Goal: Task Accomplishment & Management: Manage account settings

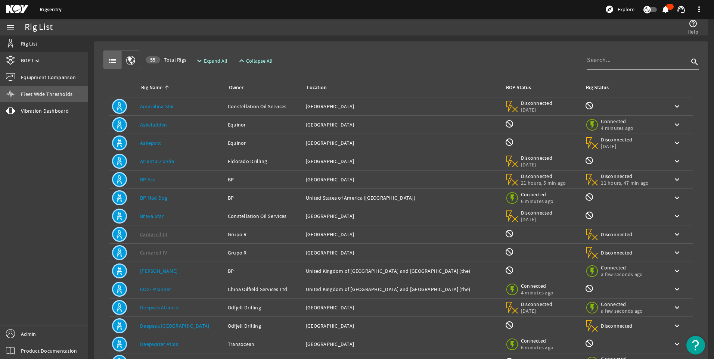
click at [46, 91] on span "Fleet Wide Thresholds" at bounding box center [47, 93] width 52 height 7
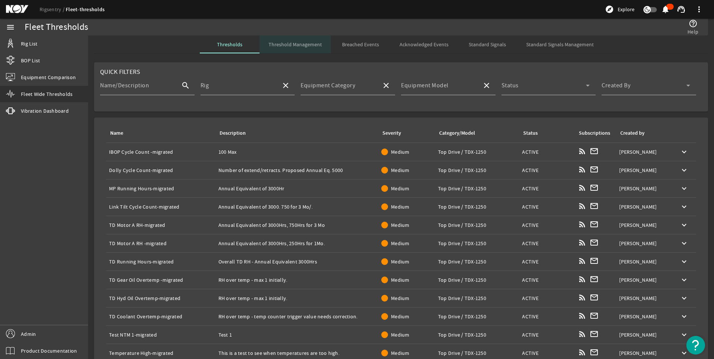
click at [302, 42] on span "Threshold Management" at bounding box center [295, 44] width 53 height 5
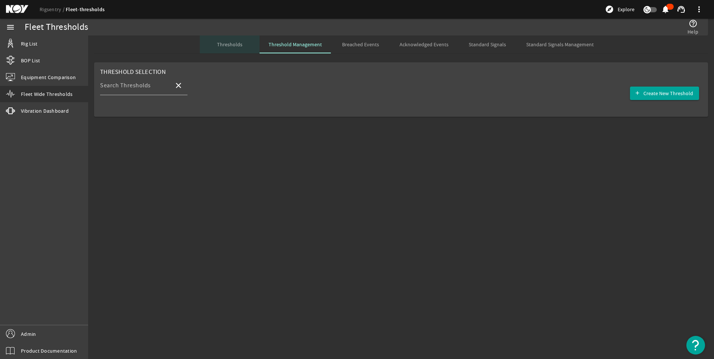
click at [230, 43] on span "Thresholds" at bounding box center [229, 44] width 25 height 5
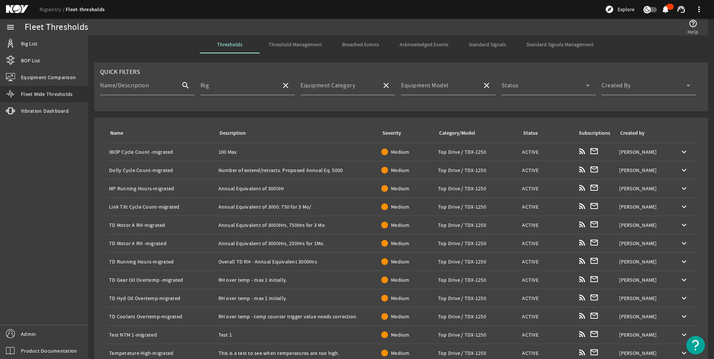
scroll to position [88, 0]
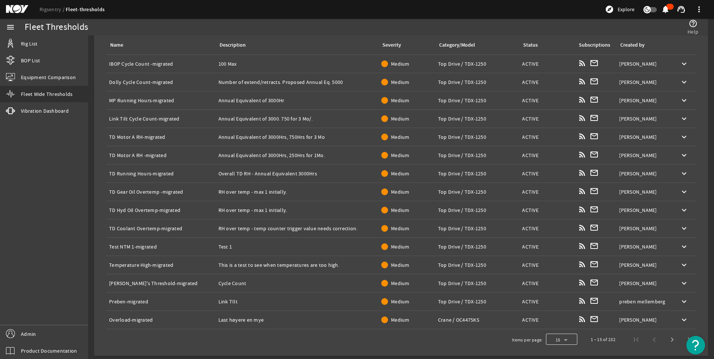
click at [552, 338] on div at bounding box center [561, 340] width 31 height 18
click at [549, 316] on span "100" at bounding box center [552, 320] width 10 height 9
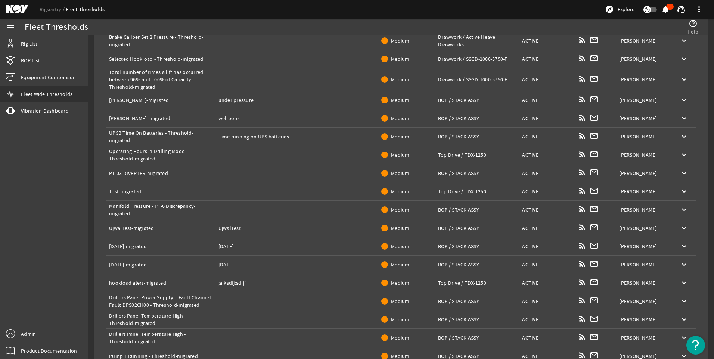
scroll to position [1649, 0]
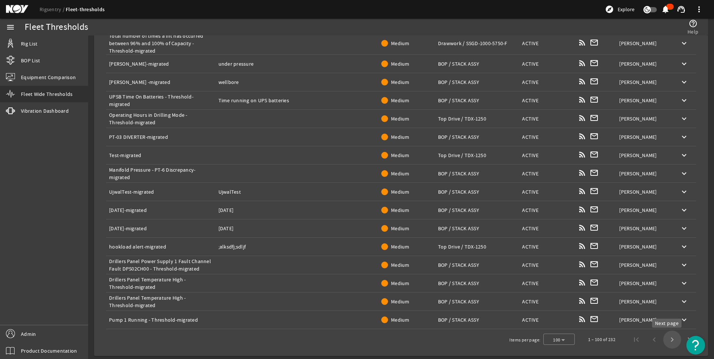
click at [666, 337] on span "Next page" at bounding box center [672, 340] width 18 height 18
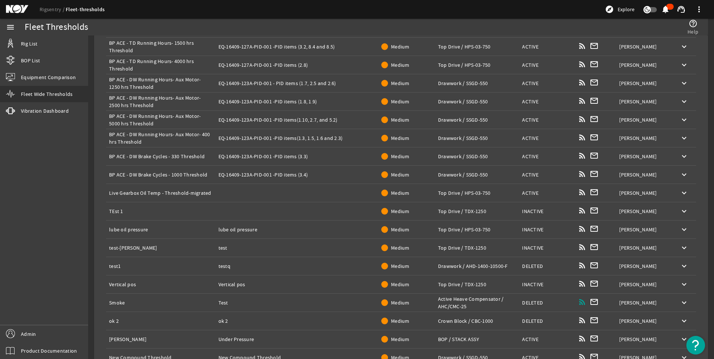
scroll to position [1588, 0]
click at [680, 210] on mat-icon "keyboard_arrow_down" at bounding box center [684, 211] width 9 height 9
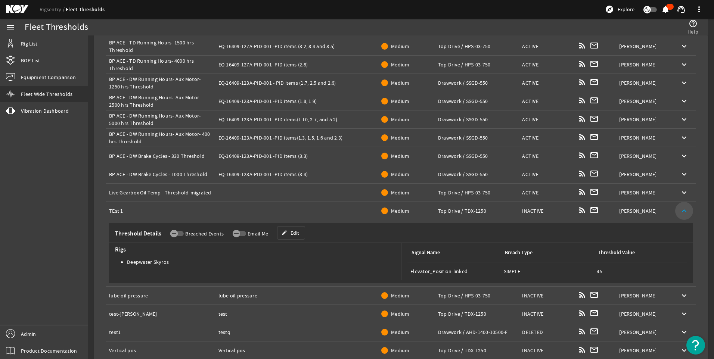
click at [680, 210] on mat-icon "keyboard_arrow_up" at bounding box center [684, 211] width 9 height 9
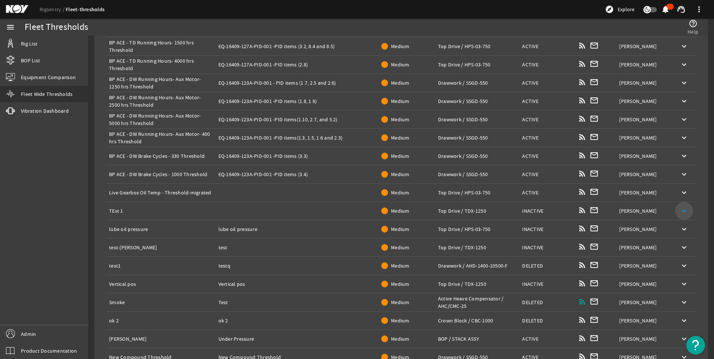
click at [680, 210] on mat-icon "keyboard_arrow_down" at bounding box center [684, 211] width 9 height 9
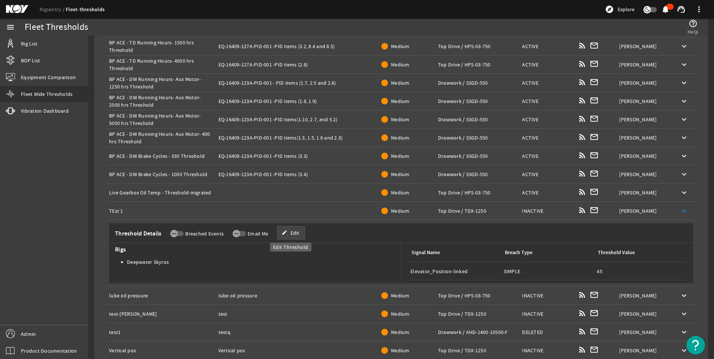
click at [295, 232] on span "Edit" at bounding box center [295, 232] width 9 height 7
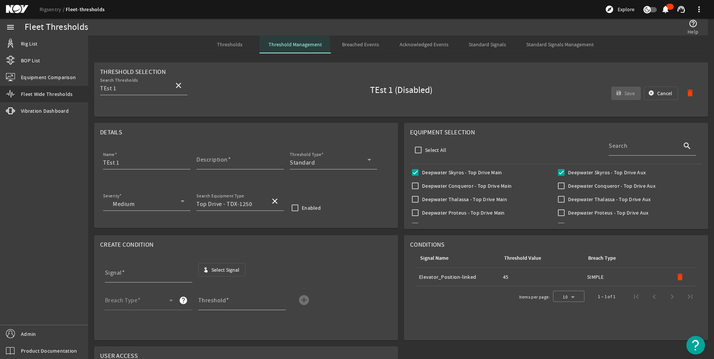
click at [287, 47] on span "Threshold Management" at bounding box center [295, 44] width 53 height 5
click at [230, 46] on span "Thresholds" at bounding box center [229, 44] width 25 height 5
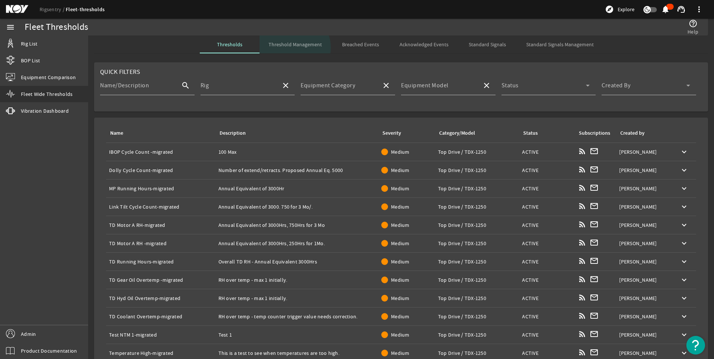
click at [293, 47] on span "Threshold Management" at bounding box center [295, 44] width 53 height 5
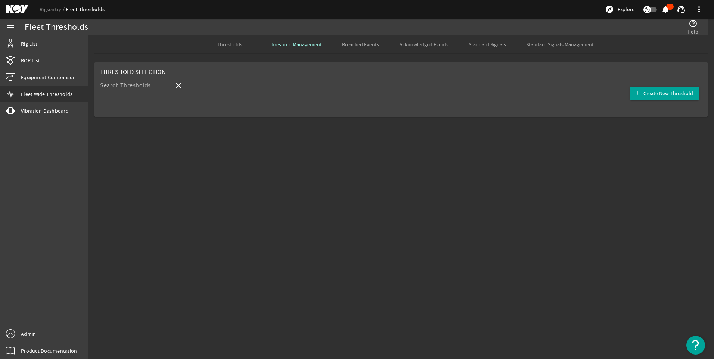
click at [227, 44] on span "Thresholds" at bounding box center [229, 44] width 25 height 5
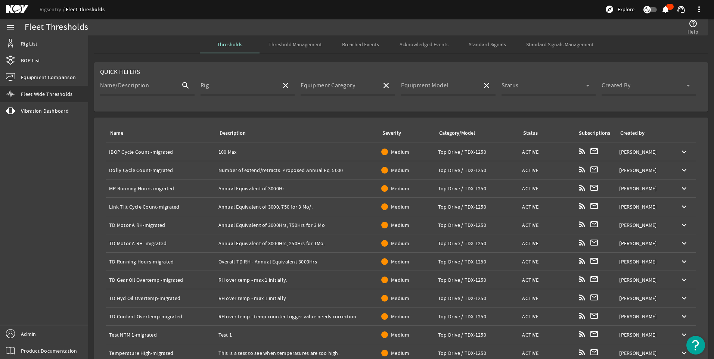
scroll to position [88, 0]
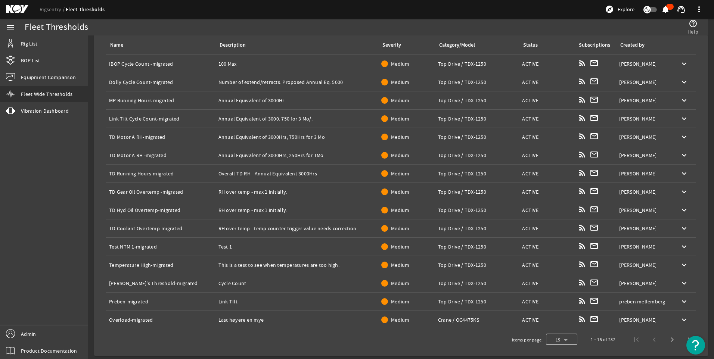
click at [563, 341] on div at bounding box center [561, 340] width 31 height 18
click at [554, 318] on span "100" at bounding box center [552, 320] width 10 height 9
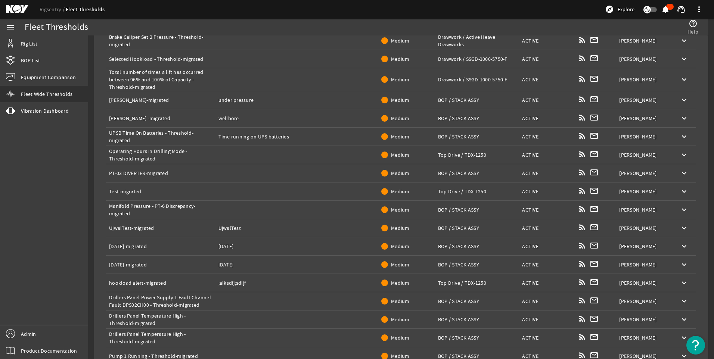
scroll to position [1649, 0]
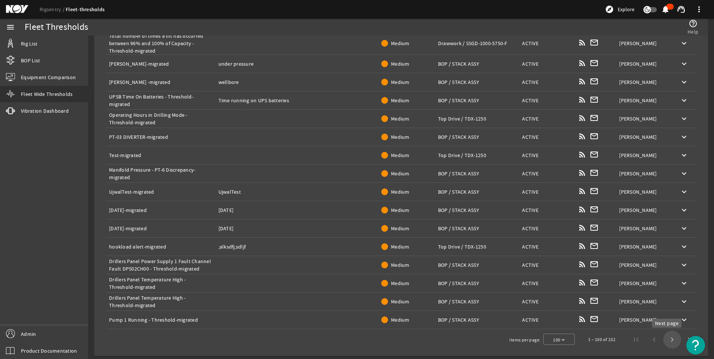
click at [663, 341] on span "Next page" at bounding box center [672, 340] width 18 height 18
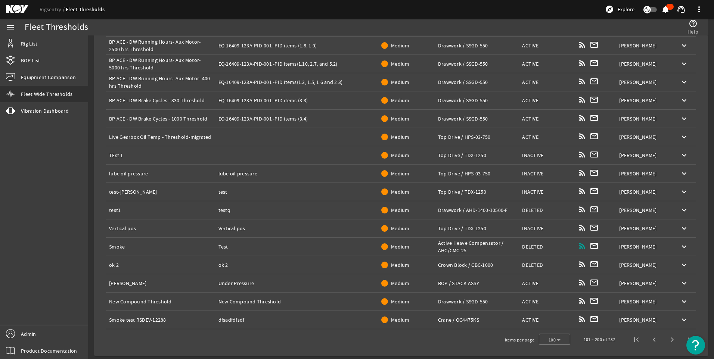
scroll to position [1644, 0]
click at [663, 341] on span "Next page" at bounding box center [672, 340] width 18 height 18
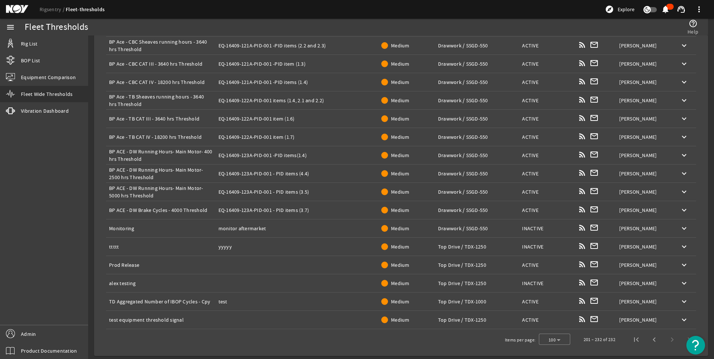
scroll to position [399, 0]
click at [663, 341] on div "201 – 232 of 232" at bounding box center [637, 340] width 124 height 18
click at [680, 283] on mat-icon "keyboard_arrow_down" at bounding box center [684, 283] width 9 height 9
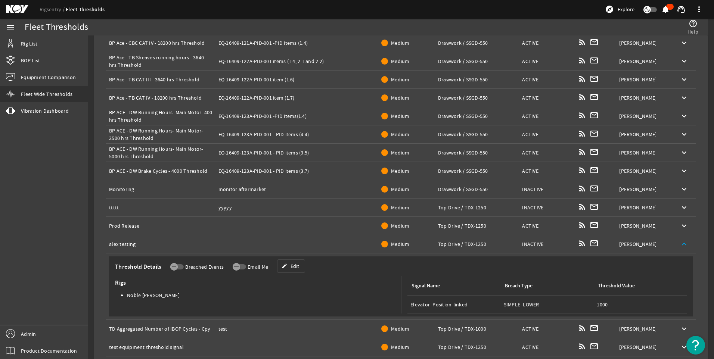
scroll to position [439, 0]
click at [282, 264] on mat-icon "edit" at bounding box center [285, 266] width 6 height 6
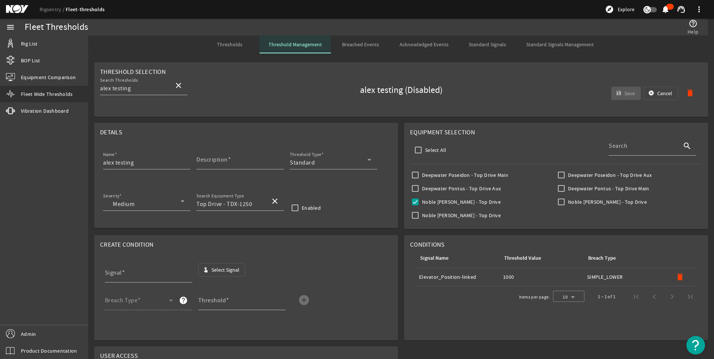
click at [297, 43] on span "Threshold Management" at bounding box center [295, 44] width 53 height 5
click at [230, 45] on span "Thresholds" at bounding box center [229, 44] width 25 height 5
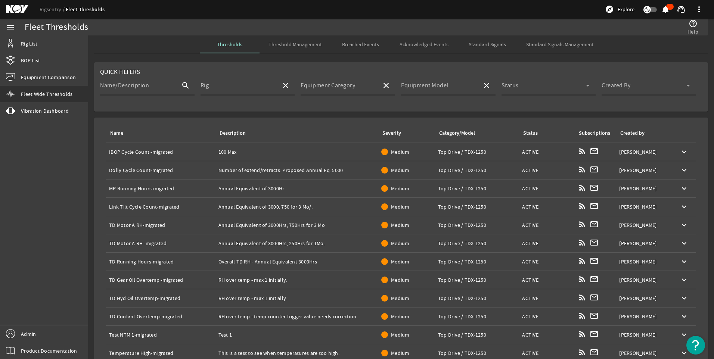
scroll to position [88, 0]
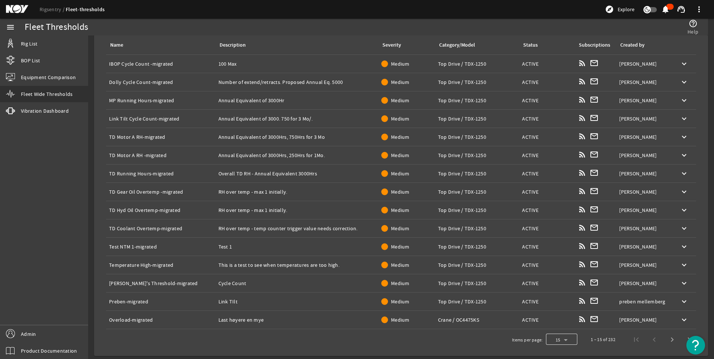
click at [567, 335] on div at bounding box center [561, 340] width 31 height 18
click at [561, 321] on mat-option "100" at bounding box center [556, 321] width 31 height 18
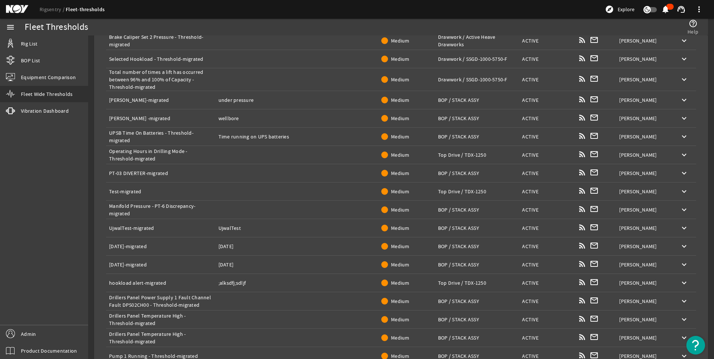
scroll to position [1649, 0]
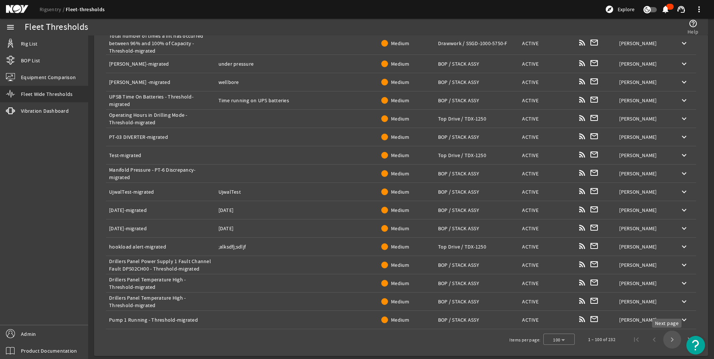
click at [668, 342] on span "Next page" at bounding box center [672, 340] width 18 height 18
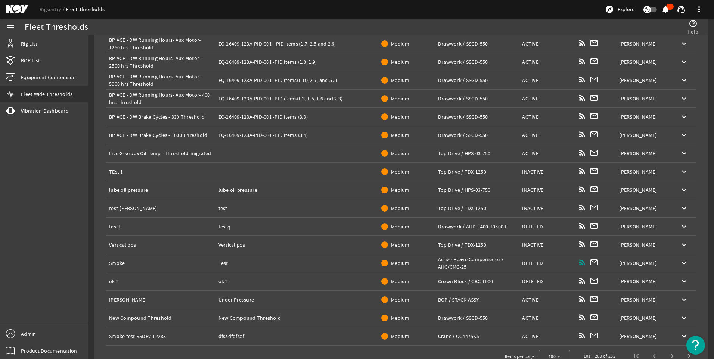
scroll to position [1644, 0]
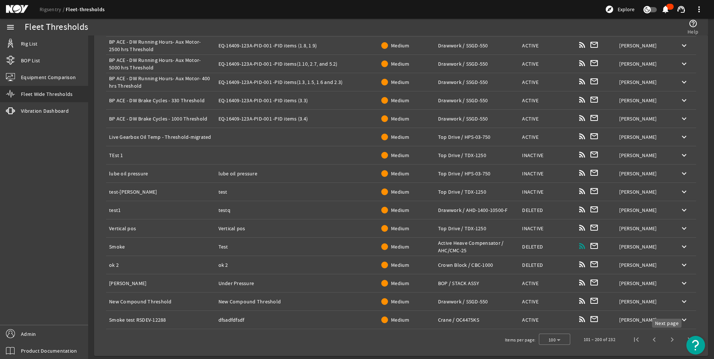
click at [664, 340] on span "Next page" at bounding box center [672, 340] width 18 height 18
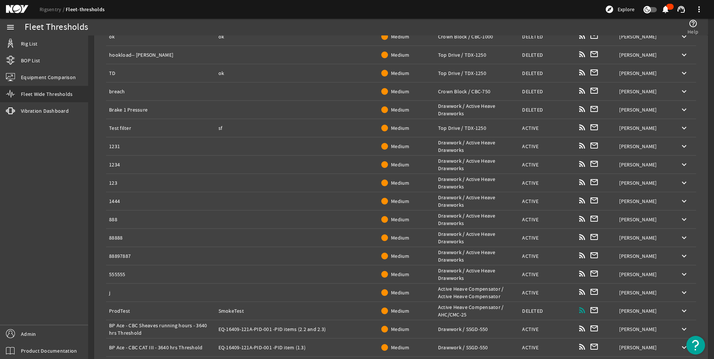
scroll to position [114, 0]
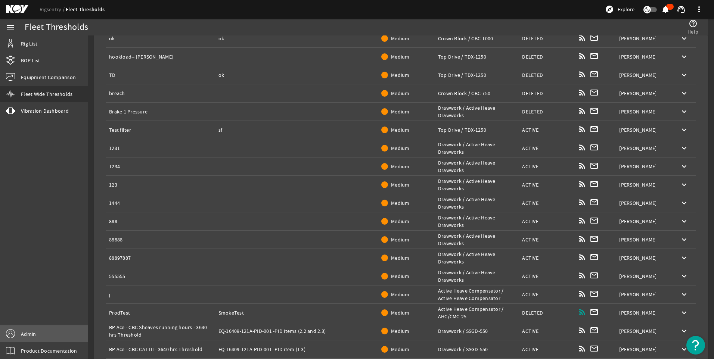
click at [47, 331] on link "Admin" at bounding box center [44, 334] width 88 height 17
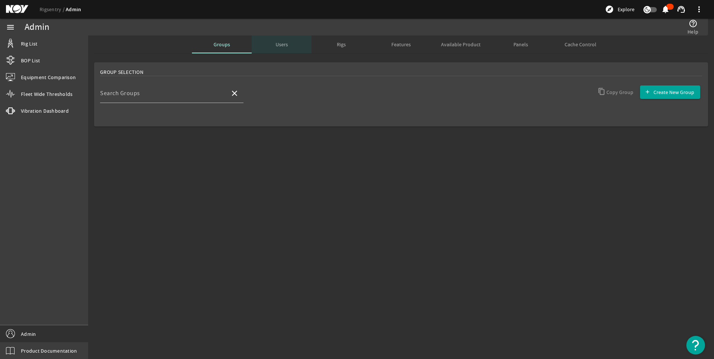
click at [287, 45] on span "Users" at bounding box center [282, 44] width 12 height 5
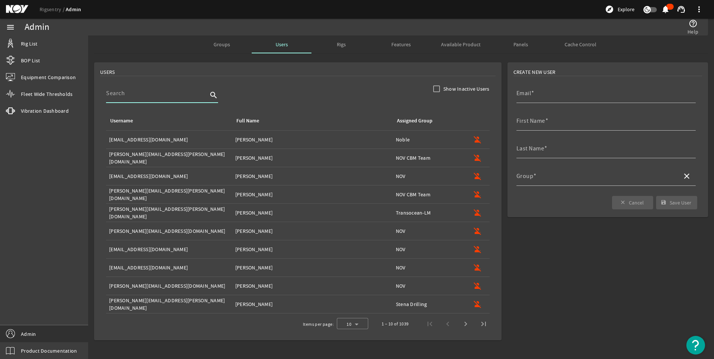
click at [155, 92] on input at bounding box center [157, 93] width 102 height 9
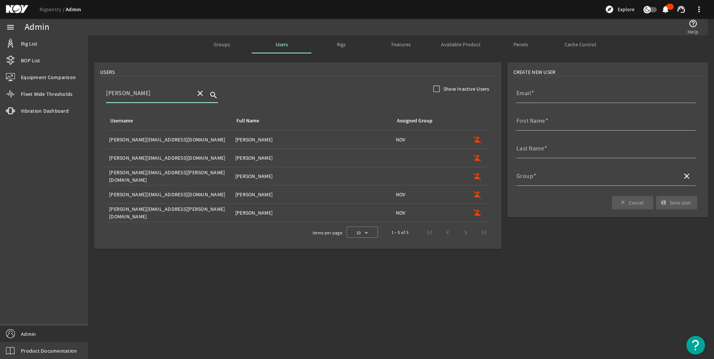
type input "tony"
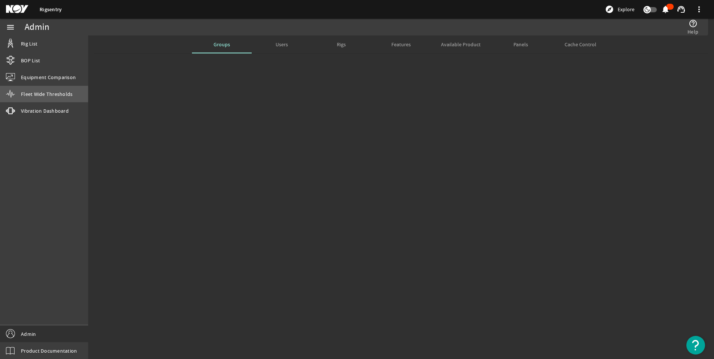
click at [47, 93] on span "Fleet Wide Thresholds" at bounding box center [47, 93] width 52 height 7
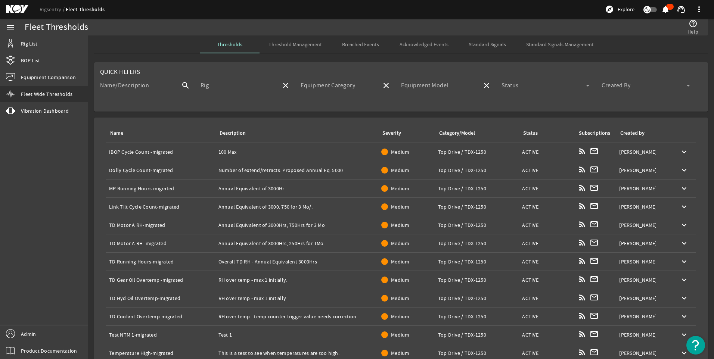
scroll to position [88, 0]
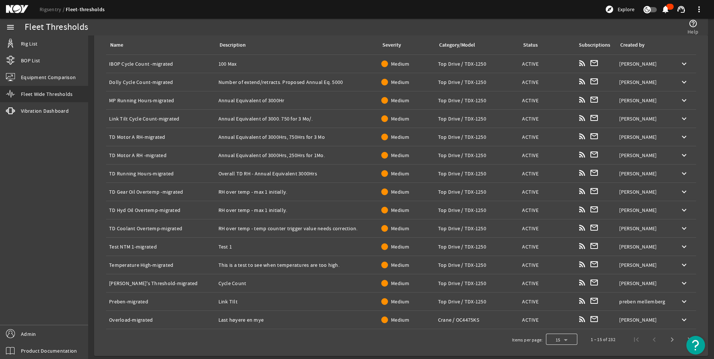
click at [559, 341] on div at bounding box center [561, 340] width 31 height 18
click at [561, 319] on mat-option "100" at bounding box center [556, 321] width 31 height 18
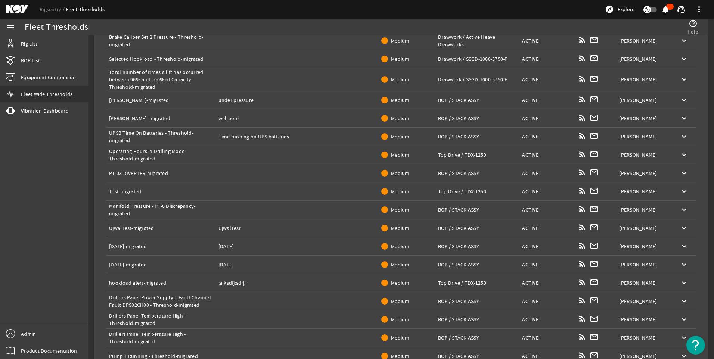
scroll to position [1649, 0]
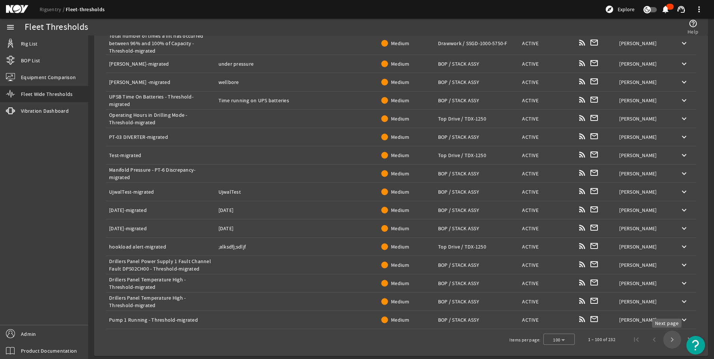
click at [666, 340] on span "Next page" at bounding box center [672, 340] width 18 height 18
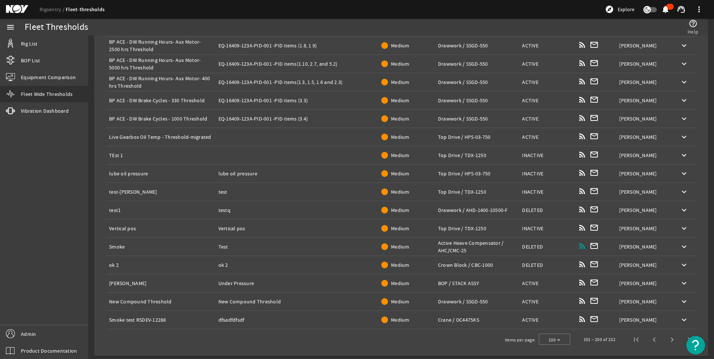
scroll to position [1644, 0]
click at [666, 340] on span "Next page" at bounding box center [672, 340] width 18 height 18
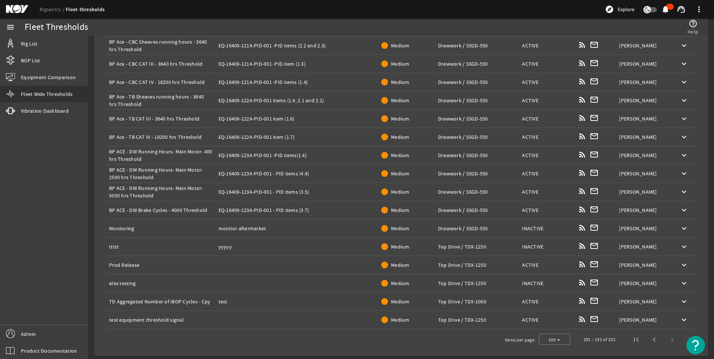
scroll to position [399, 0]
click at [646, 338] on span "Previous page" at bounding box center [655, 340] width 18 height 18
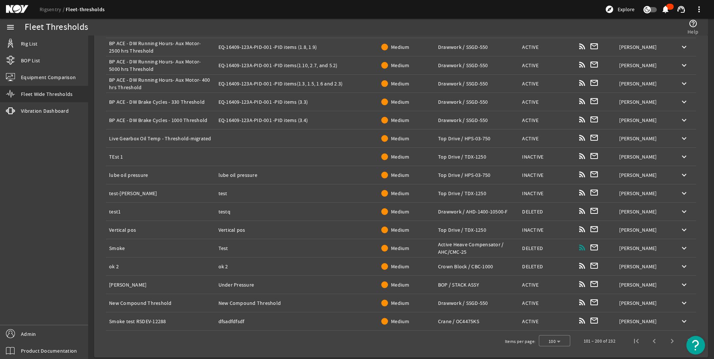
scroll to position [1644, 0]
click at [668, 337] on span "Next page" at bounding box center [672, 340] width 18 height 18
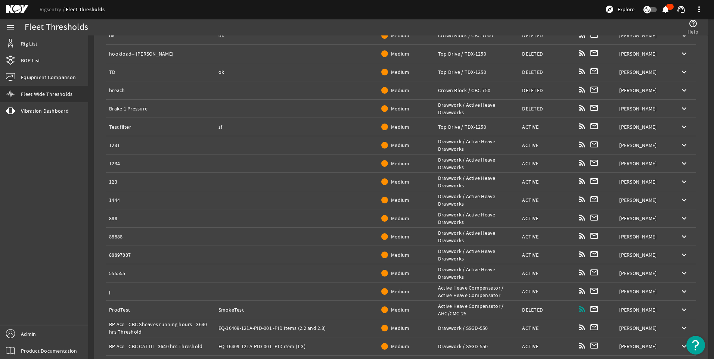
scroll to position [116, 0]
click at [680, 148] on mat-icon "keyboard_arrow_down" at bounding box center [684, 145] width 9 height 9
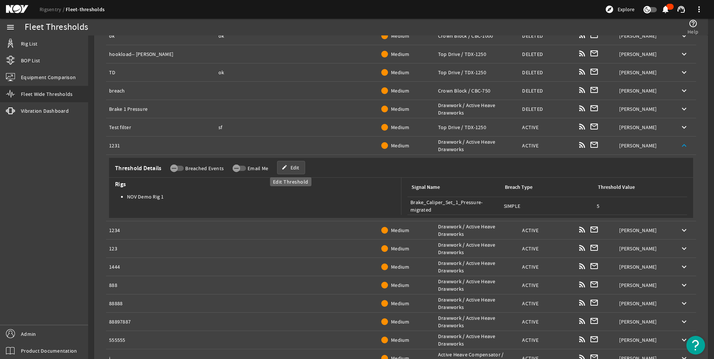
click at [294, 169] on span "Edit" at bounding box center [295, 167] width 9 height 7
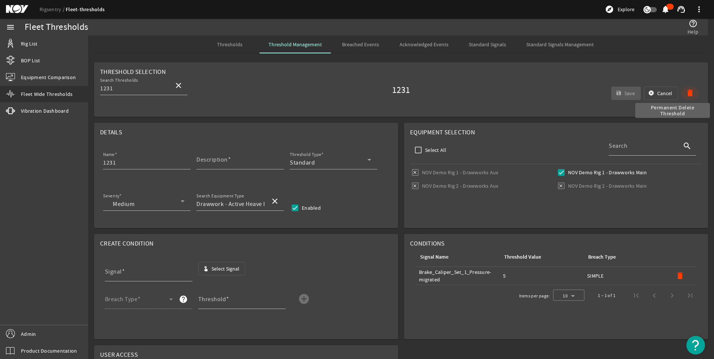
click at [686, 94] on mat-icon "delete" at bounding box center [690, 93] width 9 height 9
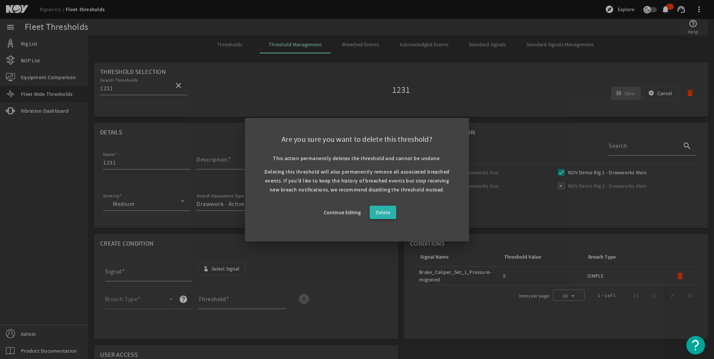
click at [380, 214] on span "Delete" at bounding box center [383, 212] width 15 height 9
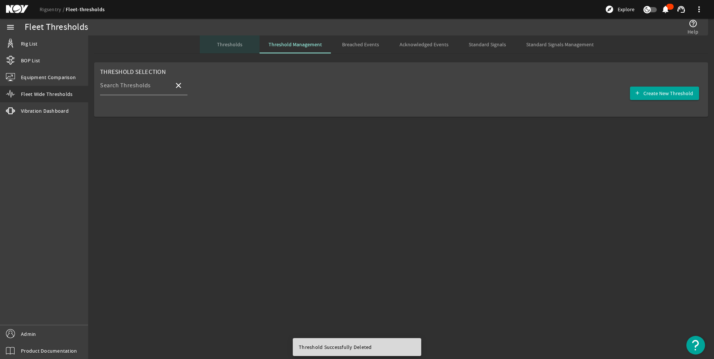
click at [228, 44] on span "Thresholds" at bounding box center [229, 44] width 25 height 5
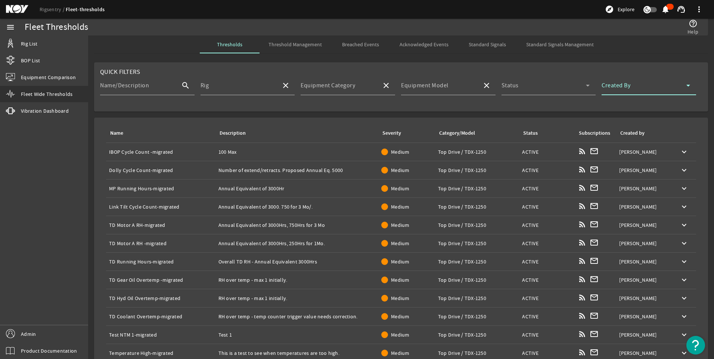
click at [616, 86] on span at bounding box center [644, 88] width 85 height 9
click at [616, 86] on div at bounding box center [357, 179] width 714 height 359
click at [616, 86] on span at bounding box center [644, 88] width 85 height 9
click at [616, 86] on body "Rigsentry Fleet-thresholds explore Explore notifications support_agent more_ver…" at bounding box center [357, 179] width 714 height 359
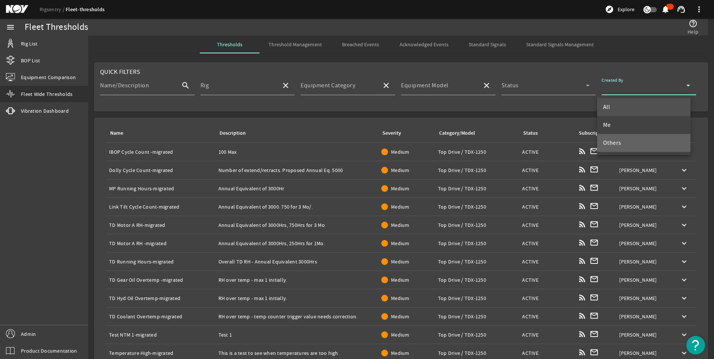
click at [620, 137] on mat-option "Others" at bounding box center [643, 143] width 93 height 18
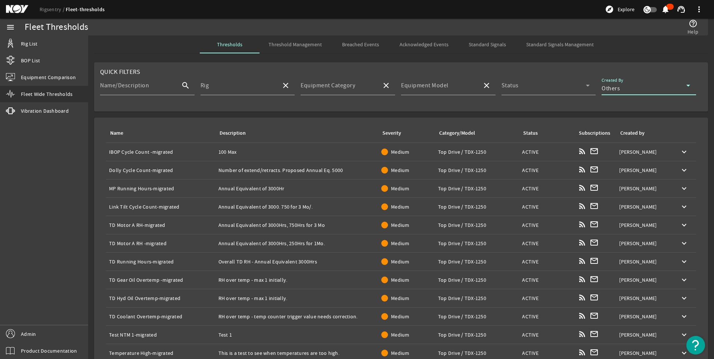
click at [625, 85] on div "Others" at bounding box center [644, 88] width 85 height 9
click at [617, 110] on mat-option "All" at bounding box center [643, 107] width 93 height 18
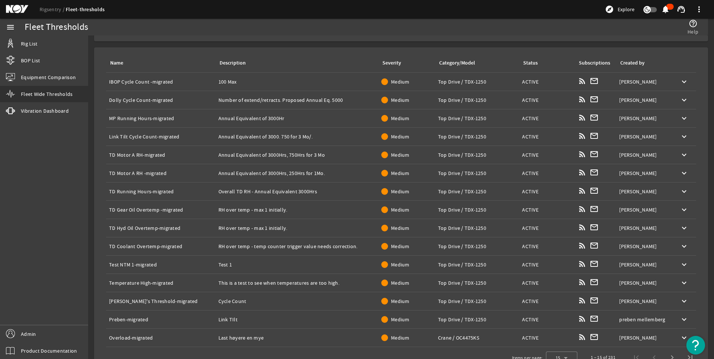
scroll to position [88, 0]
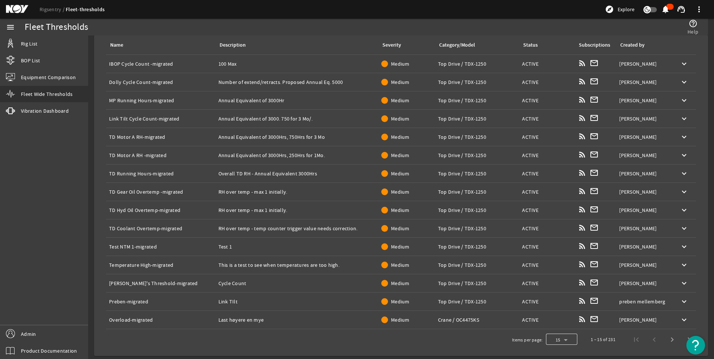
click at [556, 337] on div at bounding box center [561, 340] width 31 height 18
click at [554, 317] on span "100" at bounding box center [552, 320] width 10 height 9
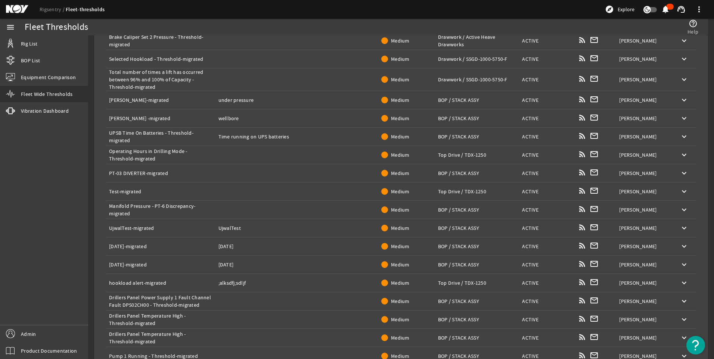
scroll to position [1649, 0]
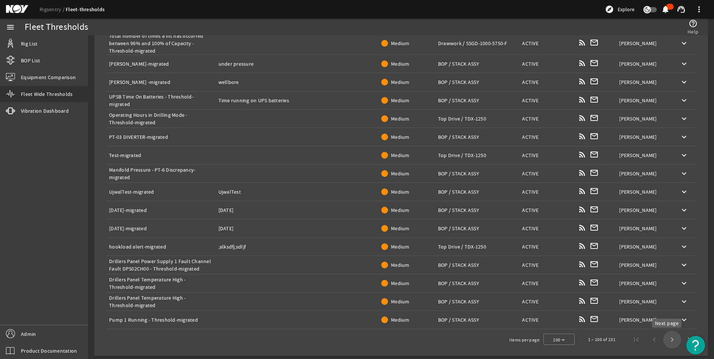
click at [667, 338] on span "Next page" at bounding box center [672, 340] width 18 height 18
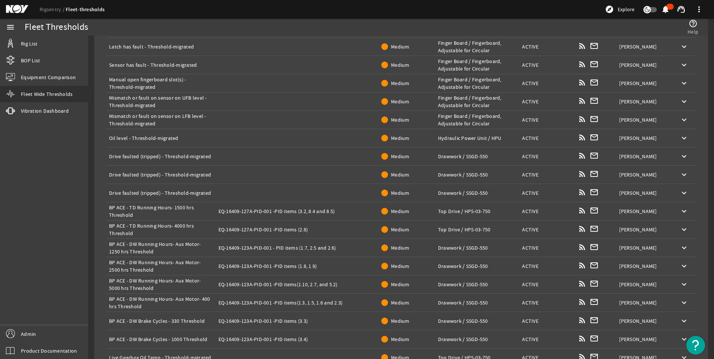
scroll to position [1636, 0]
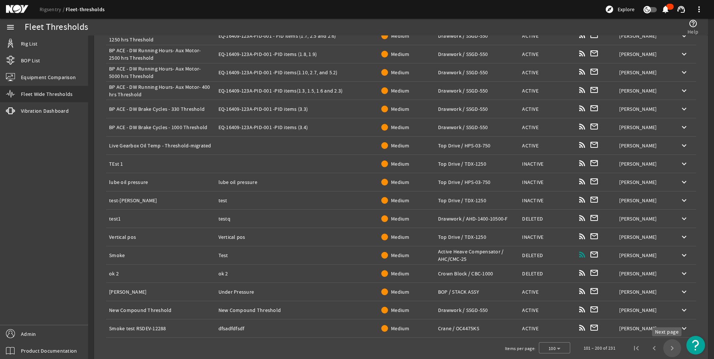
click at [665, 346] on span "Next page" at bounding box center [672, 349] width 18 height 18
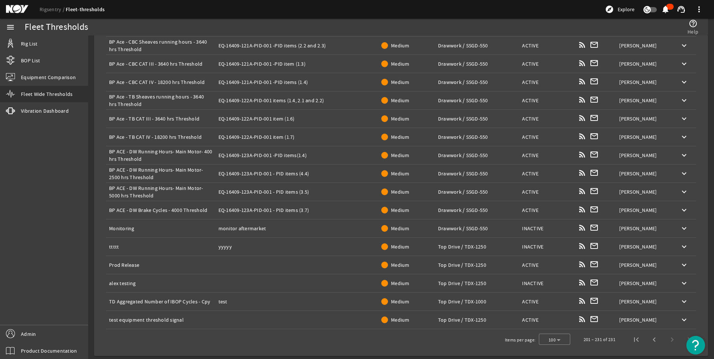
click at [633, 146] on td "Created by: Nader Tayebi" at bounding box center [644, 155] width 56 height 18
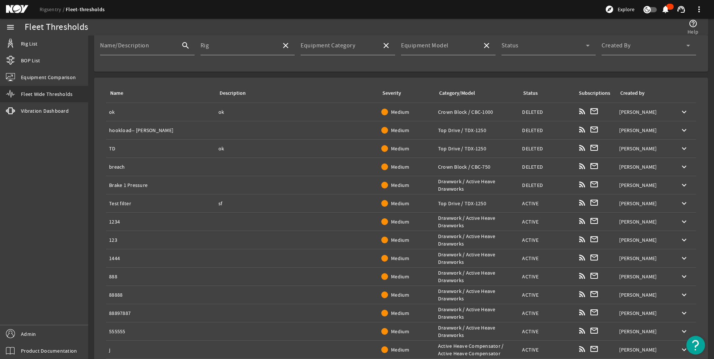
scroll to position [98, 0]
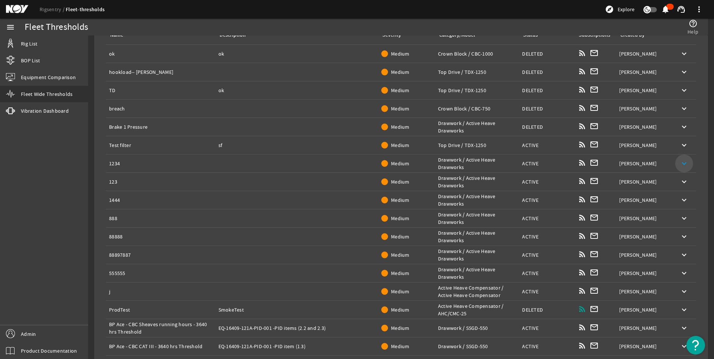
click at [680, 163] on mat-icon "keyboard_arrow_down" at bounding box center [684, 163] width 9 height 9
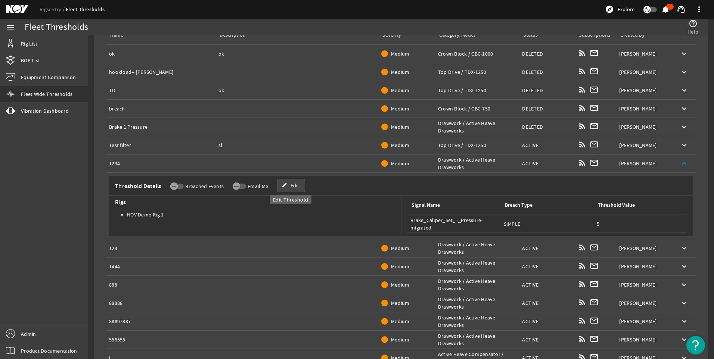
click at [289, 185] on span at bounding box center [291, 186] width 27 height 18
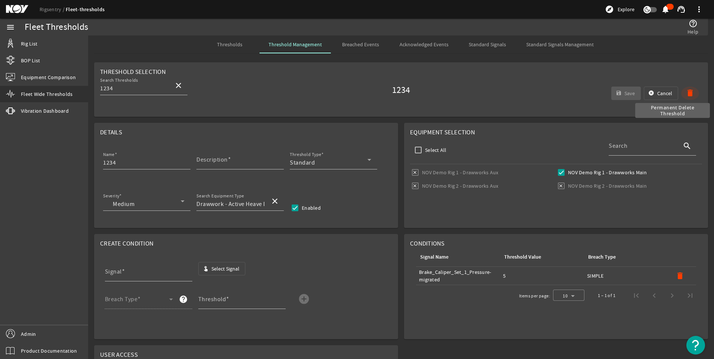
click at [686, 94] on mat-icon "delete" at bounding box center [690, 93] width 9 height 9
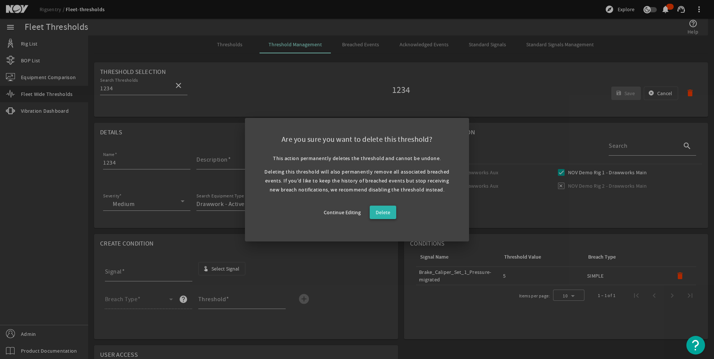
click at [386, 213] on span "Delete" at bounding box center [383, 212] width 15 height 9
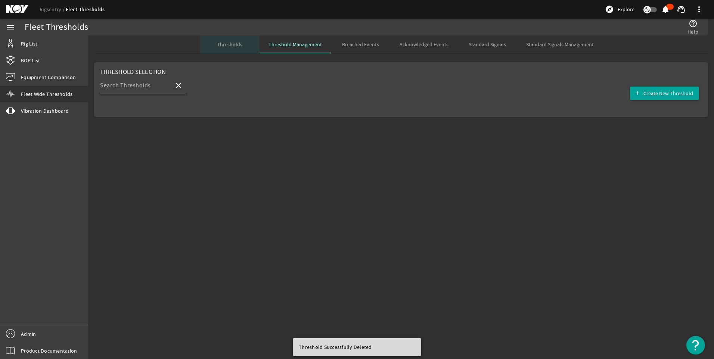
click at [231, 41] on span "Thresholds" at bounding box center [229, 44] width 25 height 18
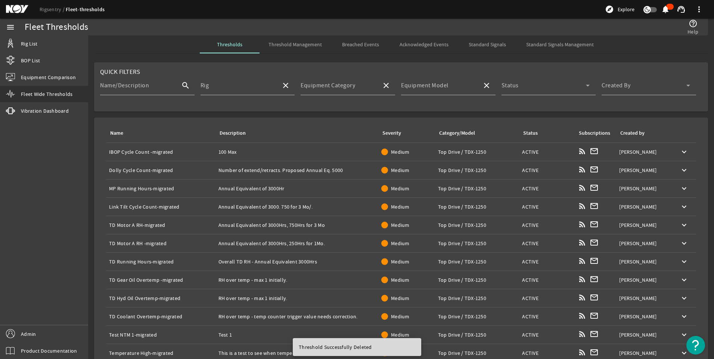
scroll to position [88, 0]
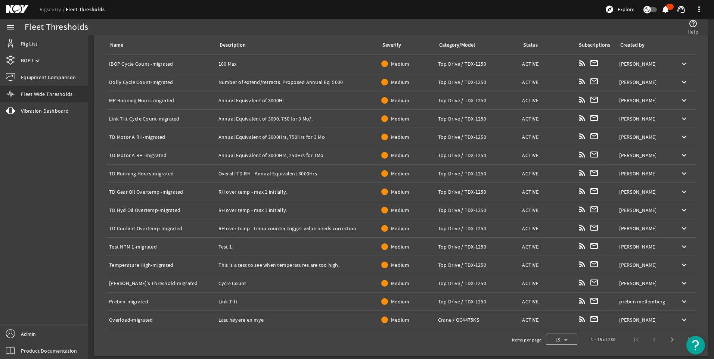
click at [558, 340] on div at bounding box center [561, 340] width 31 height 18
click at [559, 319] on mat-option "100" at bounding box center [556, 321] width 31 height 18
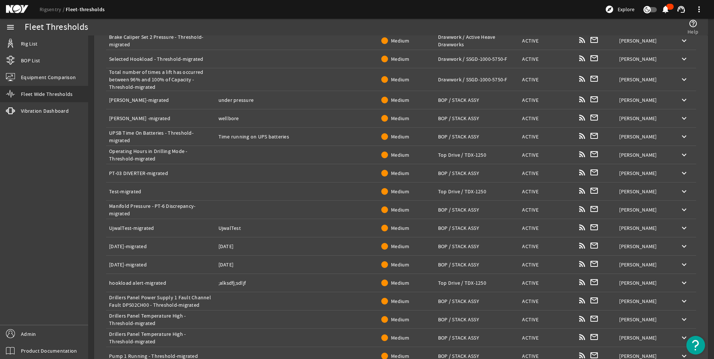
scroll to position [1649, 0]
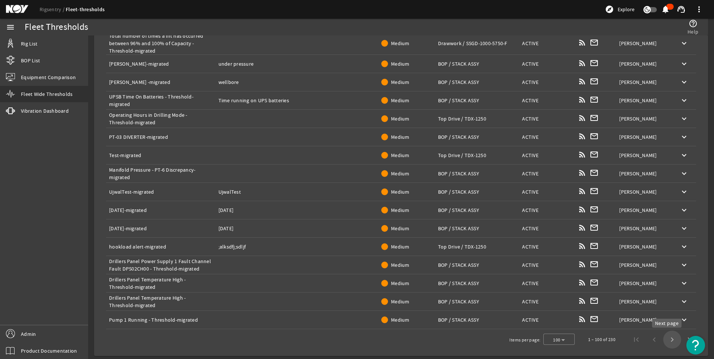
click at [666, 337] on span "Next page" at bounding box center [672, 340] width 18 height 18
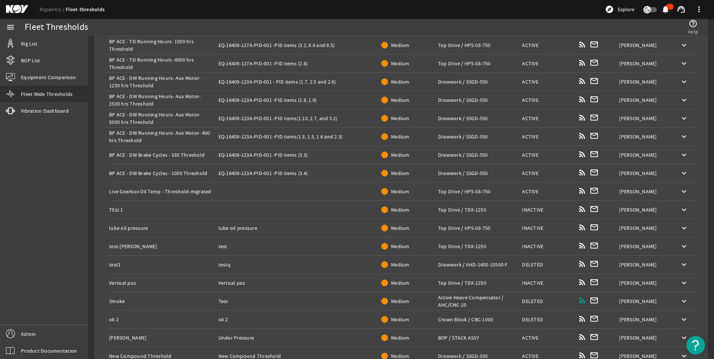
scroll to position [1644, 0]
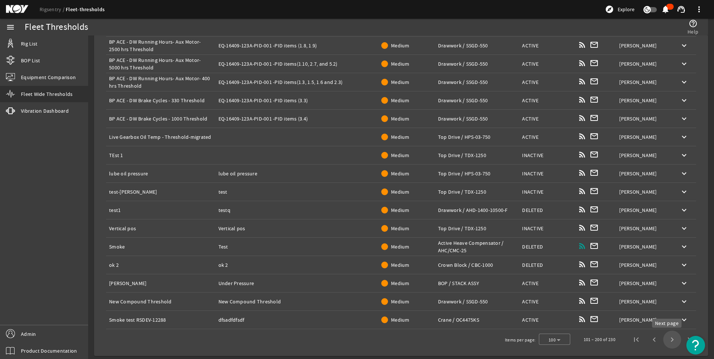
click at [667, 337] on span "Next page" at bounding box center [672, 340] width 18 height 18
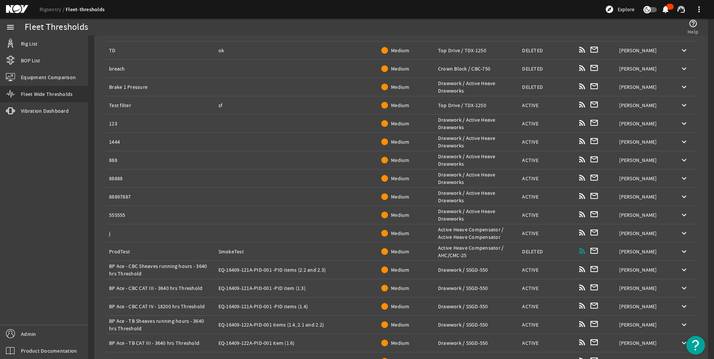
scroll to position [138, 0]
click at [680, 121] on mat-icon "keyboard_arrow_down" at bounding box center [684, 123] width 9 height 9
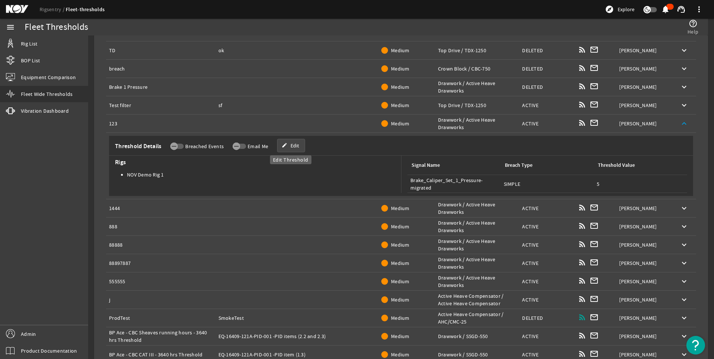
click at [294, 146] on span "Edit" at bounding box center [295, 145] width 9 height 7
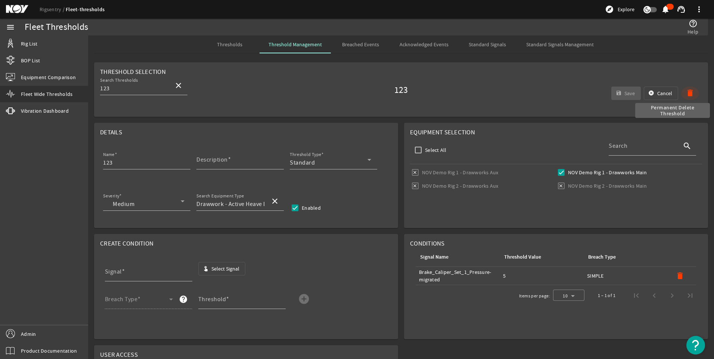
click at [686, 92] on mat-icon "delete" at bounding box center [690, 93] width 9 height 9
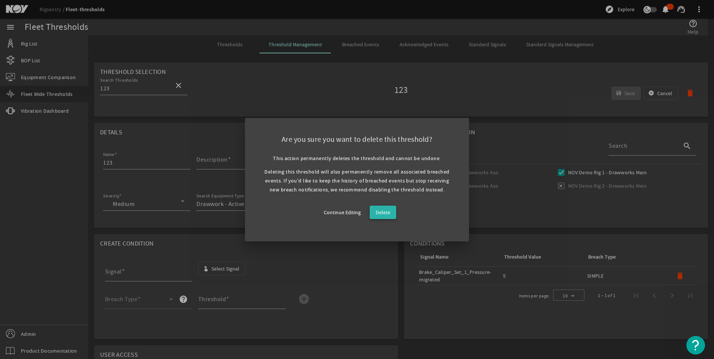
click at [375, 217] on span at bounding box center [383, 213] width 27 height 18
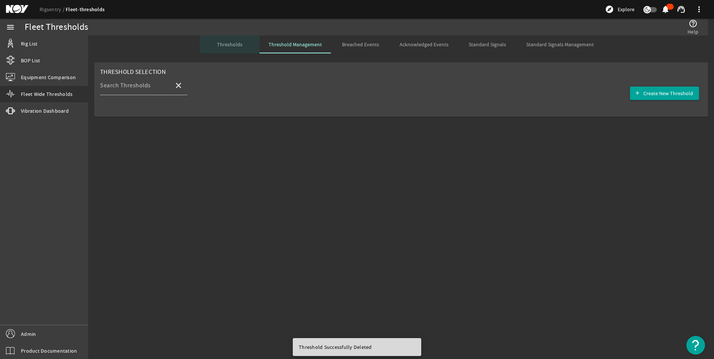
click at [230, 43] on span "Thresholds" at bounding box center [229, 44] width 25 height 5
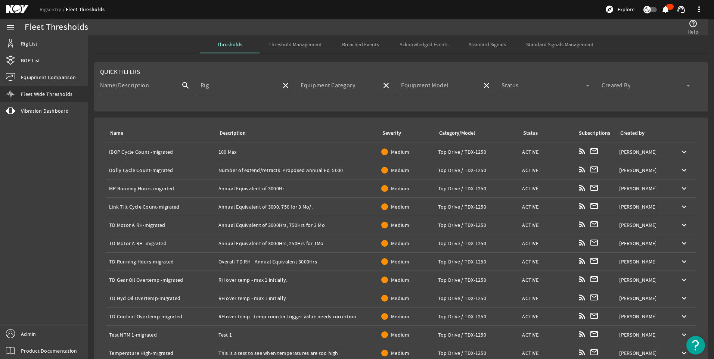
scroll to position [88, 0]
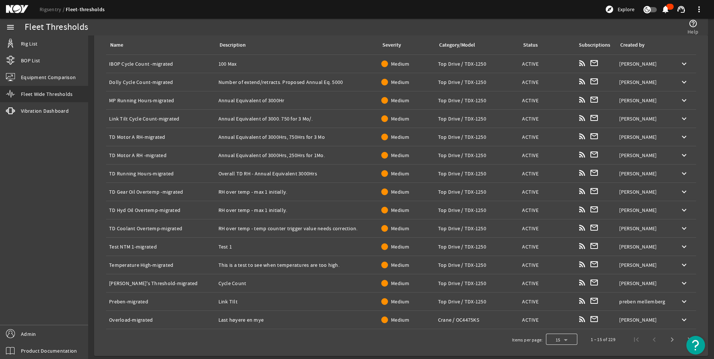
click at [565, 341] on div at bounding box center [561, 340] width 31 height 18
click at [556, 319] on mat-option "100" at bounding box center [556, 321] width 31 height 18
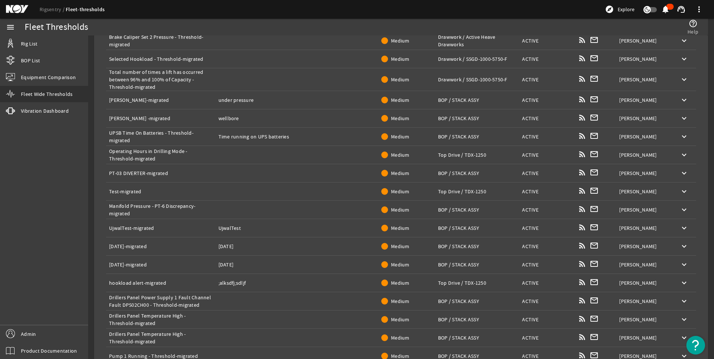
scroll to position [1649, 0]
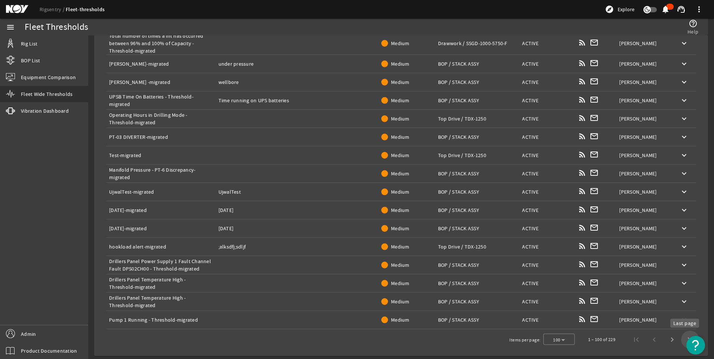
click at [684, 339] on span "Last page" at bounding box center [690, 340] width 18 height 18
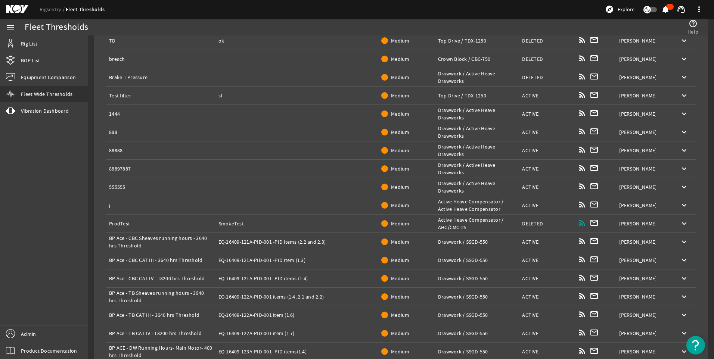
scroll to position [148, 0]
click at [683, 111] on mat-icon "keyboard_arrow_down" at bounding box center [684, 113] width 9 height 9
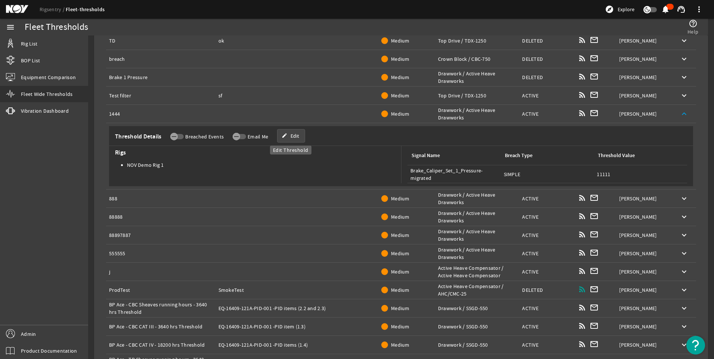
click at [293, 137] on span "Edit" at bounding box center [295, 135] width 9 height 7
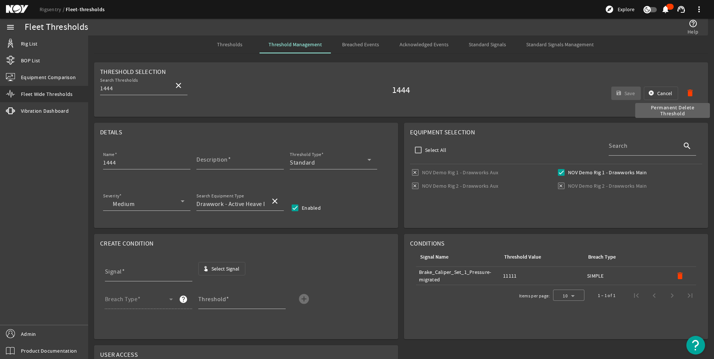
click at [686, 96] on mat-icon "delete" at bounding box center [690, 93] width 9 height 9
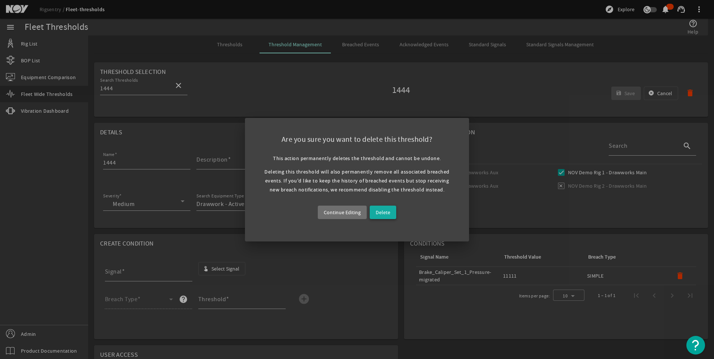
click at [389, 218] on span at bounding box center [383, 213] width 27 height 18
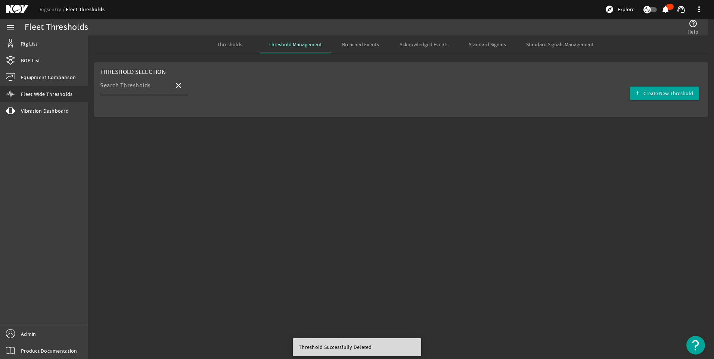
click at [237, 47] on span "Thresholds" at bounding box center [229, 44] width 25 height 5
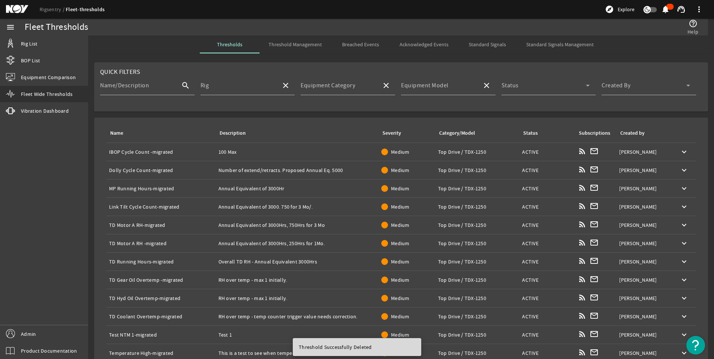
scroll to position [88, 0]
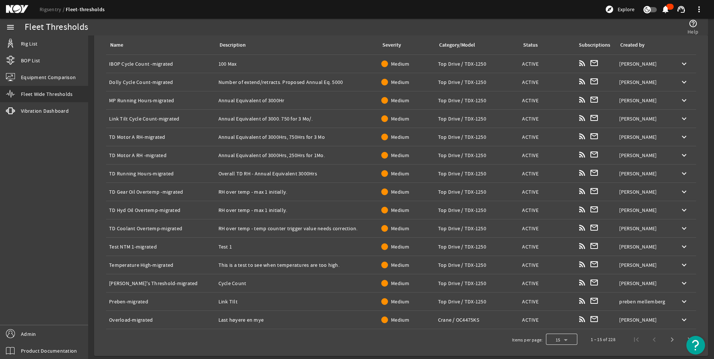
click at [559, 341] on div at bounding box center [561, 340] width 31 height 18
click at [557, 321] on mat-option "100" at bounding box center [556, 321] width 31 height 18
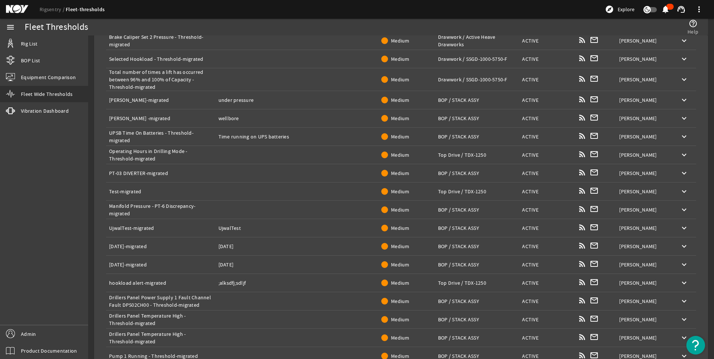
scroll to position [1649, 0]
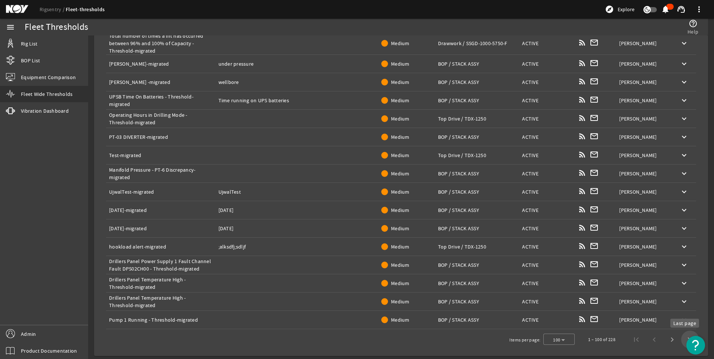
click at [681, 344] on span "Last page" at bounding box center [690, 340] width 18 height 18
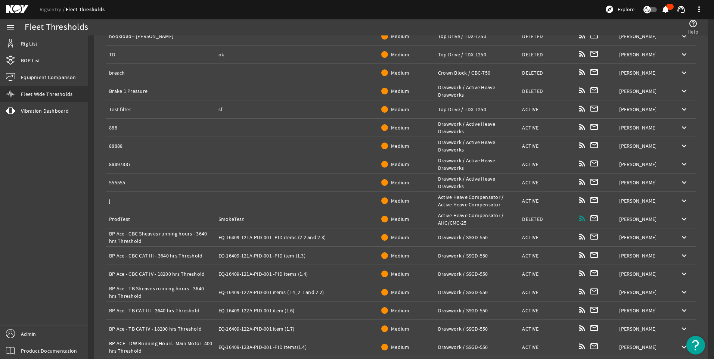
scroll to position [134, 0]
click at [680, 127] on mat-icon "keyboard_arrow_down" at bounding box center [684, 128] width 9 height 9
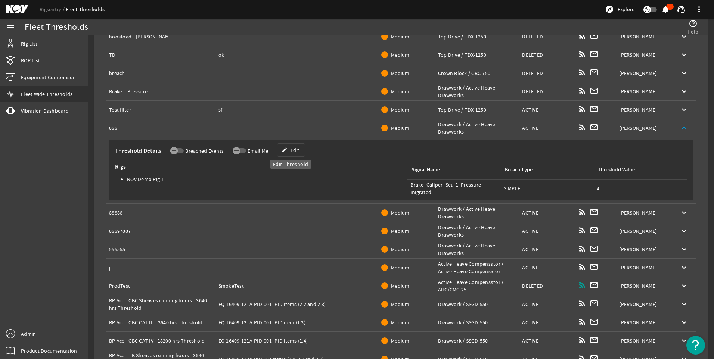
click at [298, 152] on span at bounding box center [291, 150] width 27 height 18
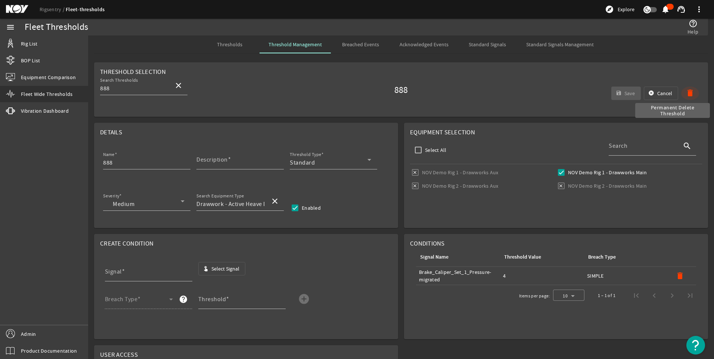
click at [686, 92] on mat-icon "delete" at bounding box center [690, 93] width 9 height 9
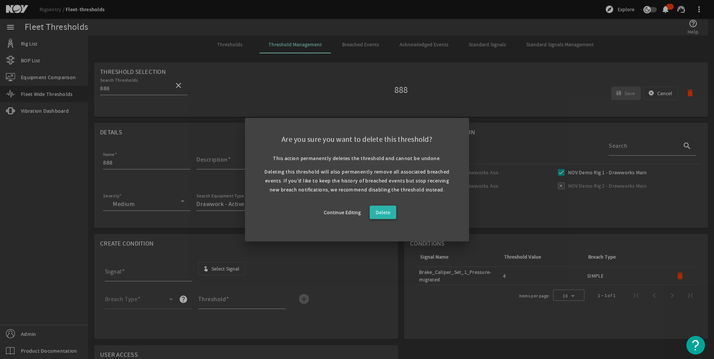
click at [376, 214] on span "Delete" at bounding box center [383, 212] width 15 height 9
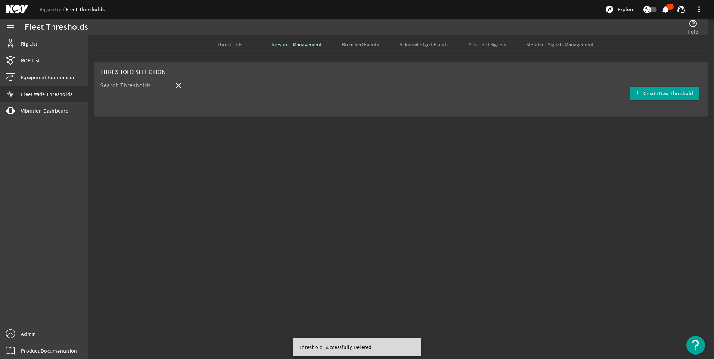
click at [232, 45] on span "Thresholds" at bounding box center [229, 44] width 25 height 5
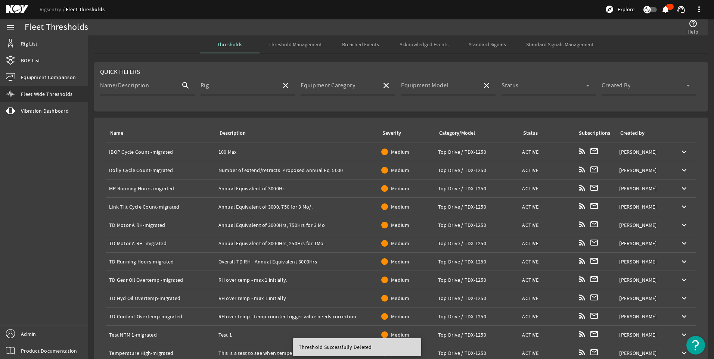
scroll to position [88, 0]
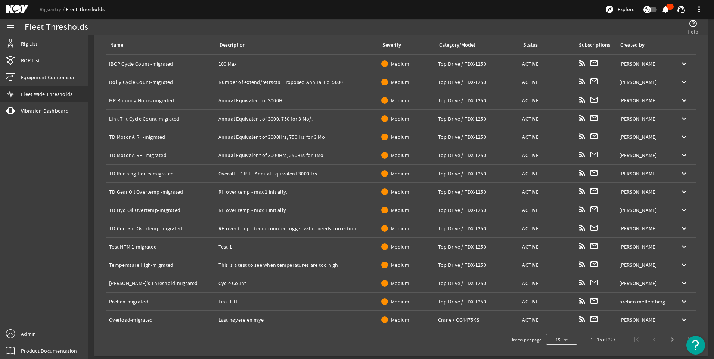
click at [551, 341] on div at bounding box center [561, 340] width 31 height 18
click at [560, 324] on mat-option "100" at bounding box center [556, 321] width 31 height 18
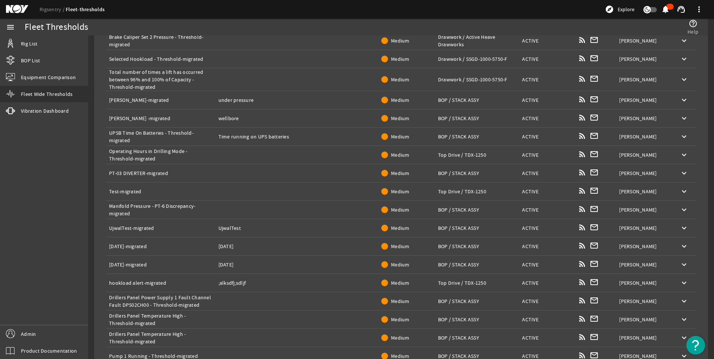
scroll to position [1649, 0]
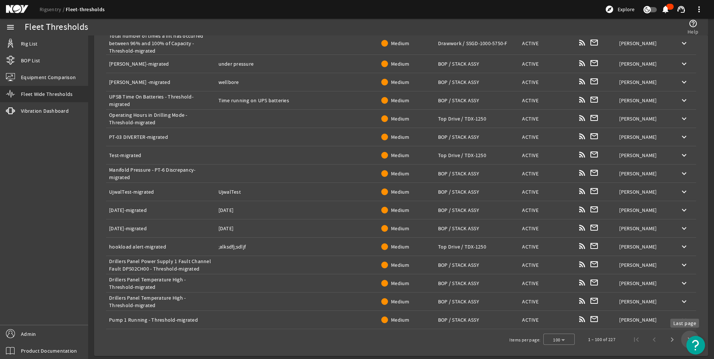
click at [683, 337] on span "Last page" at bounding box center [690, 340] width 18 height 18
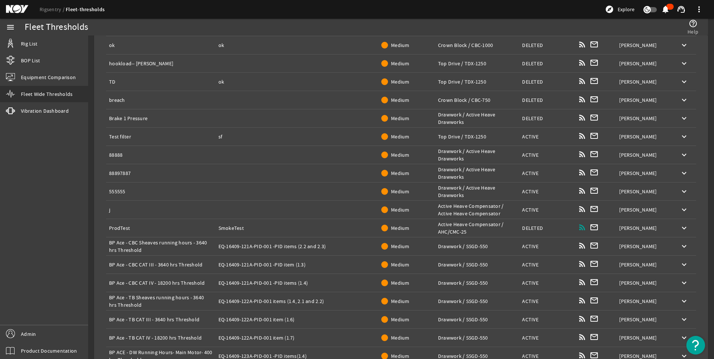
scroll to position [107, 0]
click at [682, 152] on mat-icon "keyboard_arrow_down" at bounding box center [684, 154] width 9 height 9
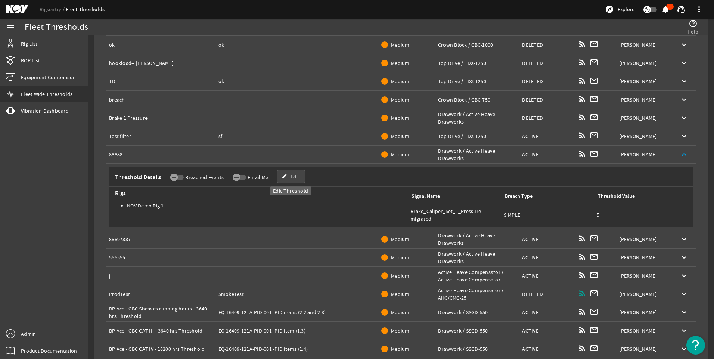
click at [295, 175] on span "Edit" at bounding box center [295, 176] width 9 height 7
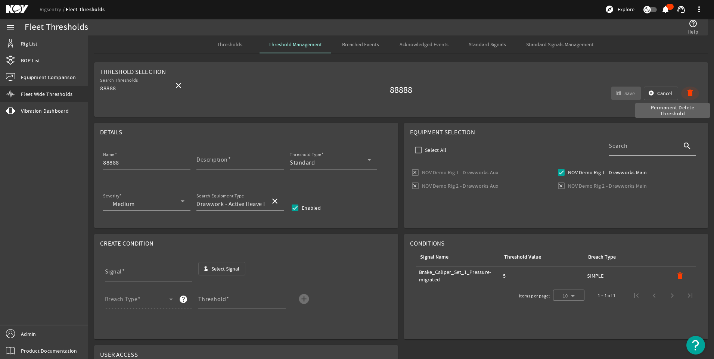
click at [689, 96] on mat-icon "delete" at bounding box center [690, 93] width 9 height 9
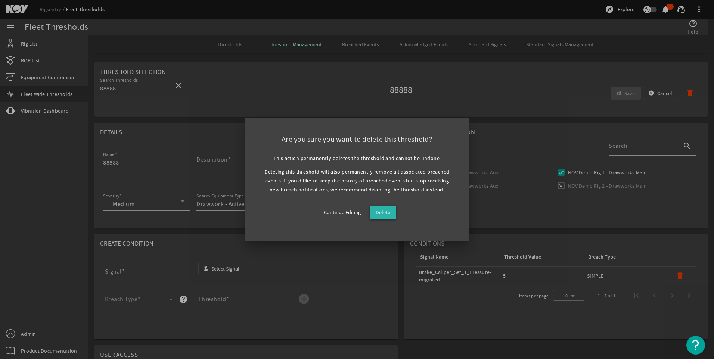
click at [380, 214] on span "Delete" at bounding box center [383, 212] width 15 height 9
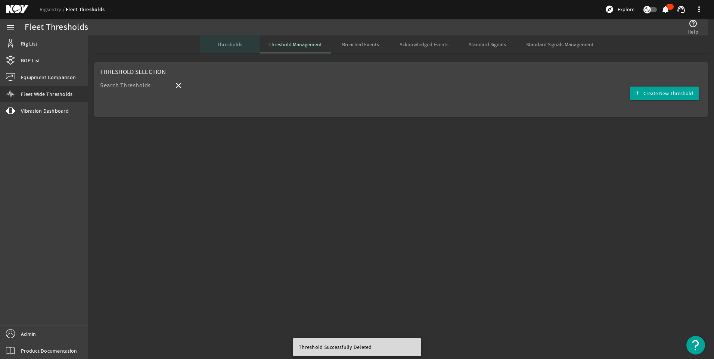
click at [232, 43] on span "Thresholds" at bounding box center [229, 44] width 25 height 5
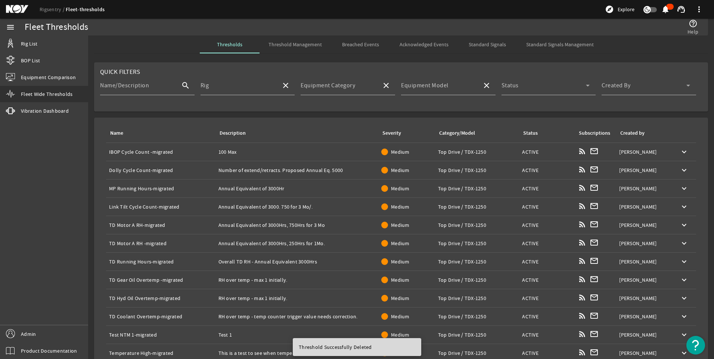
scroll to position [88, 0]
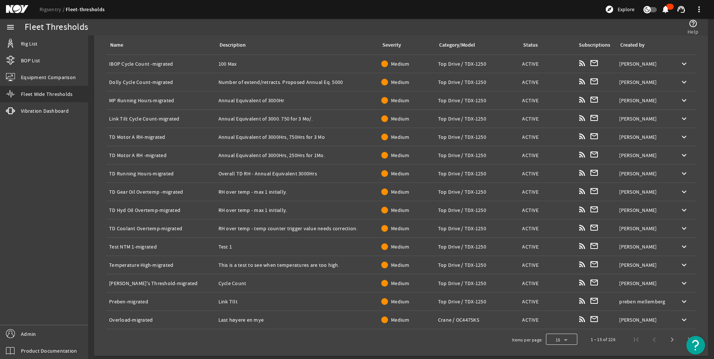
click at [556, 337] on div at bounding box center [561, 340] width 31 height 18
click at [557, 318] on mat-option "100" at bounding box center [556, 321] width 31 height 18
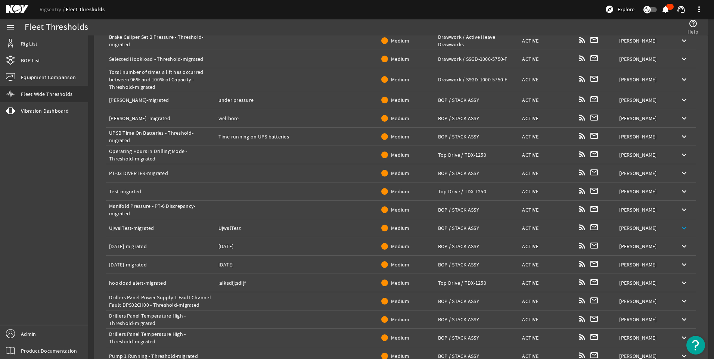
scroll to position [1649, 0]
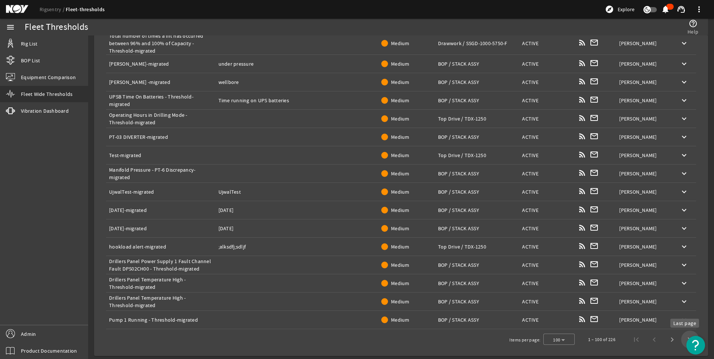
click at [681, 341] on span "Last page" at bounding box center [690, 340] width 18 height 18
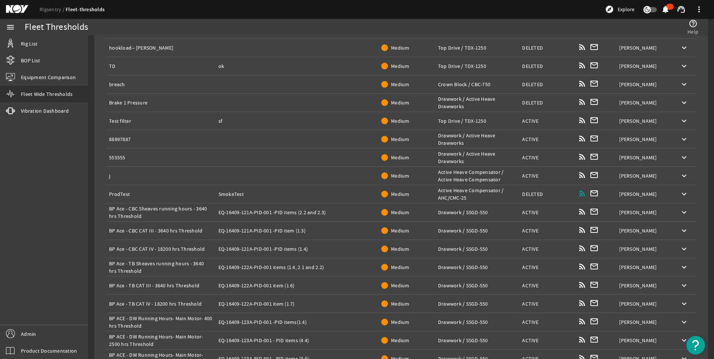
scroll to position [53, 0]
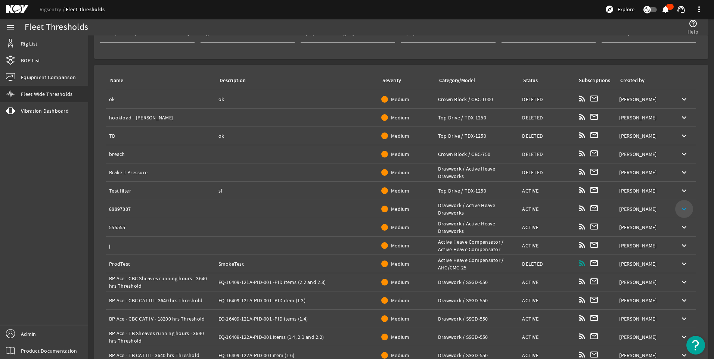
click at [680, 210] on mat-icon "keyboard_arrow_down" at bounding box center [684, 209] width 9 height 9
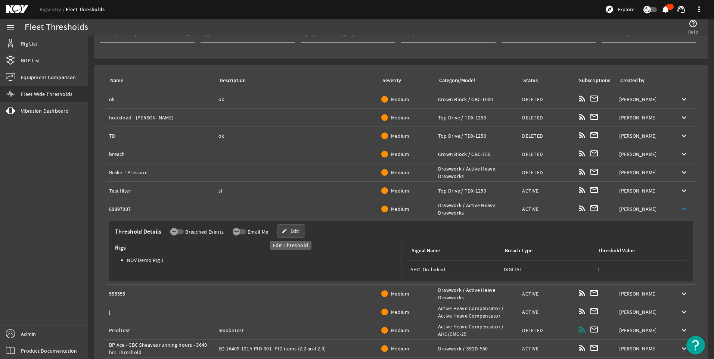
click at [291, 234] on span "Edit" at bounding box center [295, 231] width 9 height 7
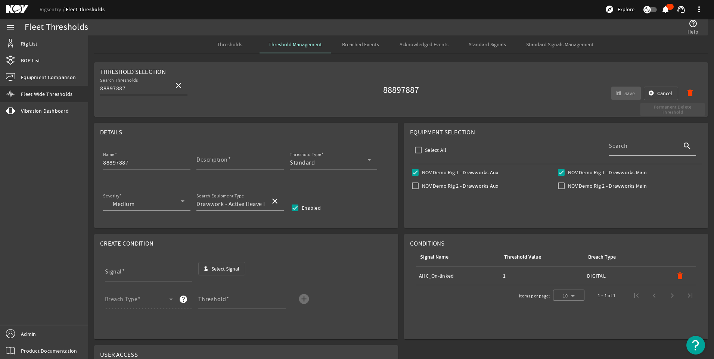
click at [686, 92] on mat-icon "delete" at bounding box center [690, 93] width 9 height 9
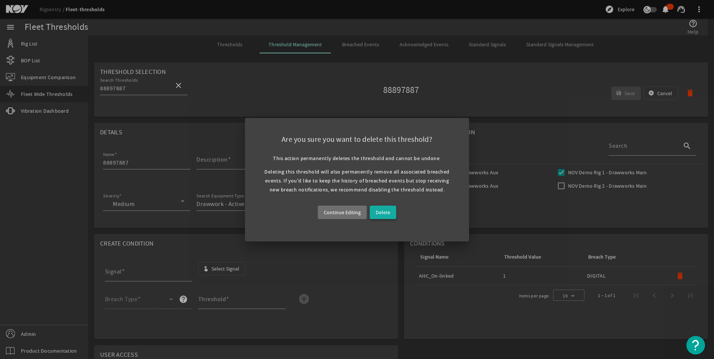
click at [382, 219] on span at bounding box center [383, 213] width 27 height 18
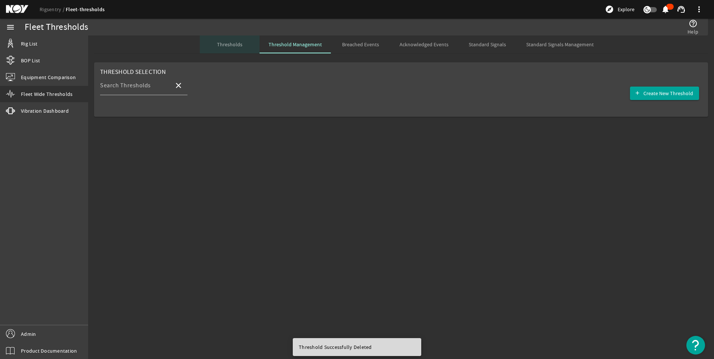
click at [239, 43] on span "Thresholds" at bounding box center [229, 44] width 25 height 5
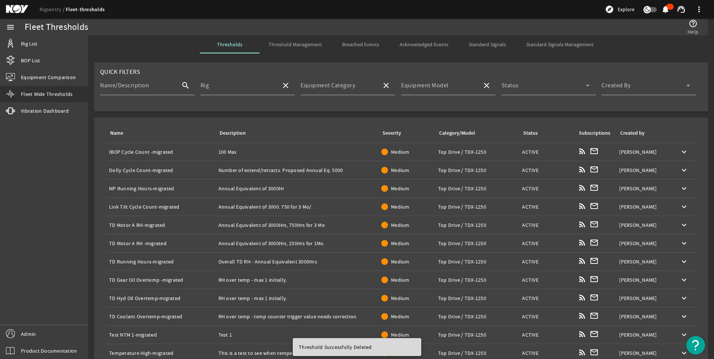
scroll to position [88, 0]
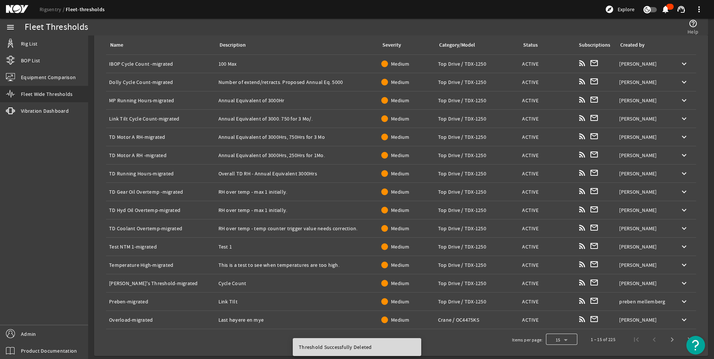
click at [558, 344] on div at bounding box center [561, 340] width 31 height 18
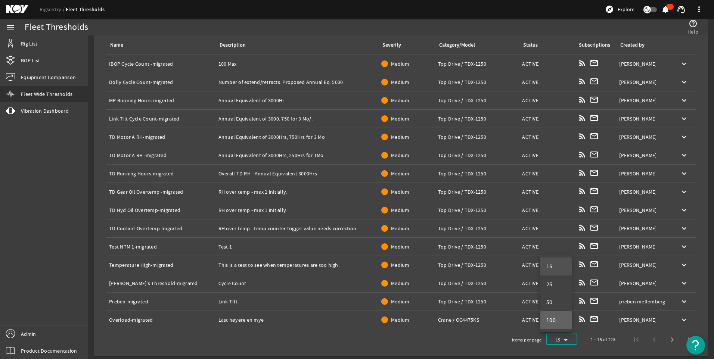
click at [556, 324] on span "100" at bounding box center [552, 320] width 10 height 9
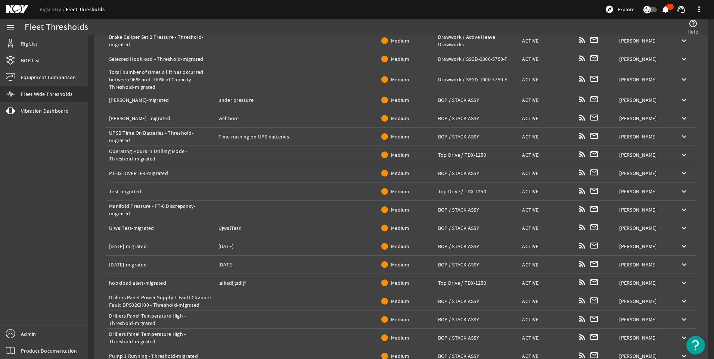
scroll to position [1649, 0]
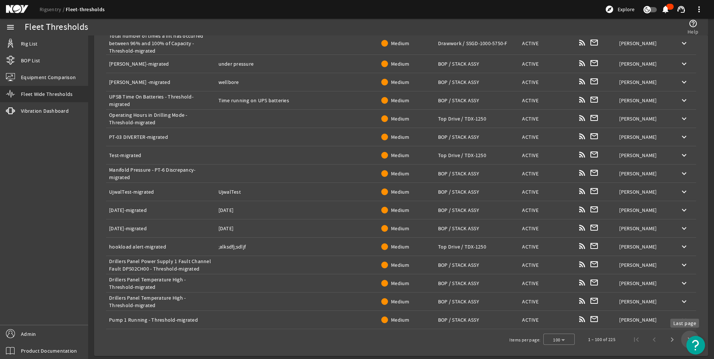
click at [681, 341] on span "Last page" at bounding box center [690, 340] width 18 height 18
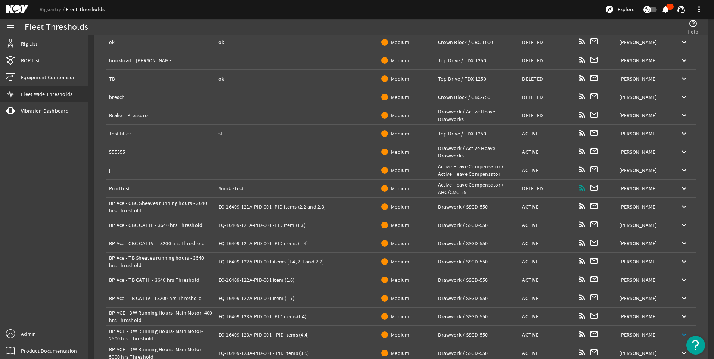
scroll to position [109, 0]
click at [680, 151] on mat-icon "keyboard_arrow_down" at bounding box center [684, 152] width 9 height 9
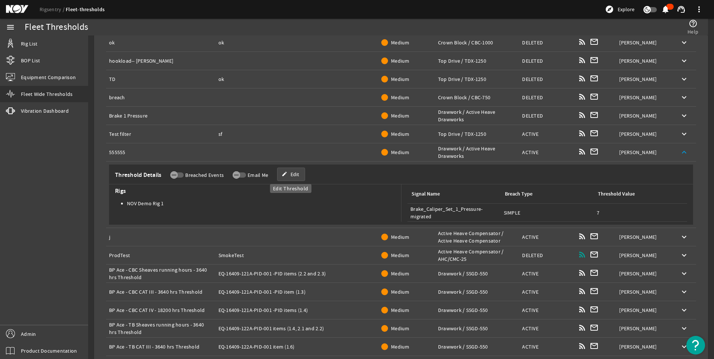
click at [292, 173] on span "Edit" at bounding box center [295, 174] width 9 height 7
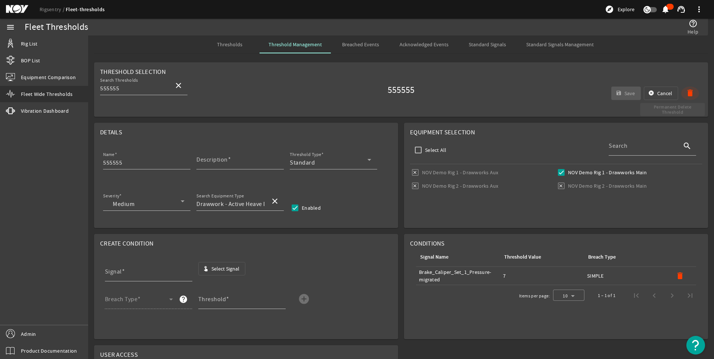
click at [686, 91] on mat-icon "delete" at bounding box center [690, 93] width 9 height 9
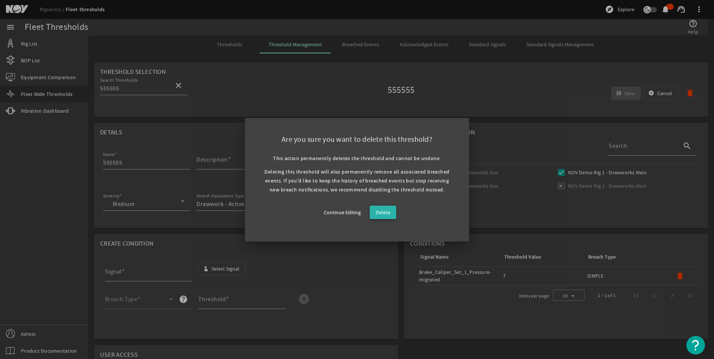
click at [384, 211] on span "Delete" at bounding box center [383, 212] width 15 height 9
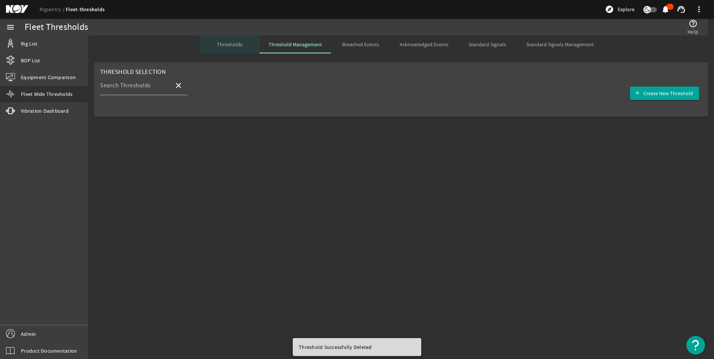
click at [233, 44] on span "Thresholds" at bounding box center [229, 44] width 25 height 5
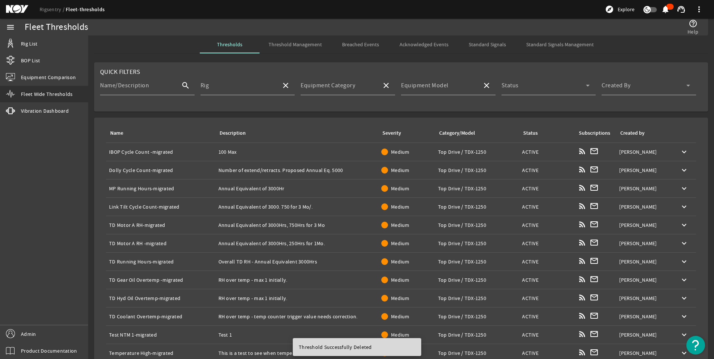
scroll to position [88, 0]
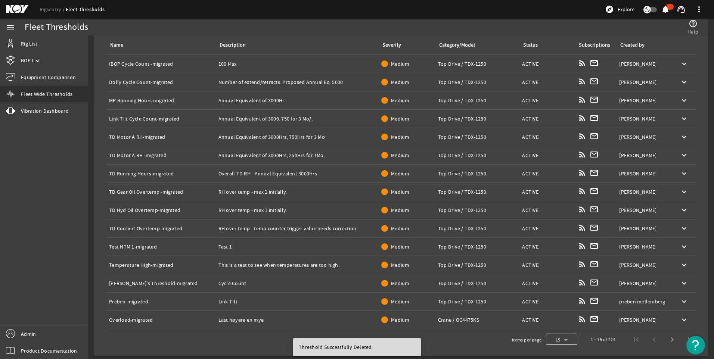
click at [564, 338] on div at bounding box center [561, 340] width 31 height 18
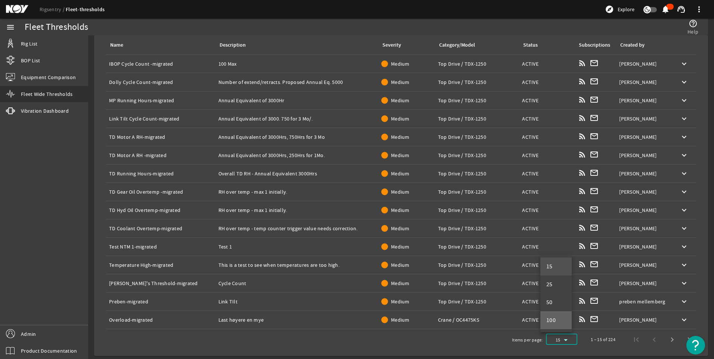
click at [557, 319] on mat-option "100" at bounding box center [556, 321] width 31 height 18
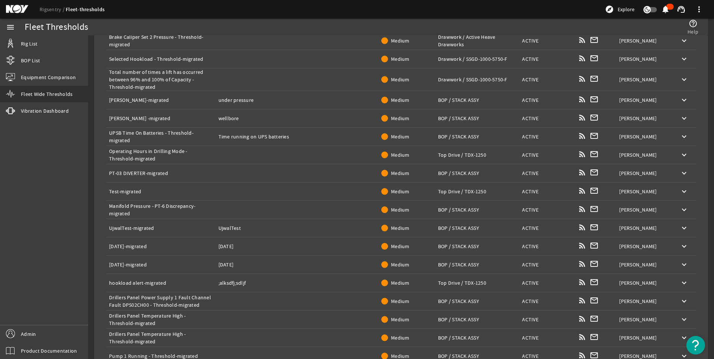
scroll to position [1649, 0]
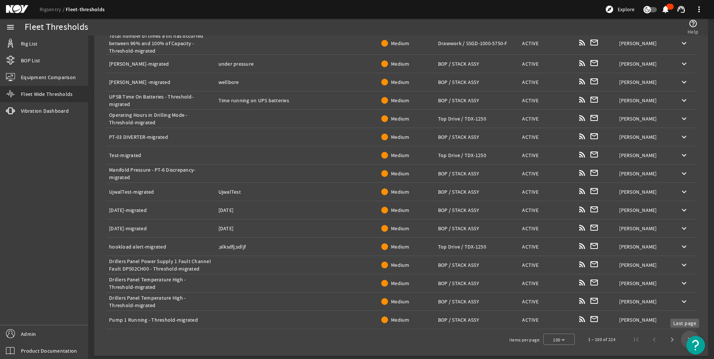
click at [681, 338] on span "Last page" at bounding box center [690, 340] width 18 height 18
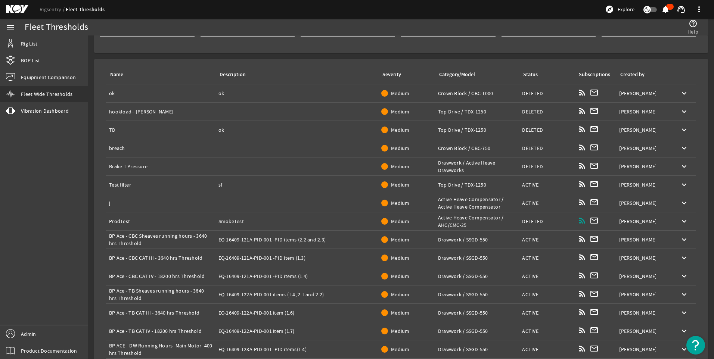
scroll to position [58, 0]
click at [683, 183] on mat-icon "keyboard_arrow_down" at bounding box center [684, 185] width 9 height 9
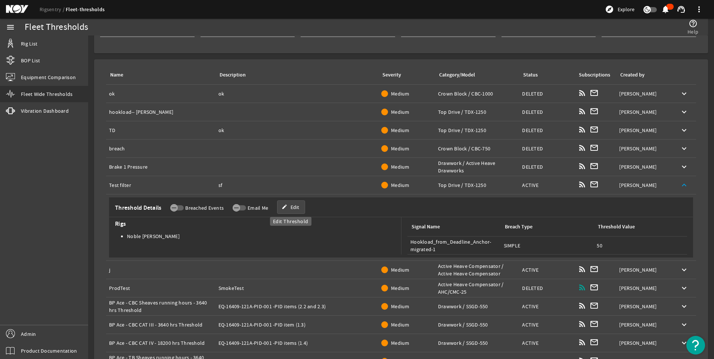
click at [295, 206] on span "Edit" at bounding box center [295, 207] width 9 height 7
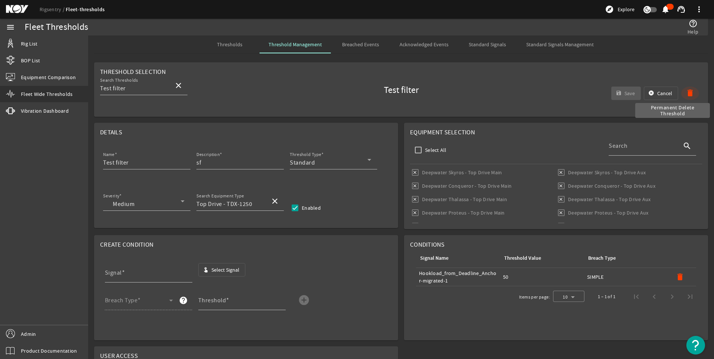
click at [689, 96] on mat-icon "delete" at bounding box center [690, 93] width 9 height 9
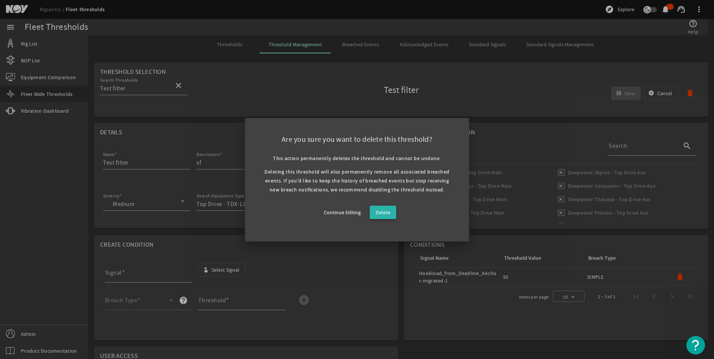
click at [389, 211] on span "Delete" at bounding box center [383, 212] width 15 height 9
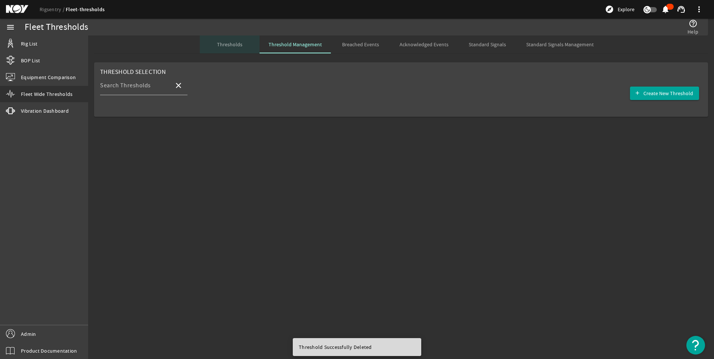
click at [244, 48] on div "Thresholds" at bounding box center [230, 44] width 60 height 18
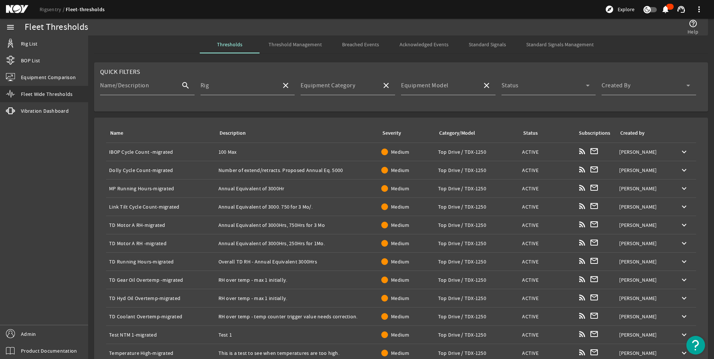
click at [629, 133] on div "Created by" at bounding box center [633, 133] width 24 height 8
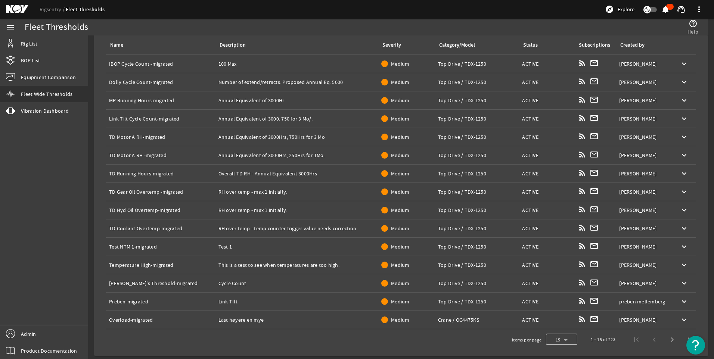
click at [560, 337] on div at bounding box center [561, 340] width 31 height 18
click at [560, 321] on mat-option "100" at bounding box center [556, 321] width 31 height 18
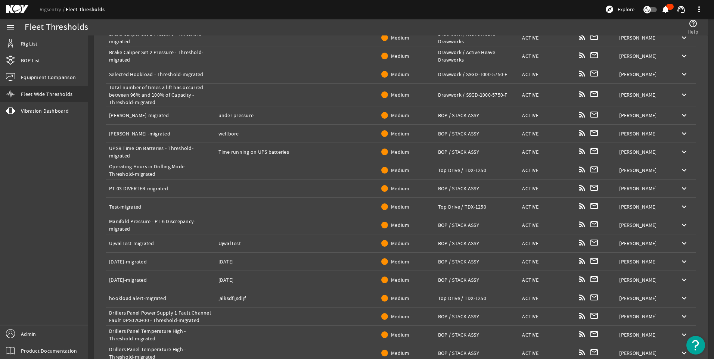
scroll to position [1597, 0]
click at [680, 151] on mat-icon "keyboard_arrow_down" at bounding box center [684, 151] width 9 height 9
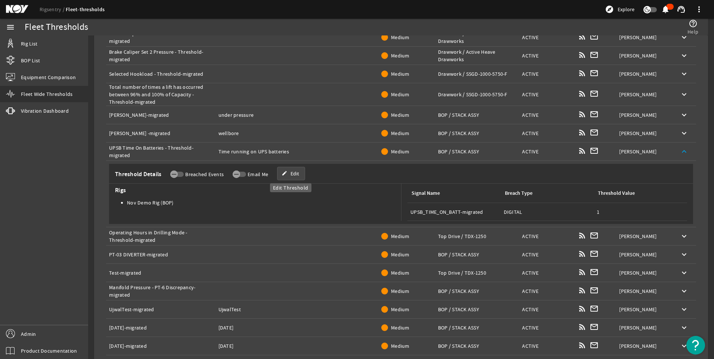
click at [291, 175] on span "Edit" at bounding box center [295, 173] width 9 height 7
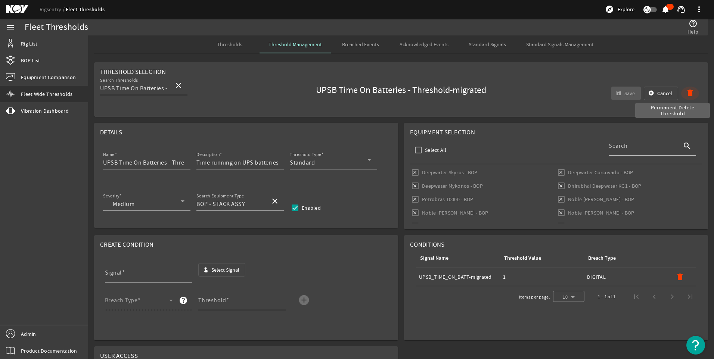
click at [686, 90] on mat-icon "delete" at bounding box center [690, 93] width 9 height 9
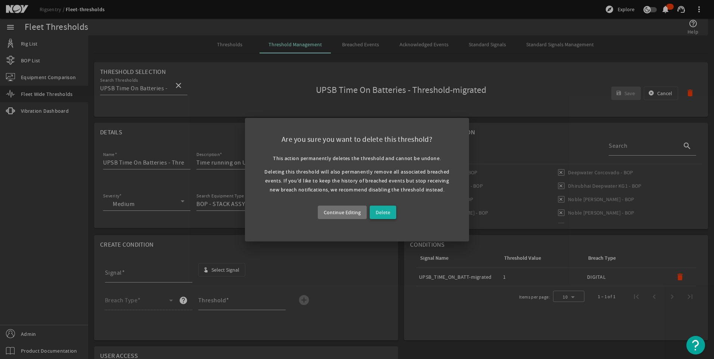
click at [390, 213] on span at bounding box center [383, 213] width 27 height 18
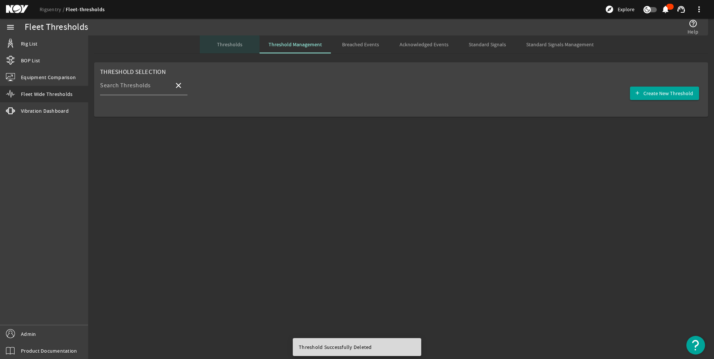
click at [227, 46] on span "Thresholds" at bounding box center [229, 44] width 25 height 5
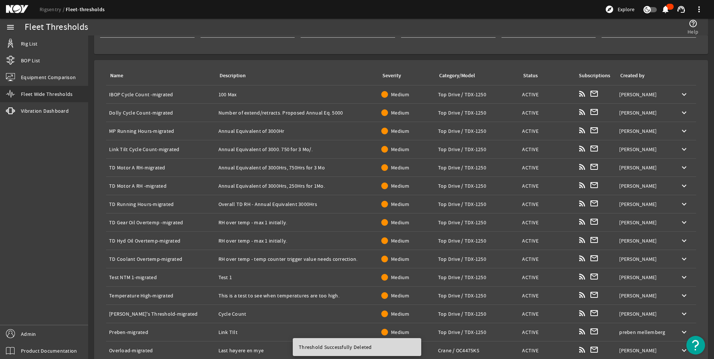
scroll to position [88, 0]
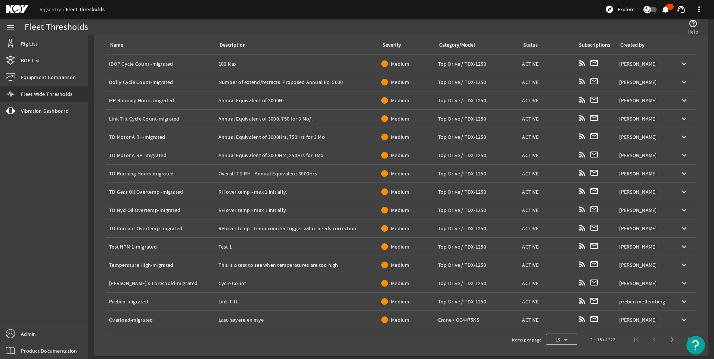
click at [566, 341] on div at bounding box center [561, 340] width 31 height 18
click at [558, 323] on mat-option "100" at bounding box center [556, 321] width 31 height 18
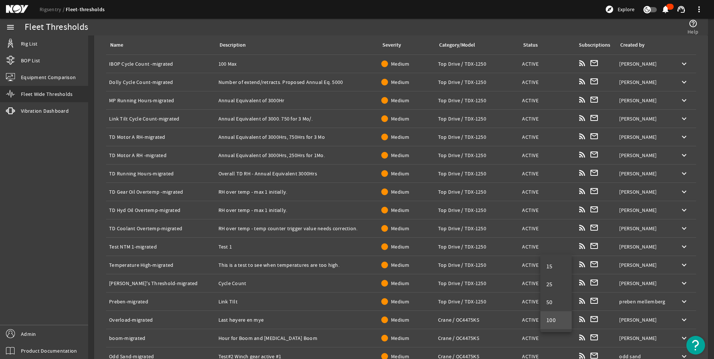
scroll to position [1612, 0]
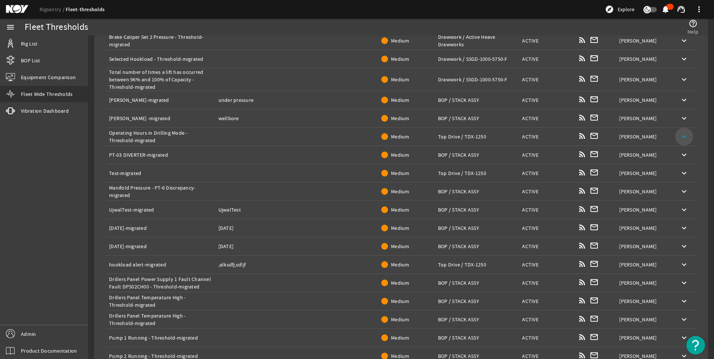
click at [682, 135] on mat-icon "keyboard_arrow_down" at bounding box center [684, 136] width 9 height 9
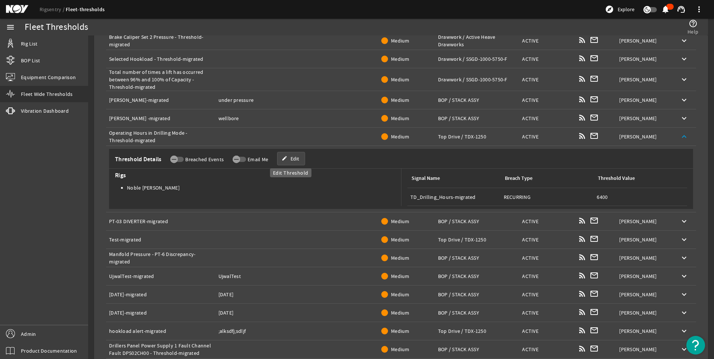
click at [300, 159] on span at bounding box center [291, 159] width 27 height 18
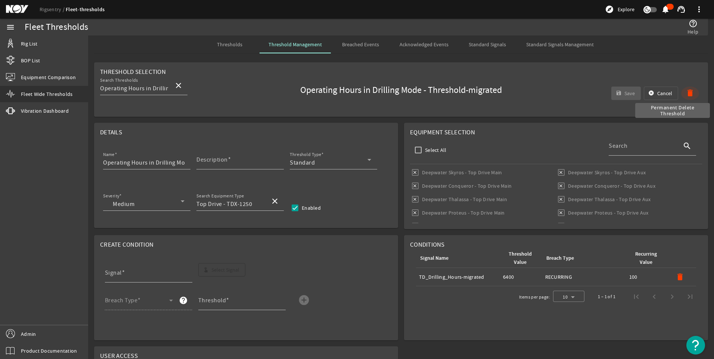
click at [686, 90] on mat-icon "delete" at bounding box center [690, 93] width 9 height 9
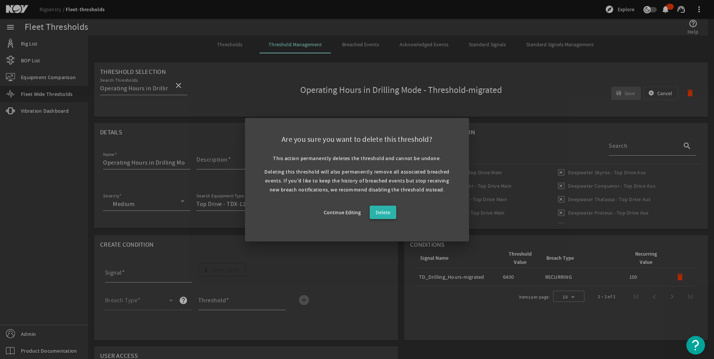
click at [387, 210] on span "Delete" at bounding box center [383, 212] width 15 height 9
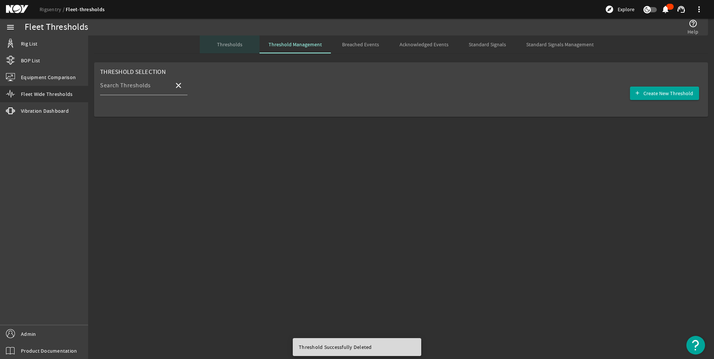
click at [232, 49] on span "Thresholds" at bounding box center [229, 44] width 25 height 18
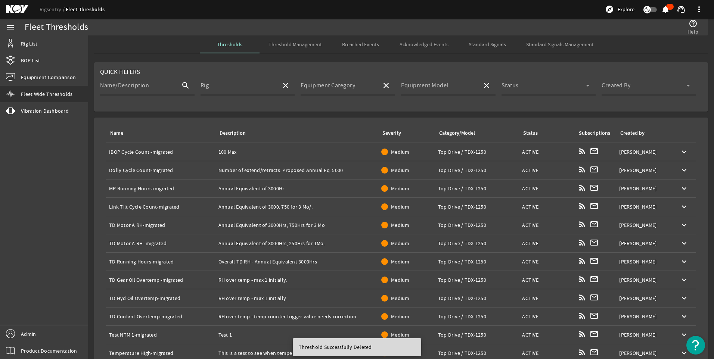
scroll to position [88, 0]
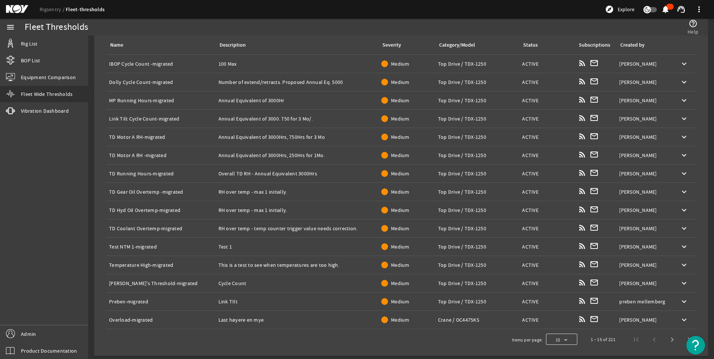
click at [561, 338] on div at bounding box center [561, 340] width 31 height 18
click at [557, 322] on mat-option "100" at bounding box center [556, 321] width 31 height 18
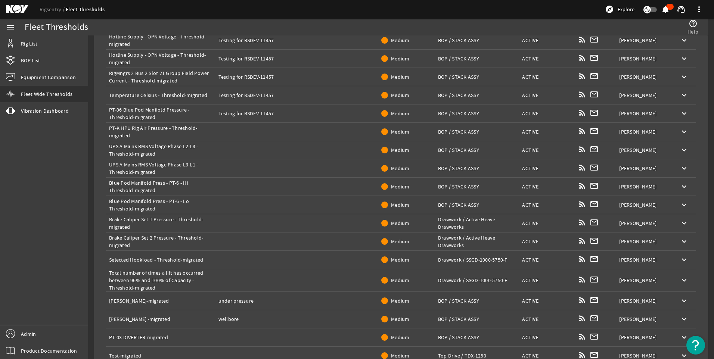
scroll to position [1407, 0]
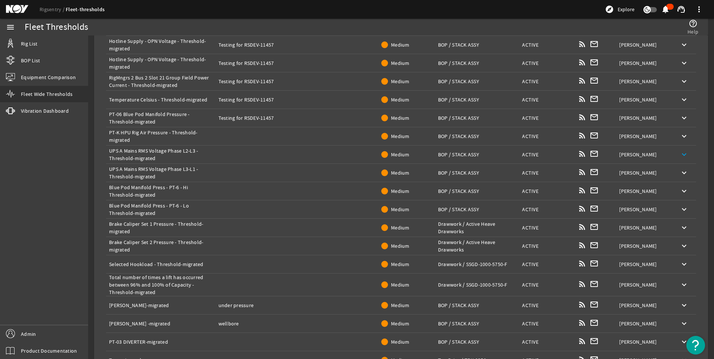
click at [680, 156] on mat-icon "keyboard_arrow_down" at bounding box center [684, 154] width 9 height 9
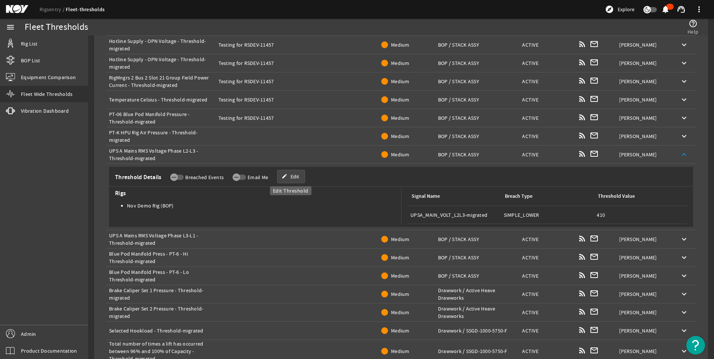
click at [297, 176] on span "Edit" at bounding box center [295, 176] width 9 height 7
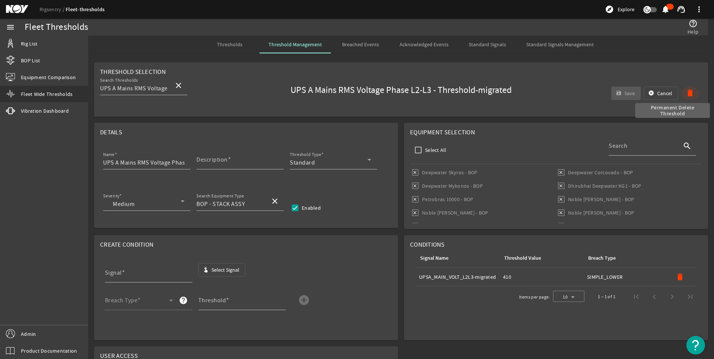
click at [686, 92] on mat-icon "delete" at bounding box center [690, 93] width 9 height 9
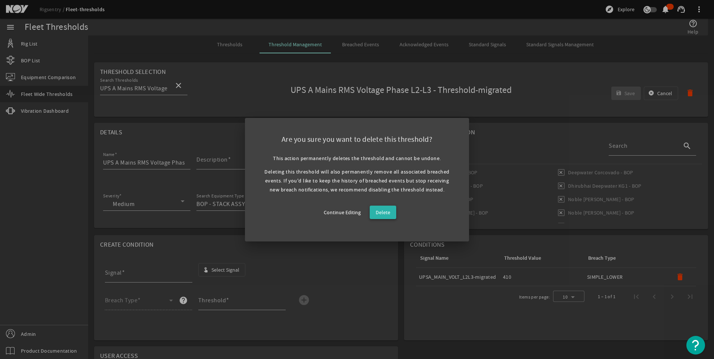
click at [384, 212] on span "Delete" at bounding box center [383, 212] width 15 height 9
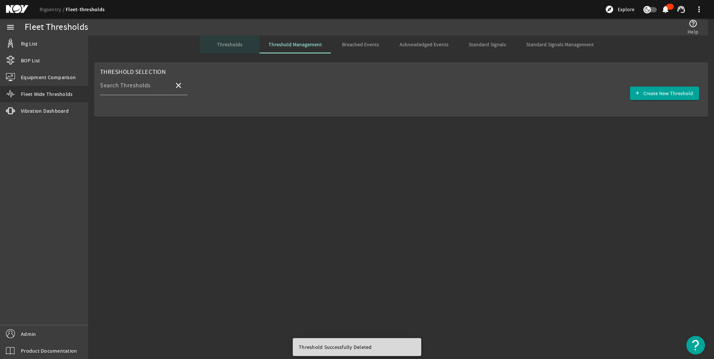
click at [227, 45] on span "Thresholds" at bounding box center [229, 44] width 25 height 5
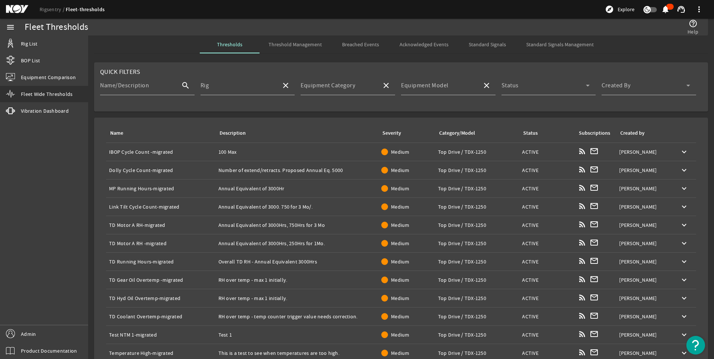
scroll to position [88, 0]
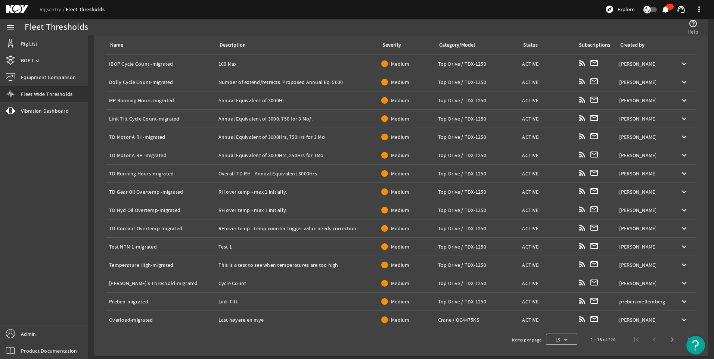
click at [564, 341] on div at bounding box center [561, 340] width 31 height 18
click at [555, 319] on span "100" at bounding box center [552, 320] width 10 height 9
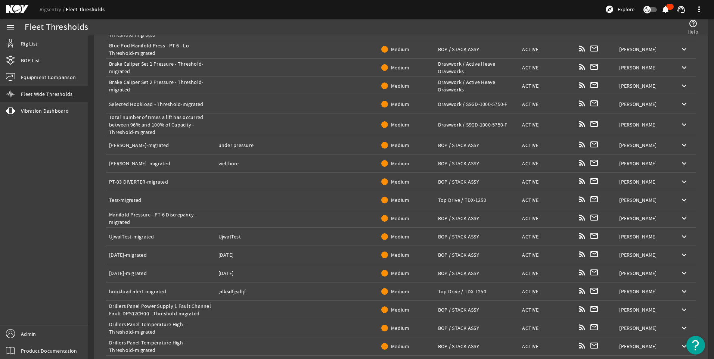
scroll to position [1649, 0]
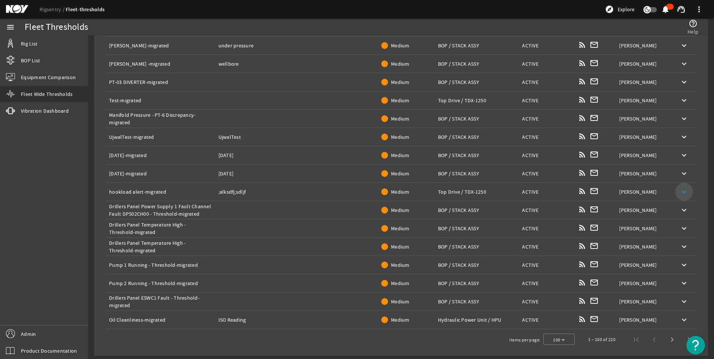
click at [681, 192] on mat-icon "keyboard_arrow_down" at bounding box center [684, 192] width 9 height 9
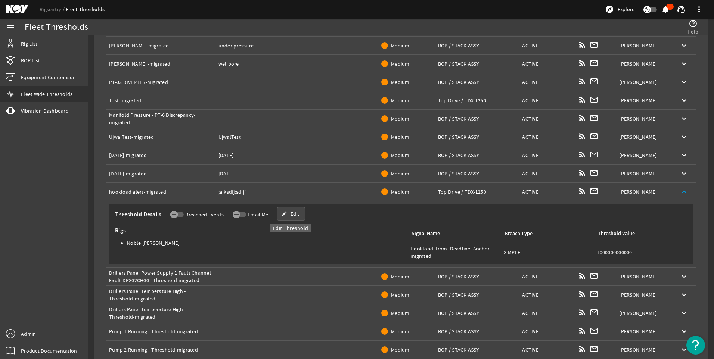
click at [287, 216] on span at bounding box center [291, 214] width 27 height 18
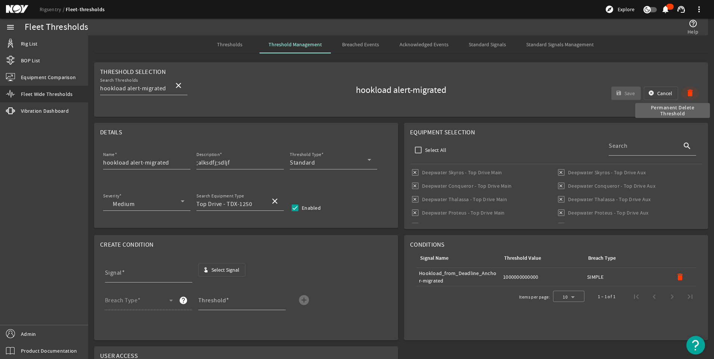
click at [686, 93] on mat-icon "delete" at bounding box center [690, 93] width 9 height 9
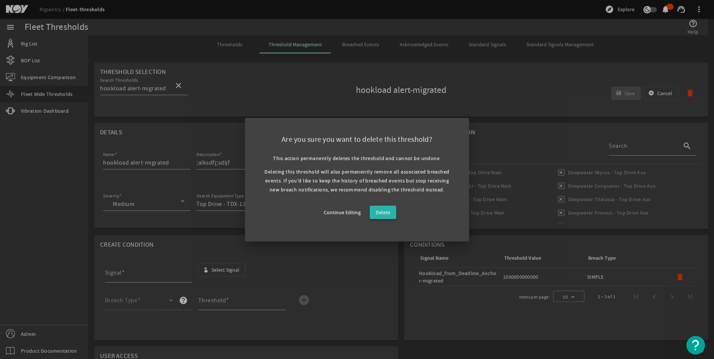
click at [379, 216] on span "Delete" at bounding box center [383, 212] width 15 height 9
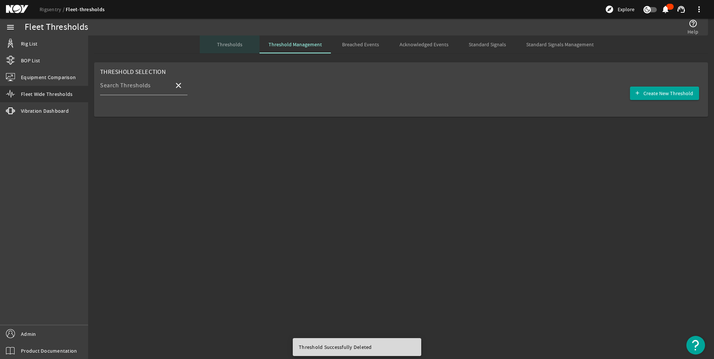
click at [232, 50] on span "Thresholds" at bounding box center [229, 44] width 25 height 18
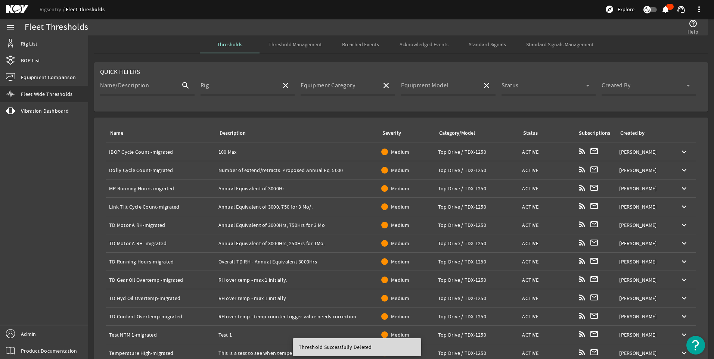
scroll to position [88, 0]
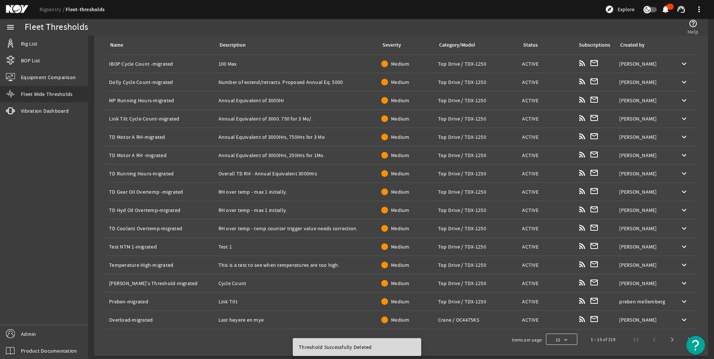
click at [566, 339] on div at bounding box center [561, 340] width 31 height 18
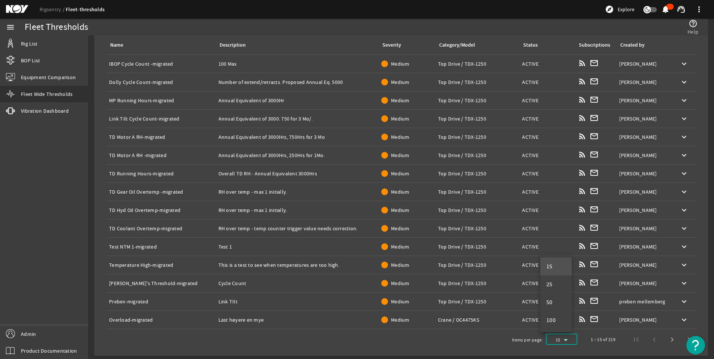
click at [686, 245] on div at bounding box center [357, 179] width 714 height 359
click at [686, 245] on span at bounding box center [684, 247] width 18 height 18
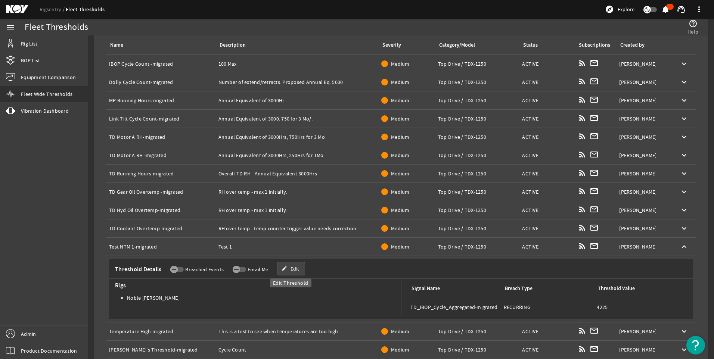
click at [291, 270] on span "Edit" at bounding box center [295, 268] width 9 height 7
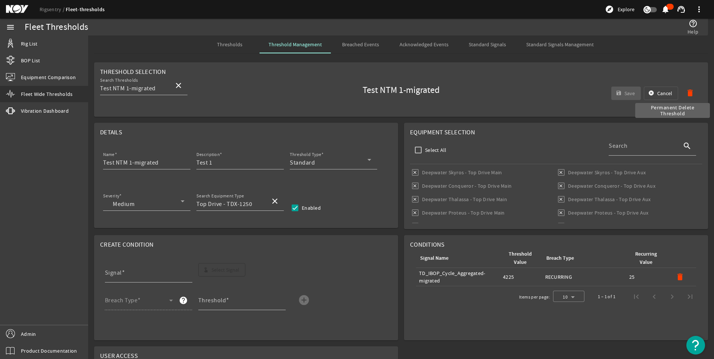
click at [686, 90] on mat-icon "delete" at bounding box center [690, 93] width 9 height 9
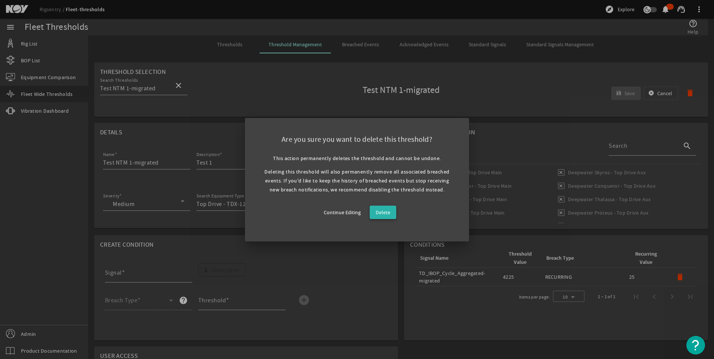
click at [381, 211] on span "Delete" at bounding box center [383, 212] width 15 height 9
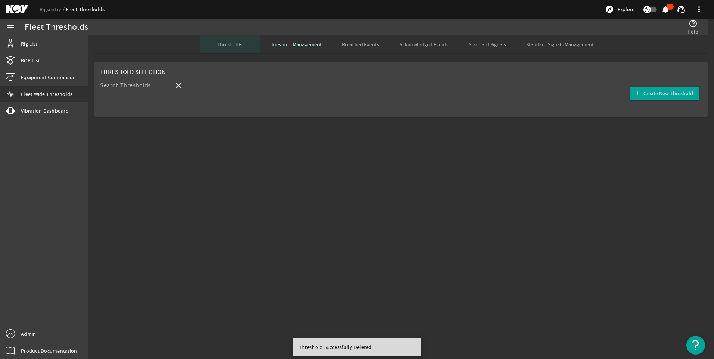
click at [233, 43] on span "Thresholds" at bounding box center [229, 44] width 25 height 5
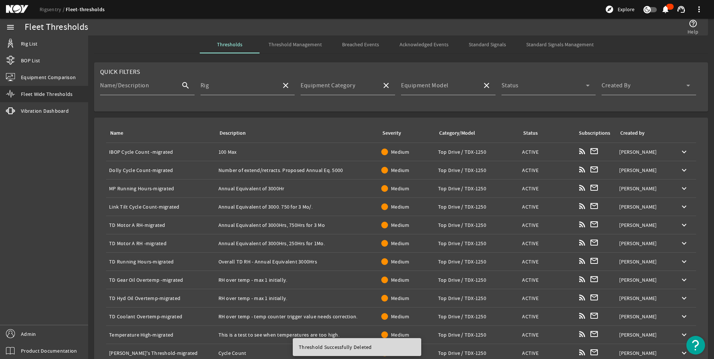
scroll to position [88, 0]
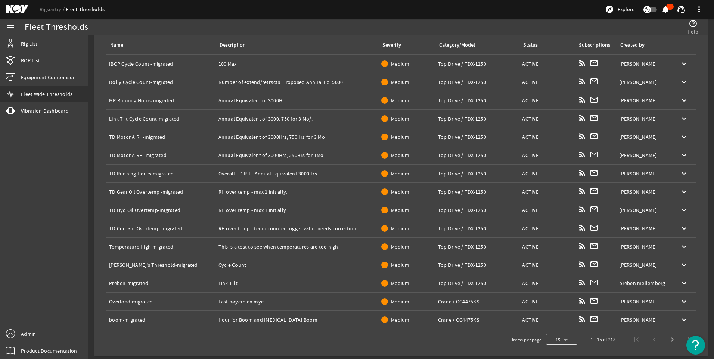
click at [558, 341] on div at bounding box center [561, 340] width 31 height 18
click at [556, 319] on mat-option "100" at bounding box center [556, 321] width 31 height 18
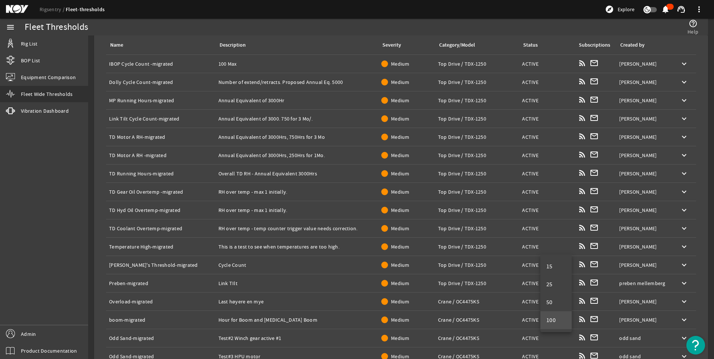
scroll to position [1612, 0]
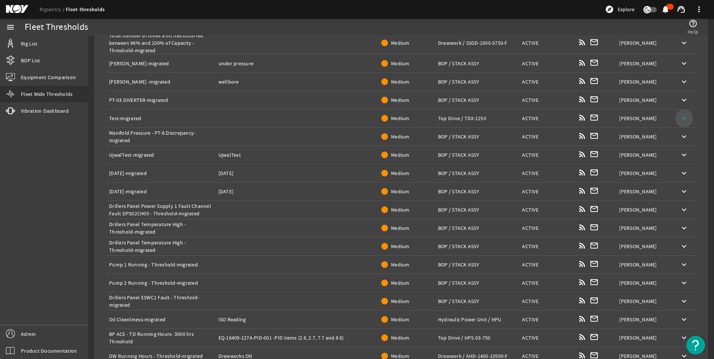
click at [680, 117] on mat-icon "keyboard_arrow_down" at bounding box center [684, 118] width 9 height 9
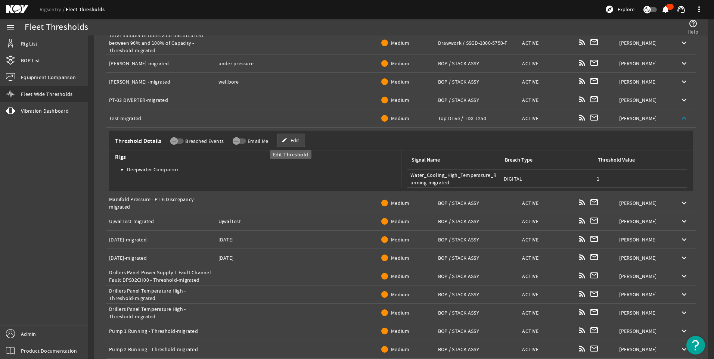
click at [295, 146] on span at bounding box center [291, 140] width 27 height 18
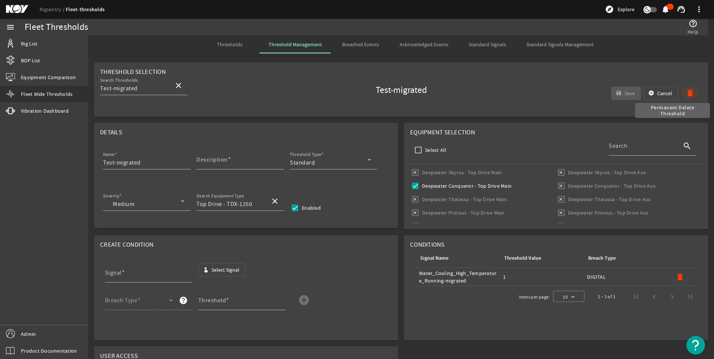
click at [688, 91] on mat-icon "delete" at bounding box center [690, 93] width 9 height 9
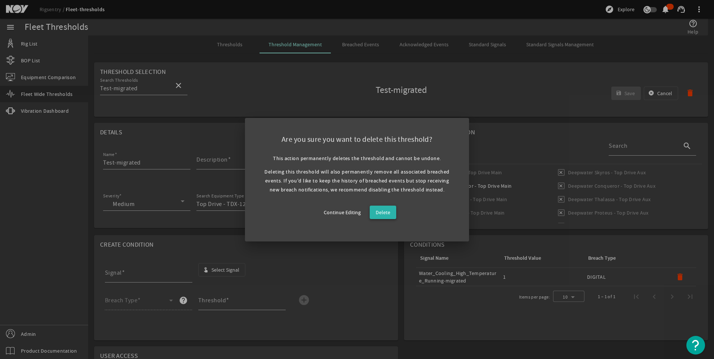
click at [380, 216] on span "Delete" at bounding box center [383, 212] width 15 height 9
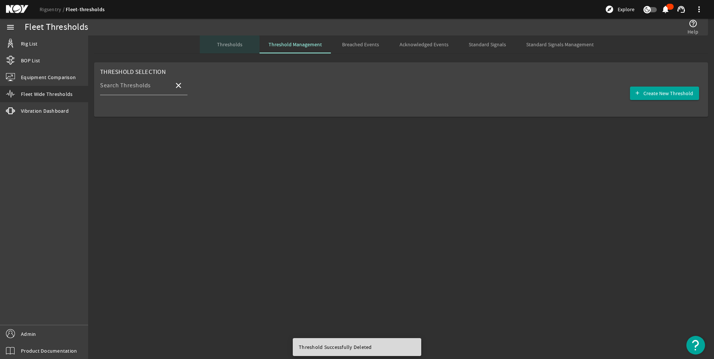
click at [230, 45] on span "Thresholds" at bounding box center [229, 44] width 25 height 5
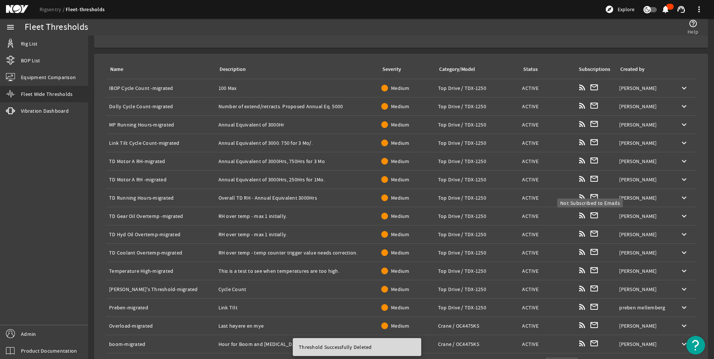
scroll to position [88, 0]
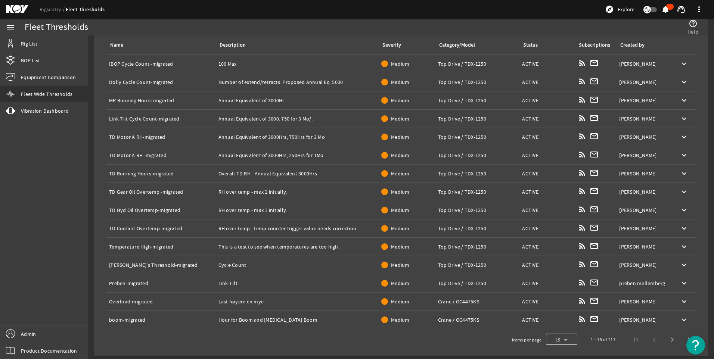
click at [556, 339] on div at bounding box center [561, 340] width 31 height 18
click at [558, 322] on mat-option "100" at bounding box center [556, 321] width 31 height 18
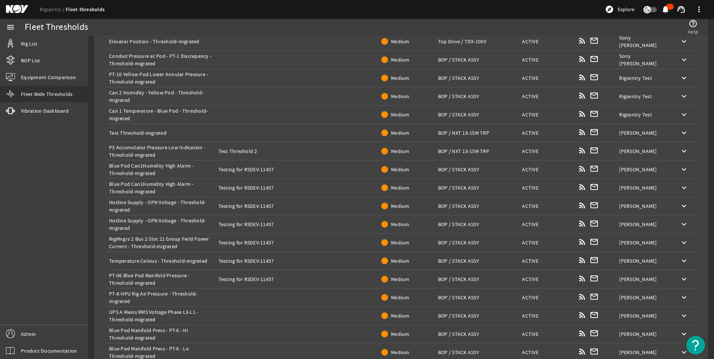
scroll to position [1213, 0]
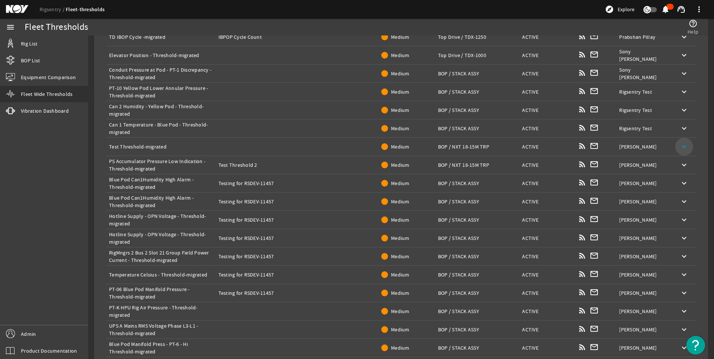
click at [680, 146] on mat-icon "keyboard_arrow_down" at bounding box center [684, 146] width 9 height 9
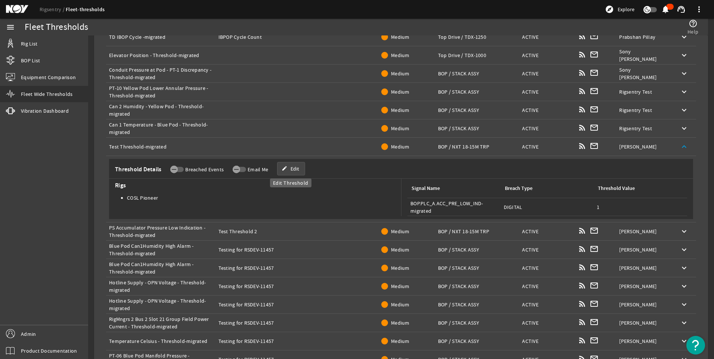
click at [297, 167] on span "Edit" at bounding box center [295, 168] width 9 height 7
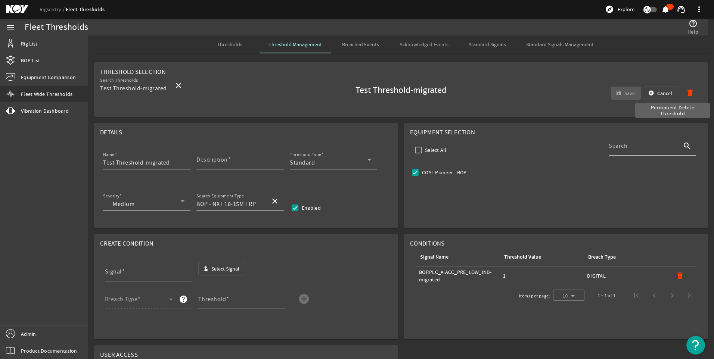
click at [687, 93] on mat-icon "delete" at bounding box center [690, 93] width 9 height 9
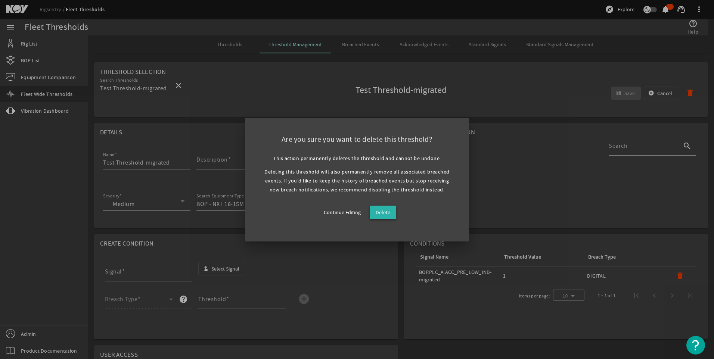
click at [389, 216] on span "Delete" at bounding box center [383, 212] width 15 height 9
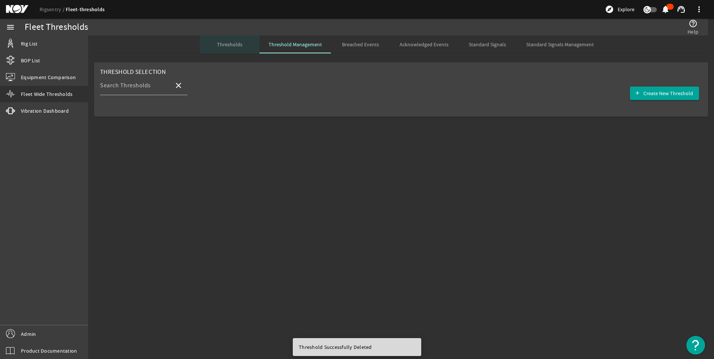
click at [238, 44] on span "Thresholds" at bounding box center [229, 44] width 25 height 5
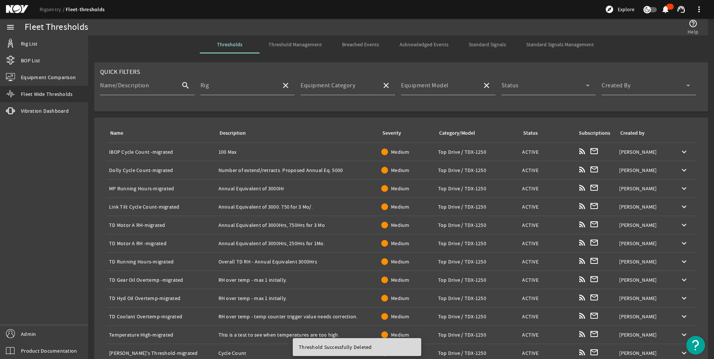
scroll to position [88, 0]
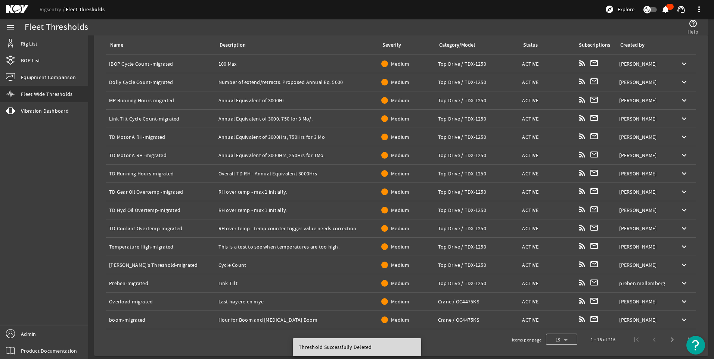
click at [556, 340] on div at bounding box center [561, 340] width 31 height 18
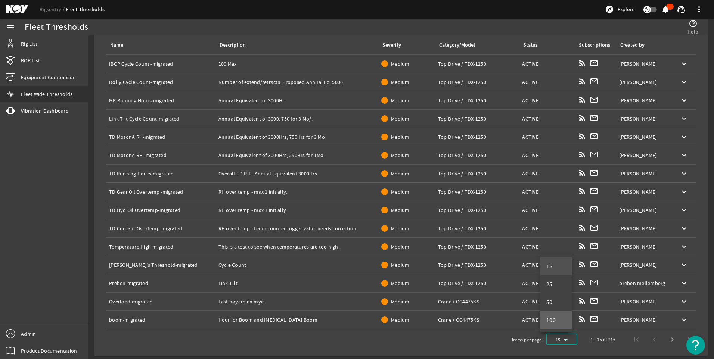
click at [552, 317] on span "100" at bounding box center [552, 320] width 10 height 9
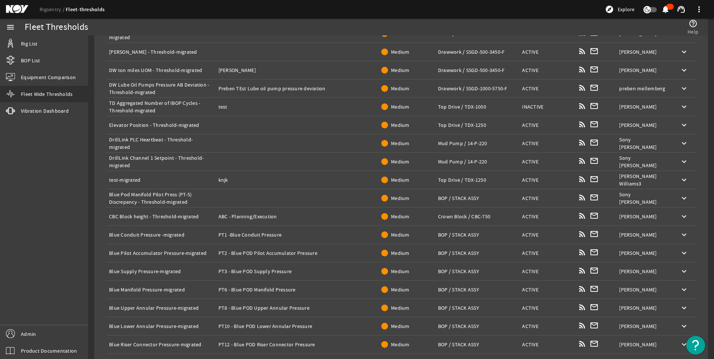
scroll to position [521, 0]
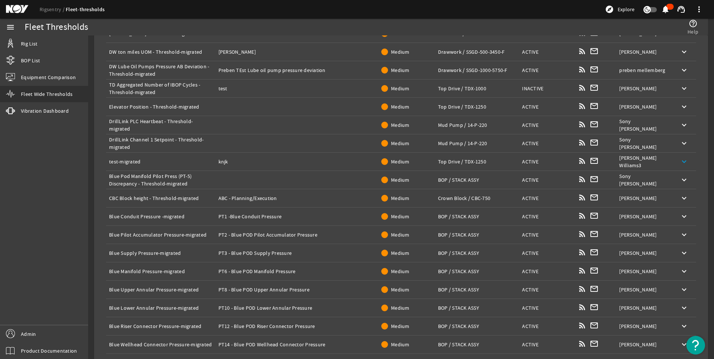
click at [680, 161] on mat-icon "keyboard_arrow_down" at bounding box center [684, 161] width 9 height 9
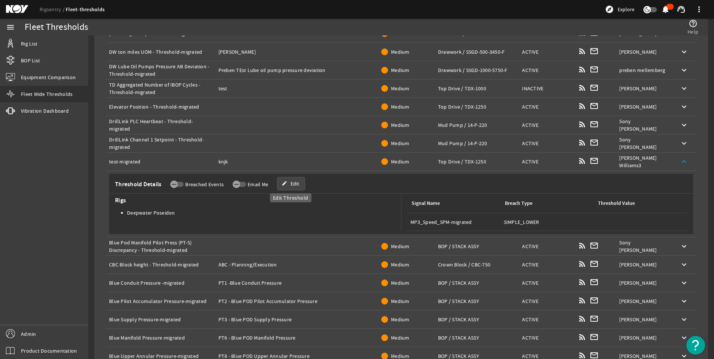
click at [297, 184] on span "Edit" at bounding box center [295, 183] width 9 height 7
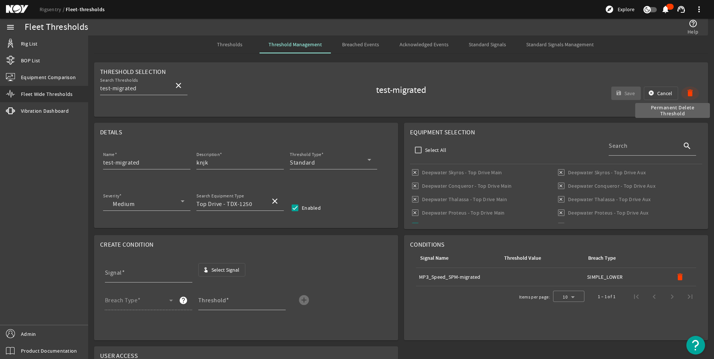
click at [686, 91] on mat-icon "delete" at bounding box center [690, 93] width 9 height 9
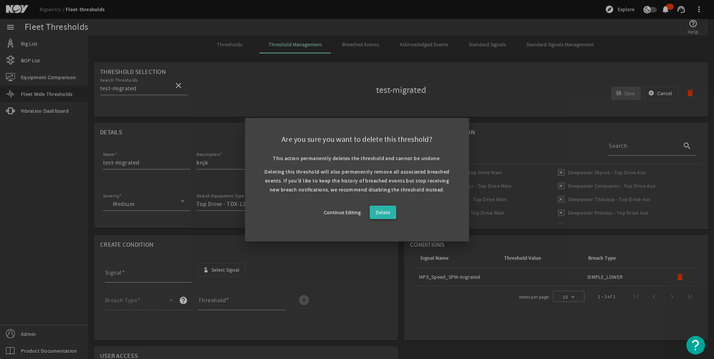
click at [381, 213] on span "Delete" at bounding box center [383, 212] width 15 height 9
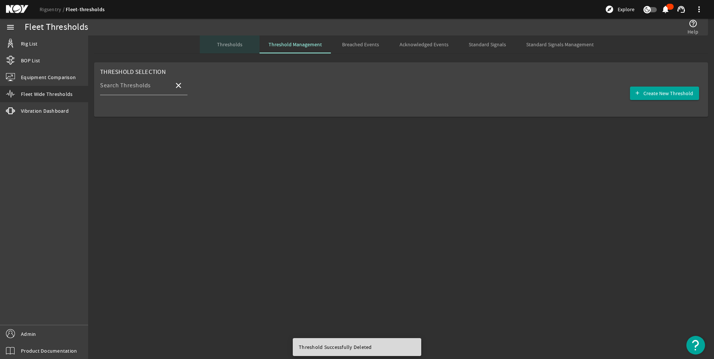
click at [228, 49] on span "Thresholds" at bounding box center [229, 44] width 25 height 18
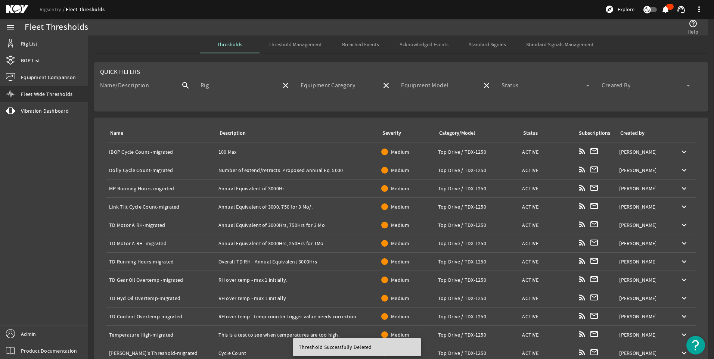
scroll to position [88, 0]
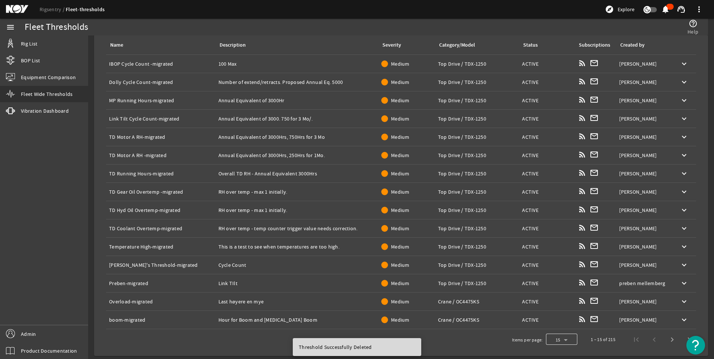
click at [555, 339] on div at bounding box center [561, 340] width 31 height 18
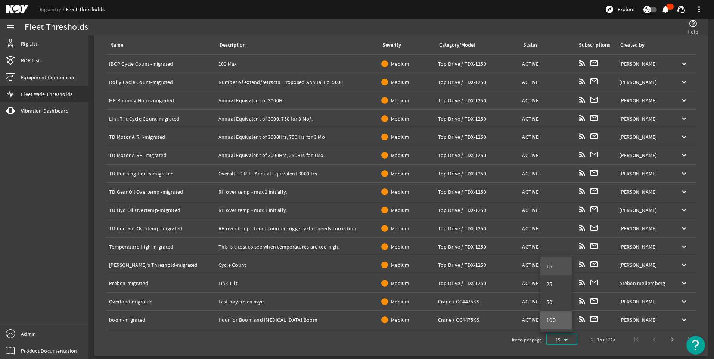
click at [552, 320] on span "100" at bounding box center [552, 320] width 10 height 9
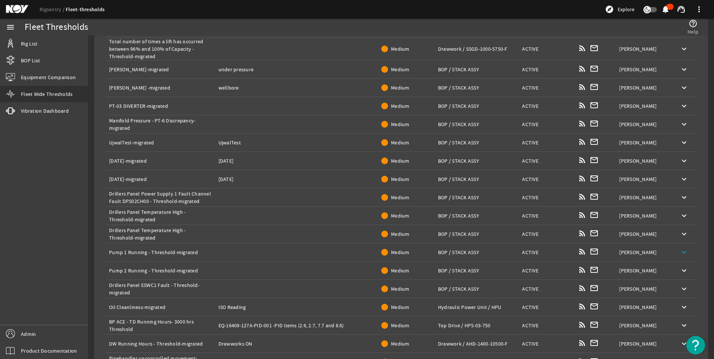
scroll to position [1572, 0]
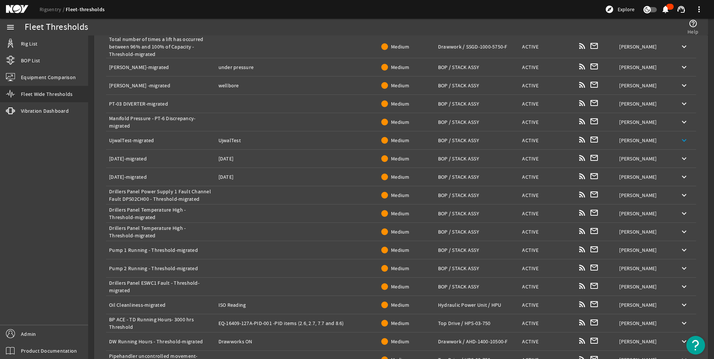
click at [680, 141] on mat-icon "keyboard_arrow_down" at bounding box center [684, 140] width 9 height 9
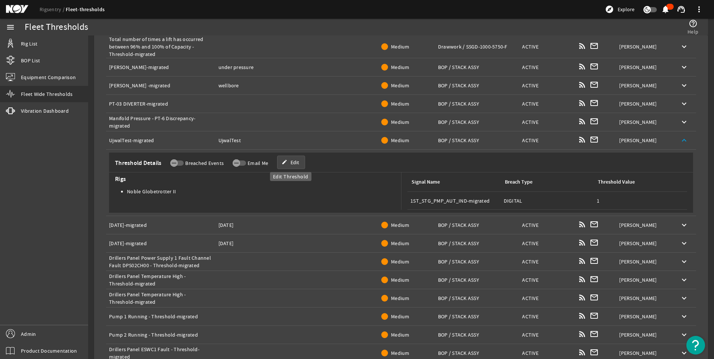
click at [291, 162] on span "Edit" at bounding box center [295, 162] width 9 height 7
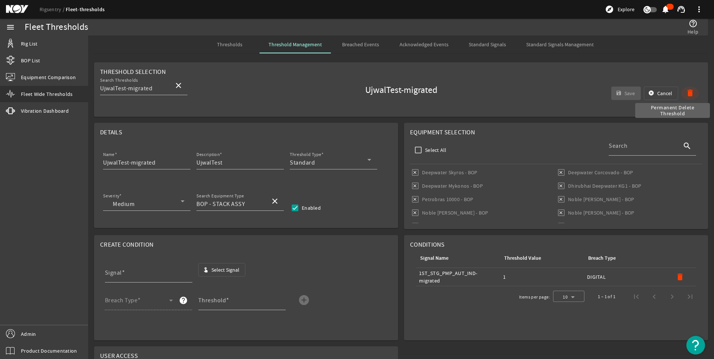
click at [685, 88] on span "button" at bounding box center [690, 93] width 18 height 18
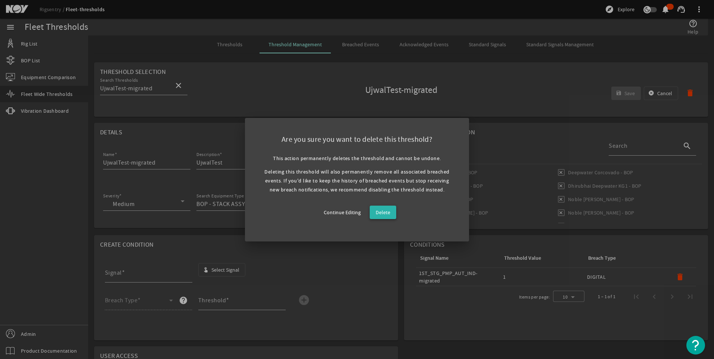
click at [384, 210] on span "Delete" at bounding box center [383, 212] width 15 height 9
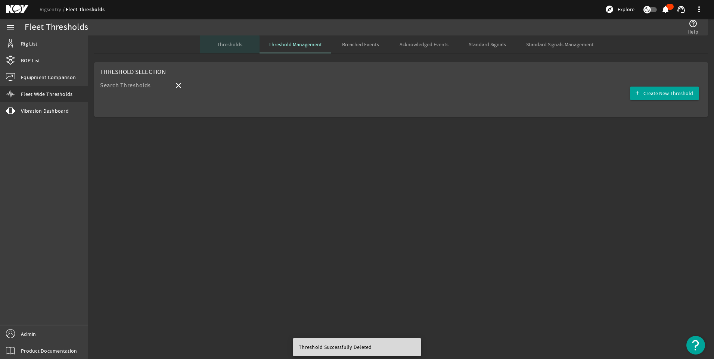
click at [225, 46] on span "Thresholds" at bounding box center [229, 44] width 25 height 5
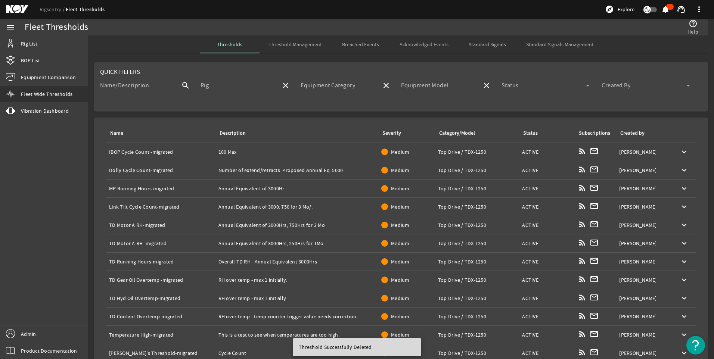
scroll to position [88, 0]
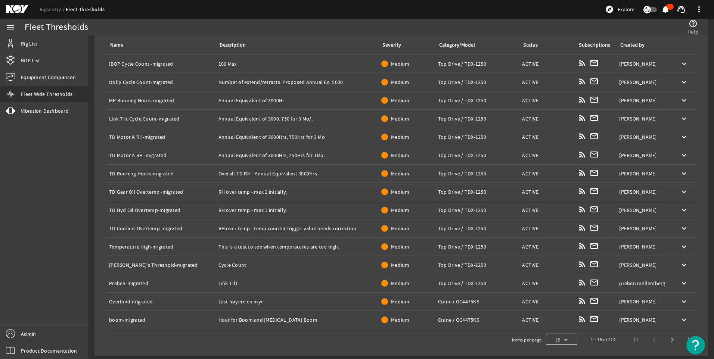
click at [562, 340] on div at bounding box center [561, 340] width 31 height 18
click at [559, 324] on mat-option "100" at bounding box center [556, 321] width 31 height 18
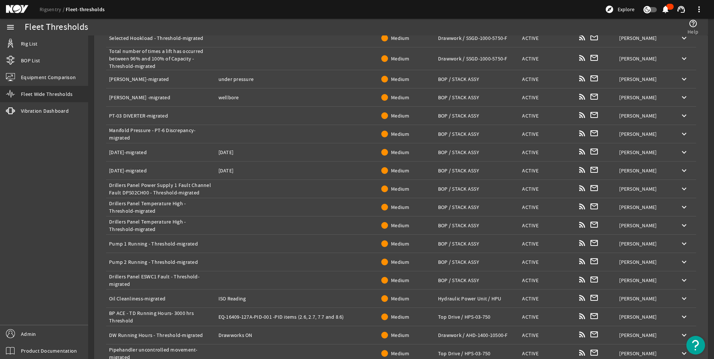
scroll to position [1560, 0]
click at [681, 153] on mat-icon "keyboard_arrow_down" at bounding box center [684, 152] width 9 height 9
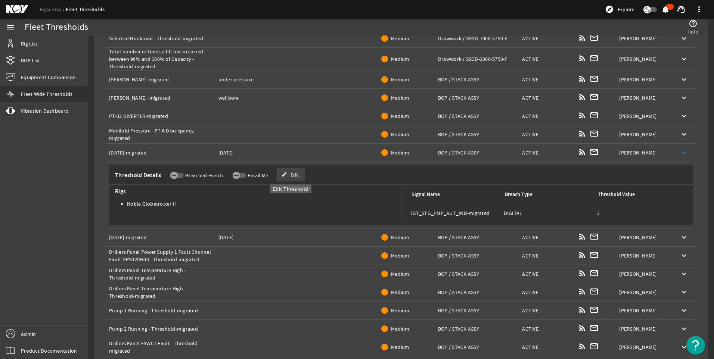
click at [293, 174] on span "Edit" at bounding box center [295, 174] width 9 height 7
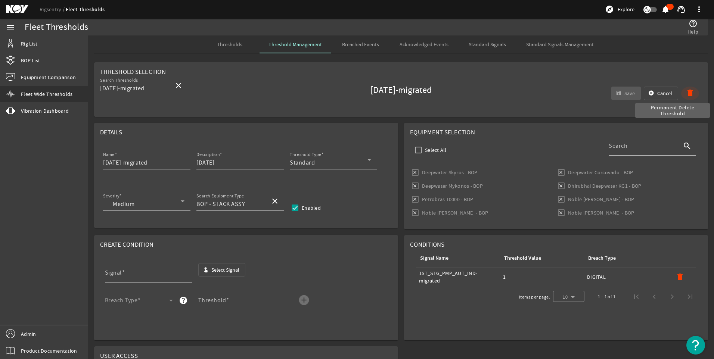
click at [686, 93] on mat-icon "delete" at bounding box center [690, 93] width 9 height 9
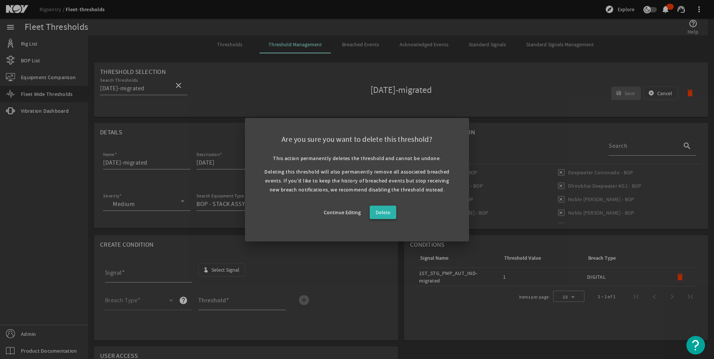
click at [381, 209] on span "Delete" at bounding box center [383, 212] width 15 height 9
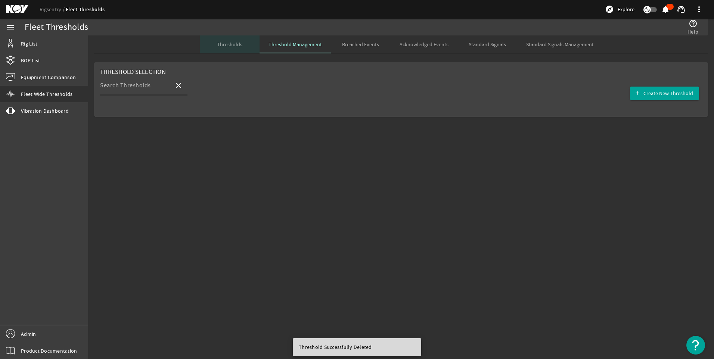
click at [232, 46] on span "Thresholds" at bounding box center [229, 44] width 25 height 5
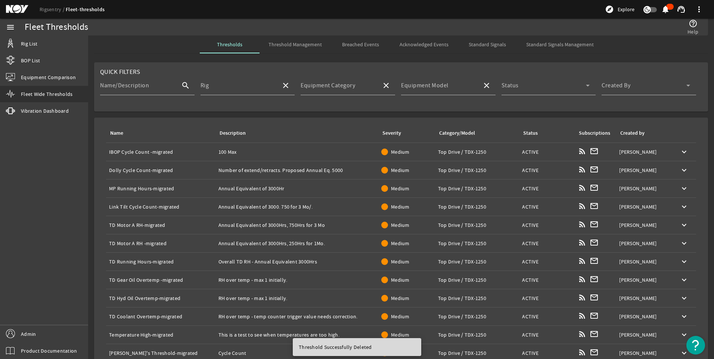
scroll to position [88, 0]
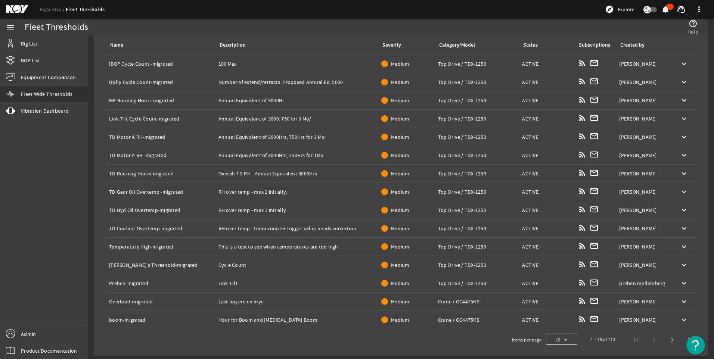
click at [559, 340] on div at bounding box center [561, 340] width 31 height 18
click at [560, 319] on mat-option "100" at bounding box center [556, 321] width 31 height 18
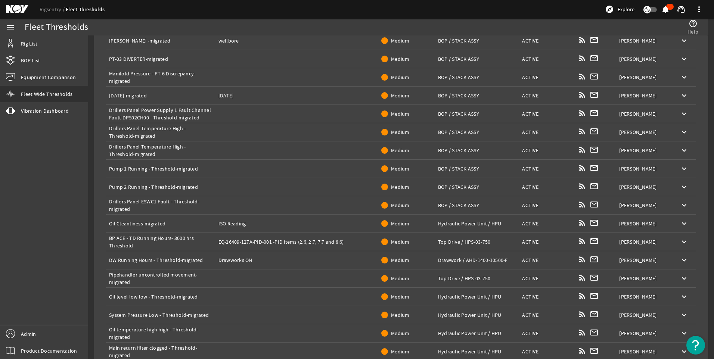
scroll to position [1649, 0]
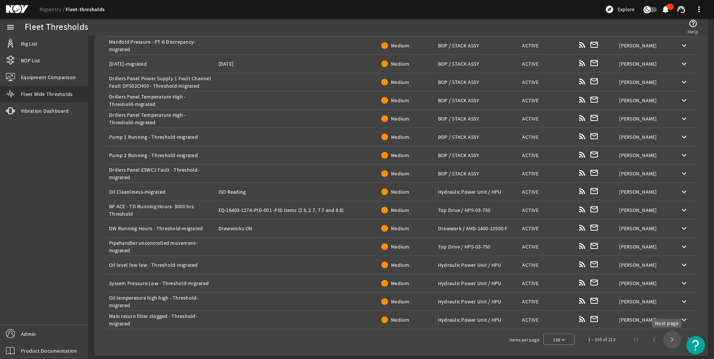
click at [668, 342] on span "Next page" at bounding box center [672, 340] width 18 height 18
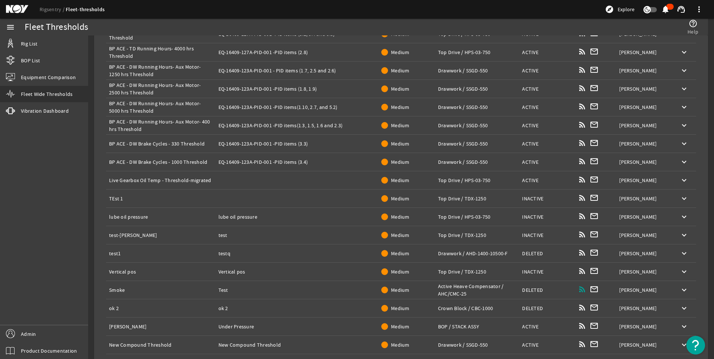
scroll to position [1418, 0]
click at [680, 195] on mat-icon "keyboard_arrow_down" at bounding box center [684, 198] width 9 height 9
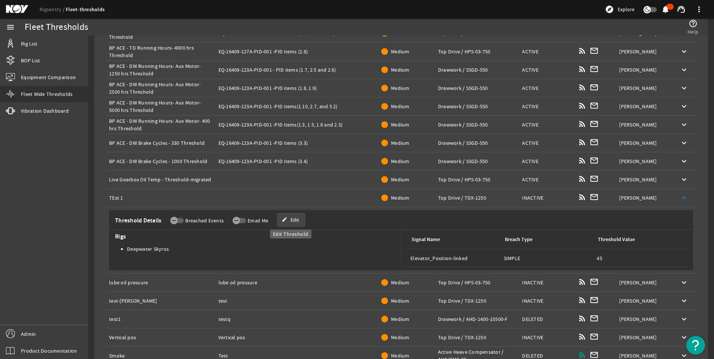
click at [292, 221] on span "Edit" at bounding box center [295, 219] width 9 height 7
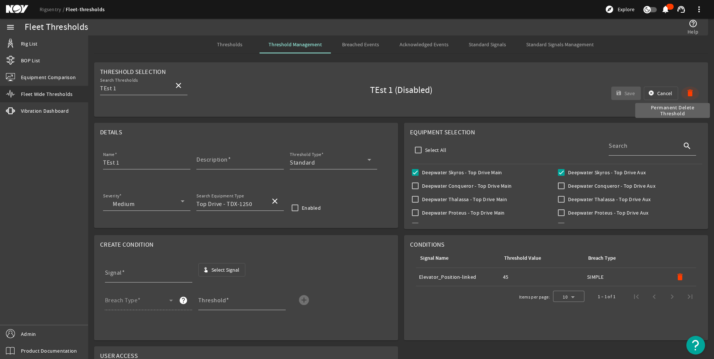
click at [686, 94] on mat-icon "delete" at bounding box center [690, 93] width 9 height 9
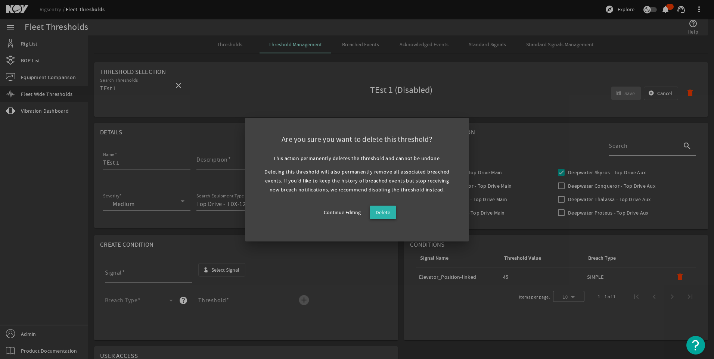
click at [389, 208] on span "Delete" at bounding box center [383, 212] width 15 height 9
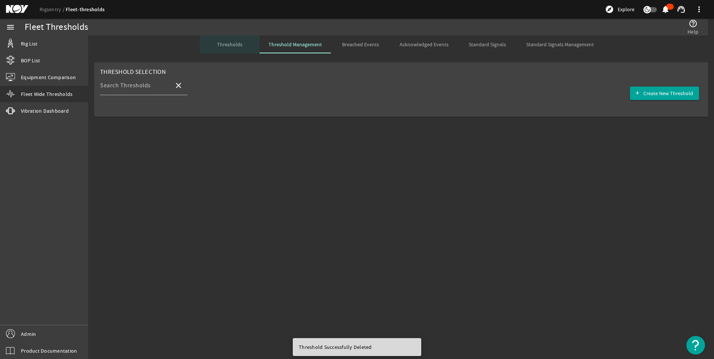
click at [234, 48] on span "Thresholds" at bounding box center [229, 44] width 25 height 18
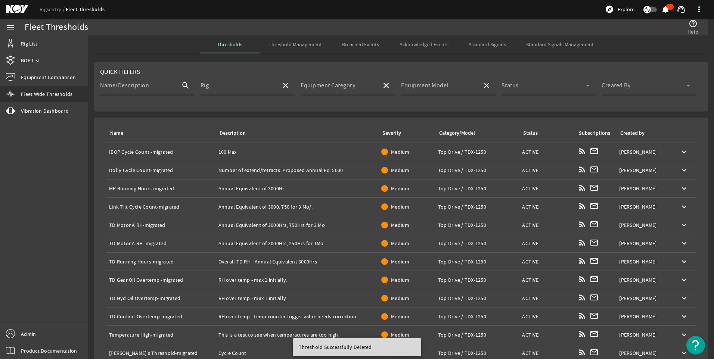
scroll to position [88, 0]
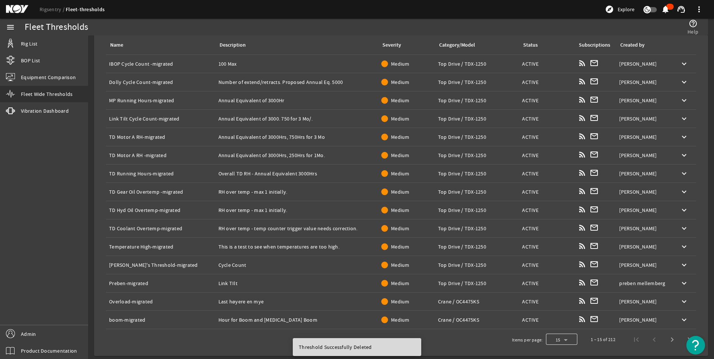
click at [561, 339] on div at bounding box center [561, 340] width 31 height 18
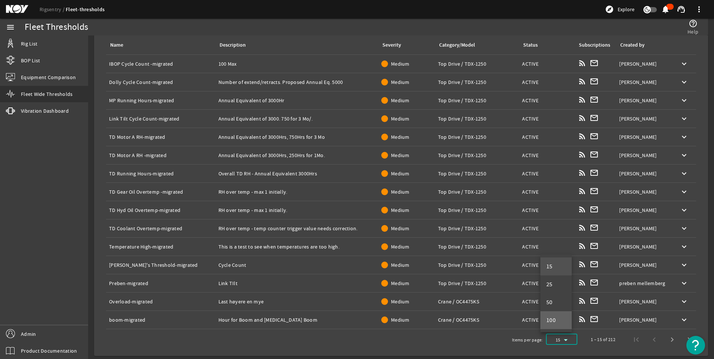
click at [561, 318] on mat-option "100" at bounding box center [556, 321] width 31 height 18
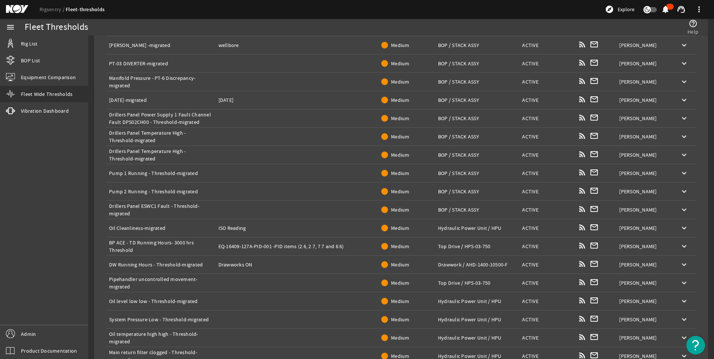
scroll to position [1649, 0]
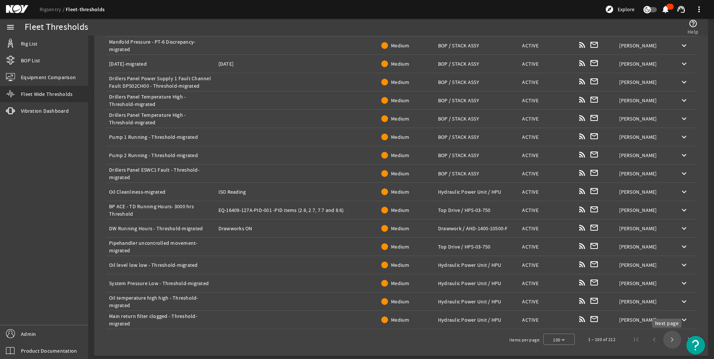
click at [669, 337] on span "Next page" at bounding box center [672, 340] width 18 height 18
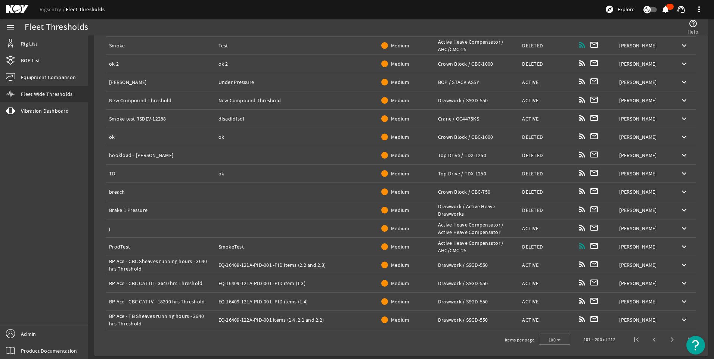
scroll to position [1644, 0]
click at [680, 228] on mat-icon "keyboard_arrow_down" at bounding box center [684, 228] width 9 height 9
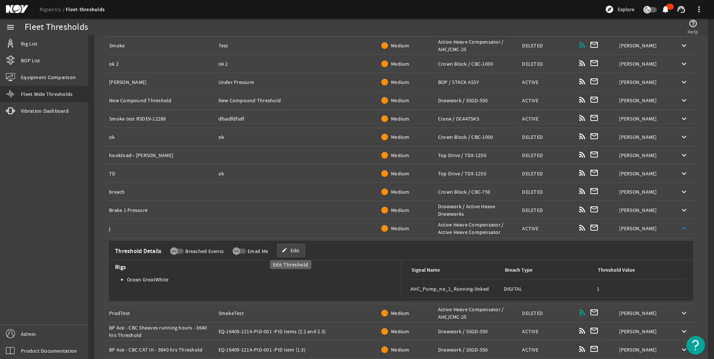
click at [295, 250] on span "Edit" at bounding box center [295, 250] width 9 height 7
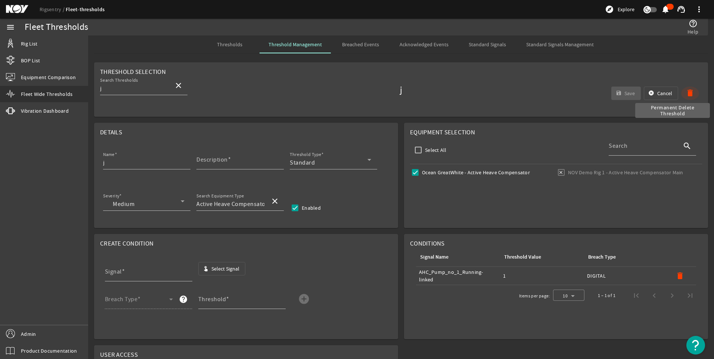
click at [687, 89] on mat-icon "delete" at bounding box center [690, 93] width 9 height 9
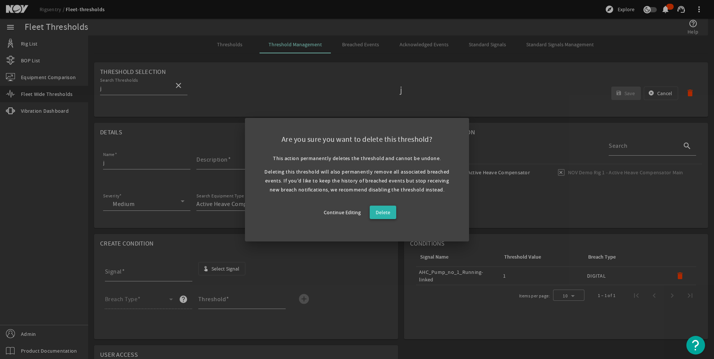
click at [379, 216] on span "Delete" at bounding box center [383, 212] width 15 height 9
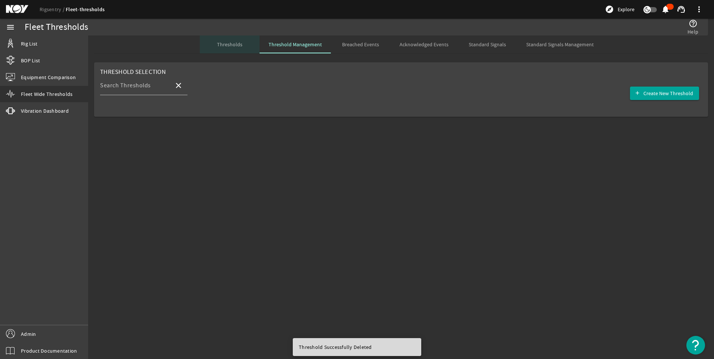
click at [236, 45] on span "Thresholds" at bounding box center [229, 44] width 25 height 5
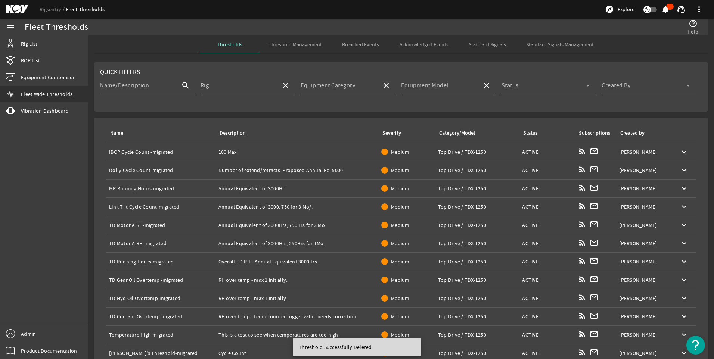
scroll to position [88, 0]
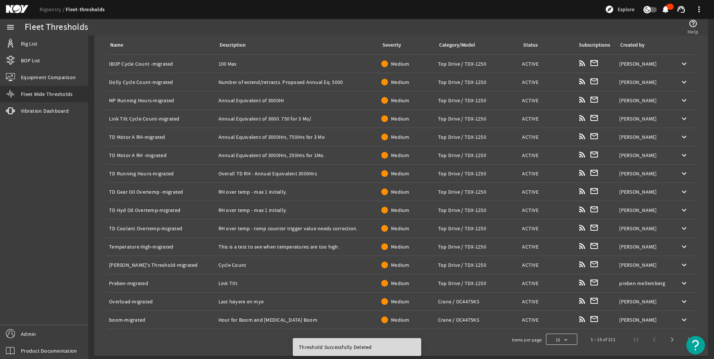
click at [565, 340] on div at bounding box center [561, 340] width 31 height 18
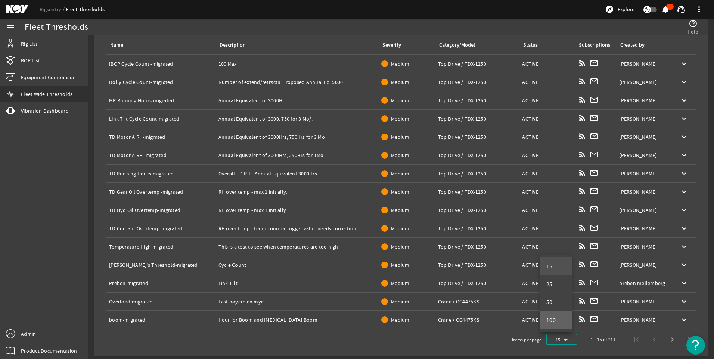
click at [558, 317] on mat-option "100" at bounding box center [556, 321] width 31 height 18
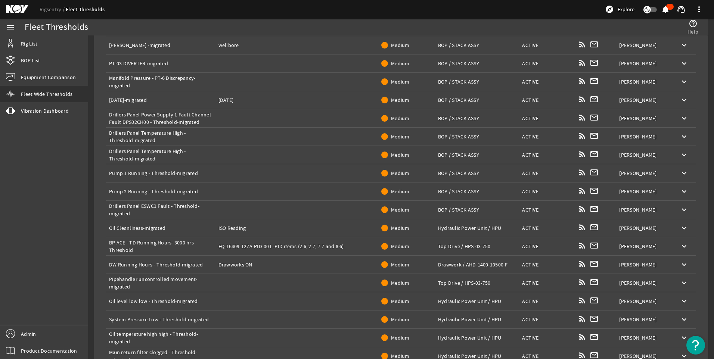
scroll to position [1649, 0]
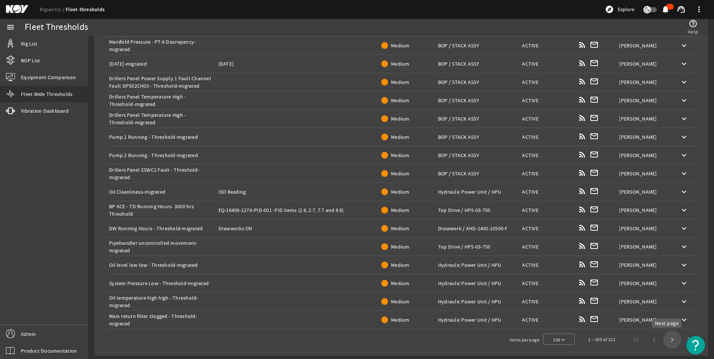
click at [664, 339] on span "Next page" at bounding box center [672, 340] width 18 height 18
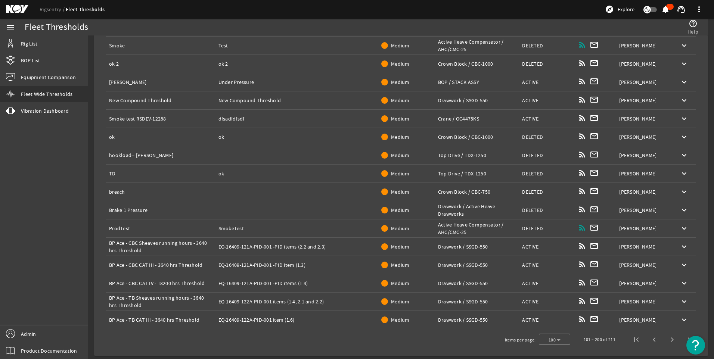
scroll to position [1644, 0]
click at [680, 138] on mat-icon "keyboard_arrow_down" at bounding box center [684, 137] width 9 height 9
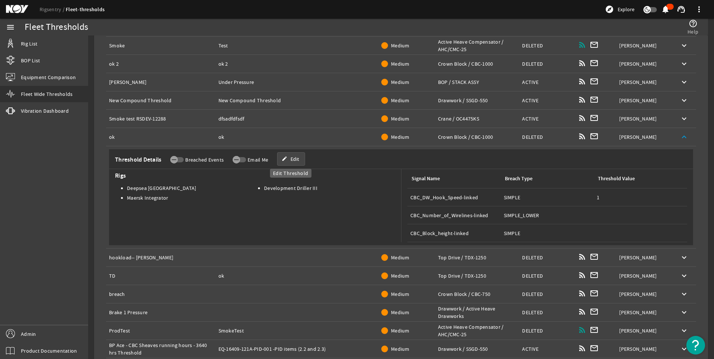
click at [294, 155] on span "Edit" at bounding box center [295, 158] width 9 height 7
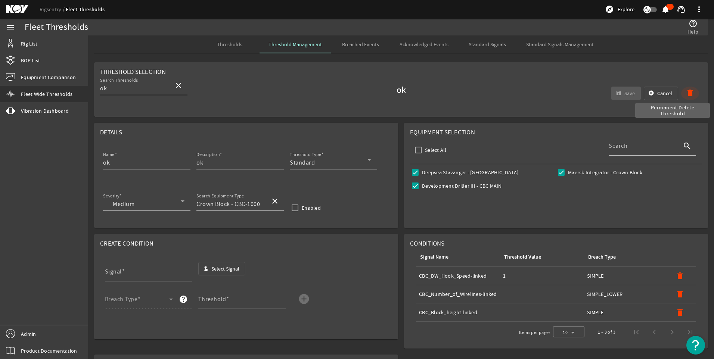
click at [686, 95] on mat-icon "delete" at bounding box center [690, 93] width 9 height 9
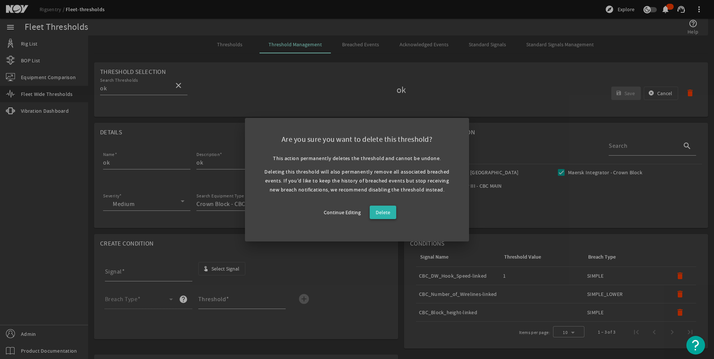
click at [386, 211] on span "Delete" at bounding box center [383, 212] width 15 height 9
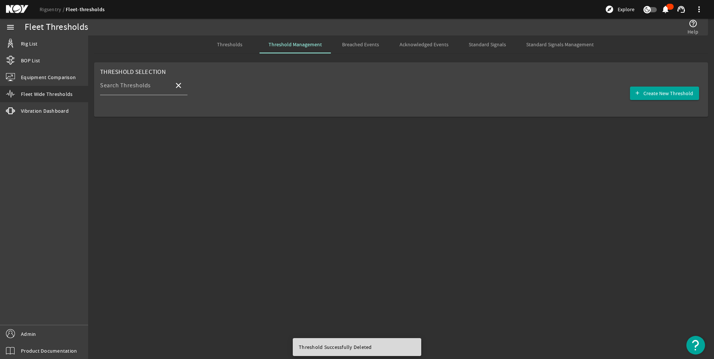
click at [237, 44] on span "Thresholds" at bounding box center [229, 44] width 25 height 5
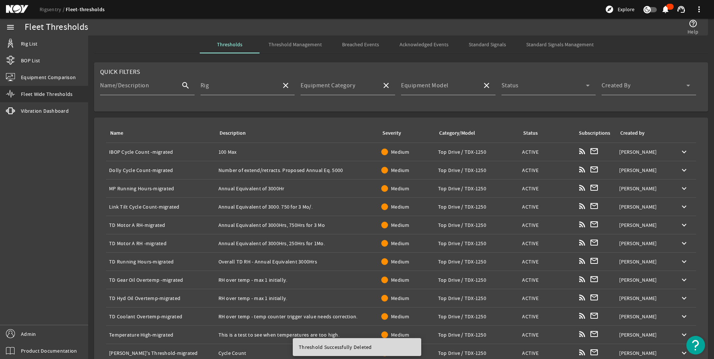
scroll to position [88, 0]
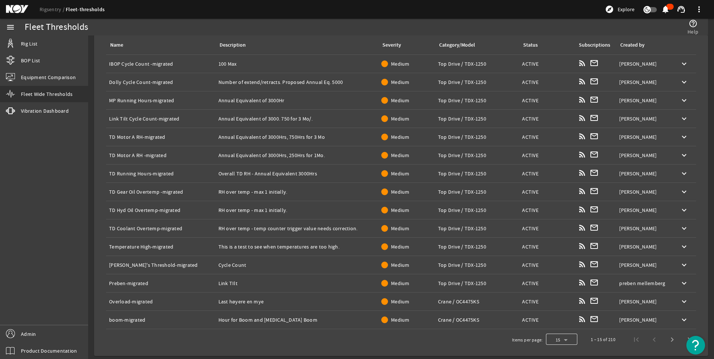
click at [562, 338] on div at bounding box center [561, 340] width 31 height 18
click at [558, 318] on mat-option "100" at bounding box center [556, 321] width 31 height 18
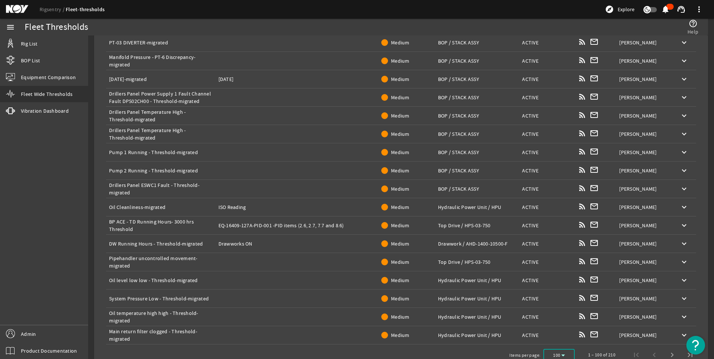
scroll to position [1649, 0]
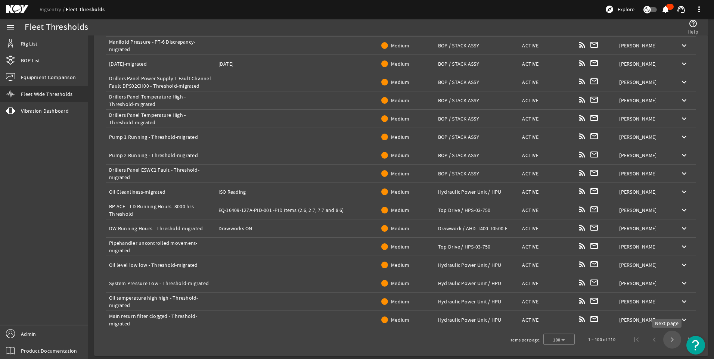
click at [664, 339] on span "Next page" at bounding box center [672, 340] width 18 height 18
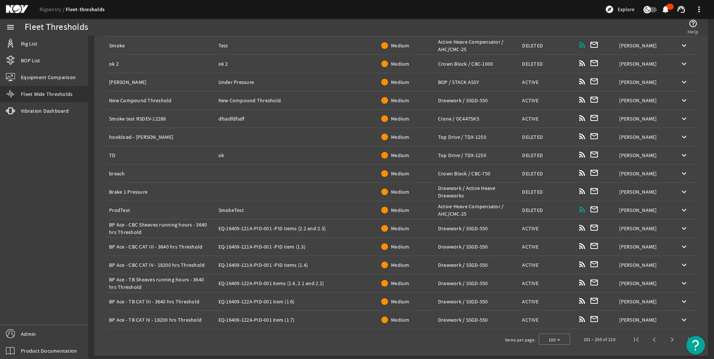
scroll to position [1644, 0]
click at [680, 155] on mat-icon "keyboard_arrow_down" at bounding box center [684, 155] width 9 height 9
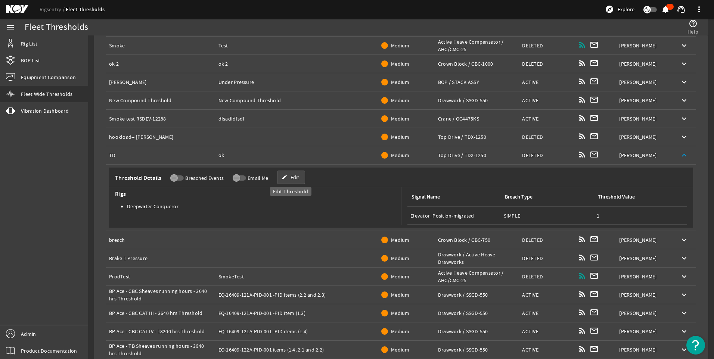
click at [299, 177] on span at bounding box center [291, 177] width 27 height 18
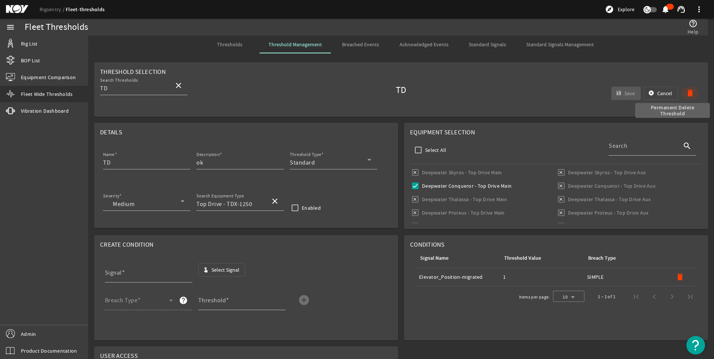
click at [686, 89] on mat-icon "delete" at bounding box center [690, 93] width 9 height 9
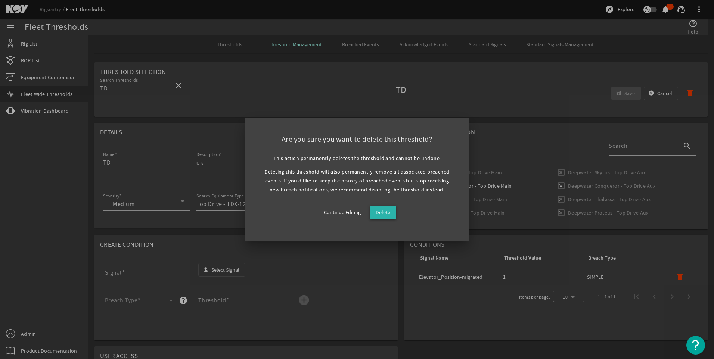
click at [384, 212] on span "Delete" at bounding box center [383, 212] width 15 height 9
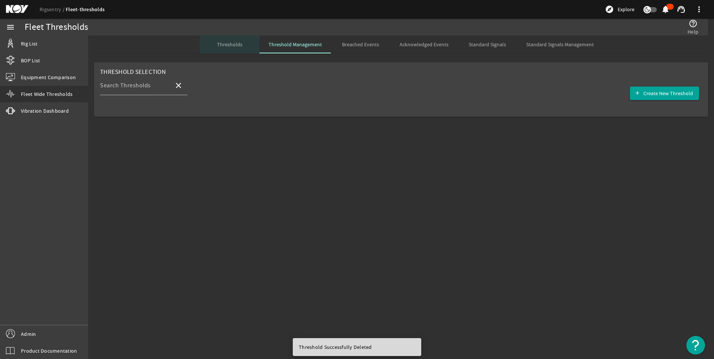
click at [236, 43] on span "Thresholds" at bounding box center [229, 44] width 25 height 5
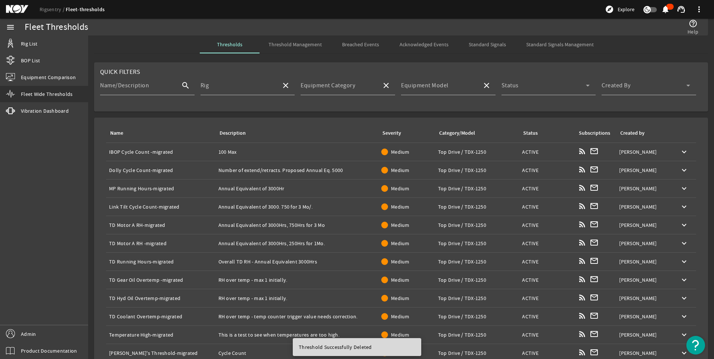
scroll to position [88, 0]
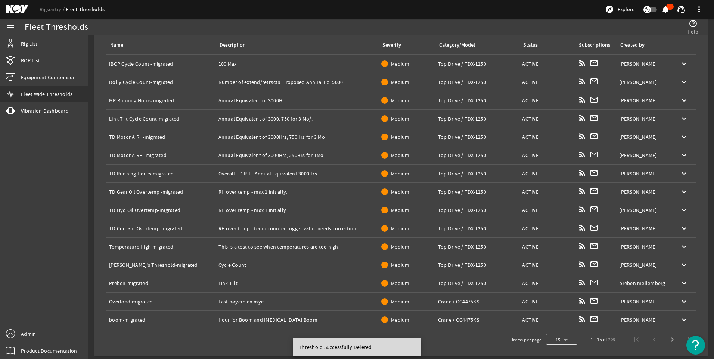
click at [563, 340] on div at bounding box center [561, 340] width 31 height 18
click at [553, 319] on span "100" at bounding box center [552, 320] width 10 height 9
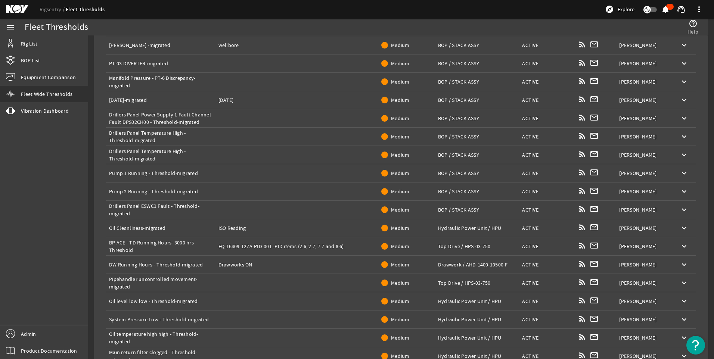
scroll to position [1649, 0]
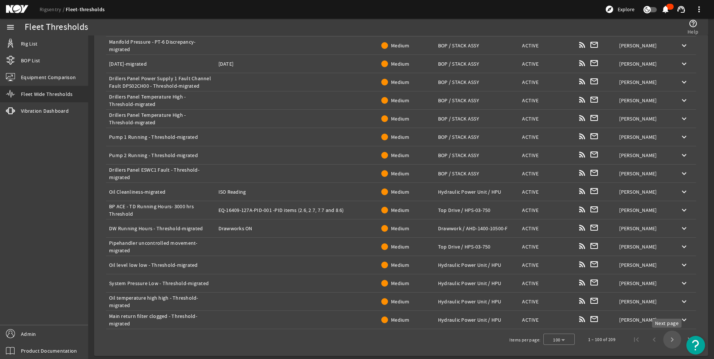
click at [666, 344] on span "Next page" at bounding box center [672, 340] width 18 height 18
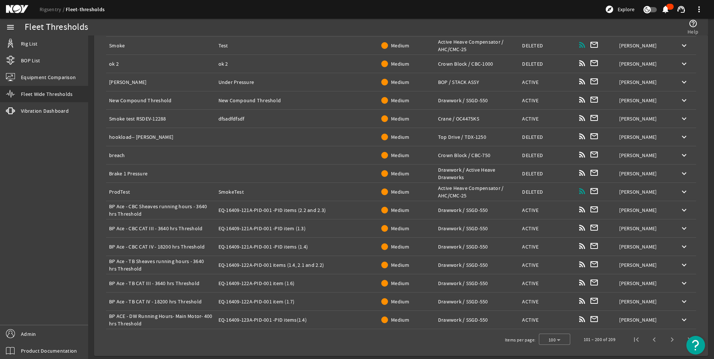
scroll to position [1644, 0]
click at [680, 154] on mat-icon "keyboard_arrow_down" at bounding box center [684, 155] width 9 height 9
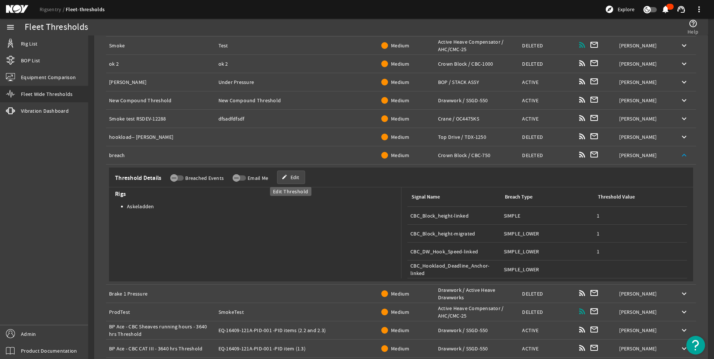
click at [290, 173] on span at bounding box center [291, 177] width 27 height 18
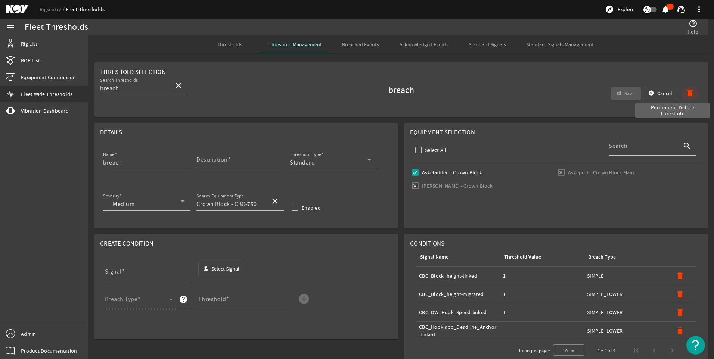
click at [686, 89] on mat-icon "delete" at bounding box center [690, 93] width 9 height 9
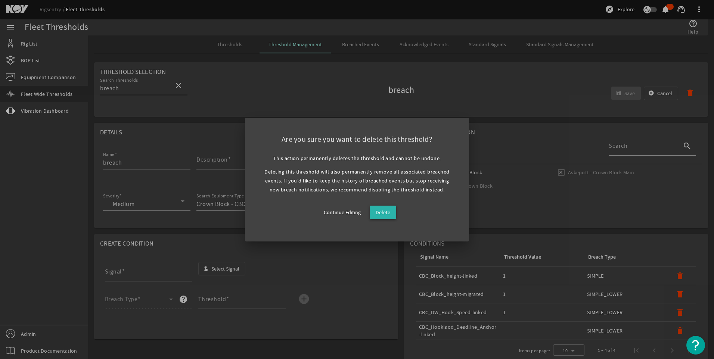
click at [379, 212] on span "Delete" at bounding box center [383, 212] width 15 height 9
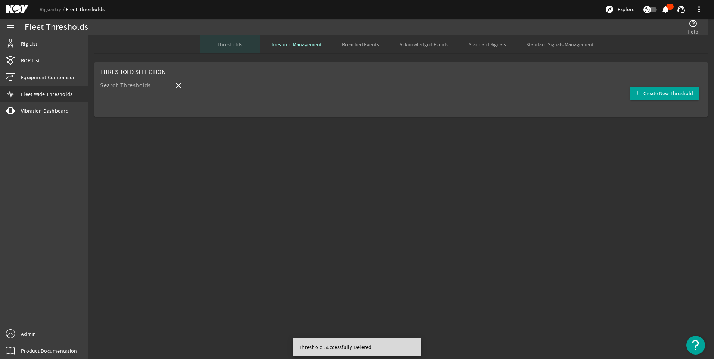
click at [227, 42] on span "Thresholds" at bounding box center [229, 44] width 25 height 5
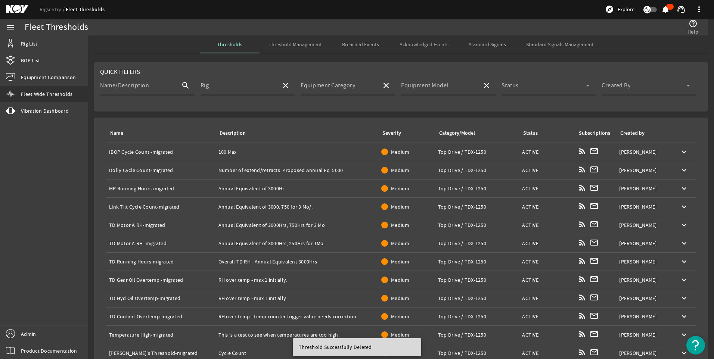
scroll to position [88, 0]
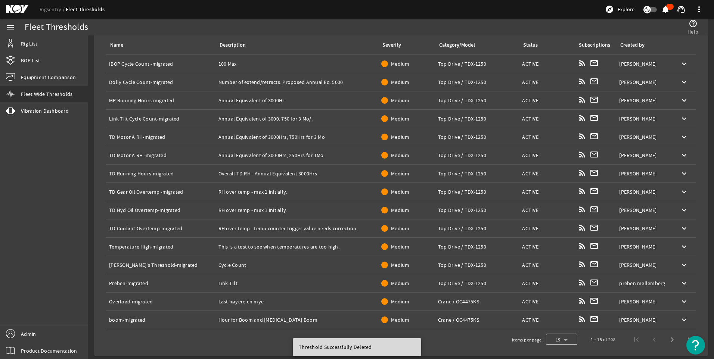
click at [566, 339] on div at bounding box center [561, 340] width 31 height 18
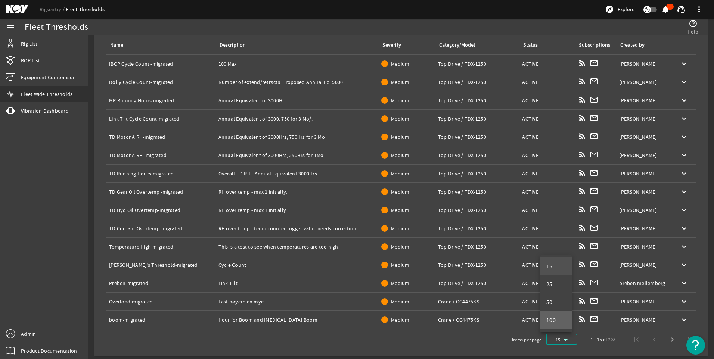
click at [551, 322] on span "100" at bounding box center [552, 320] width 10 height 9
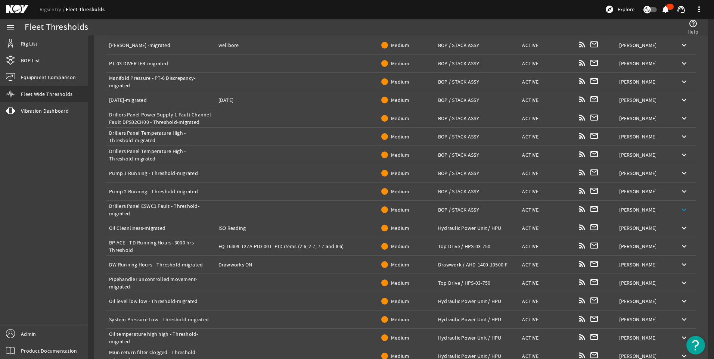
scroll to position [1649, 0]
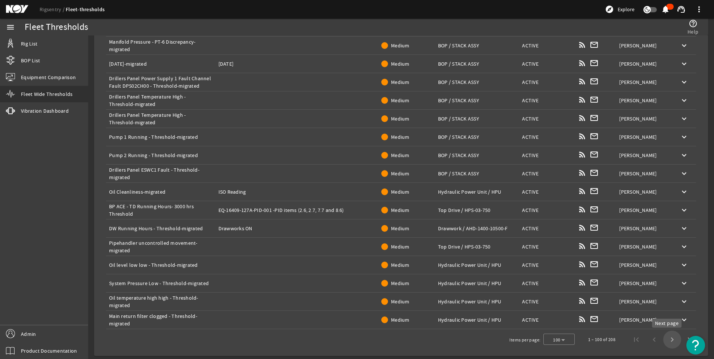
click at [670, 338] on span "Next page" at bounding box center [672, 340] width 18 height 18
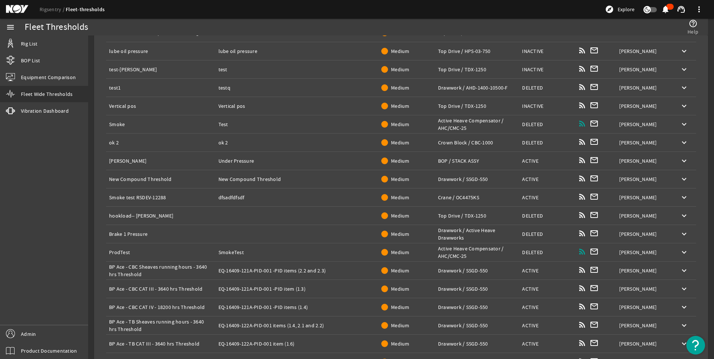
scroll to position [1565, 0]
click at [680, 215] on mat-icon "keyboard_arrow_down" at bounding box center [684, 216] width 9 height 9
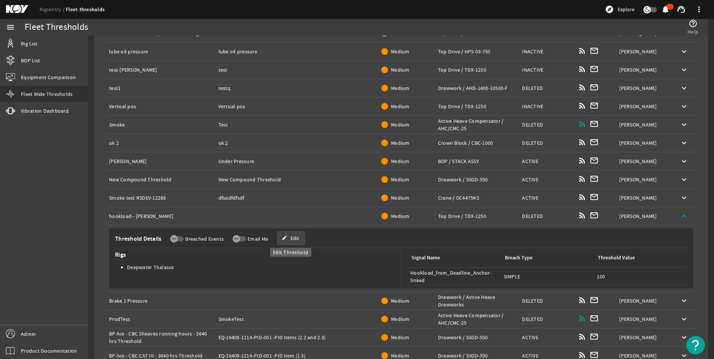
click at [296, 241] on span "Edit" at bounding box center [295, 238] width 9 height 7
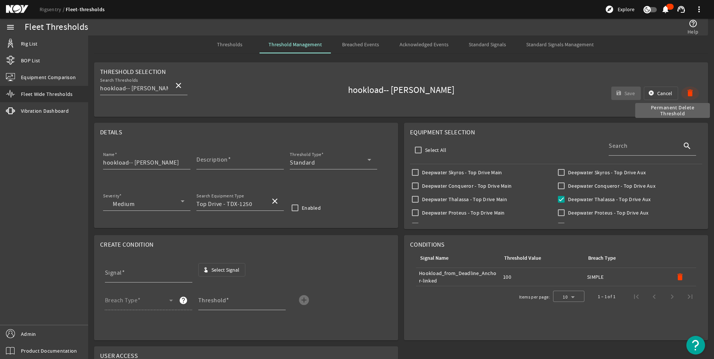
click at [686, 90] on mat-icon "delete" at bounding box center [690, 93] width 9 height 9
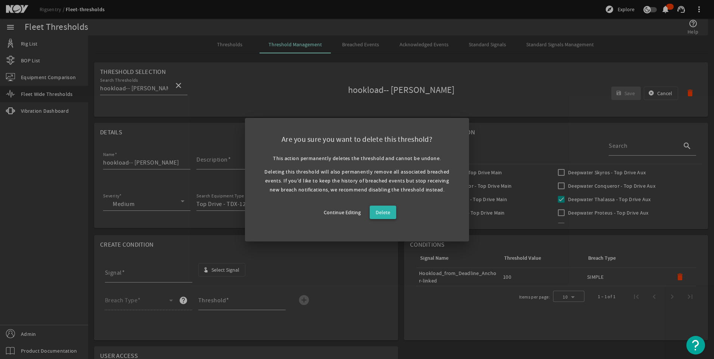
click at [390, 209] on span "Delete" at bounding box center [383, 212] width 15 height 9
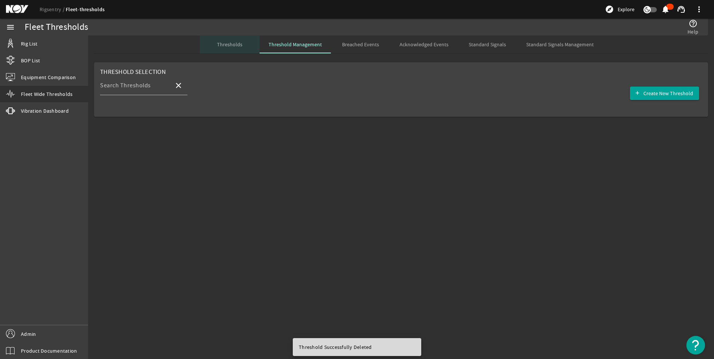
click at [226, 42] on span "Thresholds" at bounding box center [229, 44] width 25 height 5
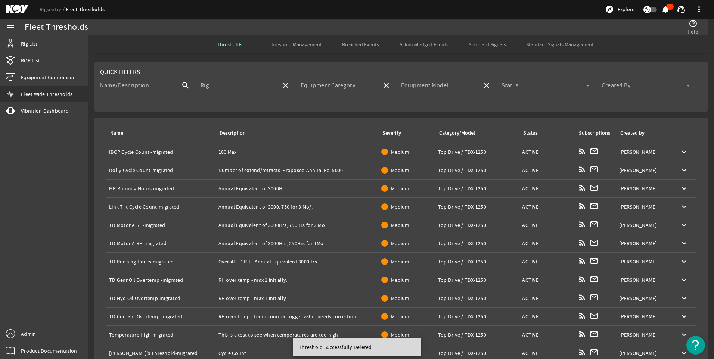
scroll to position [88, 0]
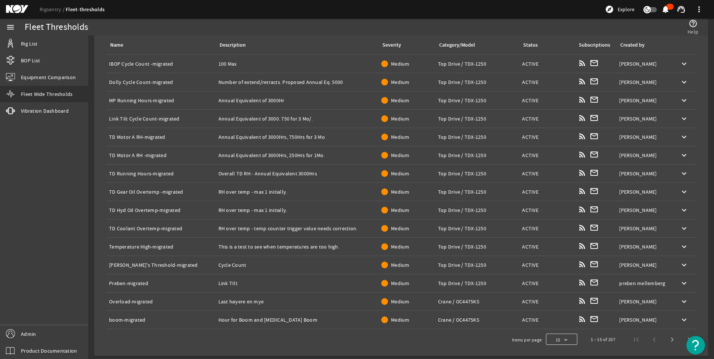
click at [555, 335] on div at bounding box center [561, 340] width 31 height 18
click at [556, 324] on span "100" at bounding box center [552, 320] width 10 height 9
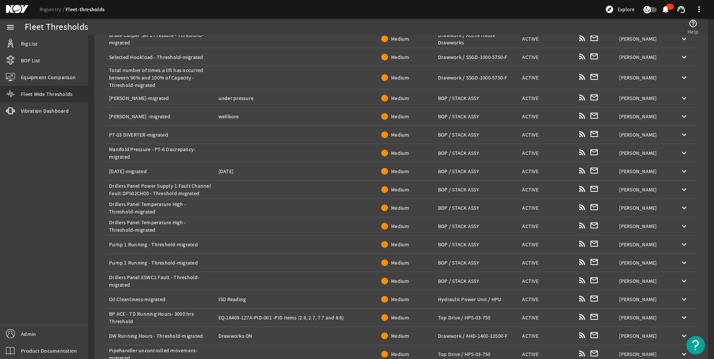
scroll to position [1541, 0]
click at [680, 137] on mat-icon "keyboard_arrow_down" at bounding box center [684, 134] width 9 height 9
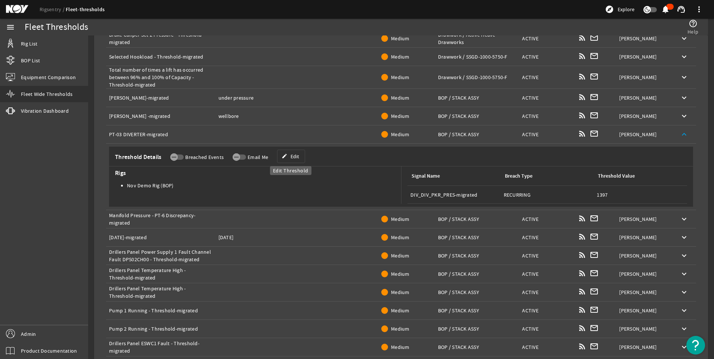
click at [294, 157] on span "Edit" at bounding box center [295, 156] width 9 height 7
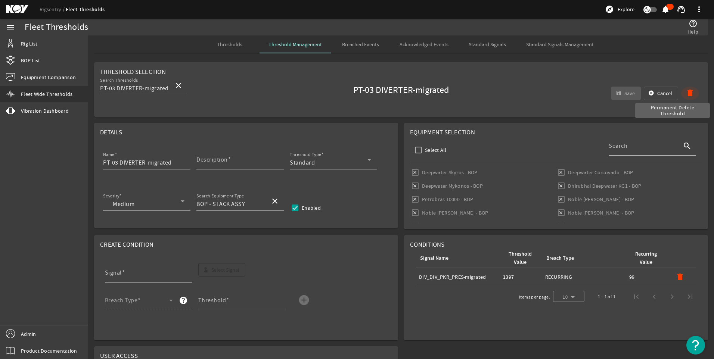
click at [686, 91] on mat-icon "delete" at bounding box center [690, 93] width 9 height 9
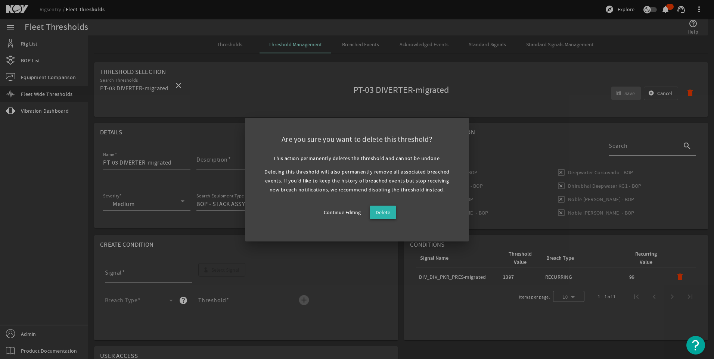
click at [385, 216] on span "Delete" at bounding box center [383, 212] width 15 height 9
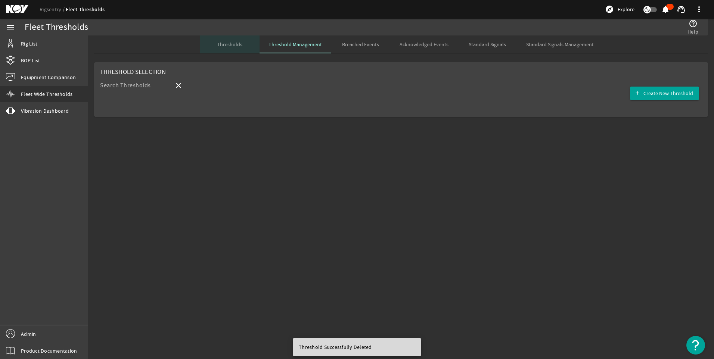
click at [242, 51] on span "Thresholds" at bounding box center [229, 44] width 25 height 18
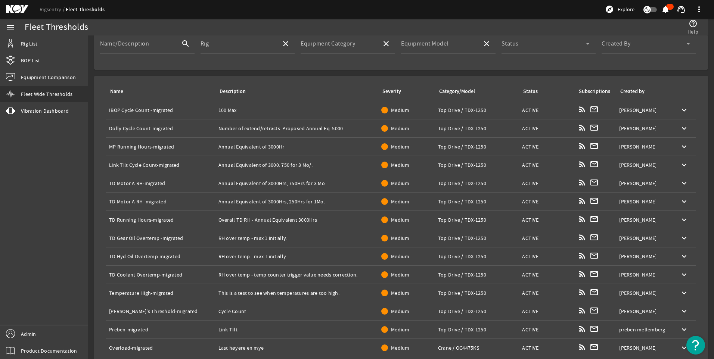
scroll to position [88, 0]
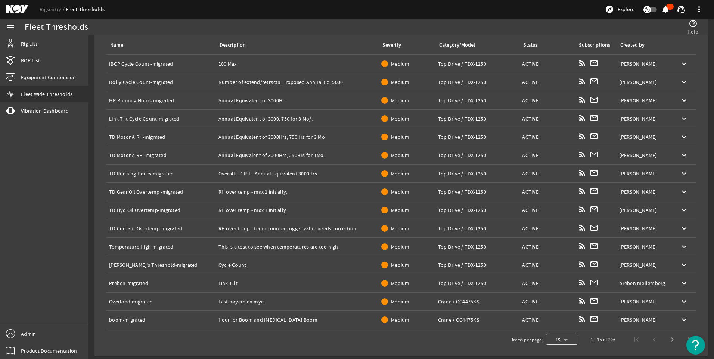
click at [564, 340] on div at bounding box center [561, 340] width 31 height 18
click at [558, 323] on mat-option "100" at bounding box center [556, 321] width 31 height 18
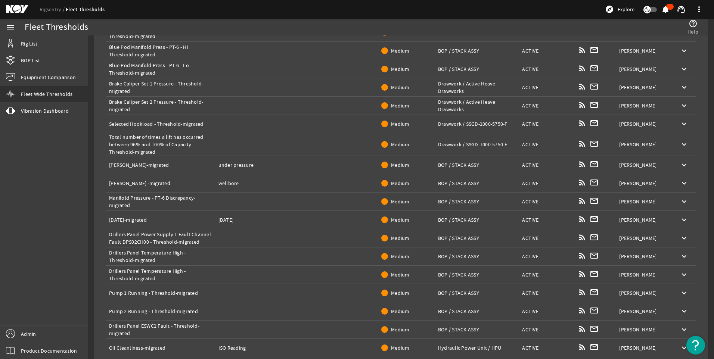
scroll to position [1649, 0]
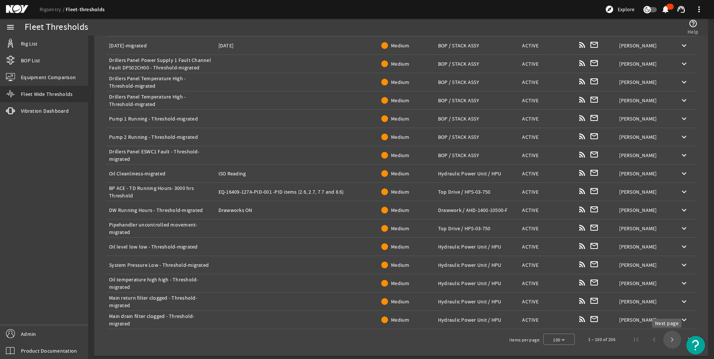
click at [665, 341] on span "Next page" at bounding box center [672, 340] width 18 height 18
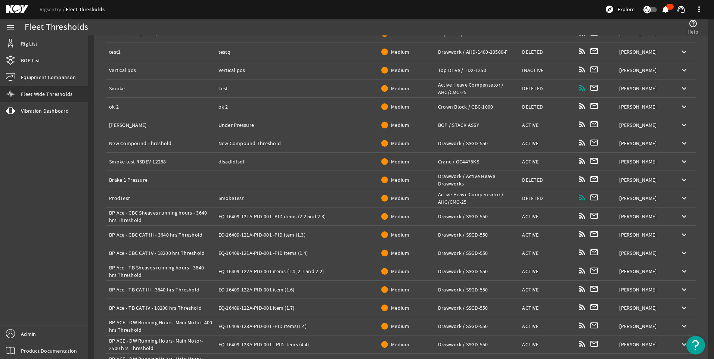
scroll to position [1582, 0]
click at [682, 198] on mat-icon "keyboard_arrow_down" at bounding box center [684, 198] width 9 height 9
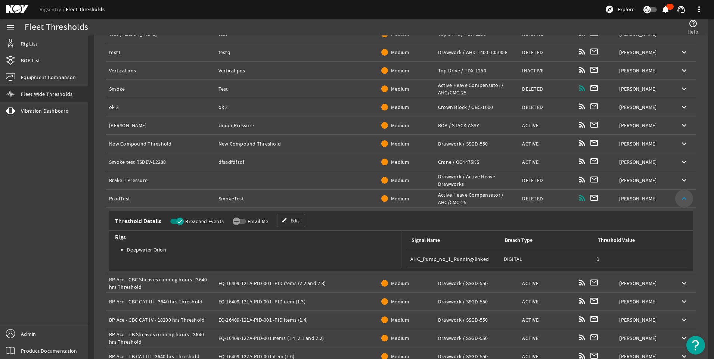
click at [682, 198] on mat-icon "keyboard_arrow_up" at bounding box center [684, 198] width 9 height 9
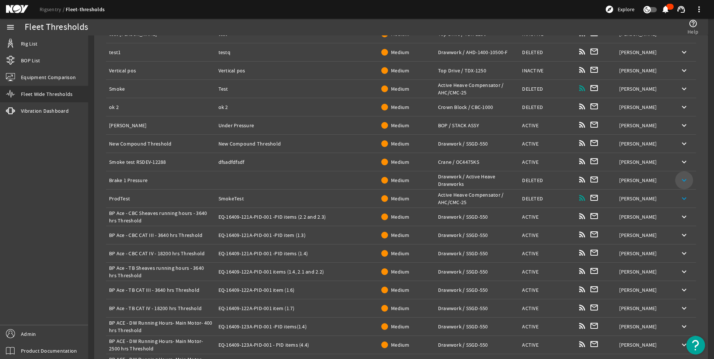
click at [681, 176] on mat-icon "keyboard_arrow_down" at bounding box center [684, 180] width 9 height 9
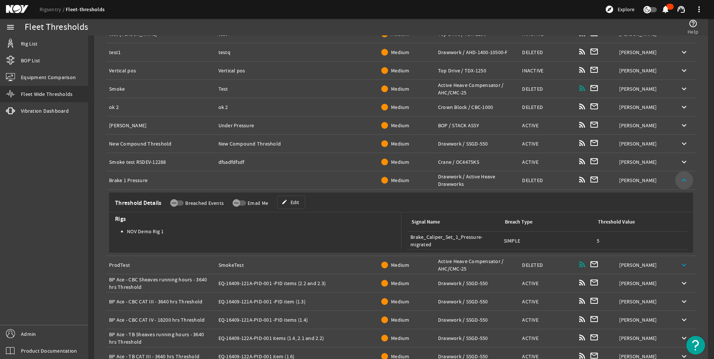
click at [681, 176] on mat-icon "keyboard_arrow_up" at bounding box center [684, 180] width 9 height 9
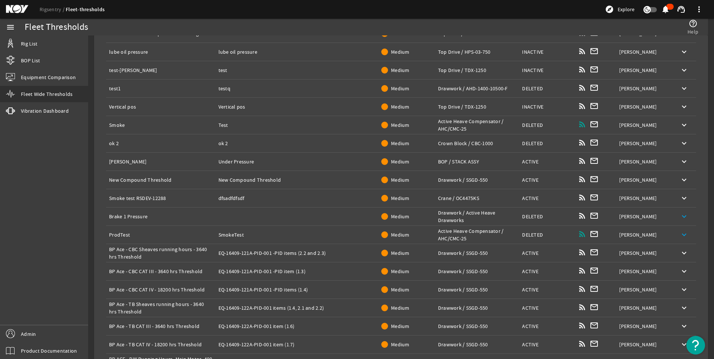
scroll to position [1543, 0]
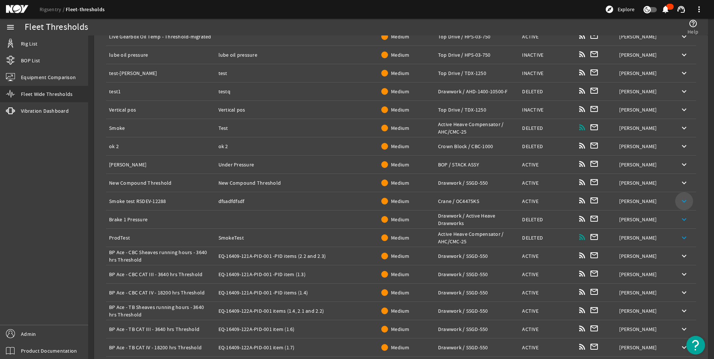
click at [675, 199] on span at bounding box center [684, 201] width 18 height 18
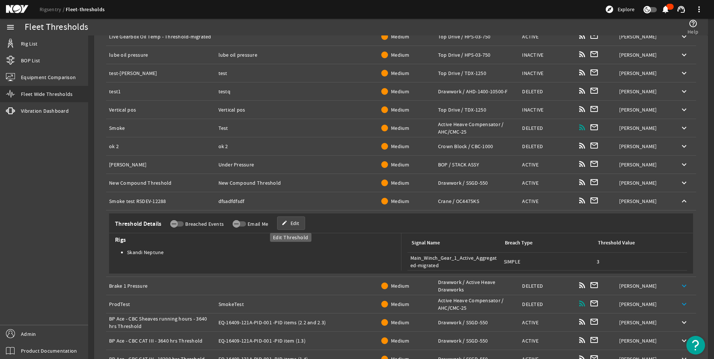
click at [289, 229] on span at bounding box center [291, 223] width 27 height 18
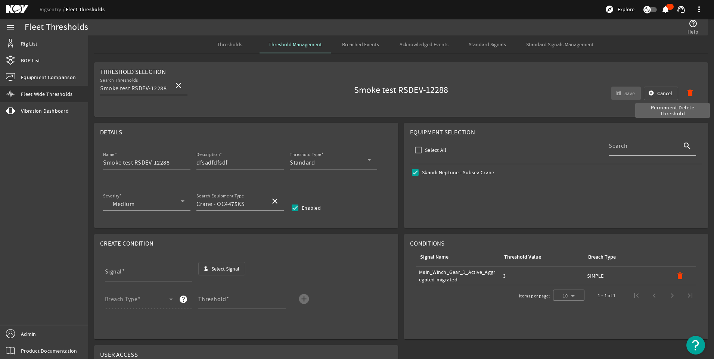
click at [686, 97] on mat-icon "delete" at bounding box center [690, 93] width 9 height 9
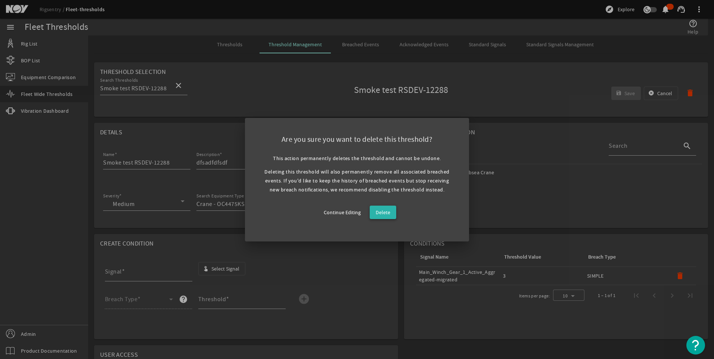
click at [381, 212] on span "Delete" at bounding box center [383, 212] width 15 height 9
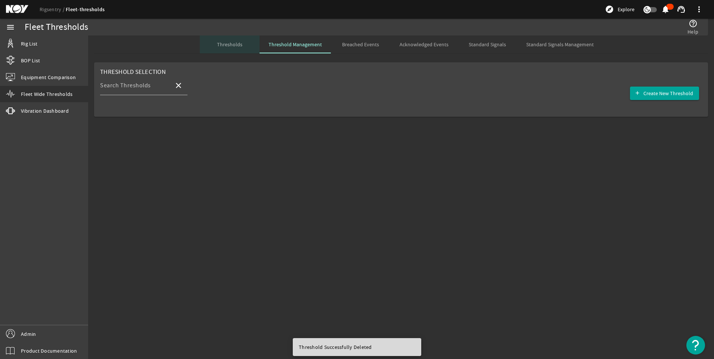
click at [234, 44] on span "Thresholds" at bounding box center [229, 44] width 25 height 5
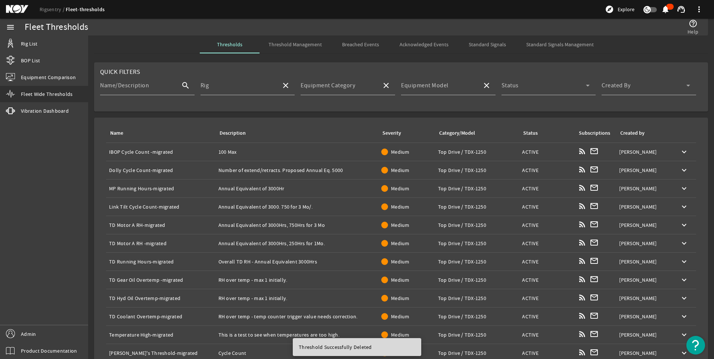
scroll to position [88, 0]
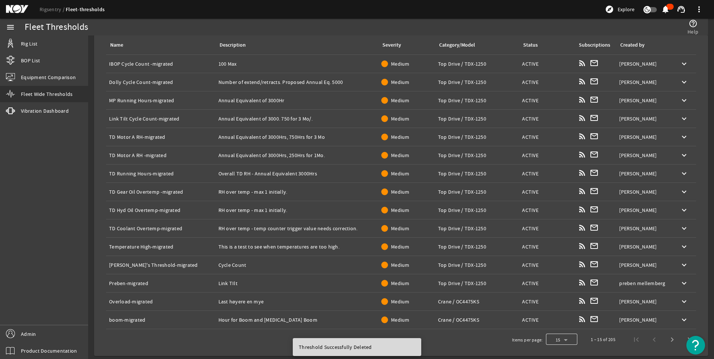
click at [564, 344] on div at bounding box center [561, 340] width 31 height 18
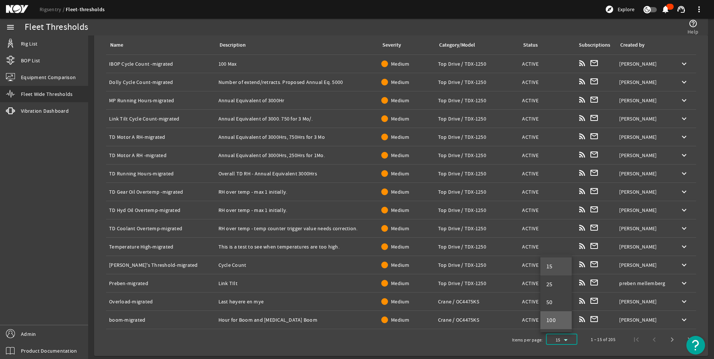
click at [564, 317] on mat-option "100" at bounding box center [556, 321] width 31 height 18
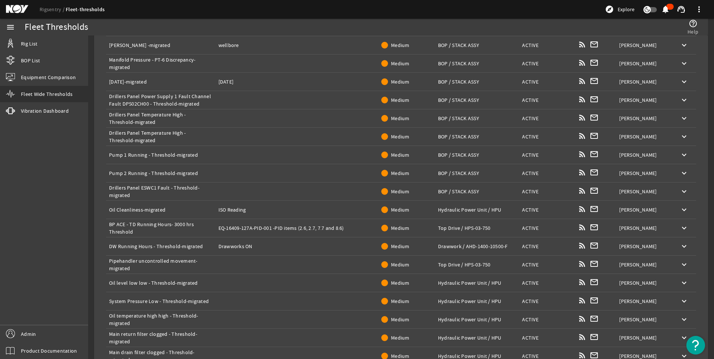
scroll to position [1649, 0]
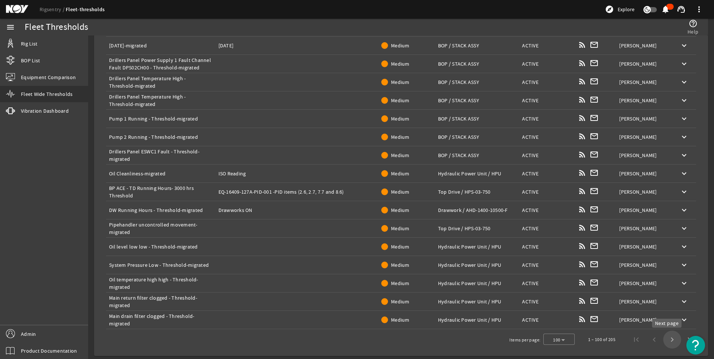
click at [668, 344] on span "Next page" at bounding box center [672, 340] width 18 height 18
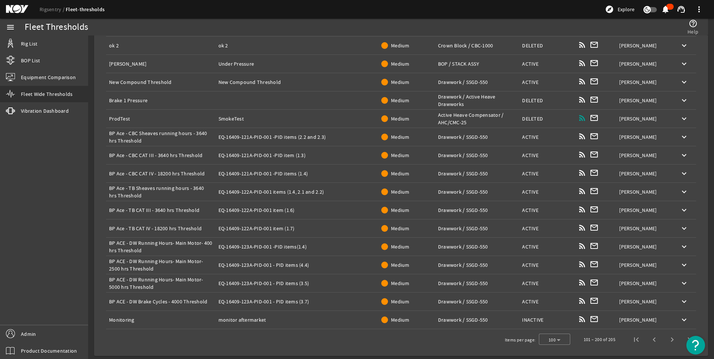
scroll to position [1644, 0]
click at [680, 320] on mat-icon "keyboard_arrow_down" at bounding box center [684, 320] width 9 height 9
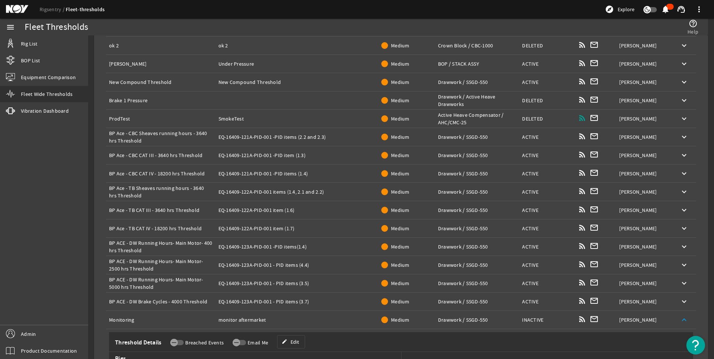
scroll to position [1711, 0]
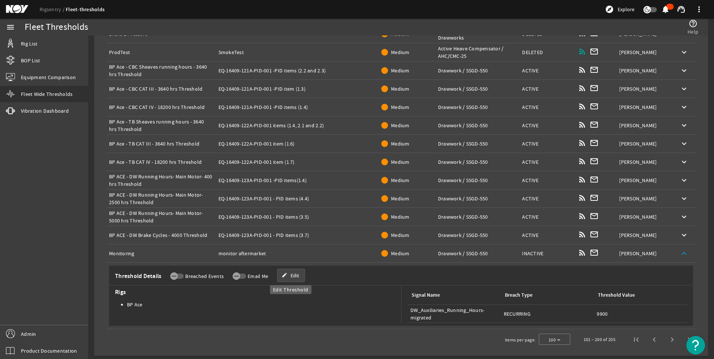
click at [292, 273] on span "Edit" at bounding box center [295, 275] width 9 height 7
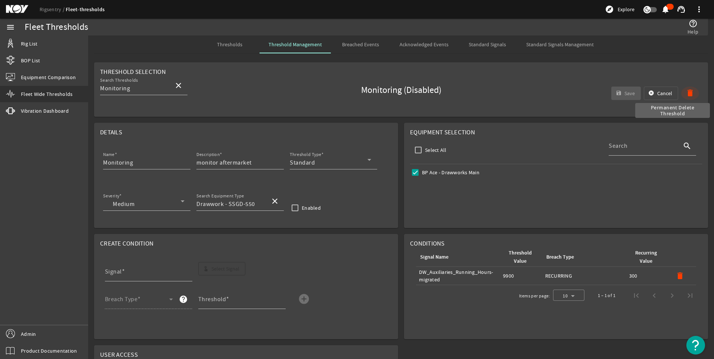
click at [686, 92] on mat-icon "delete" at bounding box center [690, 93] width 9 height 9
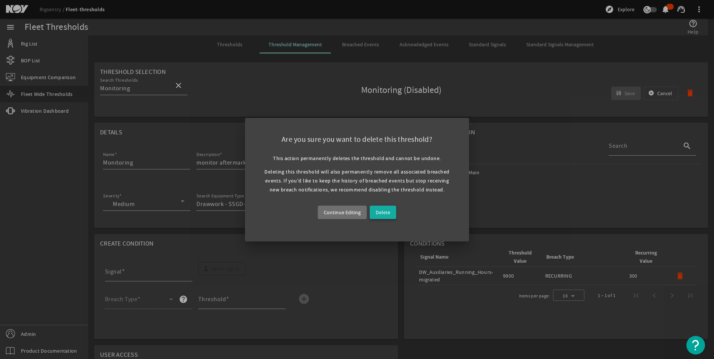
click at [387, 207] on span at bounding box center [383, 213] width 27 height 18
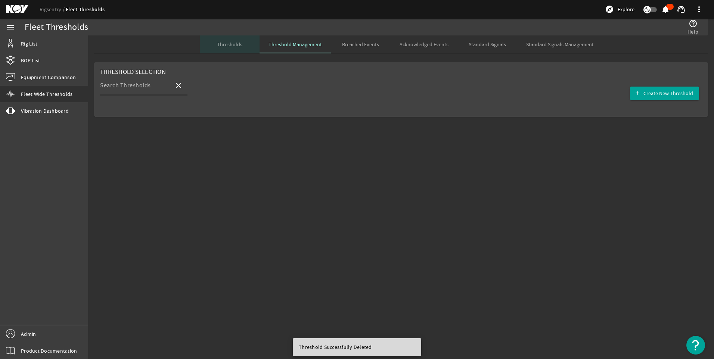
click at [230, 42] on span "Thresholds" at bounding box center [229, 44] width 25 height 5
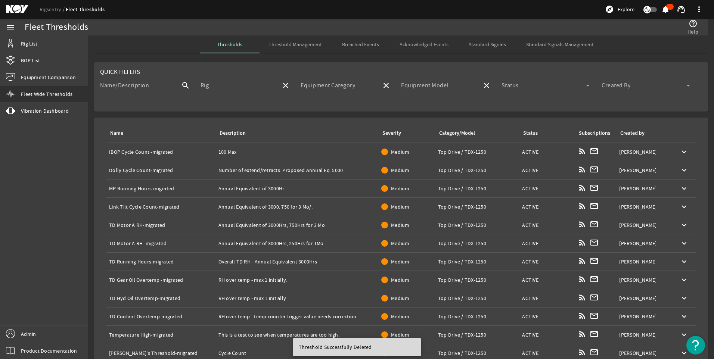
scroll to position [88, 0]
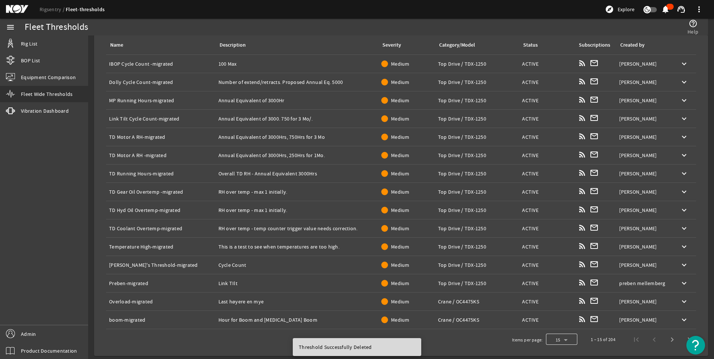
click at [554, 338] on div at bounding box center [561, 340] width 31 height 18
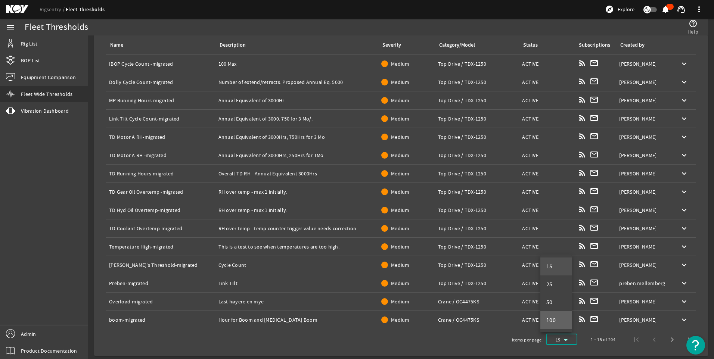
click at [556, 324] on span "100" at bounding box center [552, 320] width 10 height 9
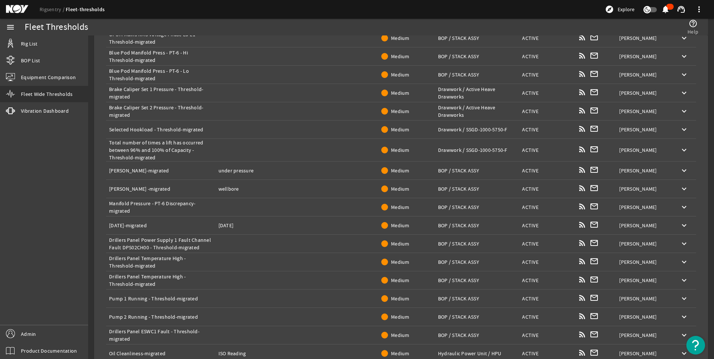
scroll to position [1469, 0]
click at [680, 227] on mat-icon "keyboard_arrow_down" at bounding box center [684, 225] width 9 height 9
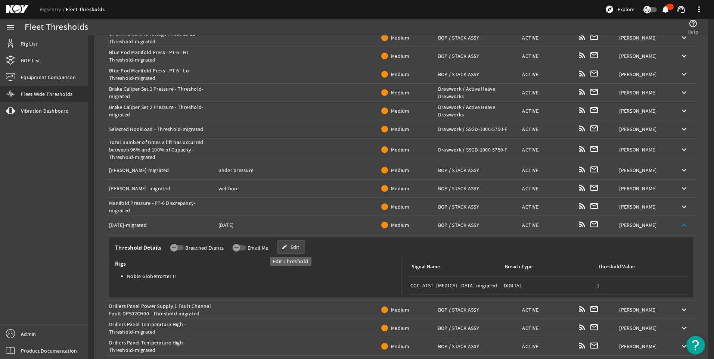
click at [294, 247] on span "Edit" at bounding box center [295, 247] width 9 height 7
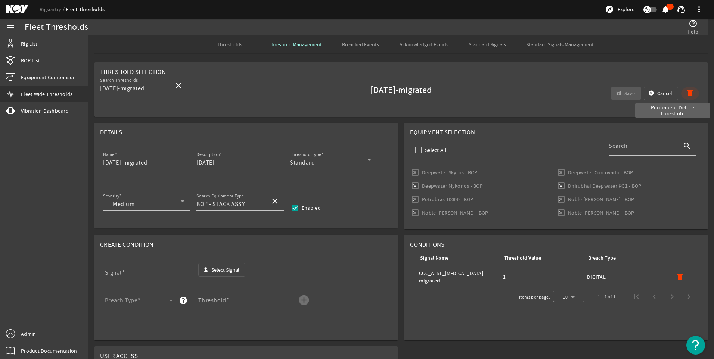
click at [686, 91] on mat-icon "delete" at bounding box center [690, 93] width 9 height 9
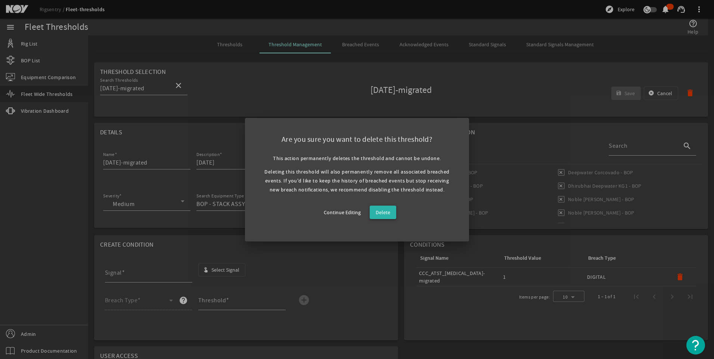
click at [390, 211] on span at bounding box center [383, 213] width 27 height 18
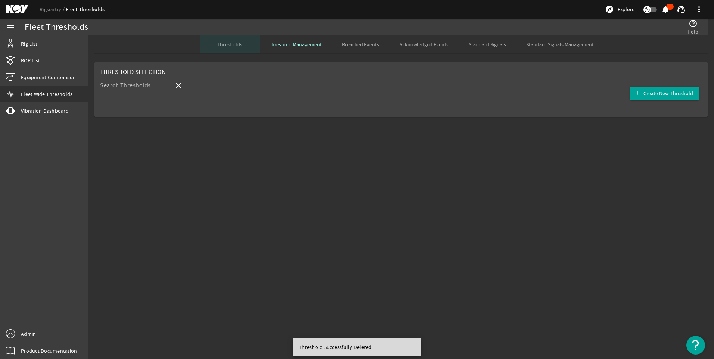
click at [232, 46] on span "Thresholds" at bounding box center [229, 44] width 25 height 5
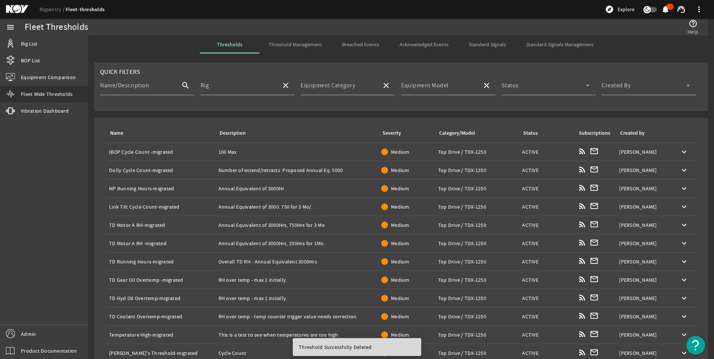
scroll to position [88, 0]
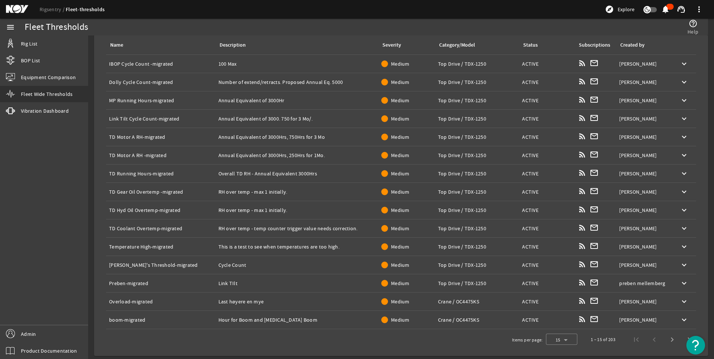
click at [659, 281] on div "Created by: [PERSON_NAME]" at bounding box center [644, 283] width 50 height 7
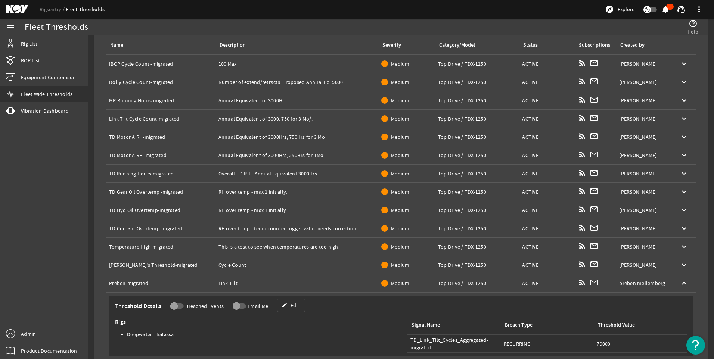
scroll to position [155, 0]
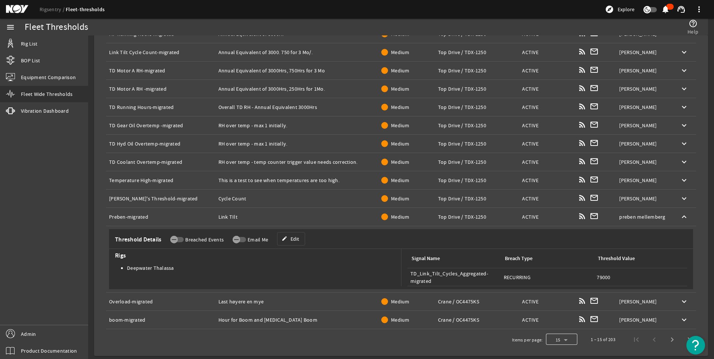
click at [563, 337] on div at bounding box center [561, 340] width 31 height 18
click at [556, 318] on span "100" at bounding box center [552, 320] width 10 height 9
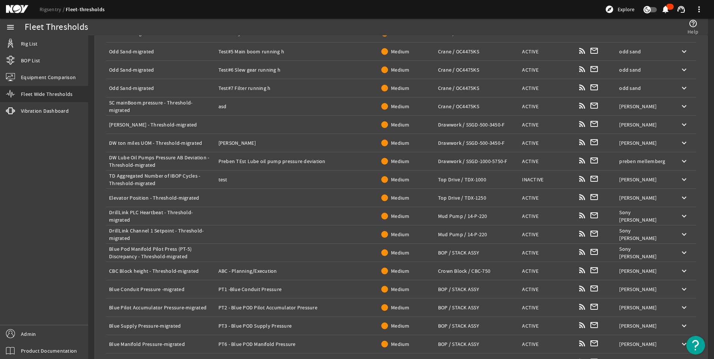
scroll to position [496, 0]
click at [680, 180] on mat-icon "keyboard_arrow_down" at bounding box center [684, 179] width 9 height 9
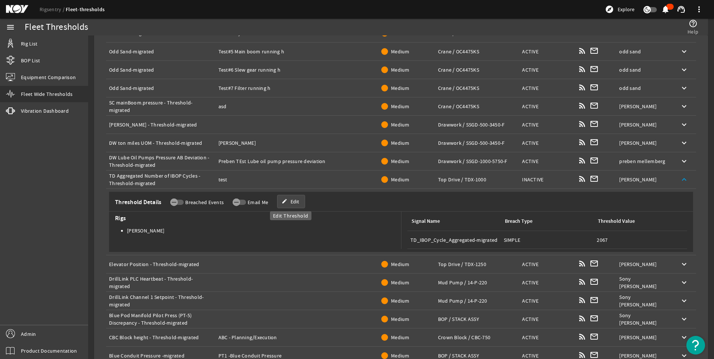
click at [287, 206] on span at bounding box center [291, 202] width 27 height 18
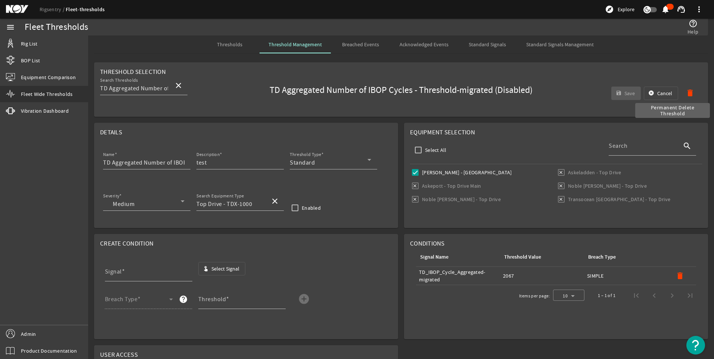
click at [687, 89] on mat-icon "delete" at bounding box center [690, 93] width 9 height 9
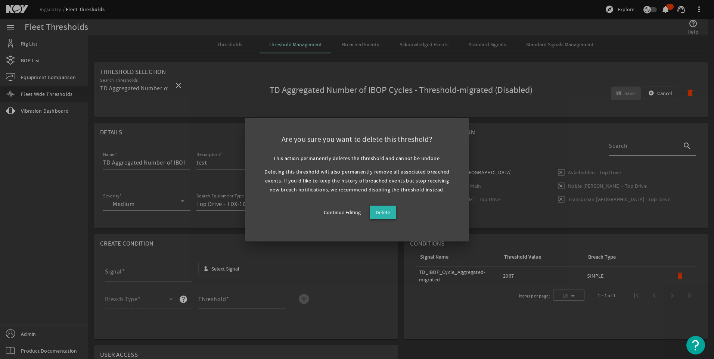
click at [383, 216] on span "Delete" at bounding box center [383, 212] width 15 height 9
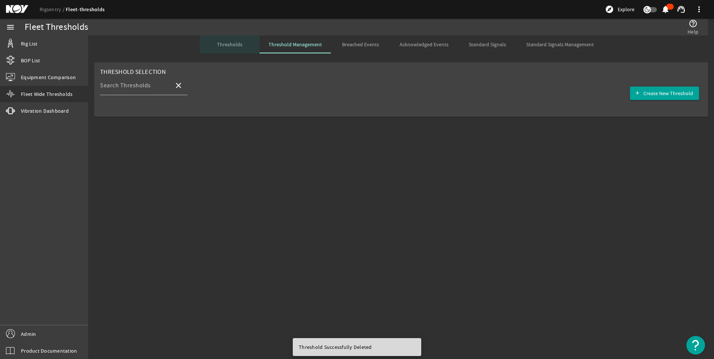
click at [226, 45] on span "Thresholds" at bounding box center [229, 44] width 25 height 5
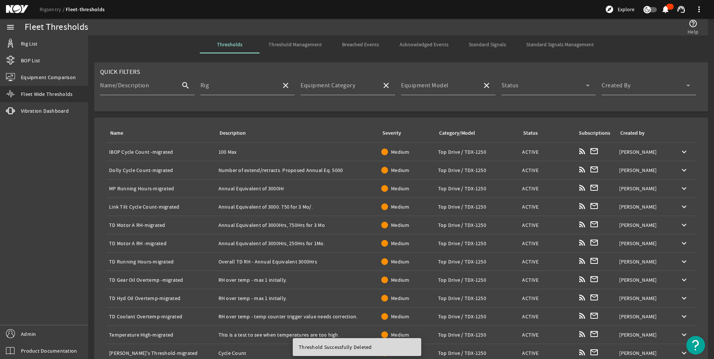
scroll to position [88, 0]
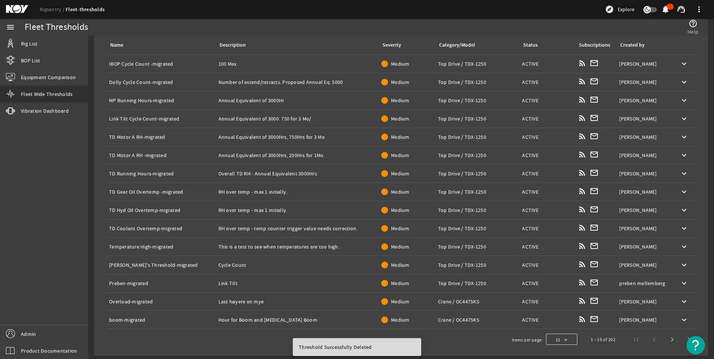
click at [550, 338] on div at bounding box center [561, 340] width 31 height 18
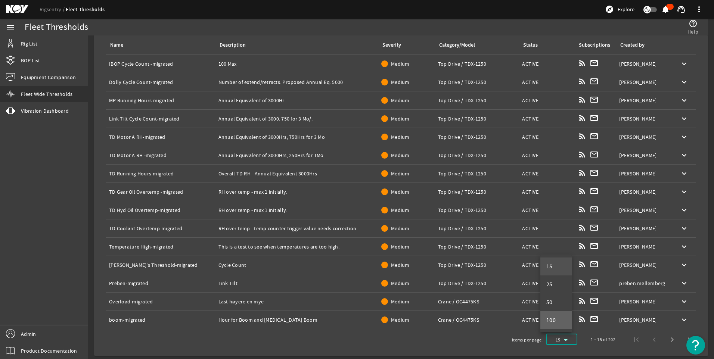
click at [558, 317] on mat-option "100" at bounding box center [556, 321] width 31 height 18
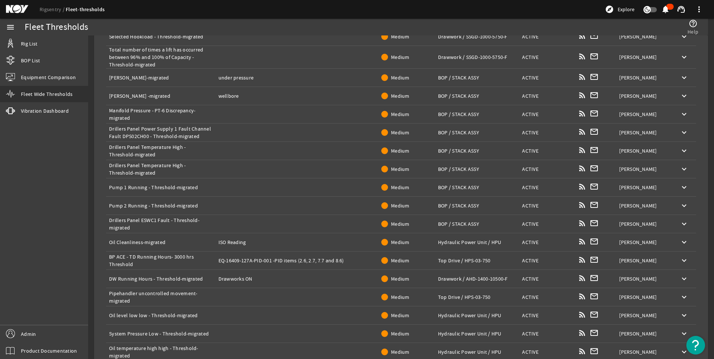
scroll to position [1649, 0]
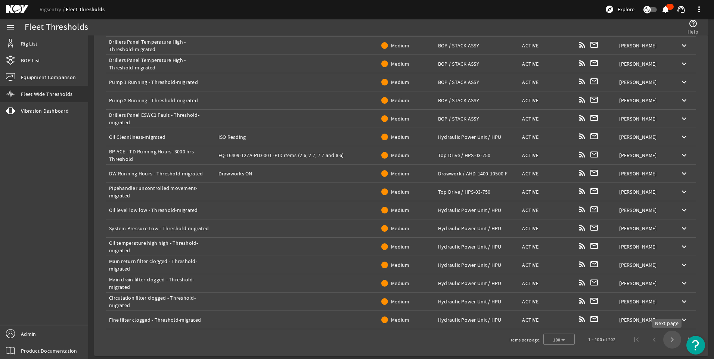
click at [665, 340] on span "Next page" at bounding box center [672, 340] width 18 height 18
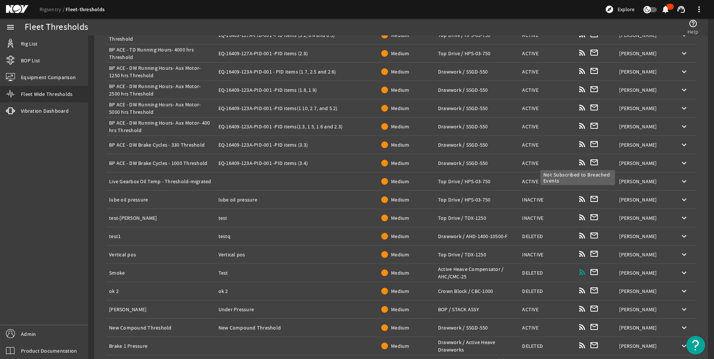
scroll to position [1361, 0]
click at [680, 219] on mat-icon "keyboard_arrow_down" at bounding box center [684, 218] width 9 height 9
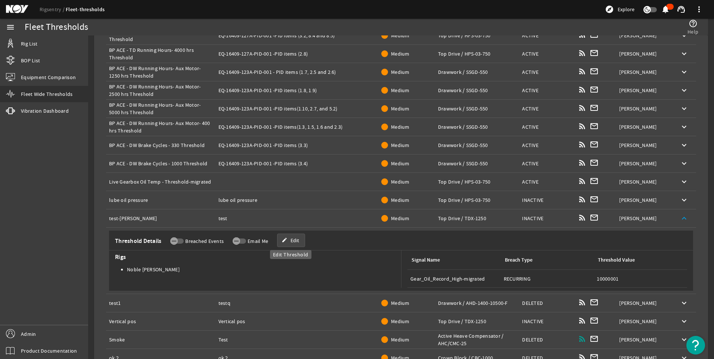
click at [296, 241] on span "Edit" at bounding box center [295, 240] width 9 height 7
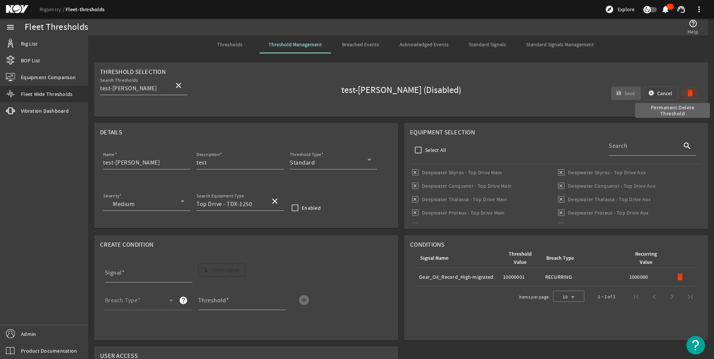
click at [686, 92] on mat-icon "delete" at bounding box center [690, 93] width 9 height 9
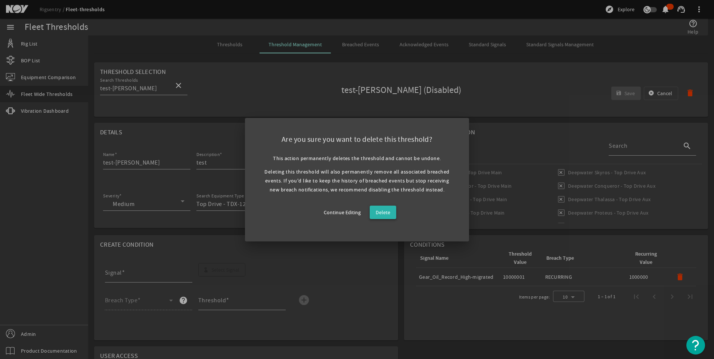
click at [388, 211] on span "Delete" at bounding box center [383, 212] width 15 height 9
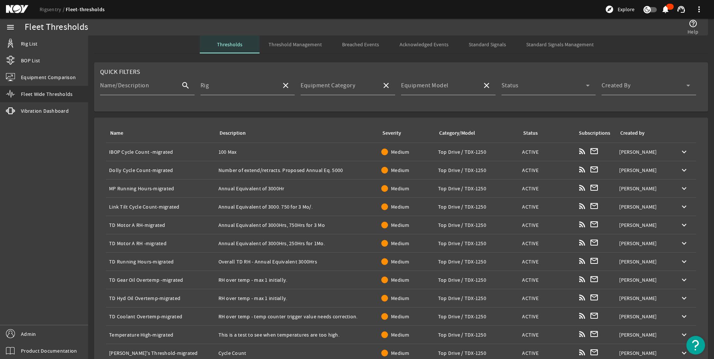
click at [235, 43] on span "Thresholds" at bounding box center [229, 44] width 25 height 5
click at [293, 46] on span "Threshold Management" at bounding box center [295, 44] width 53 height 5
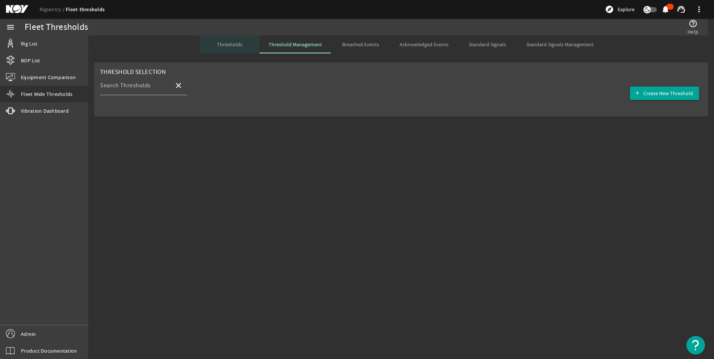
click at [230, 42] on span "Thresholds" at bounding box center [229, 44] width 25 height 5
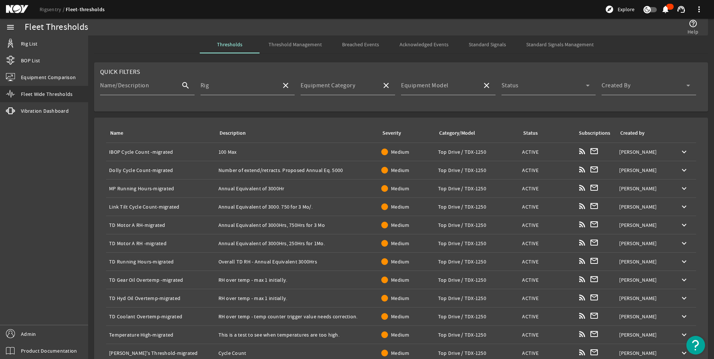
scroll to position [88, 0]
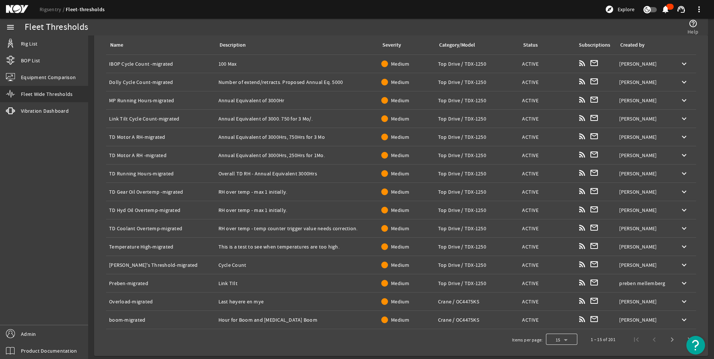
click at [563, 335] on div at bounding box center [561, 340] width 31 height 18
click at [562, 321] on mat-option "100" at bounding box center [556, 321] width 31 height 18
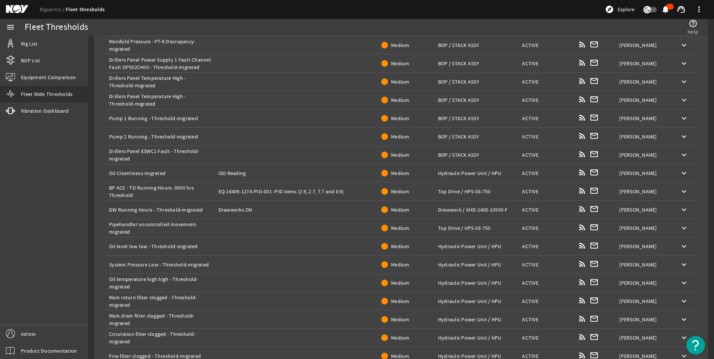
scroll to position [1649, 0]
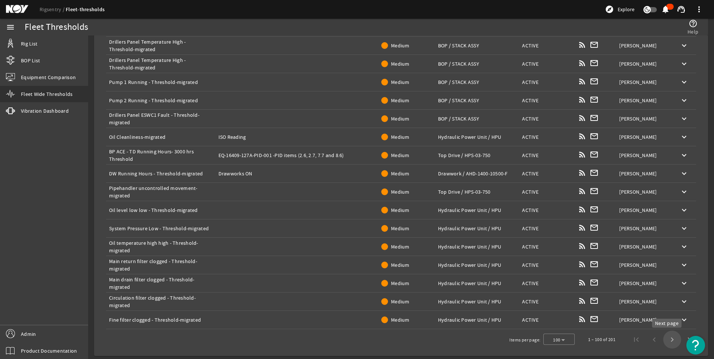
click at [669, 343] on span "Next page" at bounding box center [672, 340] width 18 height 18
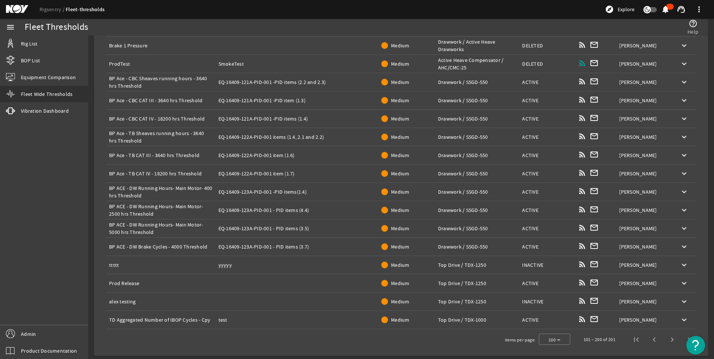
scroll to position [1644, 0]
click at [680, 263] on mat-icon "keyboard_arrow_down" at bounding box center [684, 265] width 9 height 9
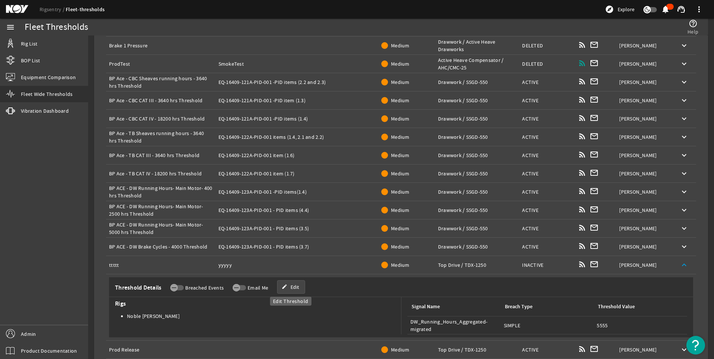
click at [291, 285] on span "Edit" at bounding box center [295, 287] width 9 height 7
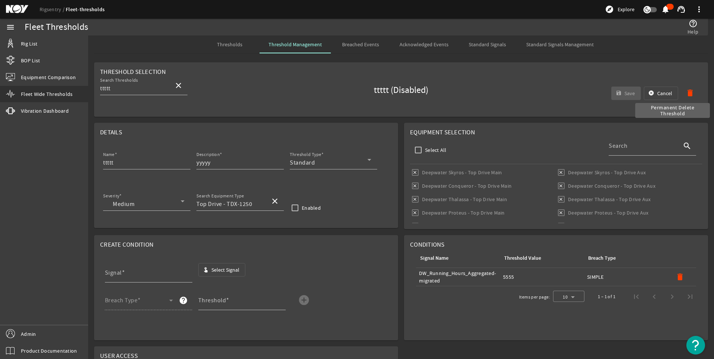
click at [687, 94] on mat-icon "delete" at bounding box center [690, 93] width 9 height 9
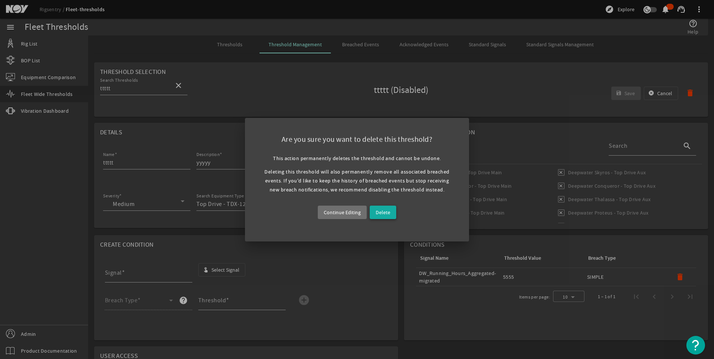
click at [381, 211] on span "Delete" at bounding box center [383, 212] width 15 height 9
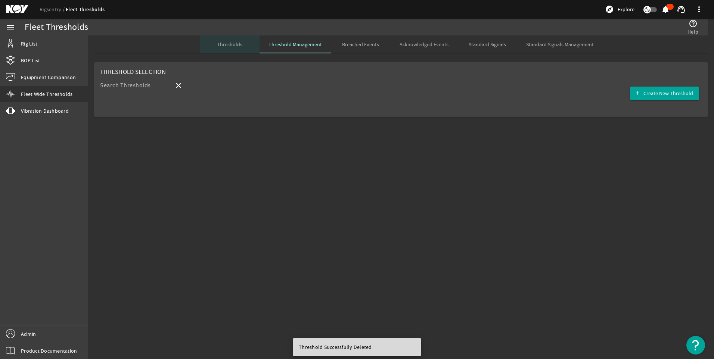
click at [234, 44] on span "Thresholds" at bounding box center [229, 44] width 25 height 5
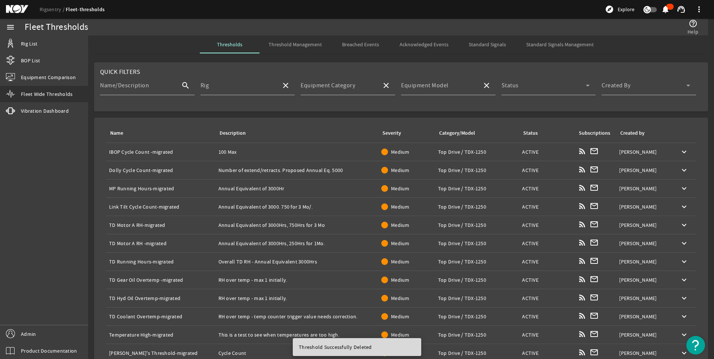
scroll to position [88, 0]
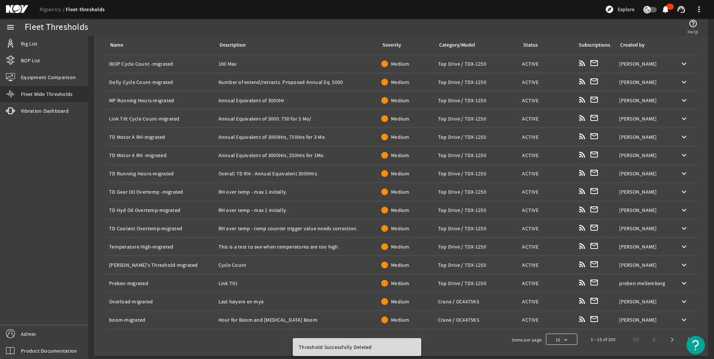
click at [553, 341] on div at bounding box center [561, 340] width 31 height 18
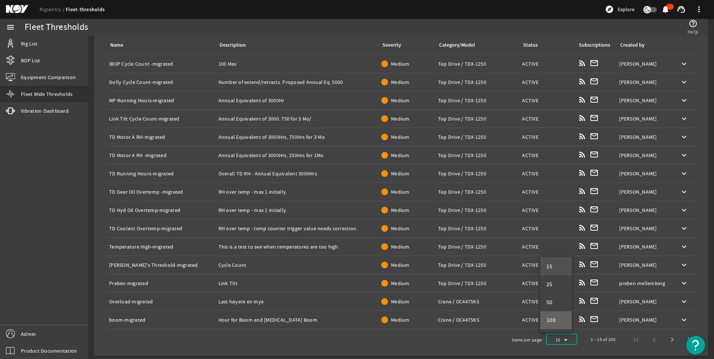
click at [554, 324] on span "100" at bounding box center [552, 320] width 10 height 9
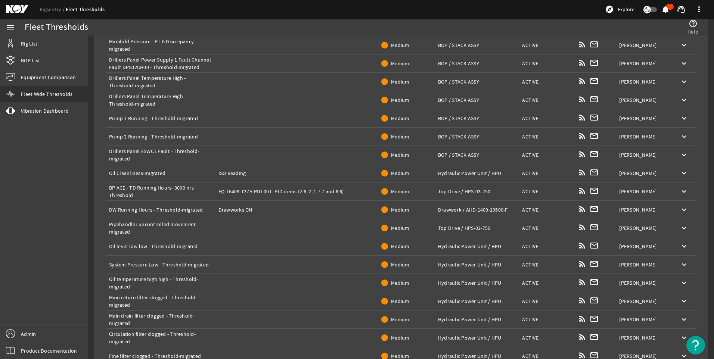
scroll to position [1649, 0]
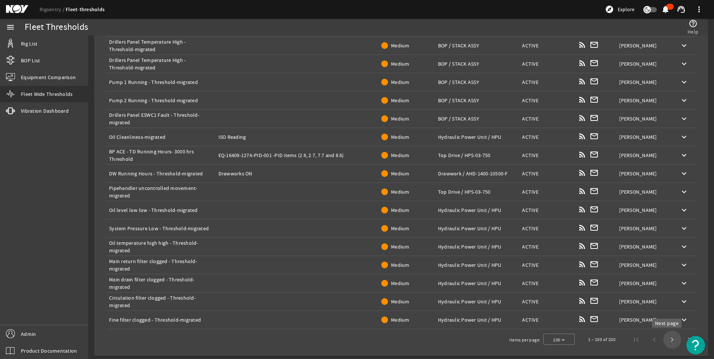
click at [663, 344] on span "Next page" at bounding box center [672, 340] width 18 height 18
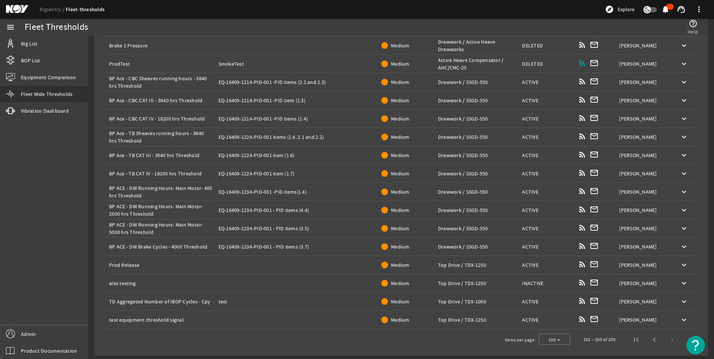
scroll to position [1644, 0]
click at [680, 282] on mat-icon "keyboard_arrow_down" at bounding box center [684, 283] width 9 height 9
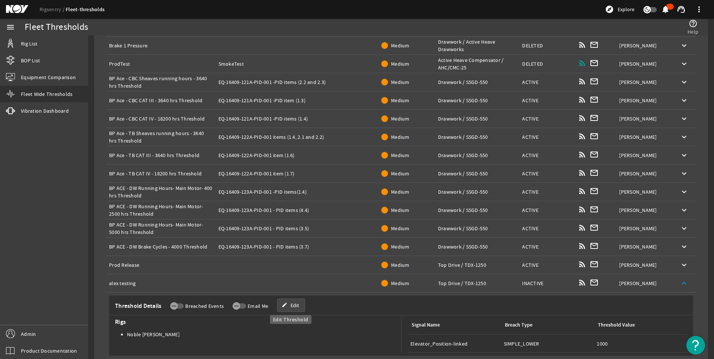
click at [295, 308] on span "Edit" at bounding box center [295, 305] width 9 height 7
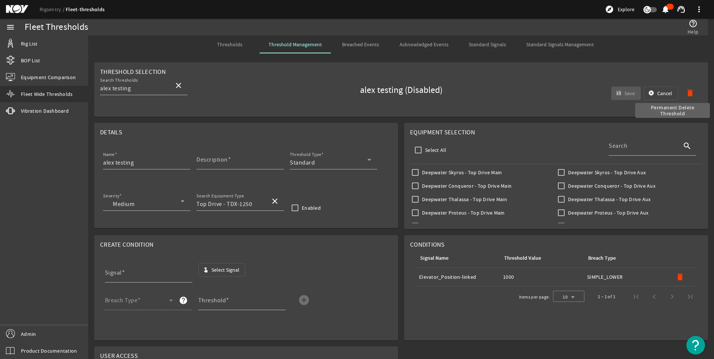
click at [686, 92] on mat-icon "delete" at bounding box center [690, 93] width 9 height 9
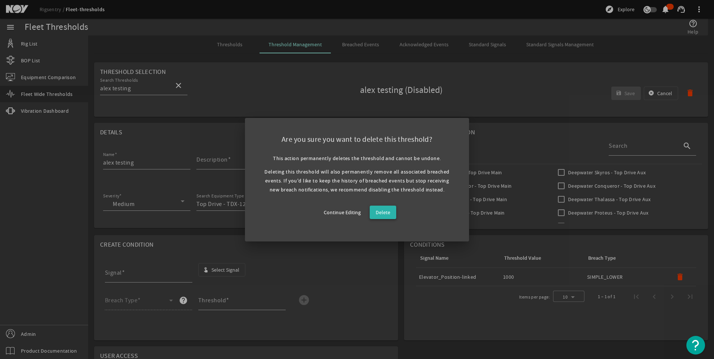
click at [389, 214] on span "Delete" at bounding box center [383, 212] width 15 height 9
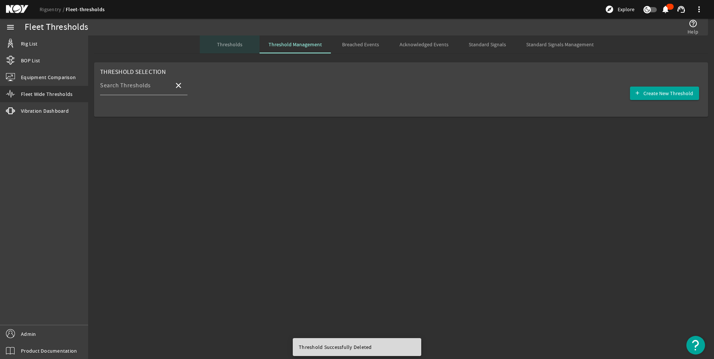
click at [230, 44] on span "Thresholds" at bounding box center [229, 44] width 25 height 5
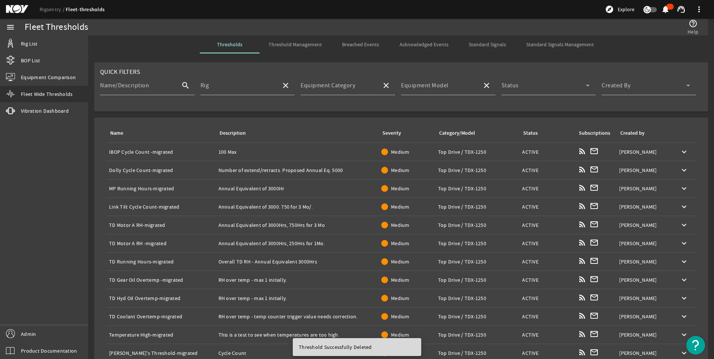
scroll to position [88, 0]
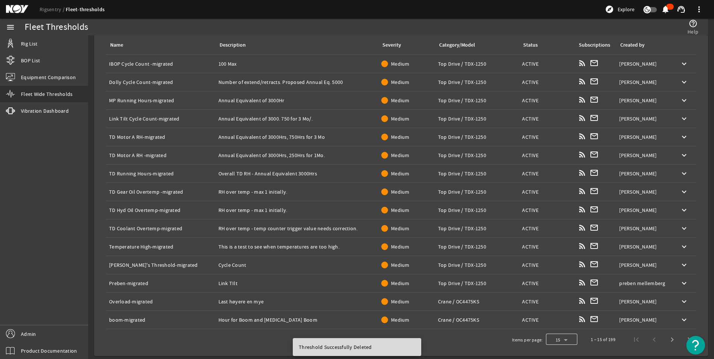
click at [561, 338] on div at bounding box center [561, 340] width 31 height 18
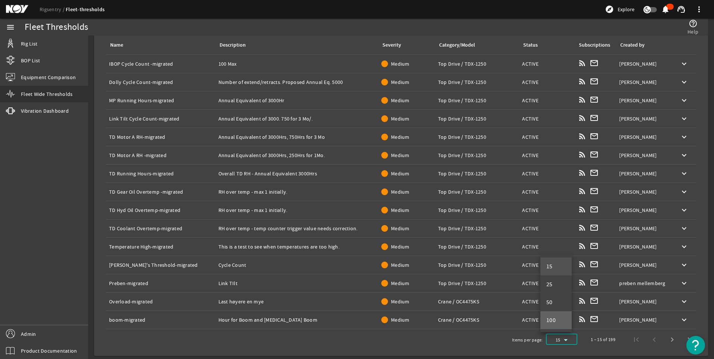
click at [549, 321] on span "100" at bounding box center [552, 320] width 10 height 9
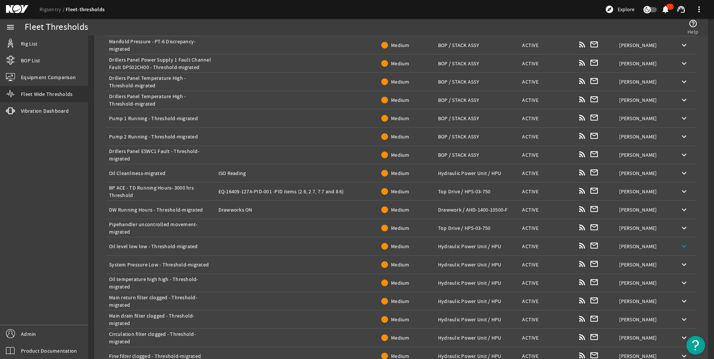
scroll to position [1649, 0]
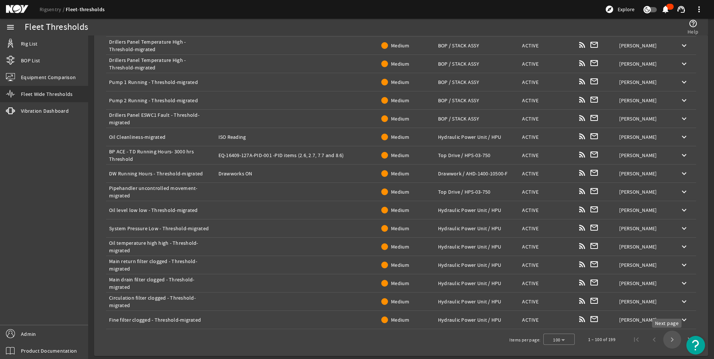
click at [670, 338] on span "Next page" at bounding box center [672, 340] width 18 height 18
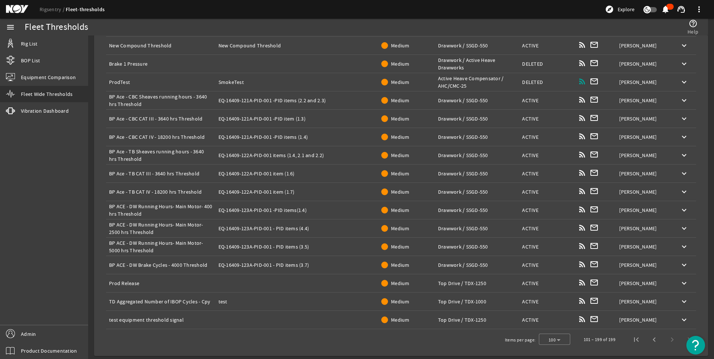
scroll to position [1626, 0]
click at [681, 302] on mat-icon "keyboard_arrow_down" at bounding box center [684, 301] width 9 height 9
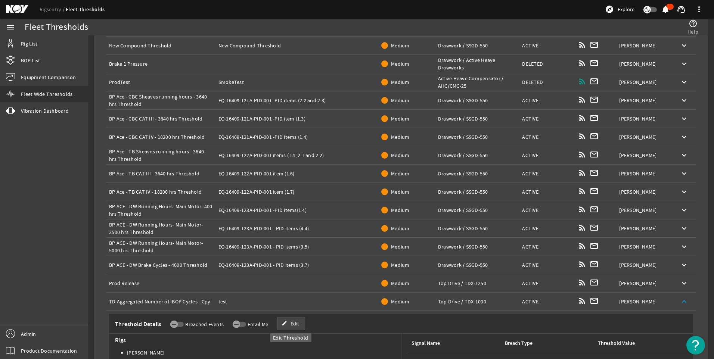
click at [291, 324] on span "Edit" at bounding box center [295, 323] width 9 height 7
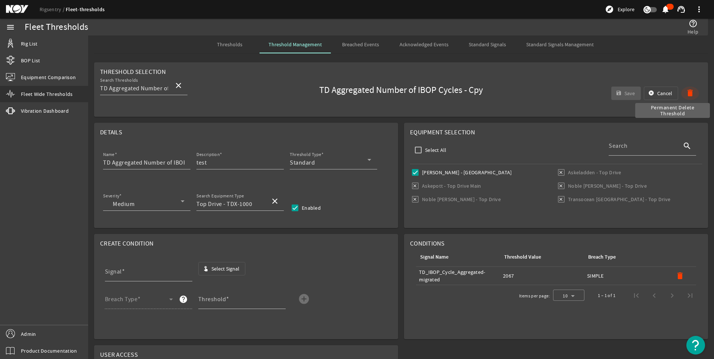
click at [686, 92] on mat-icon "delete" at bounding box center [690, 93] width 9 height 9
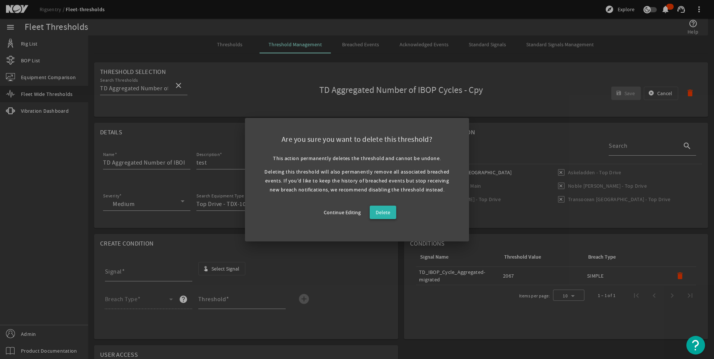
click at [386, 215] on span "Delete" at bounding box center [383, 212] width 15 height 9
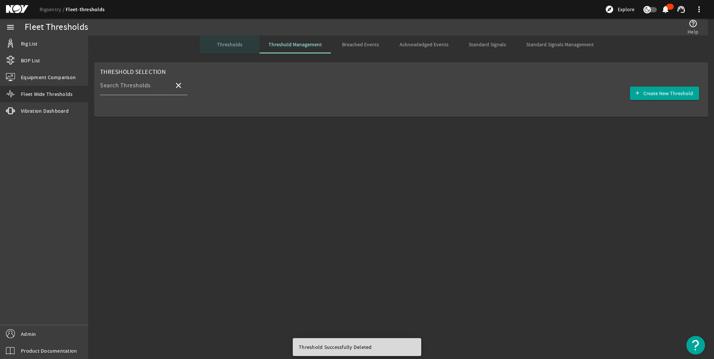
click at [232, 47] on span "Thresholds" at bounding box center [229, 44] width 25 height 5
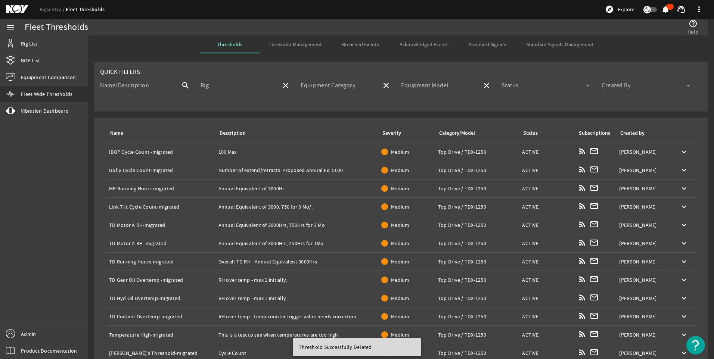
scroll to position [88, 0]
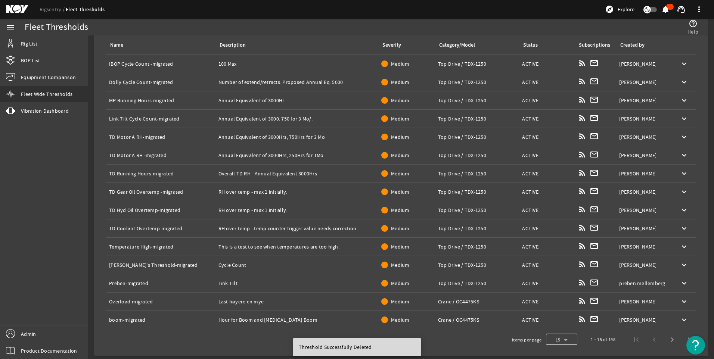
click at [548, 341] on div at bounding box center [561, 340] width 31 height 18
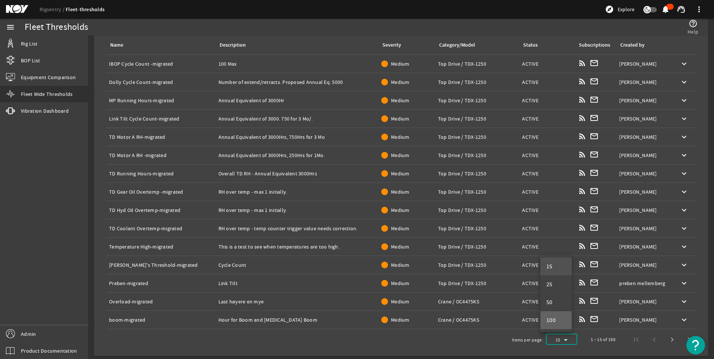
click at [551, 322] on span "100" at bounding box center [552, 320] width 10 height 9
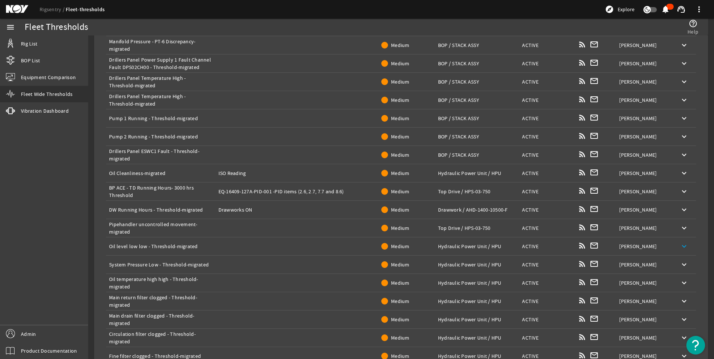
scroll to position [1649, 0]
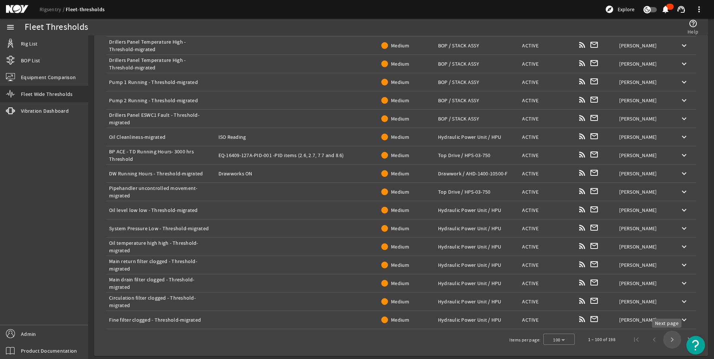
click at [666, 340] on span "Next page" at bounding box center [672, 340] width 18 height 18
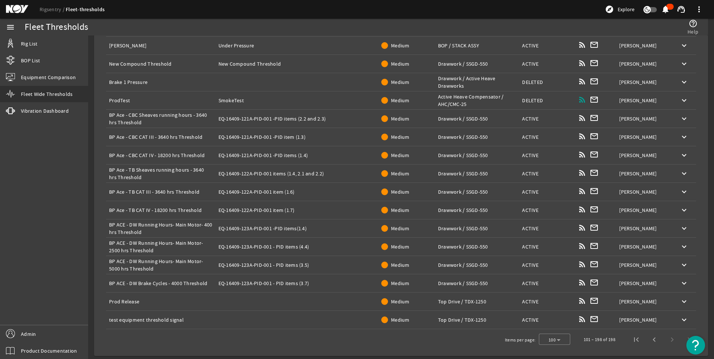
scroll to position [1608, 0]
click at [680, 320] on mat-icon "keyboard_arrow_down" at bounding box center [684, 320] width 9 height 9
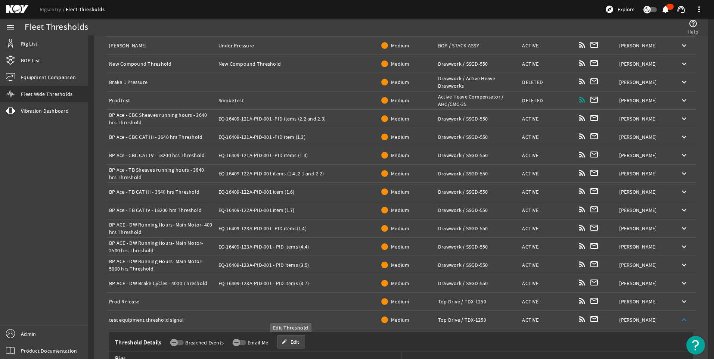
click at [294, 342] on span "Edit" at bounding box center [295, 341] width 9 height 7
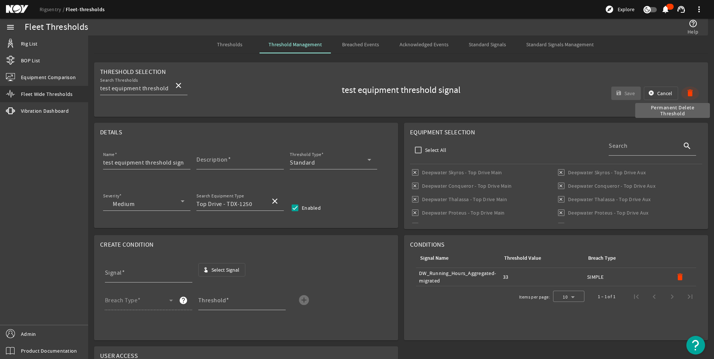
click at [686, 94] on mat-icon "delete" at bounding box center [690, 93] width 9 height 9
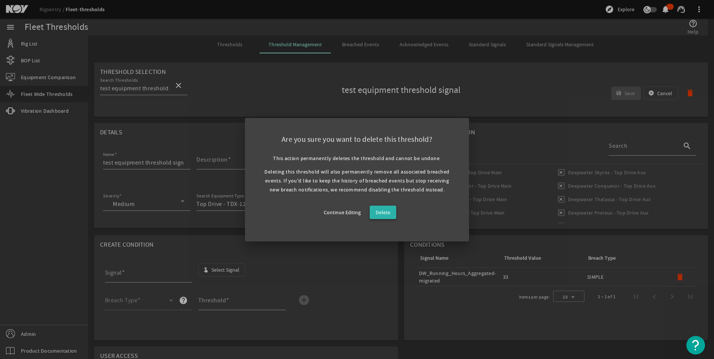
click at [381, 210] on span "Delete" at bounding box center [383, 212] width 15 height 9
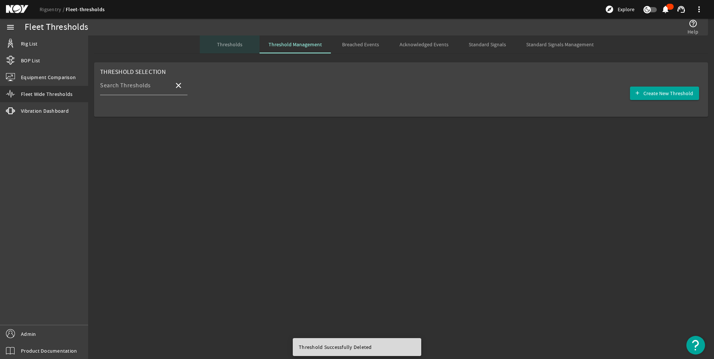
click at [229, 40] on span "Thresholds" at bounding box center [229, 44] width 25 height 18
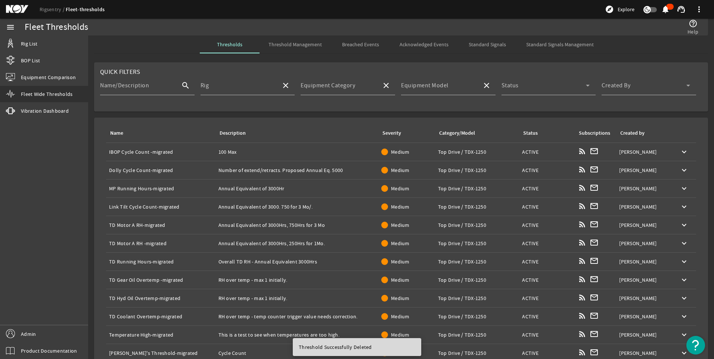
scroll to position [88, 0]
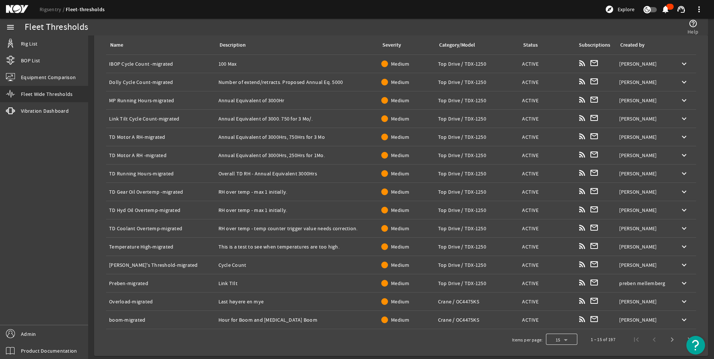
click at [558, 337] on div at bounding box center [561, 340] width 31 height 18
click at [558, 322] on mat-option "100" at bounding box center [556, 321] width 31 height 18
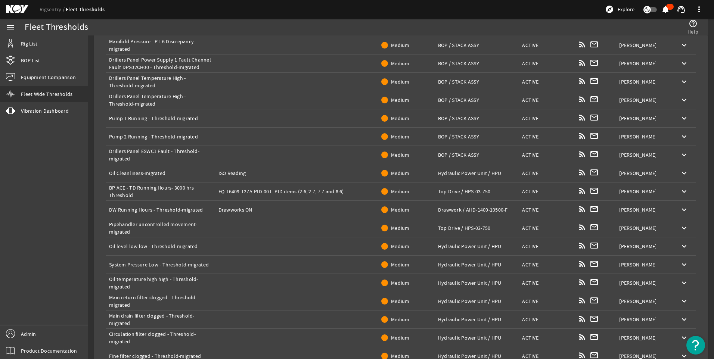
scroll to position [1649, 0]
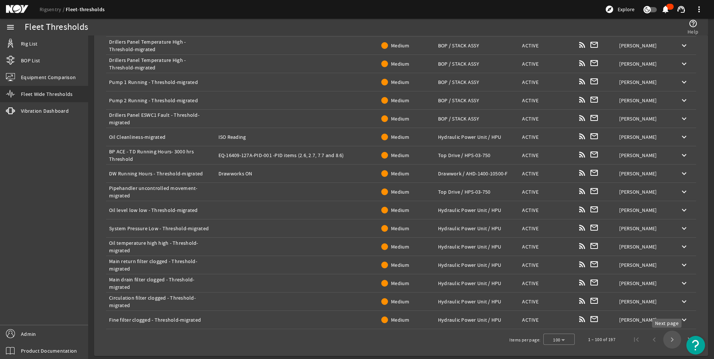
click at [665, 343] on span "Next page" at bounding box center [672, 340] width 18 height 18
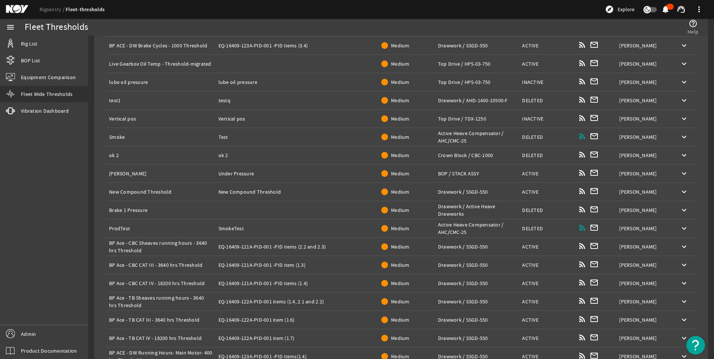
scroll to position [1479, 0]
click at [679, 133] on span at bounding box center [684, 138] width 18 height 18
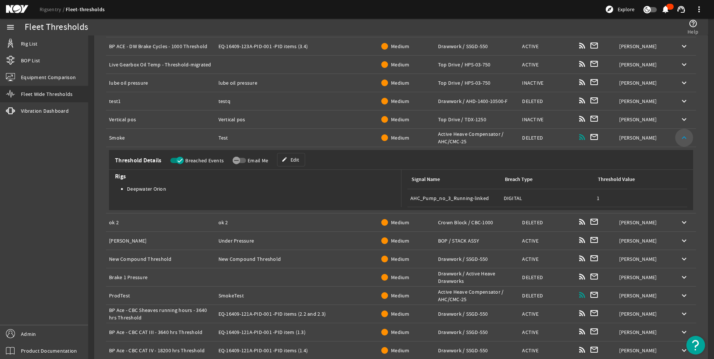
click at [679, 133] on span at bounding box center [684, 138] width 18 height 18
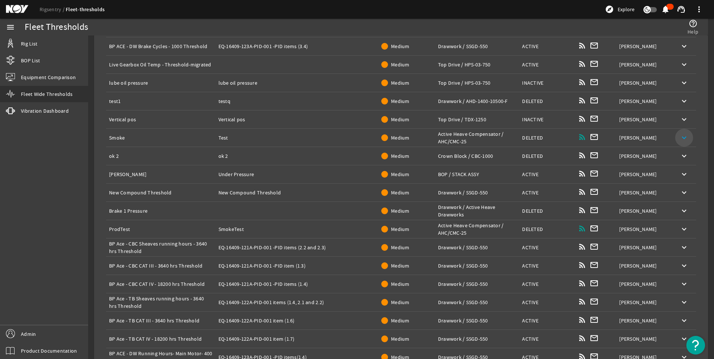
click at [679, 133] on span at bounding box center [684, 138] width 18 height 18
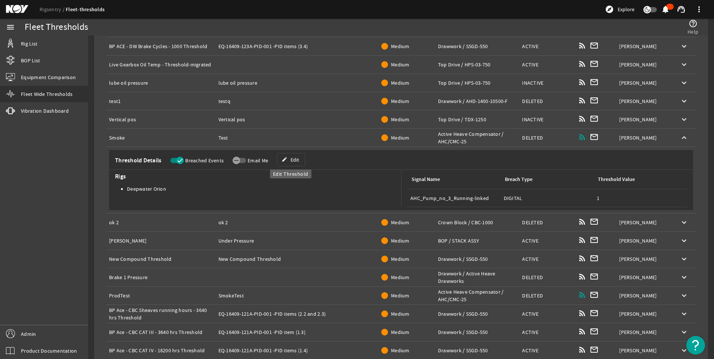
click at [296, 160] on span "Edit" at bounding box center [295, 159] width 9 height 7
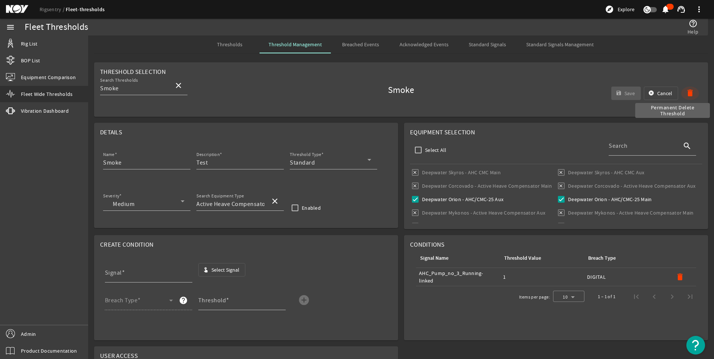
click at [686, 99] on span "button" at bounding box center [690, 93] width 18 height 18
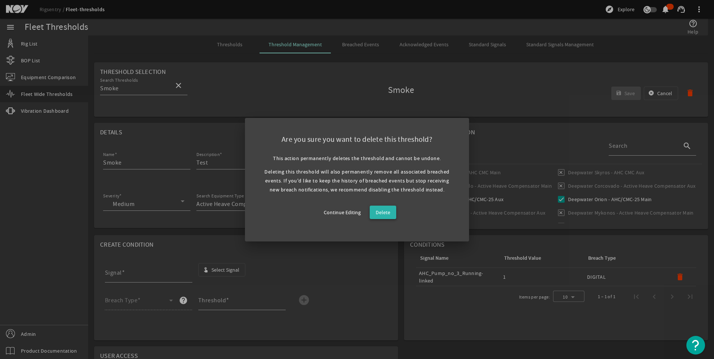
click at [389, 210] on span "Delete" at bounding box center [383, 212] width 15 height 9
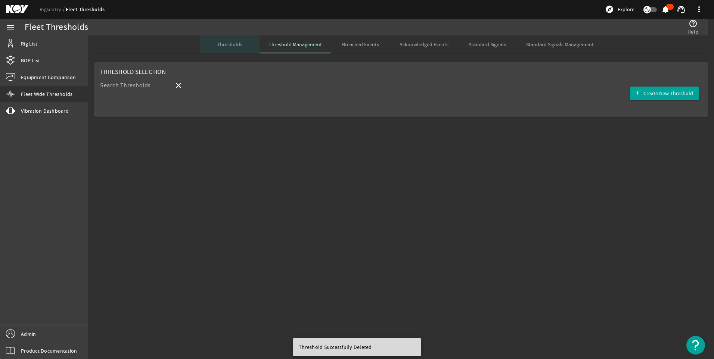
click at [230, 45] on span "Thresholds" at bounding box center [229, 44] width 25 height 5
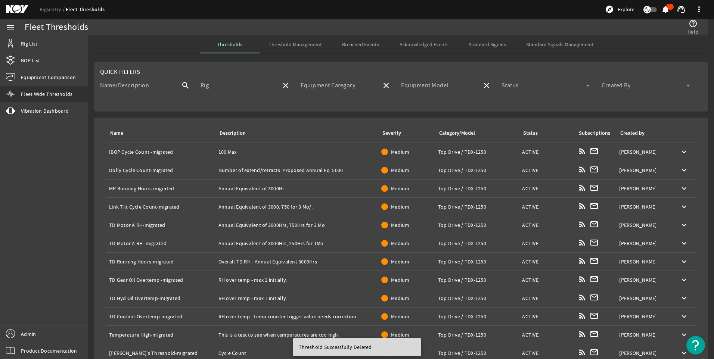
scroll to position [88, 0]
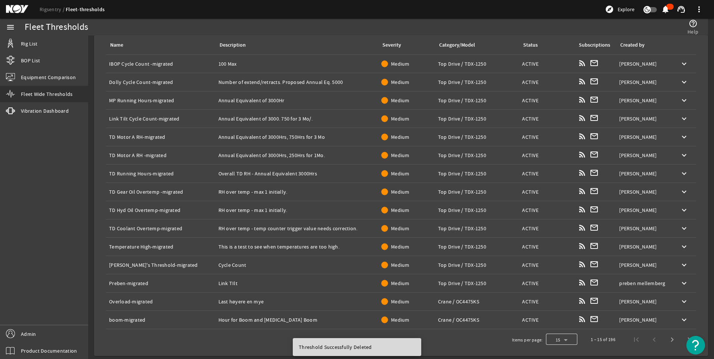
click at [555, 339] on div at bounding box center [561, 340] width 31 height 18
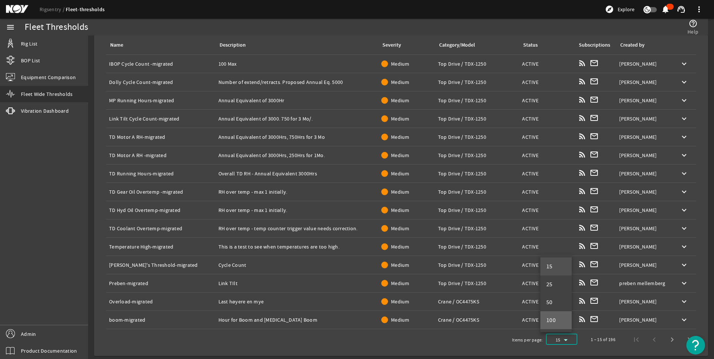
click at [560, 321] on mat-option "100" at bounding box center [556, 321] width 31 height 18
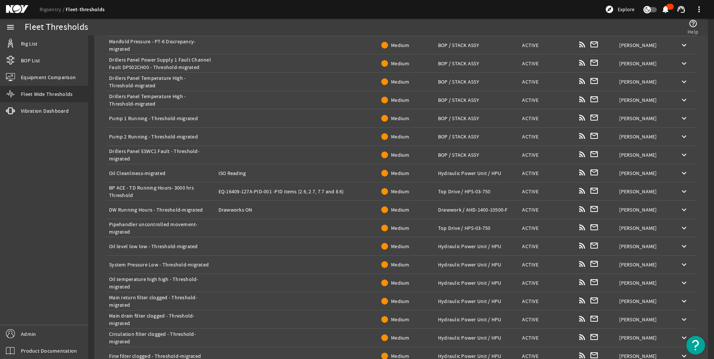
scroll to position [1649, 0]
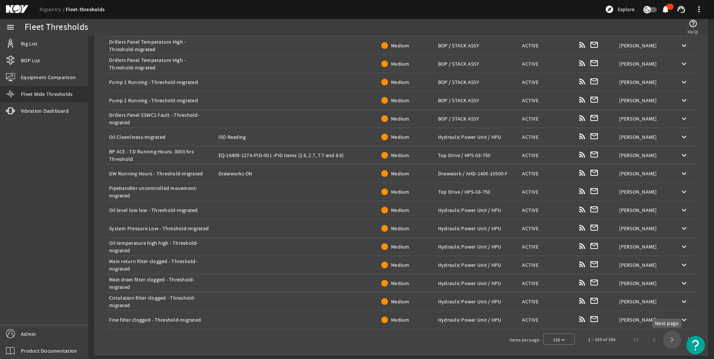
click at [668, 341] on span "Next page" at bounding box center [672, 340] width 18 height 18
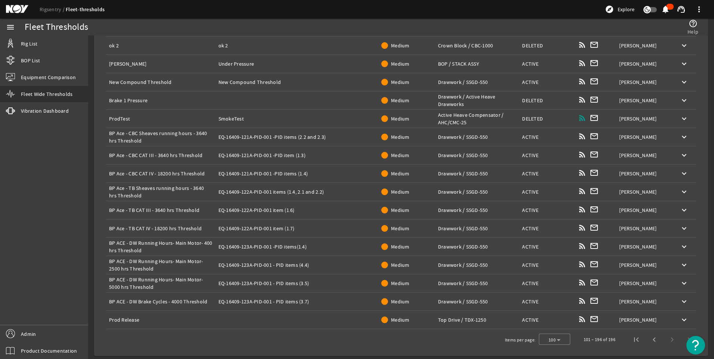
scroll to position [1433, 0]
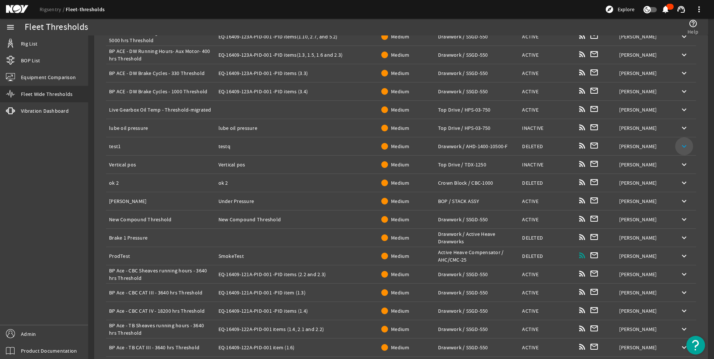
click at [680, 145] on mat-icon "keyboard_arrow_down" at bounding box center [684, 146] width 9 height 9
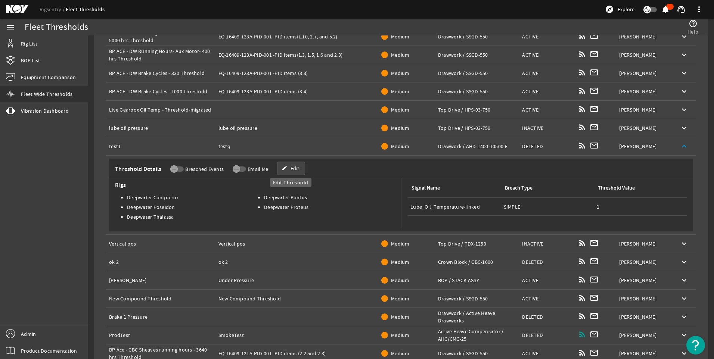
click at [294, 166] on span "Edit" at bounding box center [295, 168] width 9 height 7
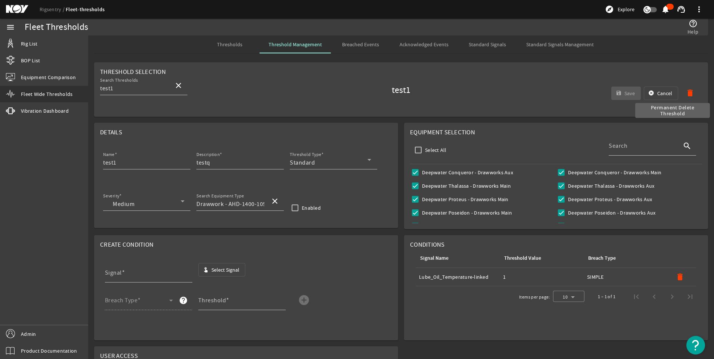
click at [686, 95] on mat-icon "delete" at bounding box center [690, 93] width 9 height 9
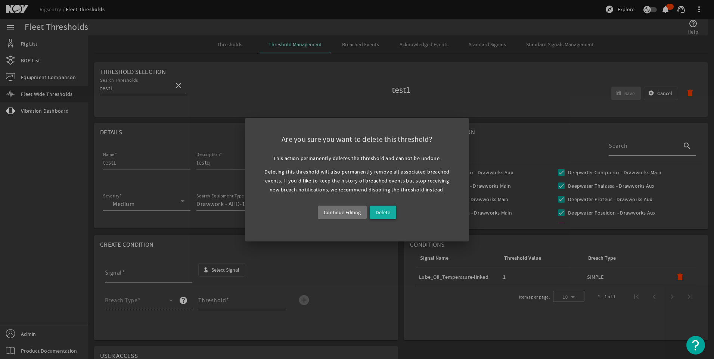
click at [377, 214] on span "Delete" at bounding box center [383, 212] width 15 height 9
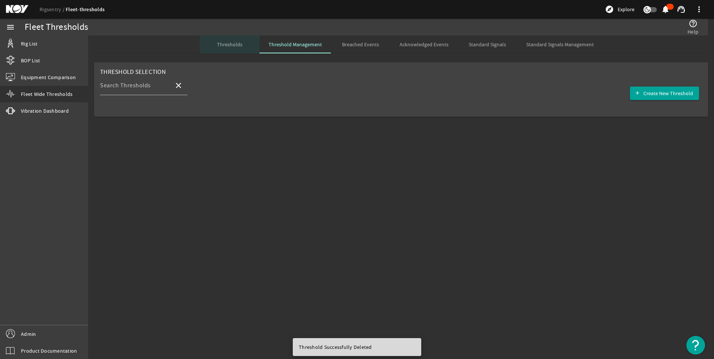
click at [230, 48] on span "Thresholds" at bounding box center [229, 44] width 25 height 18
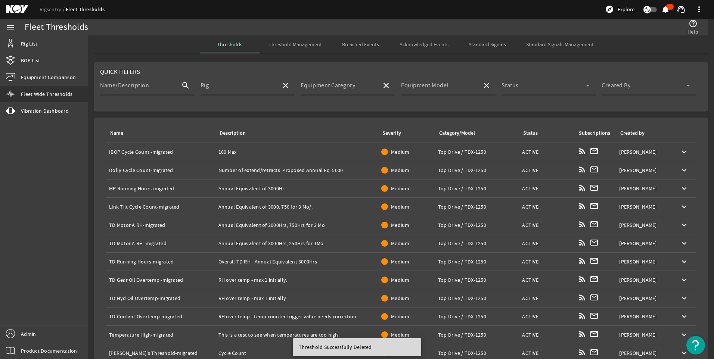
scroll to position [88, 0]
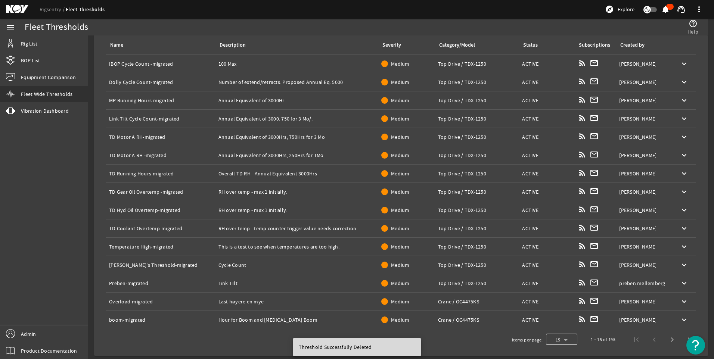
click at [567, 340] on div at bounding box center [561, 340] width 31 height 18
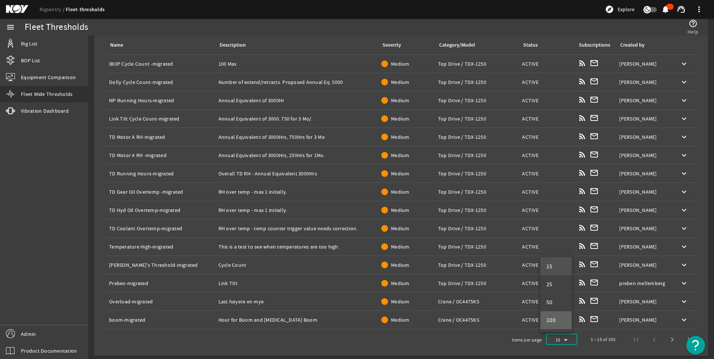
click at [561, 317] on mat-option "100" at bounding box center [556, 321] width 31 height 18
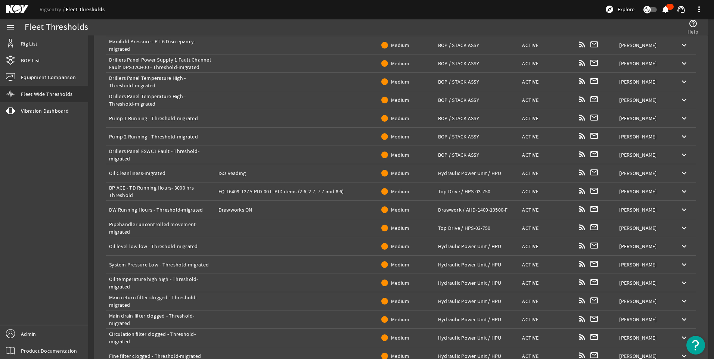
scroll to position [1649, 0]
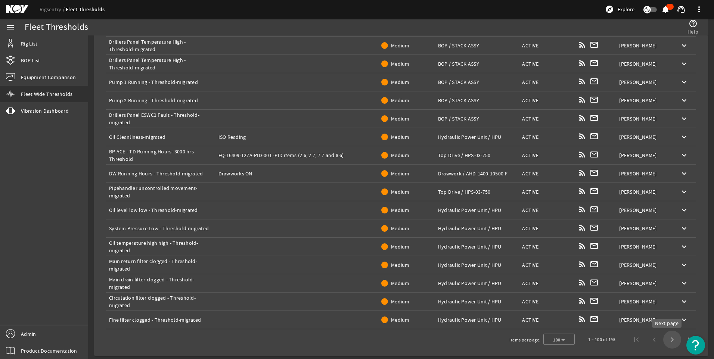
click at [668, 344] on span "Next page" at bounding box center [672, 340] width 18 height 18
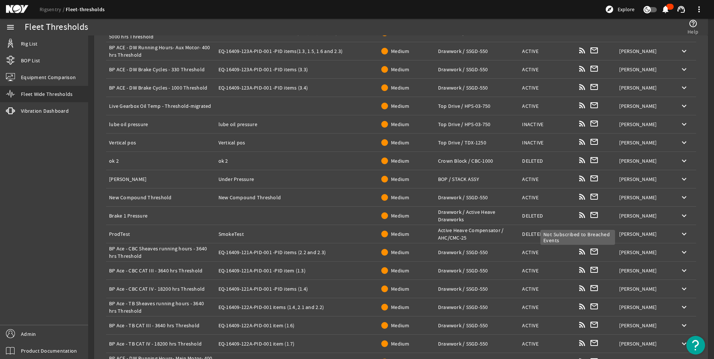
scroll to position [1365, 0]
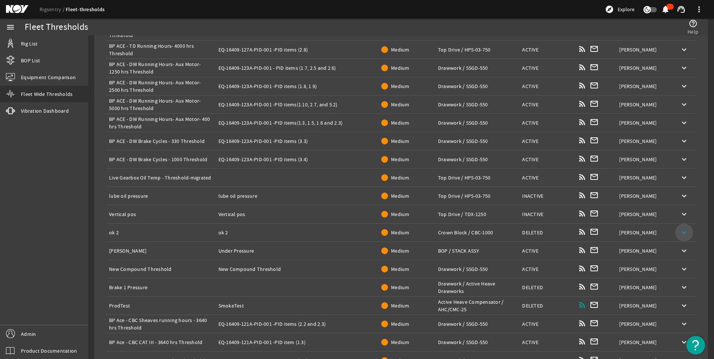
click at [680, 231] on mat-icon "keyboard_arrow_down" at bounding box center [684, 232] width 9 height 9
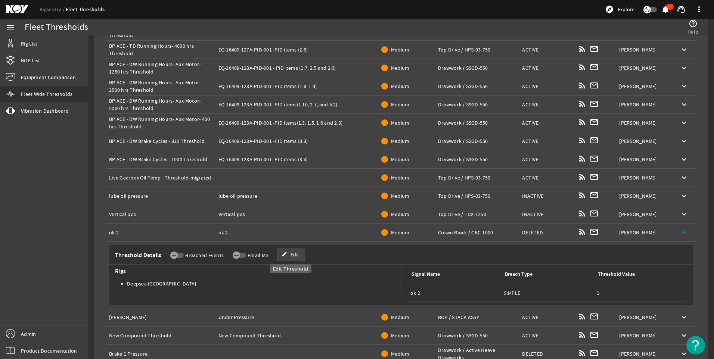
click at [291, 254] on span "Edit" at bounding box center [295, 254] width 9 height 7
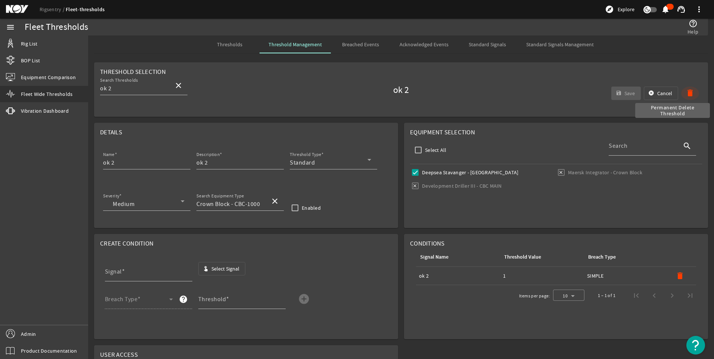
click at [688, 93] on mat-icon "delete" at bounding box center [690, 93] width 9 height 9
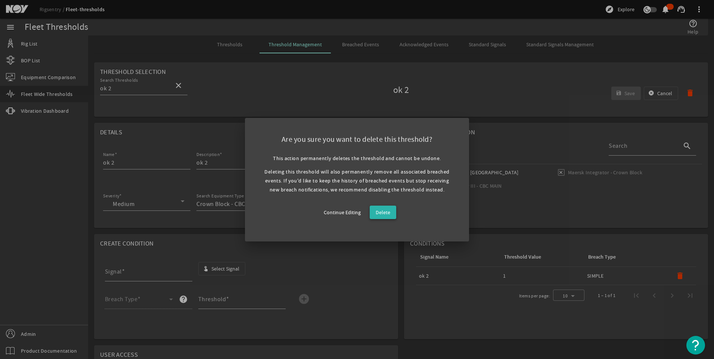
click at [391, 214] on span at bounding box center [383, 213] width 27 height 18
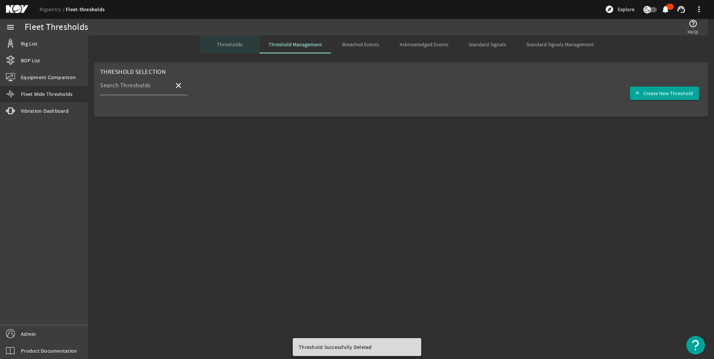
click at [230, 45] on span "Thresholds" at bounding box center [229, 44] width 25 height 5
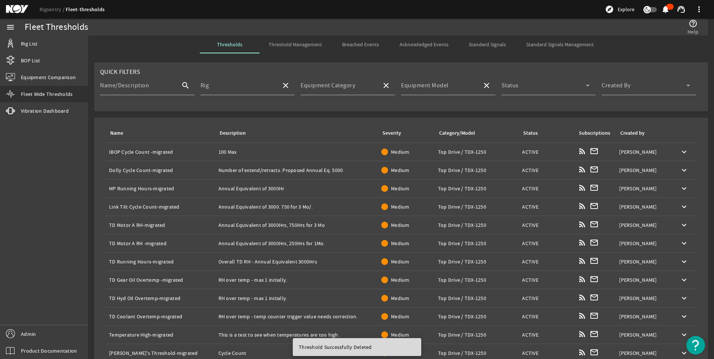
scroll to position [88, 0]
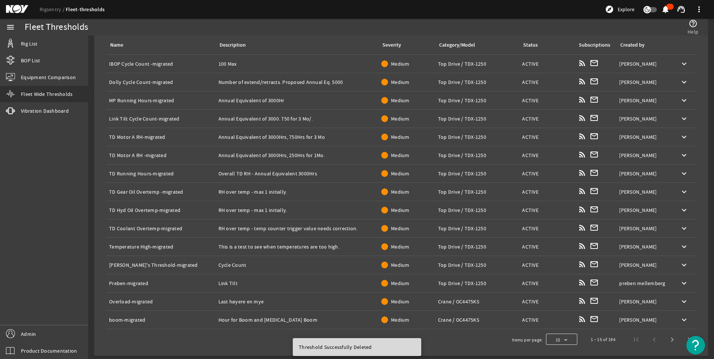
click at [560, 340] on div at bounding box center [561, 340] width 31 height 18
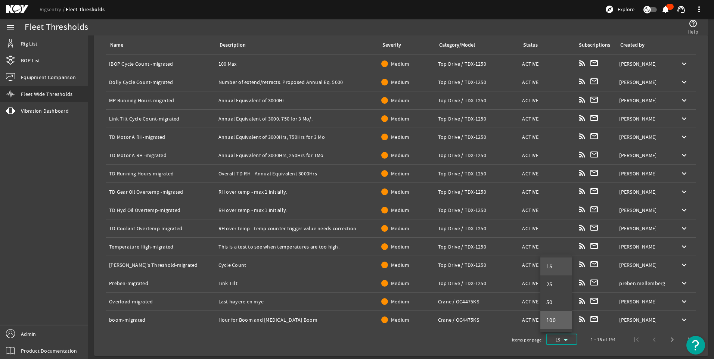
click at [562, 319] on mat-option "100" at bounding box center [556, 321] width 31 height 18
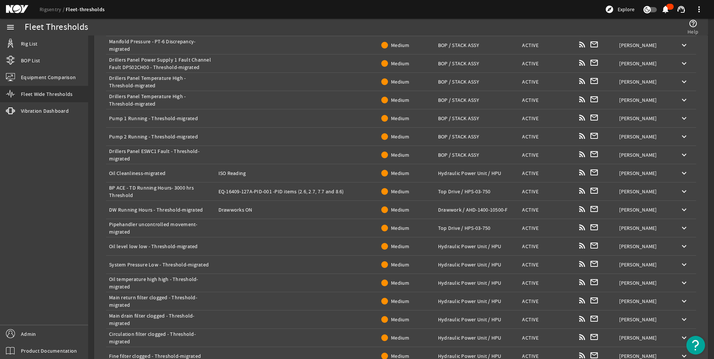
scroll to position [1649, 0]
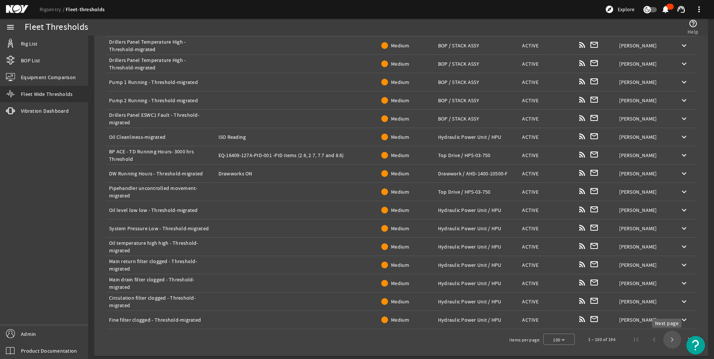
click at [663, 340] on span "Next page" at bounding box center [672, 340] width 18 height 18
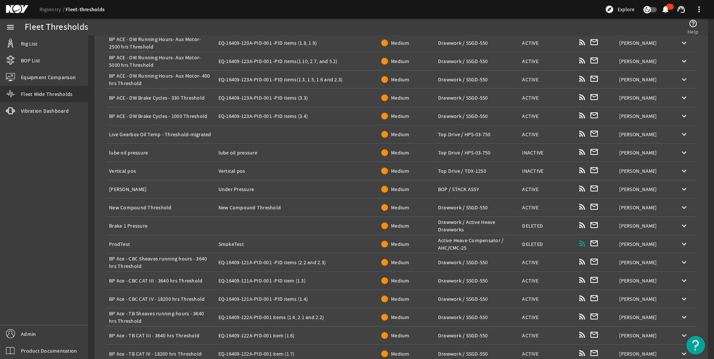
scroll to position [1409, 0]
click at [682, 205] on mat-icon "keyboard_arrow_down" at bounding box center [684, 207] width 9 height 9
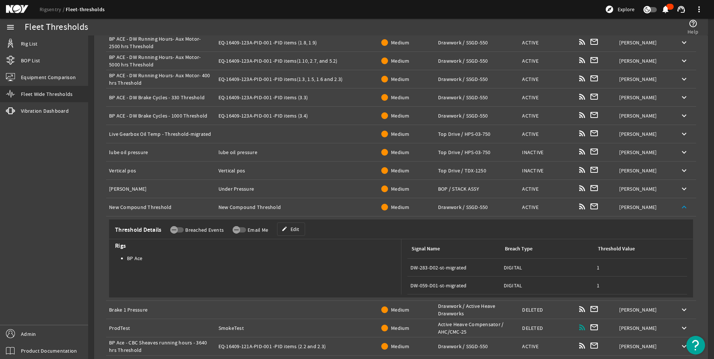
click at [638, 176] on td "Created by: Yoan GarciaPerez" at bounding box center [644, 171] width 56 height 18
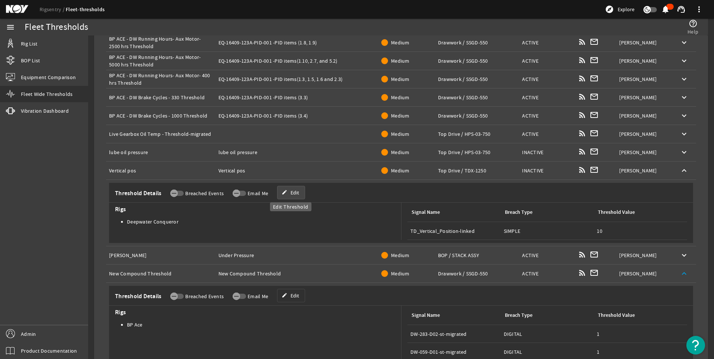
click at [298, 194] on span "Edit" at bounding box center [295, 192] width 9 height 7
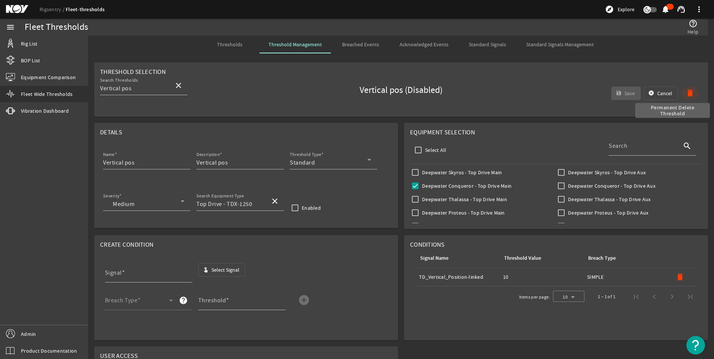
click at [686, 92] on mat-icon "delete" at bounding box center [690, 93] width 9 height 9
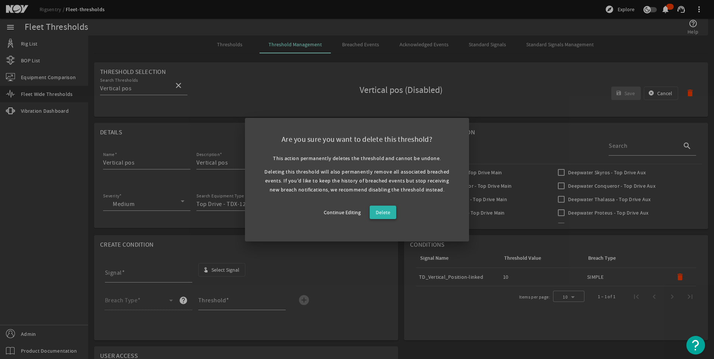
click at [381, 214] on span "Delete" at bounding box center [383, 212] width 15 height 9
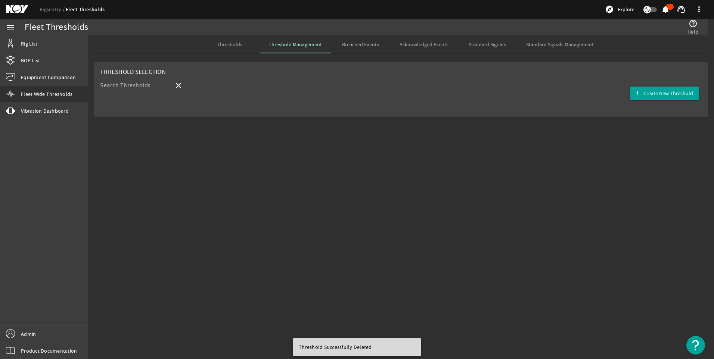
click at [232, 46] on span "Thresholds" at bounding box center [229, 44] width 25 height 5
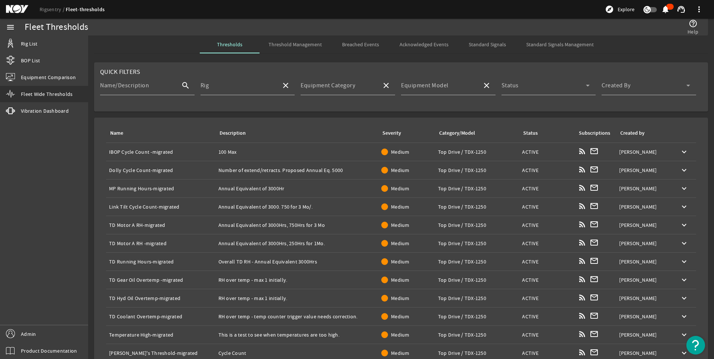
scroll to position [88, 0]
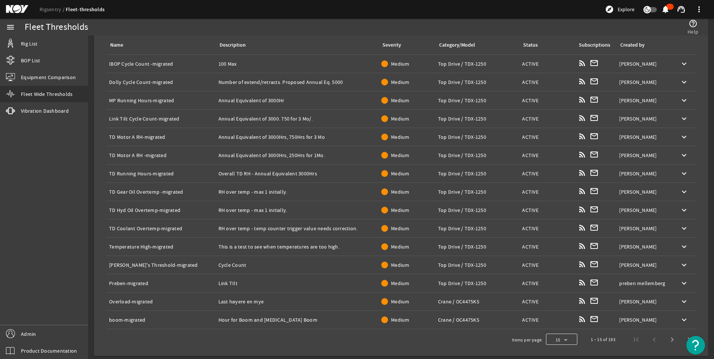
click at [556, 343] on div at bounding box center [561, 340] width 31 height 18
click at [556, 319] on span "100" at bounding box center [552, 320] width 10 height 9
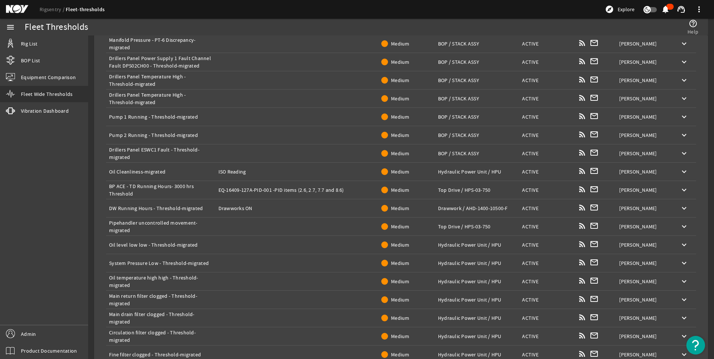
scroll to position [1649, 0]
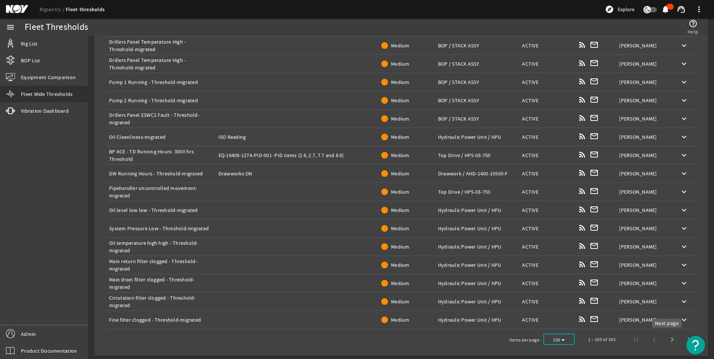
click at [670, 340] on span "Next page" at bounding box center [672, 340] width 18 height 18
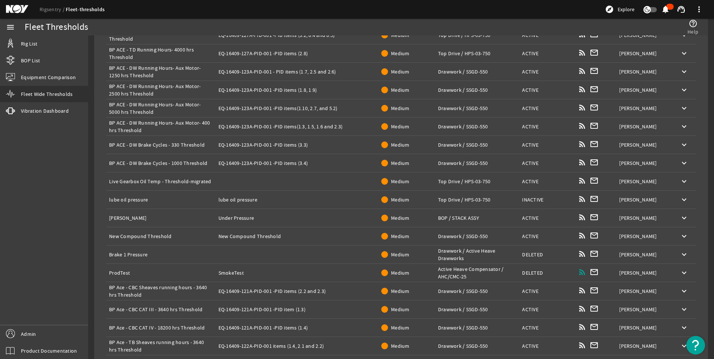
scroll to position [1359, 0]
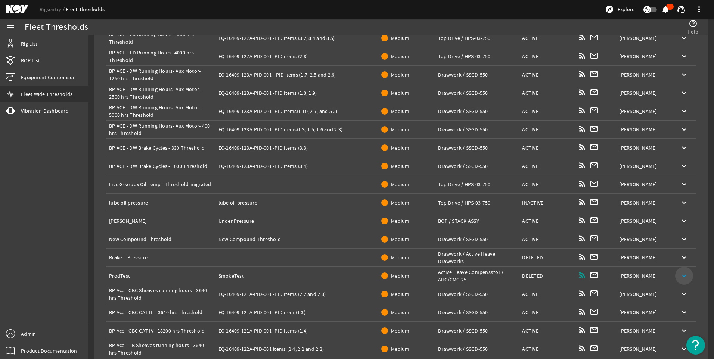
click at [680, 279] on mat-icon "keyboard_arrow_down" at bounding box center [684, 276] width 9 height 9
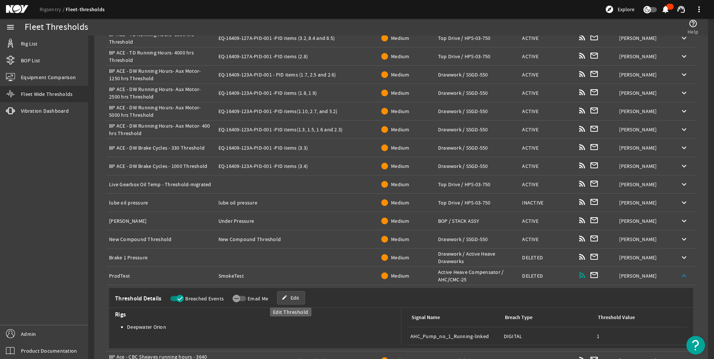
click at [291, 301] on span "Edit" at bounding box center [295, 297] width 9 height 7
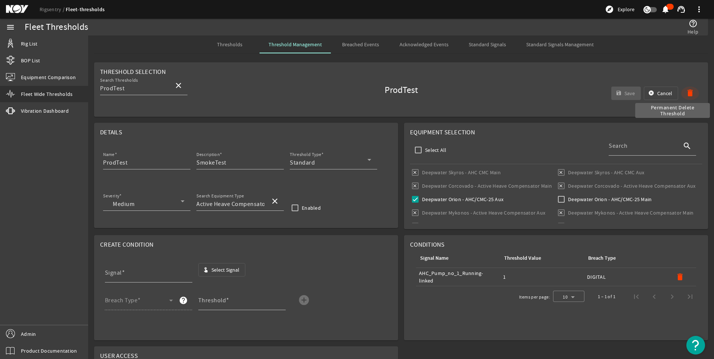
click at [687, 91] on mat-icon "delete" at bounding box center [690, 93] width 9 height 9
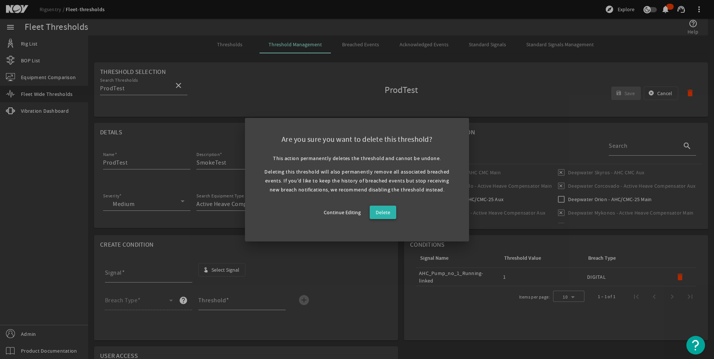
click at [387, 216] on span "Delete" at bounding box center [383, 212] width 15 height 9
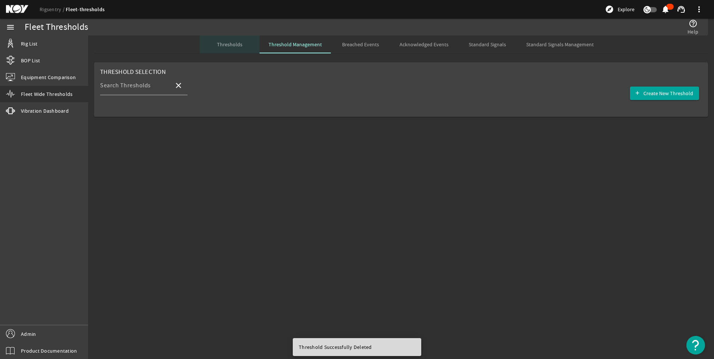
click at [226, 45] on span "Thresholds" at bounding box center [229, 44] width 25 height 5
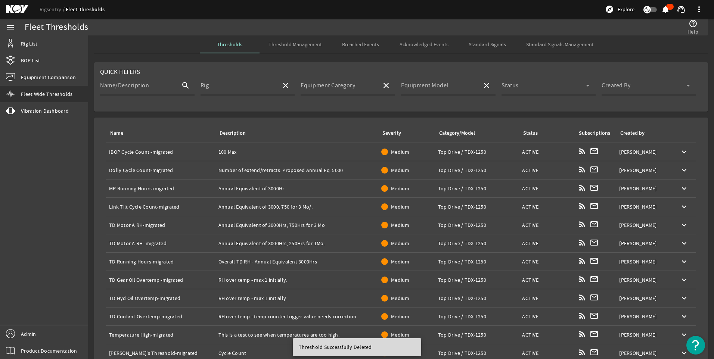
scroll to position [88, 0]
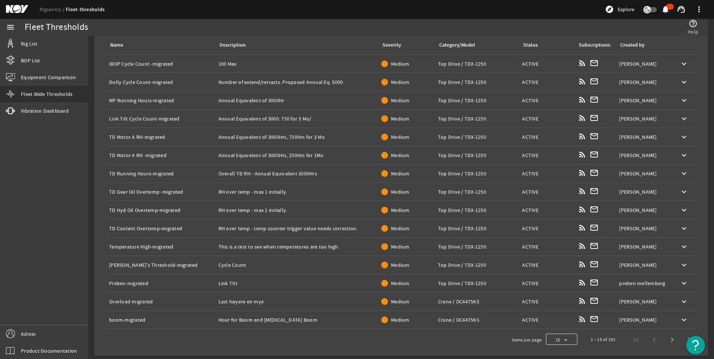
click at [567, 339] on div at bounding box center [561, 340] width 31 height 18
click at [559, 320] on mat-option "100" at bounding box center [556, 321] width 31 height 18
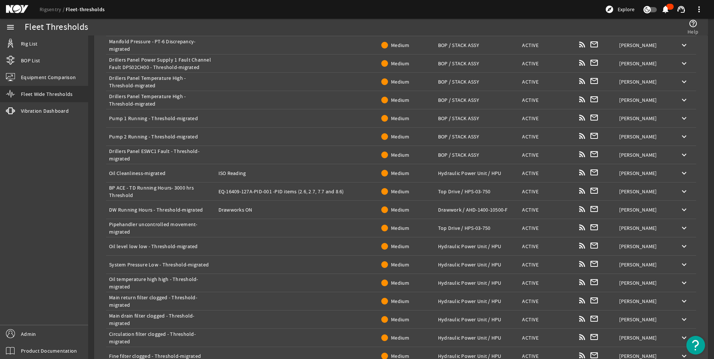
scroll to position [1649, 0]
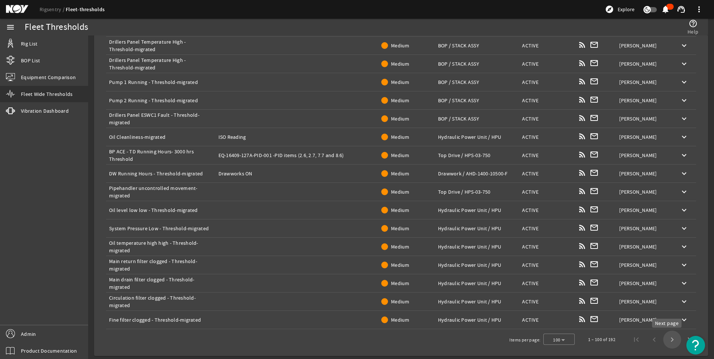
click at [665, 341] on span "Next page" at bounding box center [672, 340] width 18 height 18
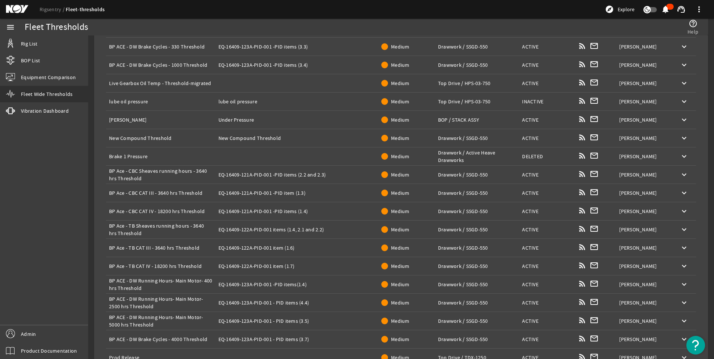
scroll to position [1498, 0]
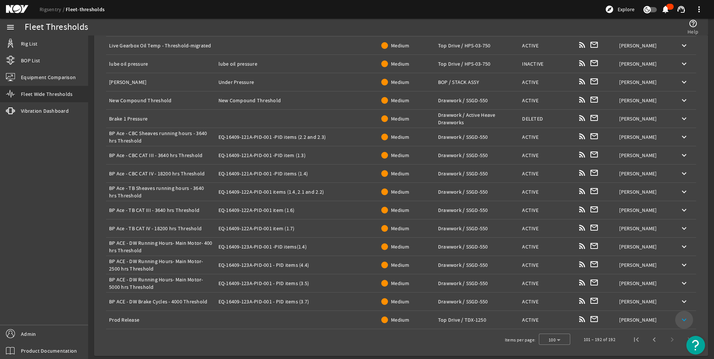
click at [680, 316] on mat-icon "keyboard_arrow_down" at bounding box center [684, 320] width 9 height 9
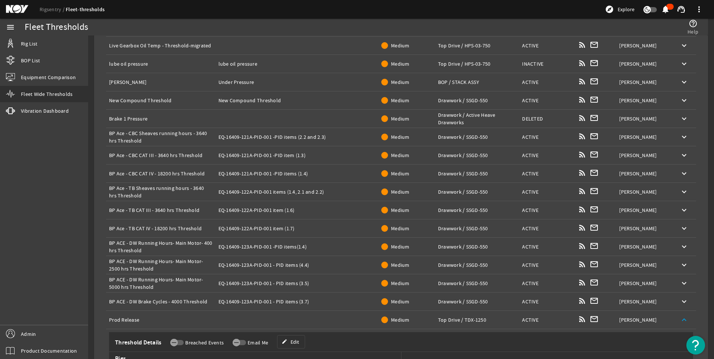
scroll to position [1564, 0]
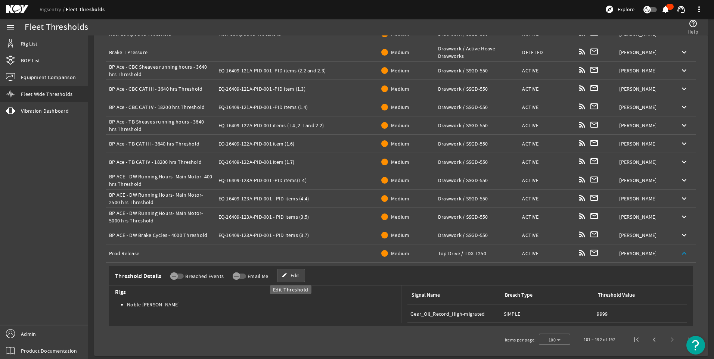
click at [293, 275] on span "Edit" at bounding box center [295, 275] width 9 height 7
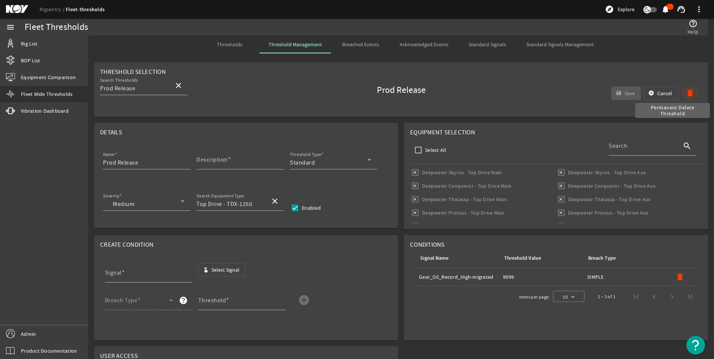
click at [686, 87] on span "button" at bounding box center [690, 93] width 18 height 18
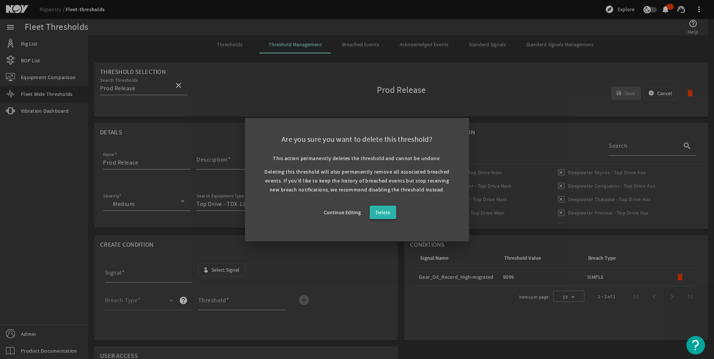
click at [386, 213] on span "Delete" at bounding box center [383, 212] width 15 height 9
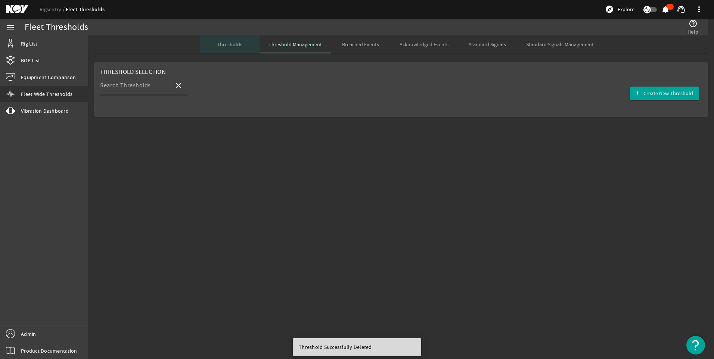
click at [231, 42] on span "Thresholds" at bounding box center [229, 44] width 25 height 5
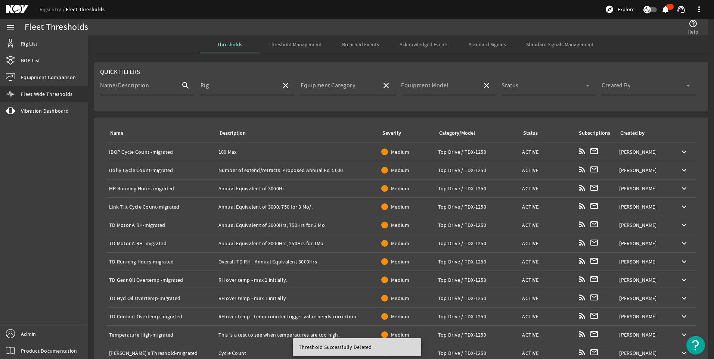
scroll to position [88, 0]
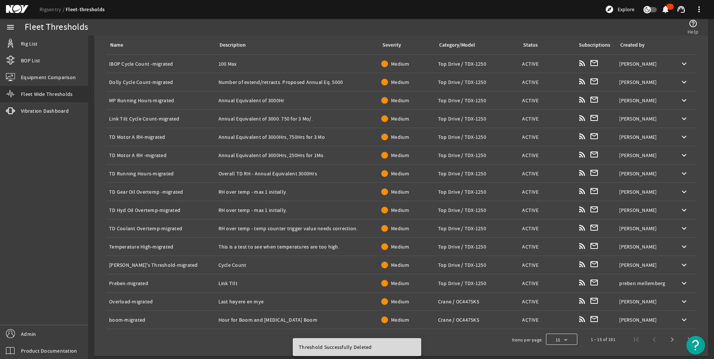
click at [560, 343] on div at bounding box center [561, 340] width 31 height 18
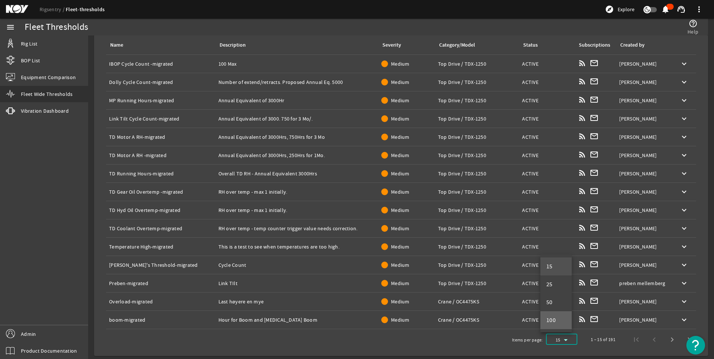
click at [562, 324] on mat-option "100" at bounding box center [556, 321] width 31 height 18
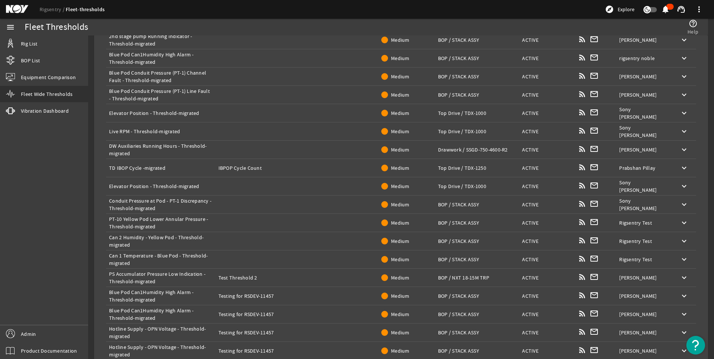
scroll to position [1049, 0]
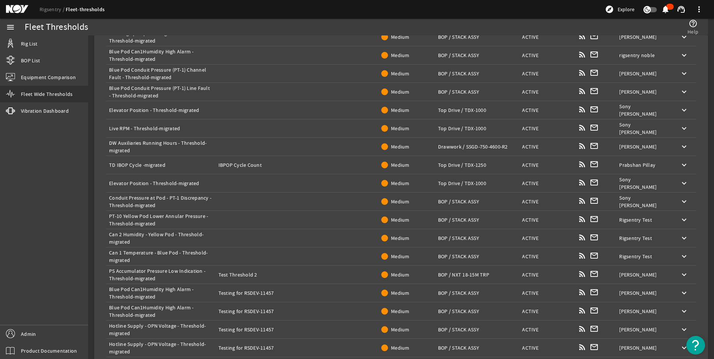
click at [672, 273] on td "Expand keyboard_arrow_down" at bounding box center [684, 275] width 24 height 18
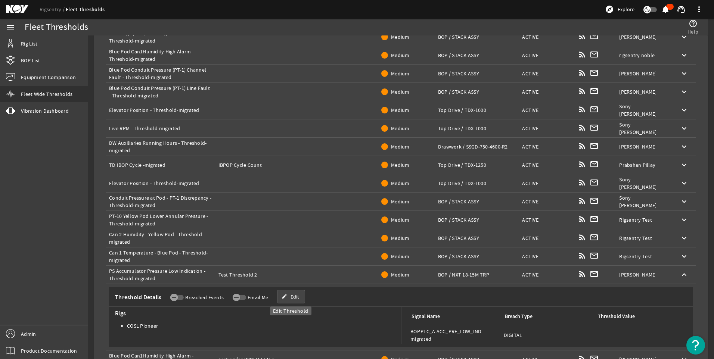
click at [291, 298] on span "Edit" at bounding box center [295, 296] width 9 height 7
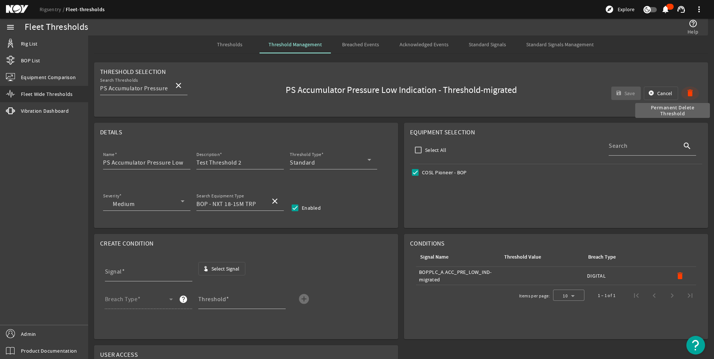
click at [686, 94] on mat-icon "delete" at bounding box center [690, 93] width 9 height 9
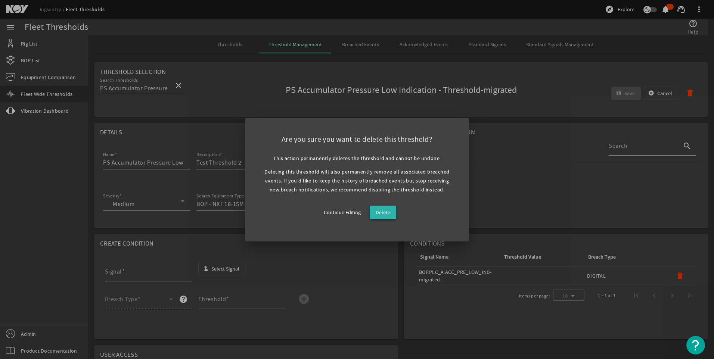
click at [374, 211] on span at bounding box center [383, 213] width 27 height 18
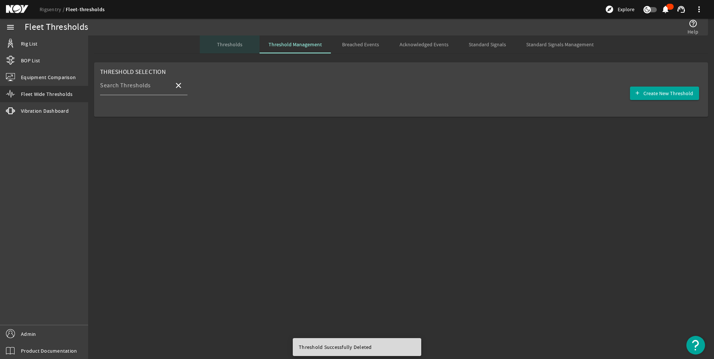
click at [230, 44] on span "Thresholds" at bounding box center [229, 44] width 25 height 5
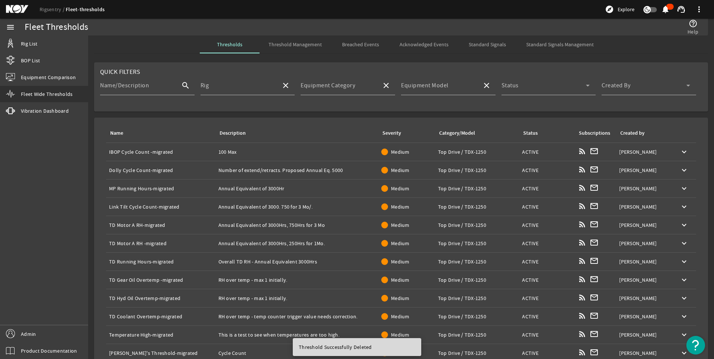
scroll to position [88, 0]
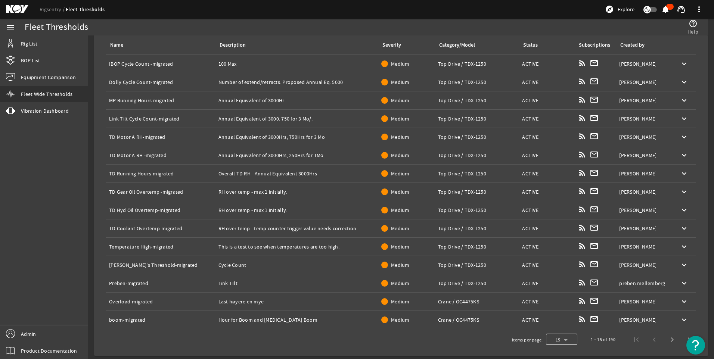
click at [559, 338] on div at bounding box center [561, 340] width 31 height 18
click at [563, 317] on mat-option "100" at bounding box center [556, 321] width 31 height 18
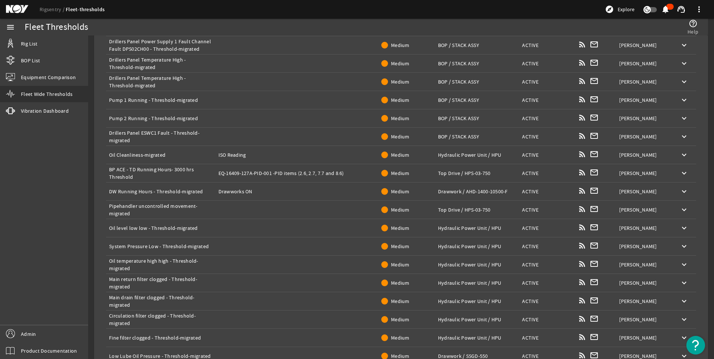
scroll to position [1649, 0]
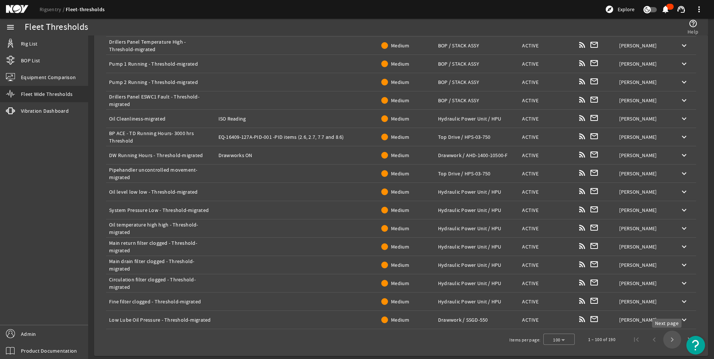
click at [667, 337] on span "Next page" at bounding box center [672, 340] width 18 height 18
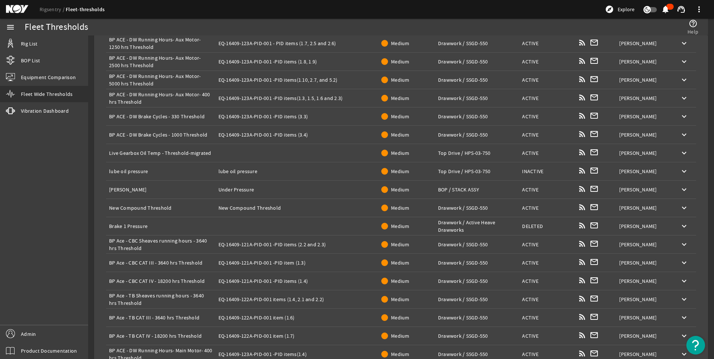
scroll to position [1327, 0]
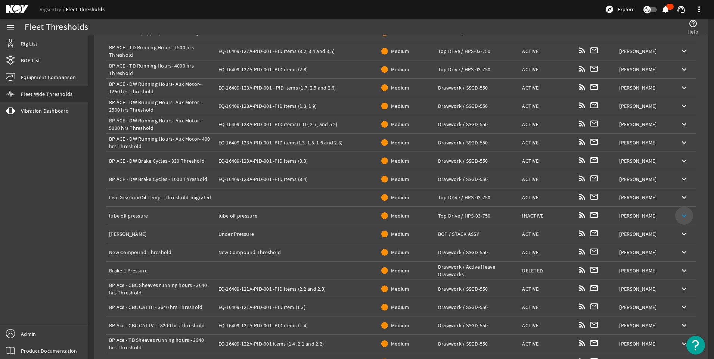
click at [681, 213] on mat-icon "keyboard_arrow_down" at bounding box center [684, 215] width 9 height 9
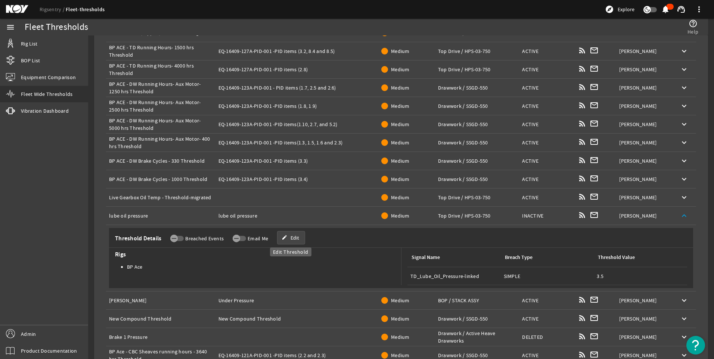
click at [285, 242] on span at bounding box center [291, 238] width 27 height 18
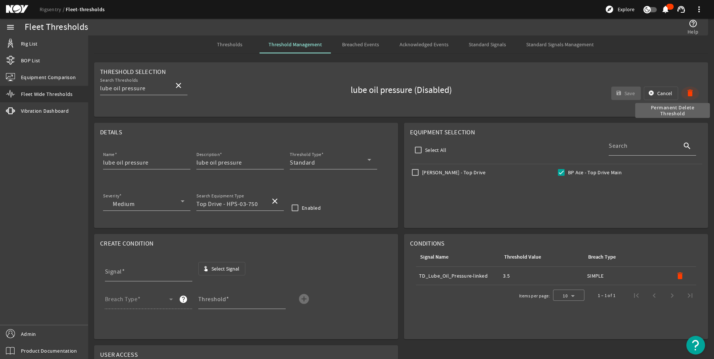
click at [686, 93] on mat-icon "delete" at bounding box center [690, 93] width 9 height 9
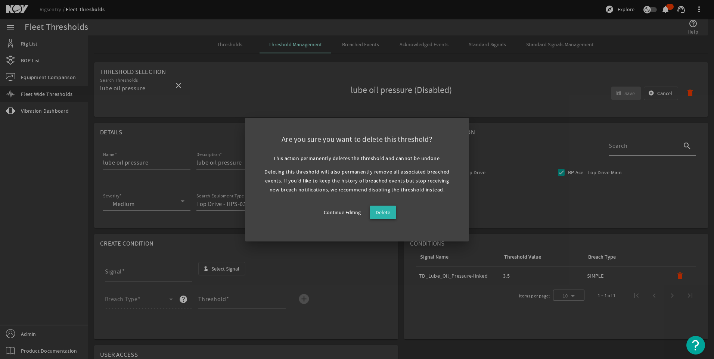
click at [387, 211] on span "Delete" at bounding box center [383, 212] width 15 height 9
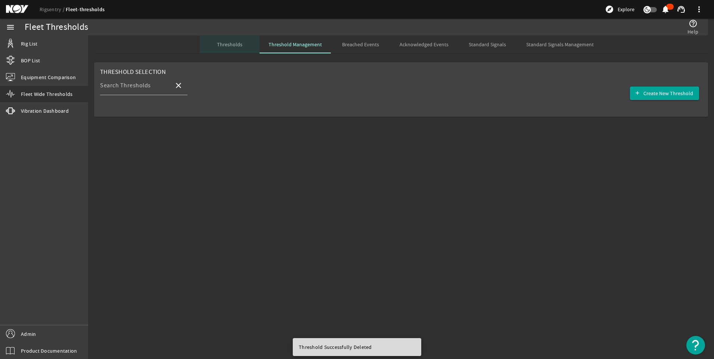
click at [230, 40] on span "Thresholds" at bounding box center [229, 44] width 25 height 18
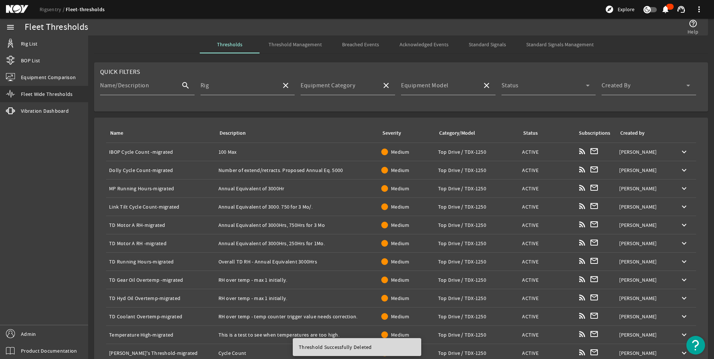
click at [533, 187] on div "Status: ACTIVE" at bounding box center [547, 188] width 50 height 7
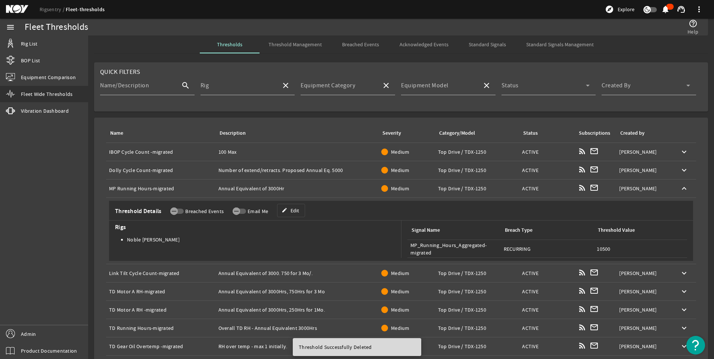
scroll to position [155, 0]
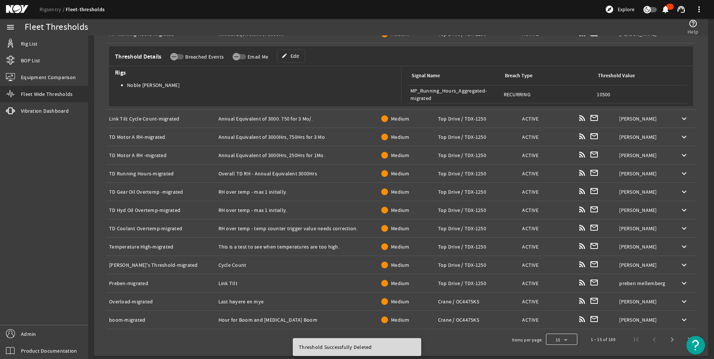
click at [567, 338] on div at bounding box center [561, 340] width 31 height 18
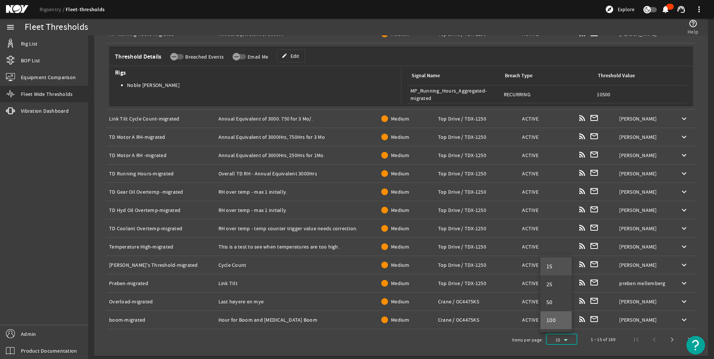
click at [552, 318] on span "100" at bounding box center [552, 320] width 10 height 9
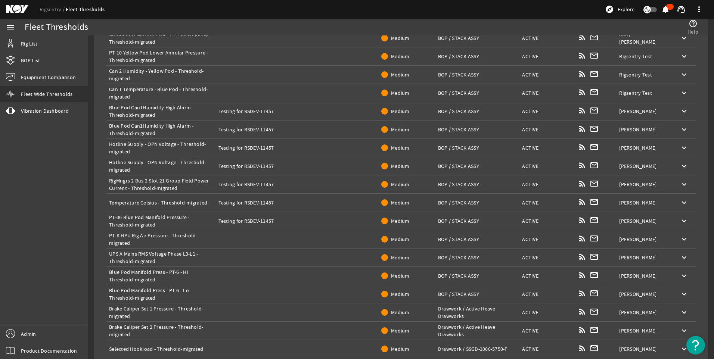
scroll to position [1279, 0]
click at [682, 111] on mat-icon "keyboard_arrow_down" at bounding box center [684, 111] width 9 height 9
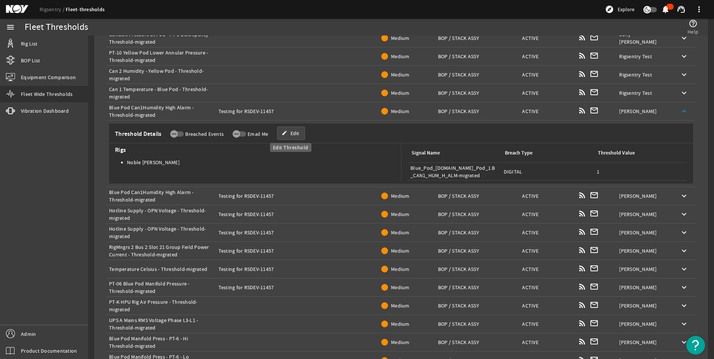
click at [298, 132] on span "Edit" at bounding box center [295, 133] width 9 height 7
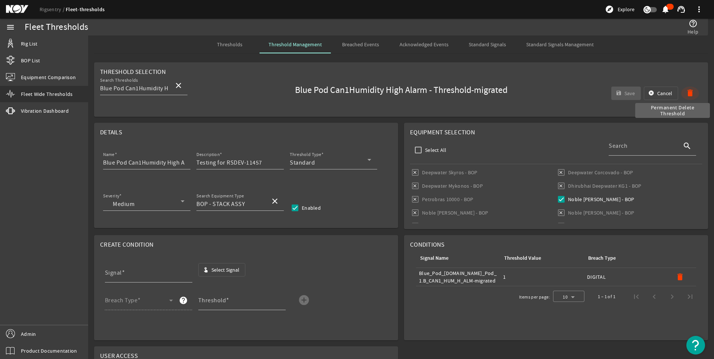
click at [686, 93] on mat-icon "delete" at bounding box center [690, 93] width 9 height 9
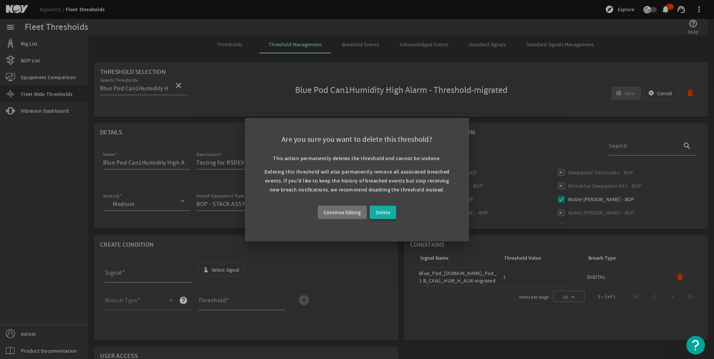
click at [384, 209] on span "Delete" at bounding box center [383, 212] width 15 height 9
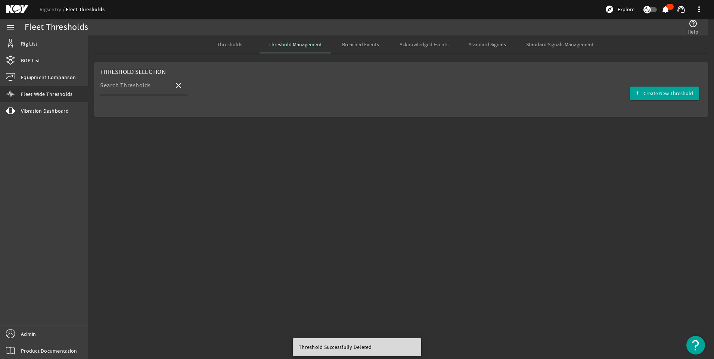
click at [225, 49] on span "Thresholds" at bounding box center [229, 44] width 25 height 18
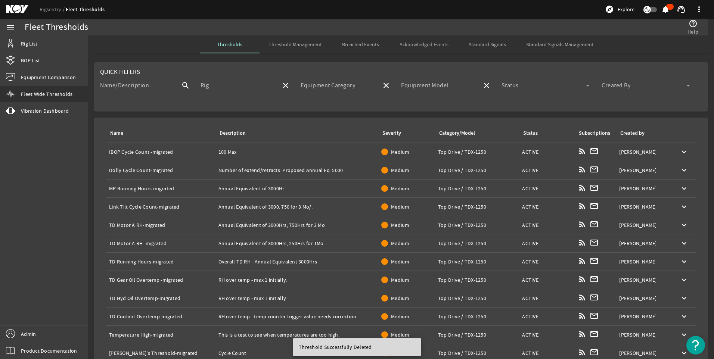
scroll to position [88, 0]
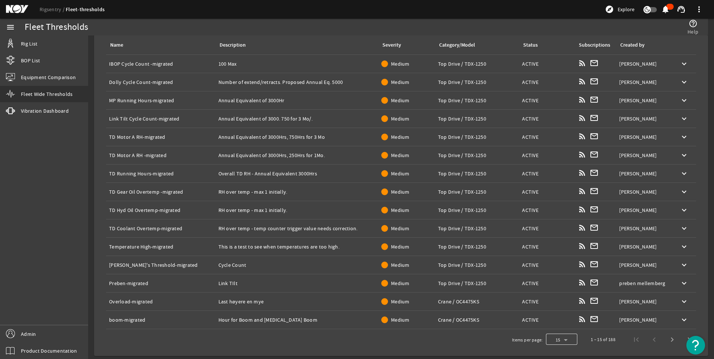
click at [567, 339] on div at bounding box center [561, 340] width 31 height 18
click at [555, 323] on span "100" at bounding box center [552, 320] width 10 height 9
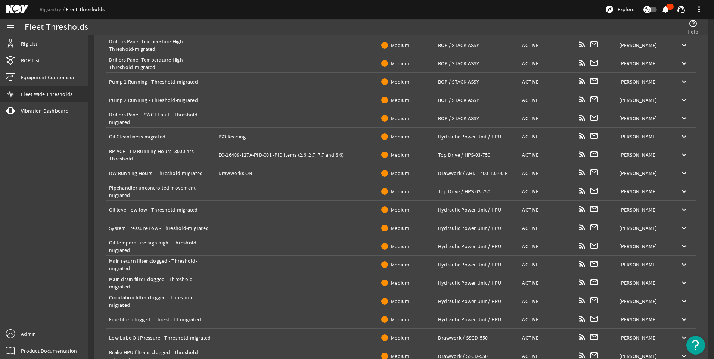
scroll to position [1649, 0]
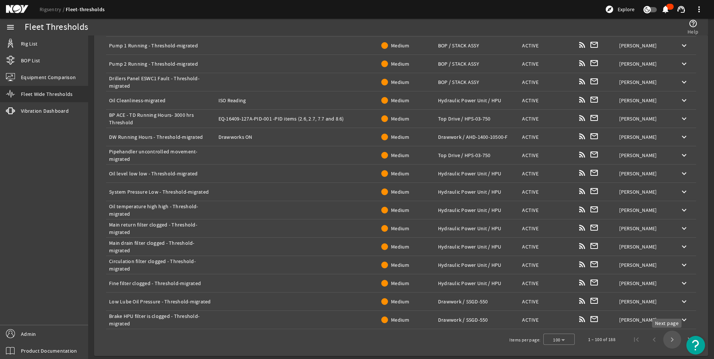
click at [665, 340] on span "Next page" at bounding box center [672, 340] width 18 height 18
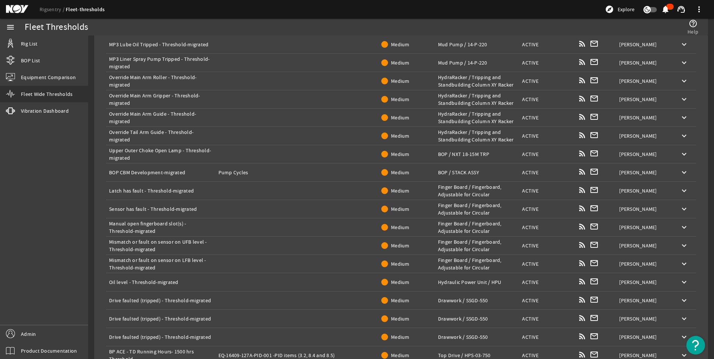
scroll to position [1004, 0]
click at [681, 154] on mat-icon "keyboard_arrow_down" at bounding box center [684, 155] width 9 height 9
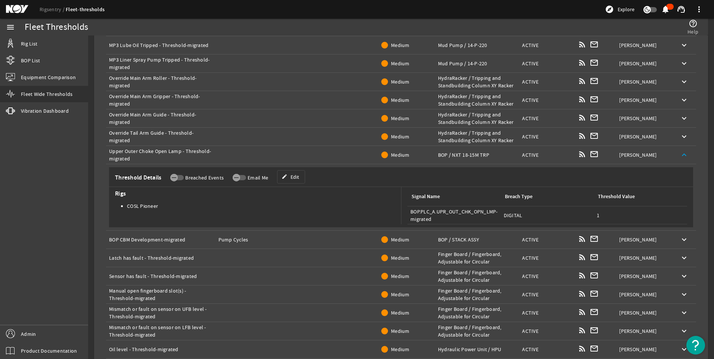
click at [295, 173] on span "Edit" at bounding box center [295, 176] width 9 height 7
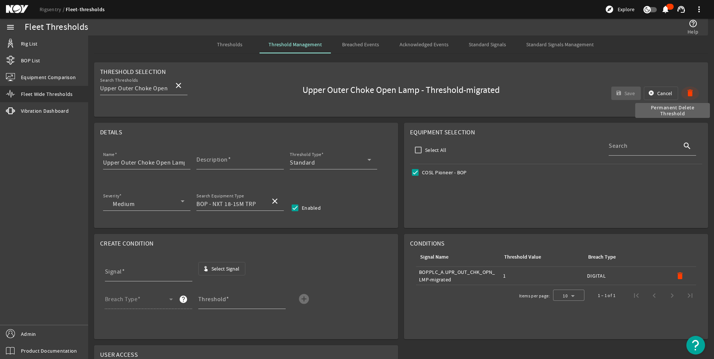
click at [688, 89] on mat-icon "delete" at bounding box center [690, 93] width 9 height 9
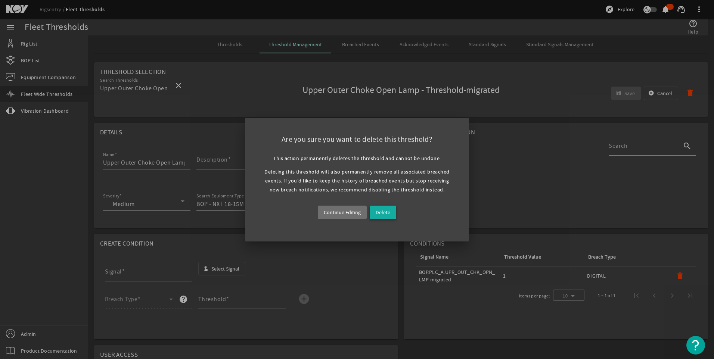
click at [391, 214] on span at bounding box center [383, 213] width 27 height 18
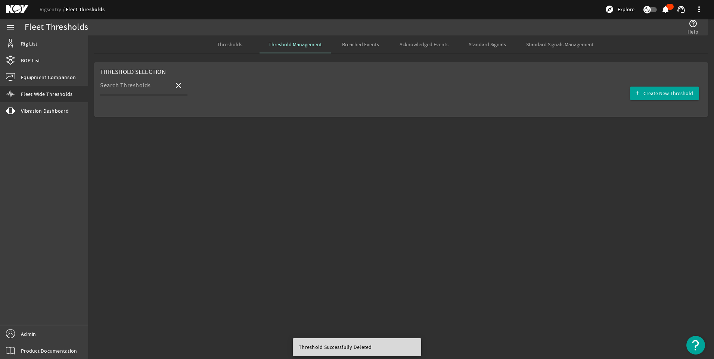
click at [558, 182] on mat-sidenav-content "Fleet Thresholds help_outline Help Thresholds Threshold Management Breached Eve…" at bounding box center [401, 197] width 626 height 324
click at [223, 43] on span "Thresholds" at bounding box center [229, 44] width 25 height 5
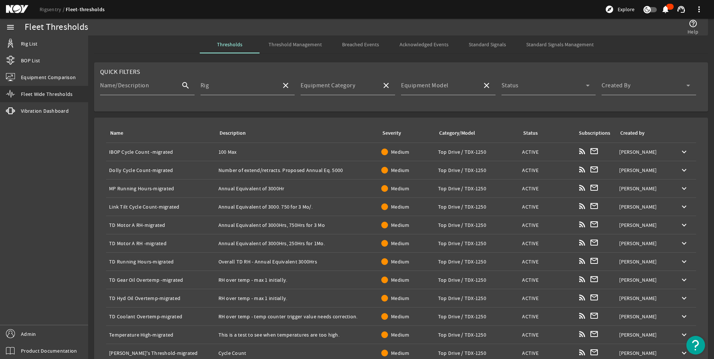
scroll to position [88, 0]
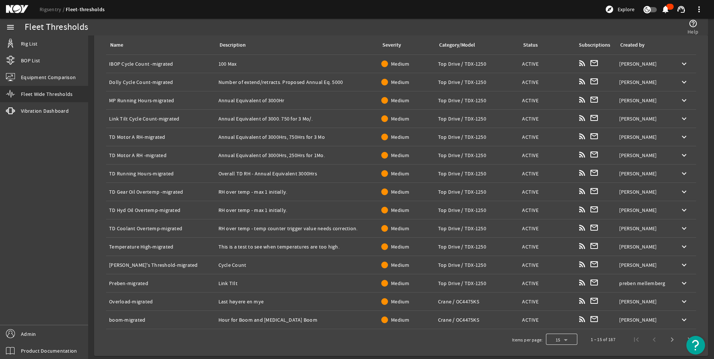
click at [556, 338] on div at bounding box center [561, 340] width 31 height 18
click at [558, 317] on mat-option "100" at bounding box center [556, 321] width 31 height 18
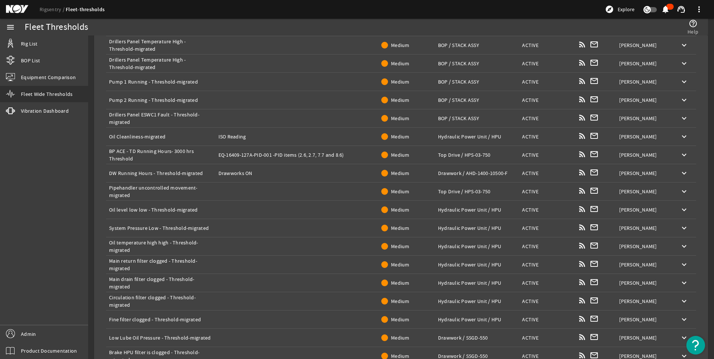
scroll to position [1649, 0]
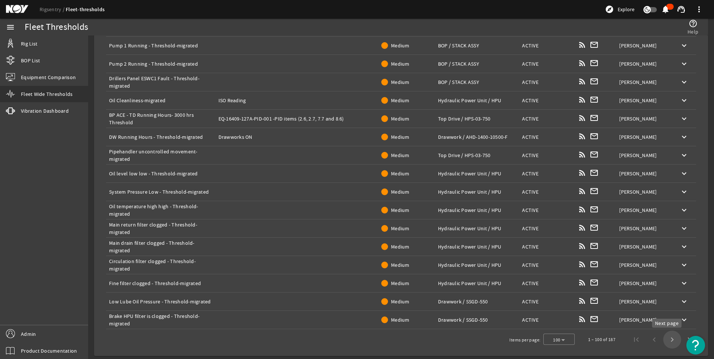
click at [665, 341] on span "Next page" at bounding box center [672, 340] width 18 height 18
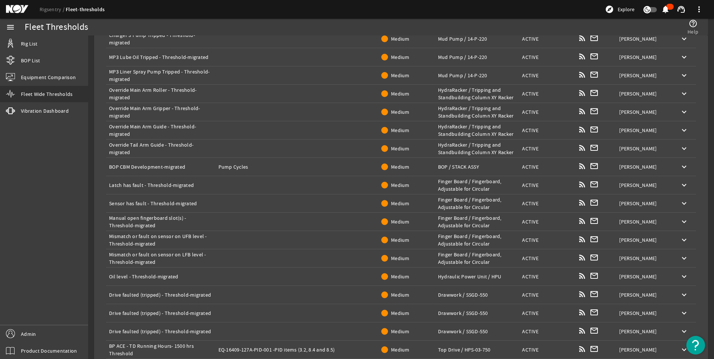
scroll to position [985, 0]
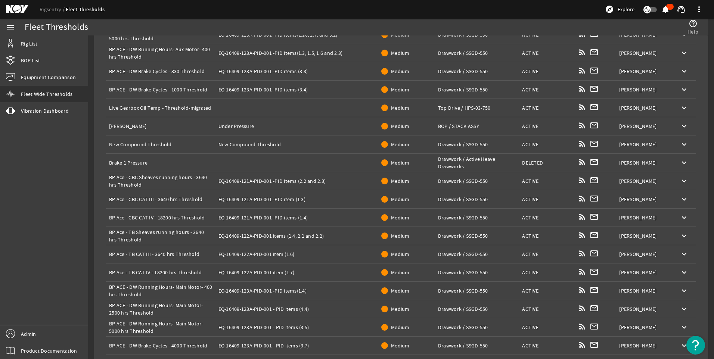
scroll to position [1406, 0]
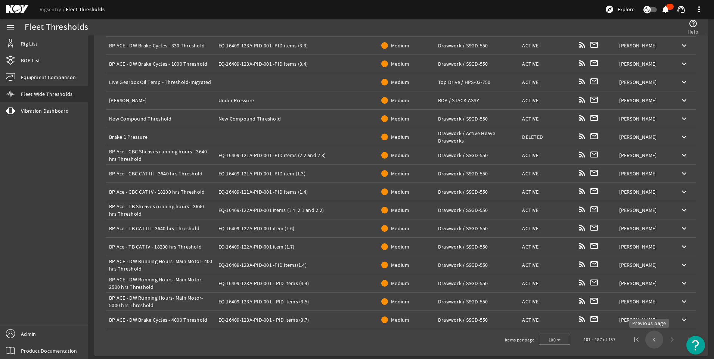
click at [652, 338] on span "Previous page" at bounding box center [655, 340] width 18 height 18
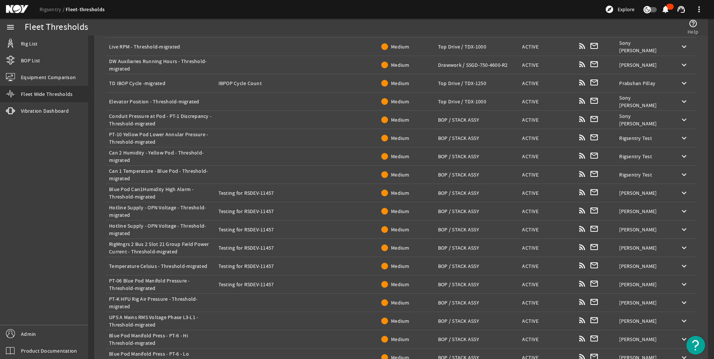
scroll to position [1129, 0]
click at [680, 195] on mat-icon "keyboard_arrow_down" at bounding box center [684, 194] width 9 height 9
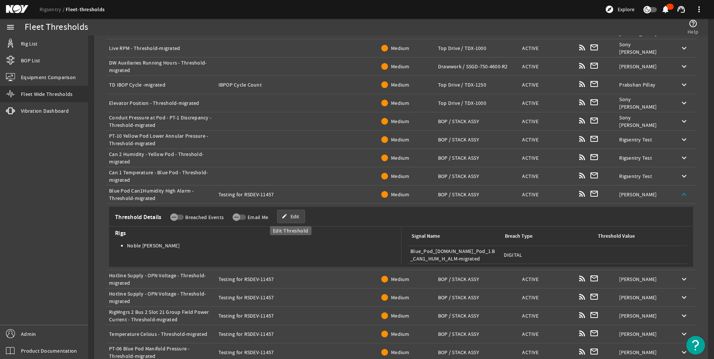
click at [294, 218] on span "Edit" at bounding box center [295, 216] width 9 height 7
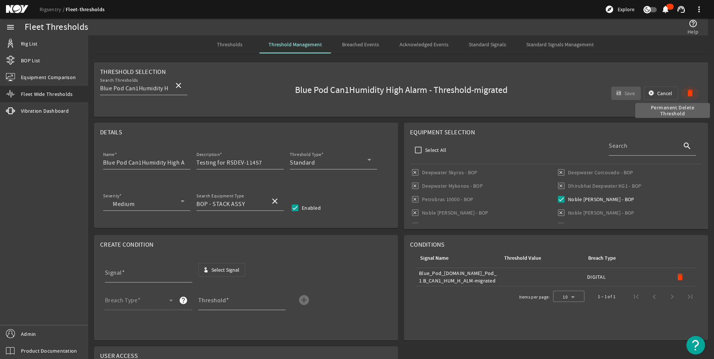
click at [686, 93] on mat-icon "delete" at bounding box center [690, 93] width 9 height 9
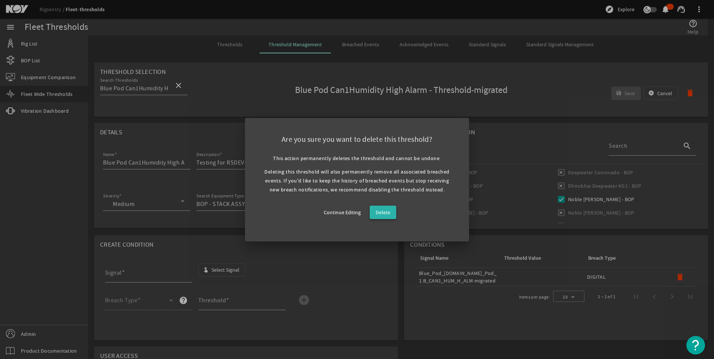
click at [381, 217] on span at bounding box center [383, 213] width 27 height 18
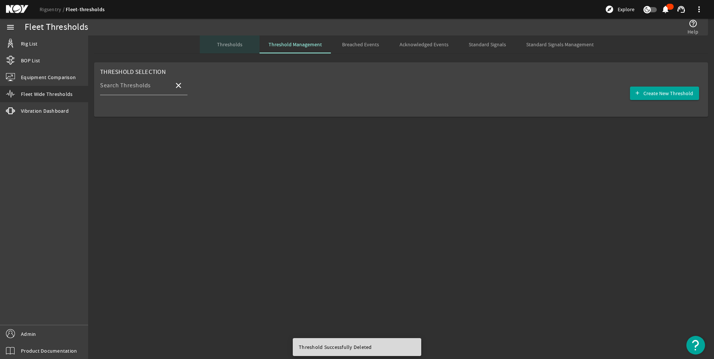
click at [231, 46] on span "Thresholds" at bounding box center [229, 44] width 25 height 5
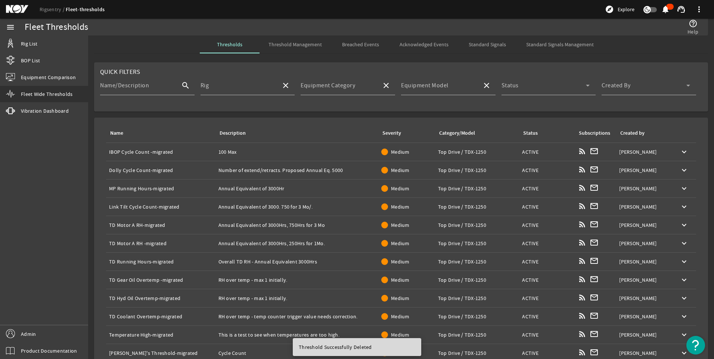
scroll to position [88, 0]
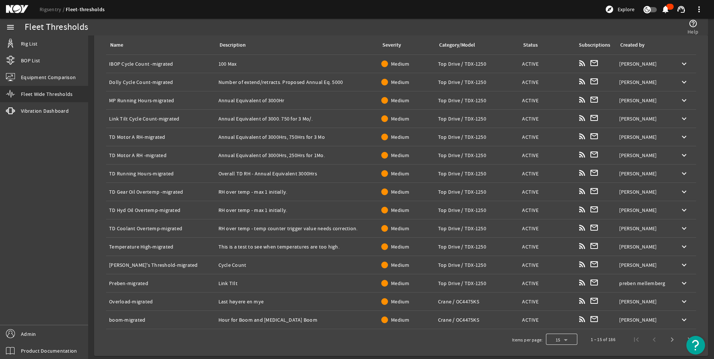
click at [561, 339] on div at bounding box center [561, 340] width 31 height 18
click at [558, 322] on mat-option "100" at bounding box center [556, 321] width 31 height 18
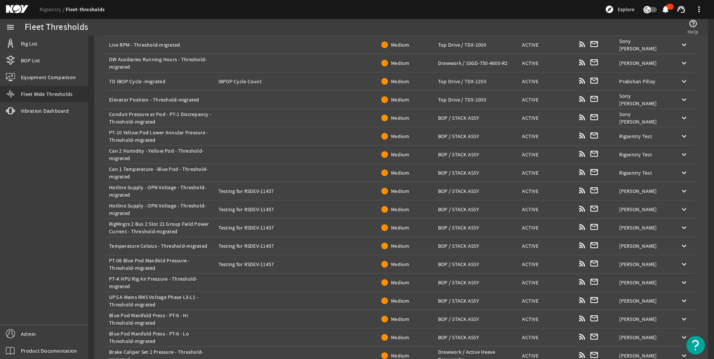
scroll to position [1173, 0]
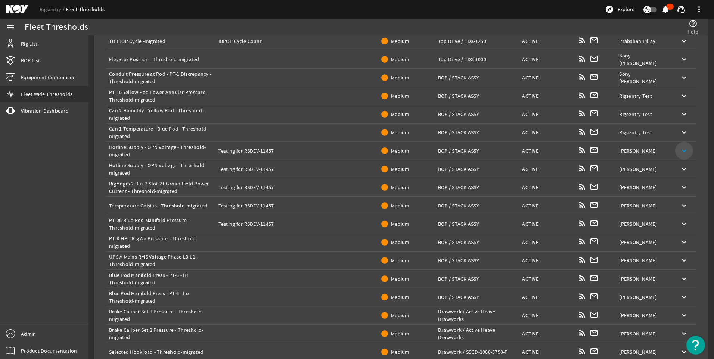
click at [680, 153] on mat-icon "keyboard_arrow_down" at bounding box center [684, 150] width 9 height 9
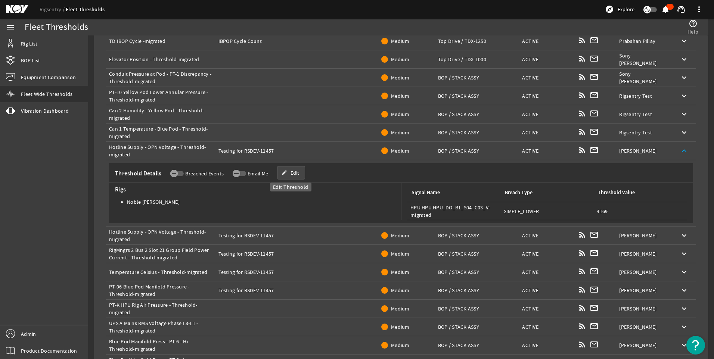
click at [302, 172] on span at bounding box center [291, 173] width 27 height 18
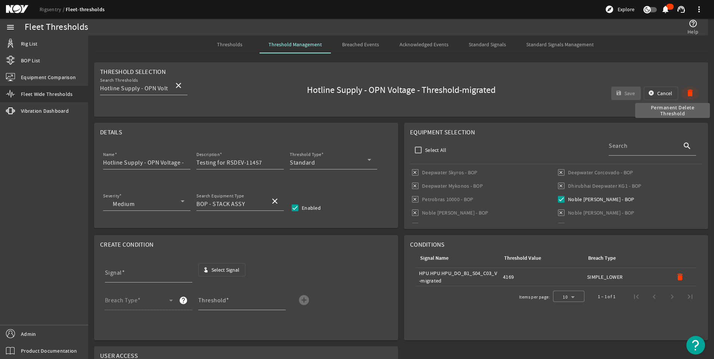
click at [689, 96] on mat-icon "delete" at bounding box center [690, 93] width 9 height 9
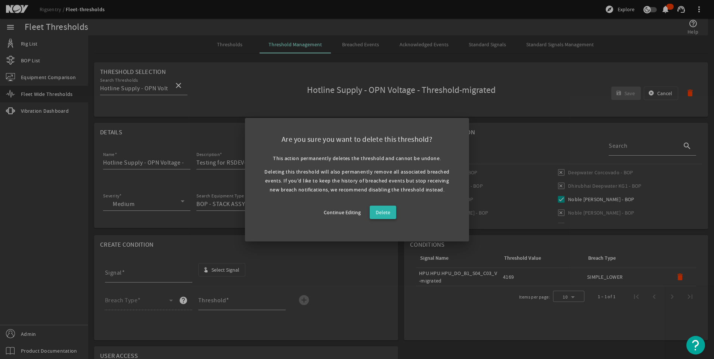
click at [382, 214] on span "Delete" at bounding box center [383, 212] width 15 height 9
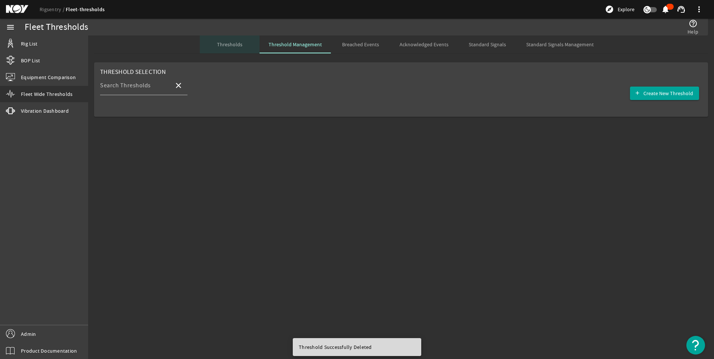
click at [232, 47] on span "Thresholds" at bounding box center [229, 44] width 25 height 5
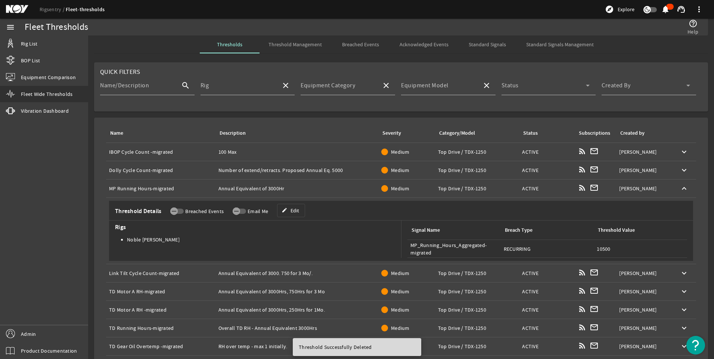
scroll to position [155, 0]
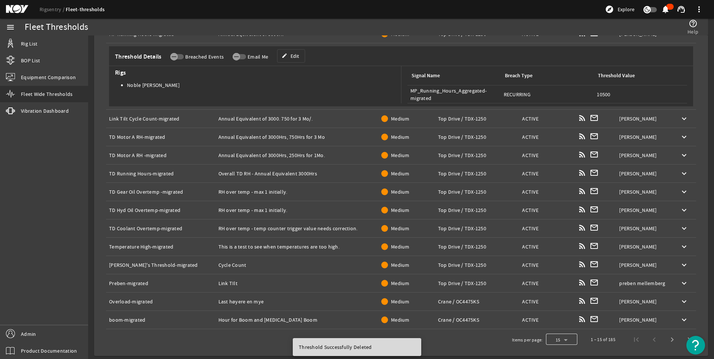
click at [569, 337] on div at bounding box center [561, 340] width 31 height 18
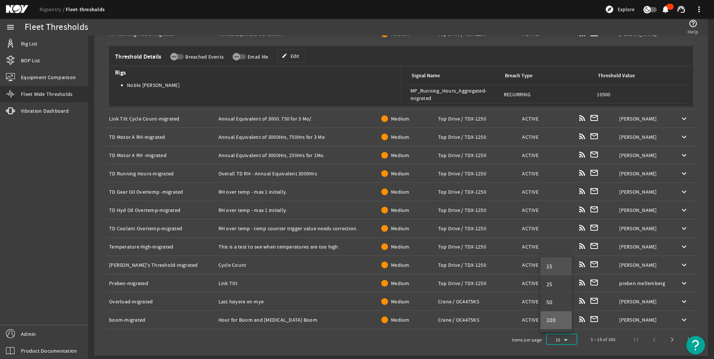
click at [561, 325] on mat-option "100" at bounding box center [556, 321] width 31 height 18
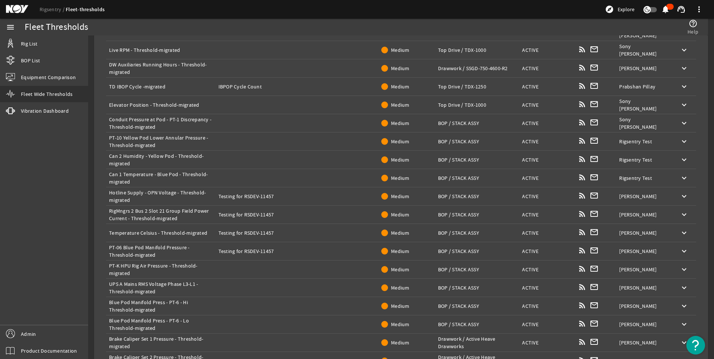
scroll to position [1194, 0]
click at [680, 197] on mat-icon "keyboard_arrow_down" at bounding box center [684, 195] width 9 height 9
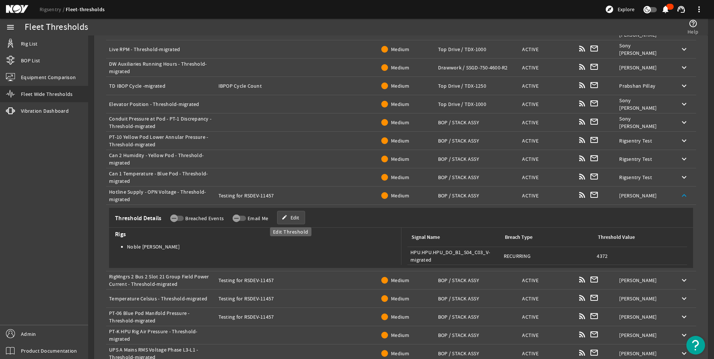
click at [298, 219] on span at bounding box center [291, 218] width 27 height 18
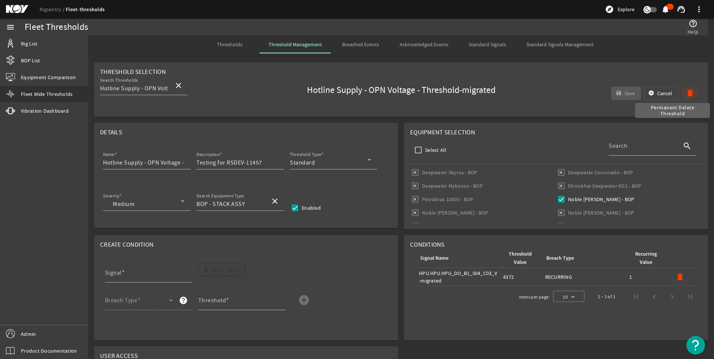
click at [687, 92] on mat-icon "delete" at bounding box center [690, 93] width 9 height 9
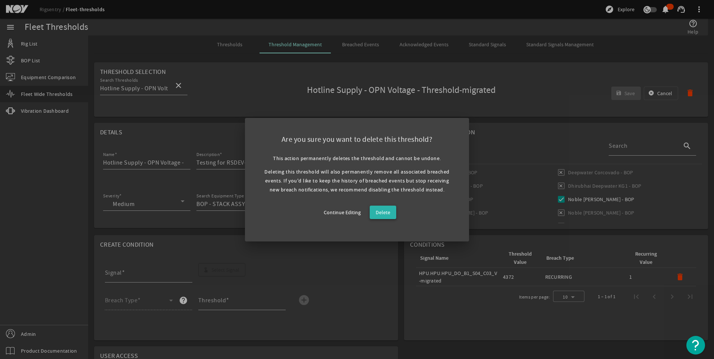
click at [388, 211] on span "Delete" at bounding box center [383, 212] width 15 height 9
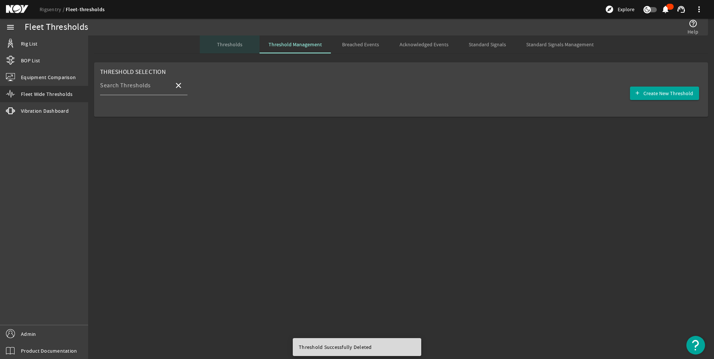
click at [232, 44] on span "Thresholds" at bounding box center [229, 44] width 25 height 5
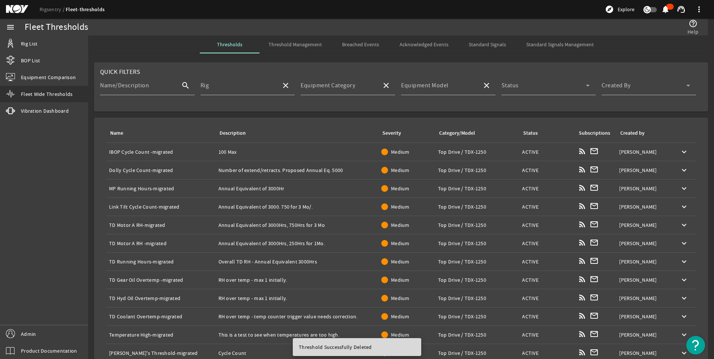
scroll to position [88, 0]
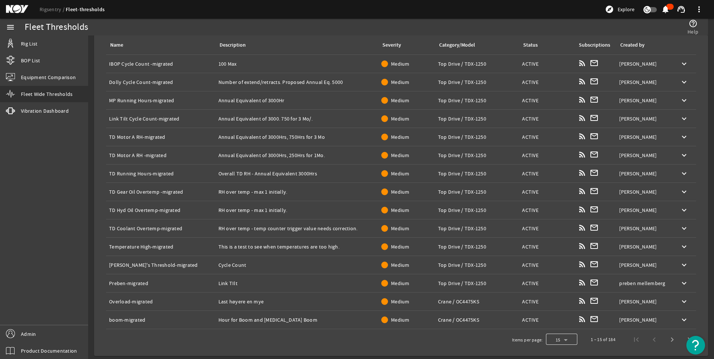
click at [555, 341] on div at bounding box center [561, 340] width 31 height 18
click at [559, 317] on mat-option "100" at bounding box center [556, 321] width 31 height 18
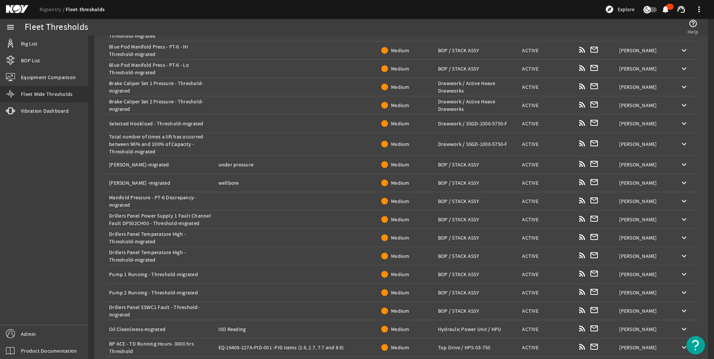
scroll to position [1364, 0]
click at [680, 218] on mat-icon "keyboard_arrow_down" at bounding box center [684, 220] width 9 height 9
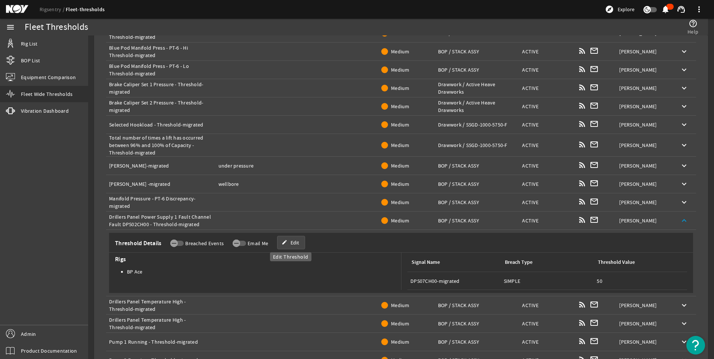
click at [293, 242] on span "Edit" at bounding box center [295, 242] width 9 height 7
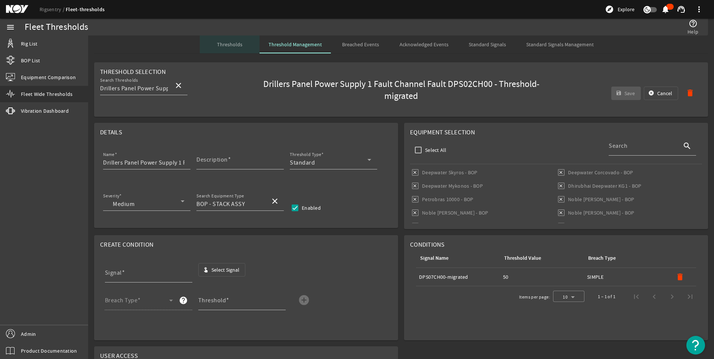
click at [224, 43] on span "Thresholds" at bounding box center [229, 44] width 25 height 5
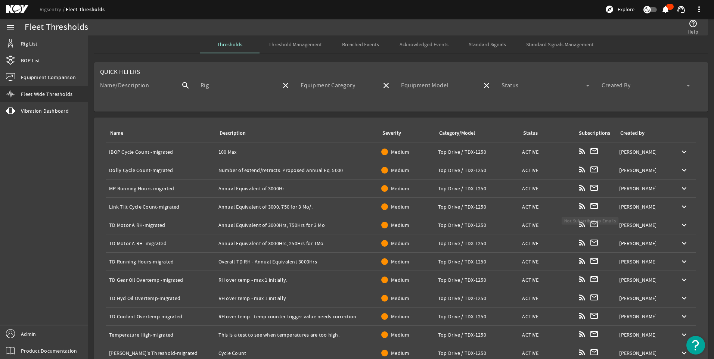
scroll to position [88, 0]
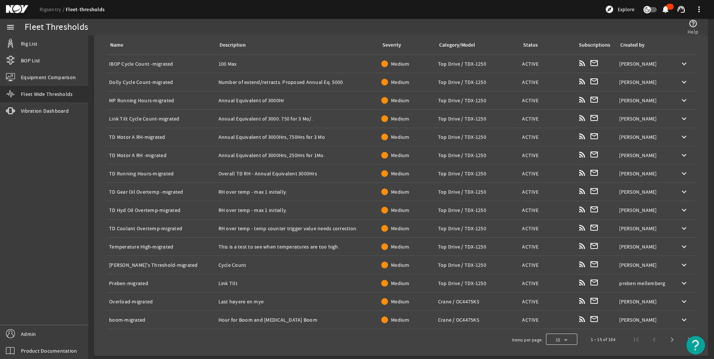
click at [565, 337] on div at bounding box center [561, 340] width 31 height 18
click at [564, 316] on mat-option "100" at bounding box center [556, 321] width 31 height 18
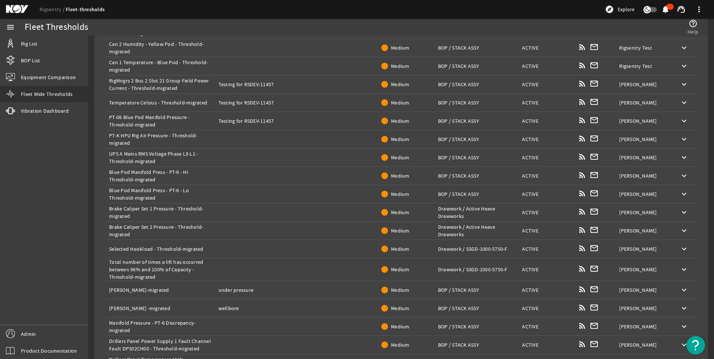
scroll to position [1240, 0]
click at [680, 87] on mat-icon "keyboard_arrow_down" at bounding box center [684, 84] width 9 height 9
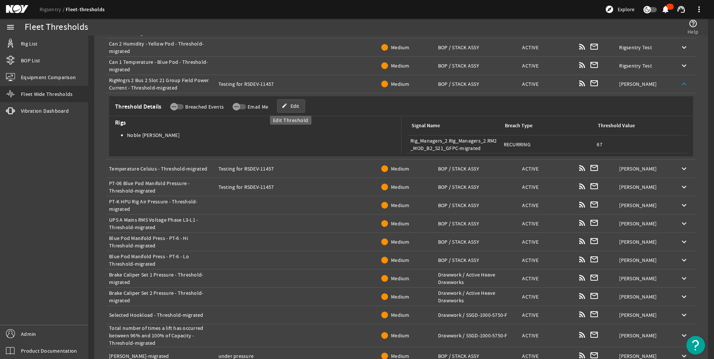
click at [297, 105] on span "Edit" at bounding box center [295, 105] width 9 height 7
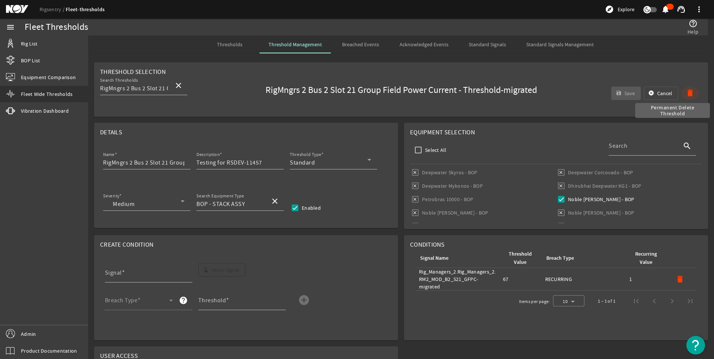
click at [686, 94] on mat-icon "delete" at bounding box center [690, 93] width 9 height 9
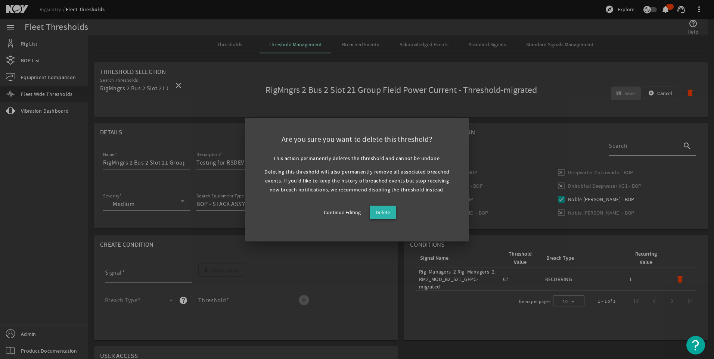
click at [378, 214] on span "Delete" at bounding box center [383, 212] width 15 height 9
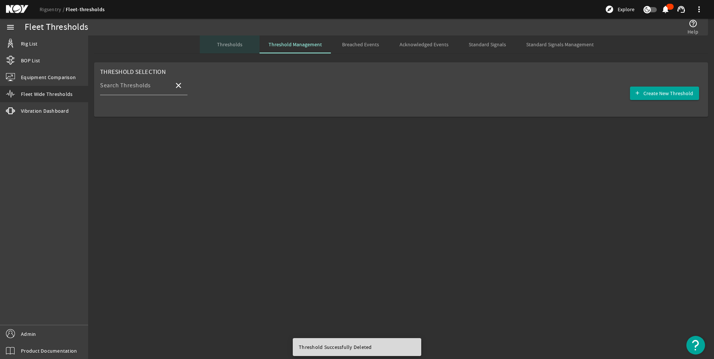
click at [236, 44] on span "Thresholds" at bounding box center [229, 44] width 25 height 5
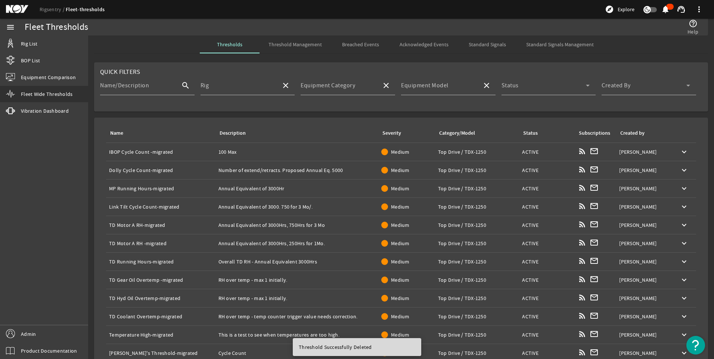
scroll to position [88, 0]
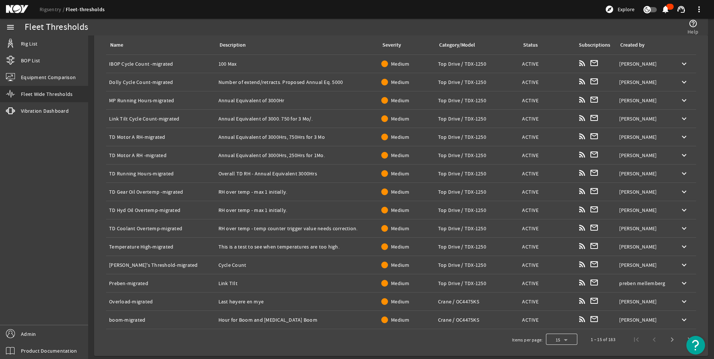
click at [566, 337] on div at bounding box center [561, 340] width 31 height 18
click at [558, 320] on mat-option "100" at bounding box center [556, 321] width 31 height 18
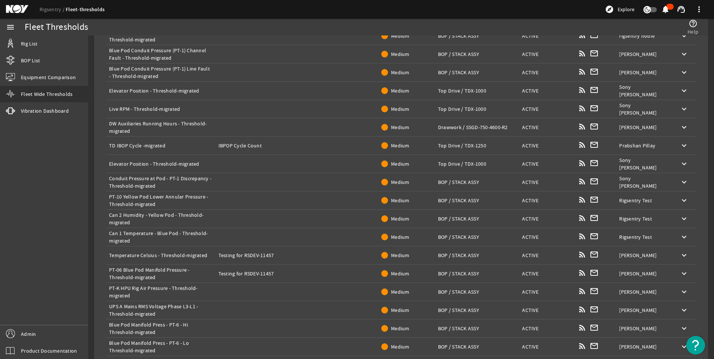
scroll to position [1068, 0]
click at [680, 255] on mat-icon "keyboard_arrow_down" at bounding box center [684, 255] width 9 height 9
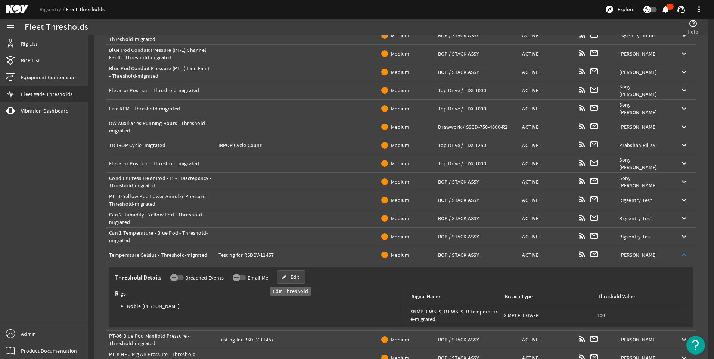
click at [291, 276] on span "Edit" at bounding box center [295, 276] width 9 height 7
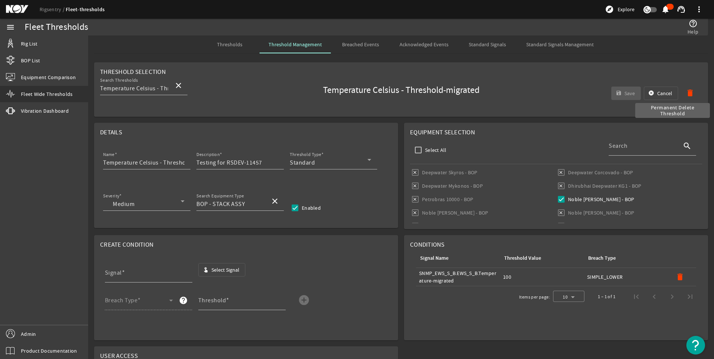
click at [686, 92] on mat-icon "delete" at bounding box center [690, 93] width 9 height 9
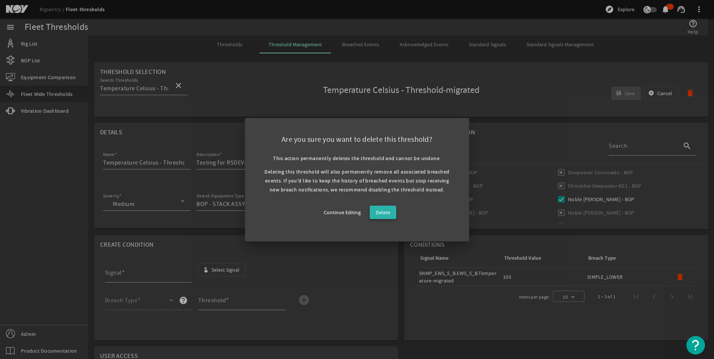
click at [384, 211] on span "Delete" at bounding box center [383, 212] width 15 height 9
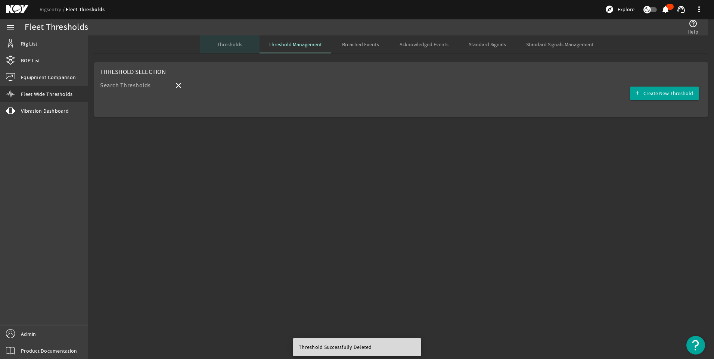
click at [225, 46] on span "Thresholds" at bounding box center [229, 44] width 25 height 5
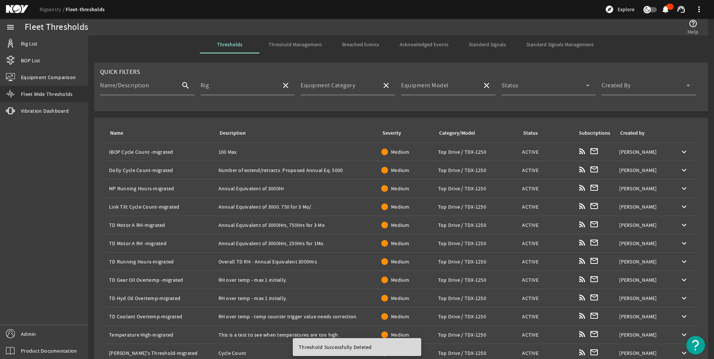
scroll to position [88, 0]
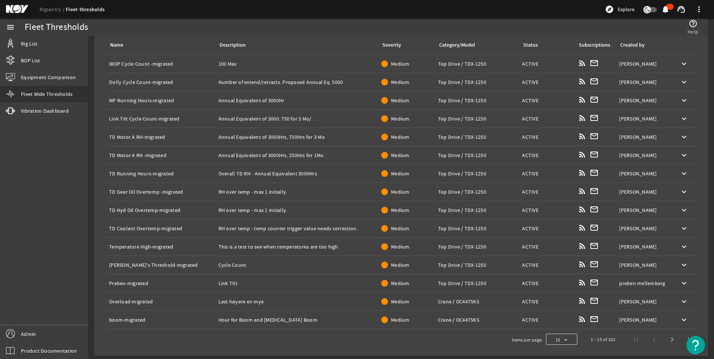
click at [546, 342] on div at bounding box center [561, 340] width 31 height 18
click at [544, 325] on mat-option "100" at bounding box center [556, 321] width 31 height 18
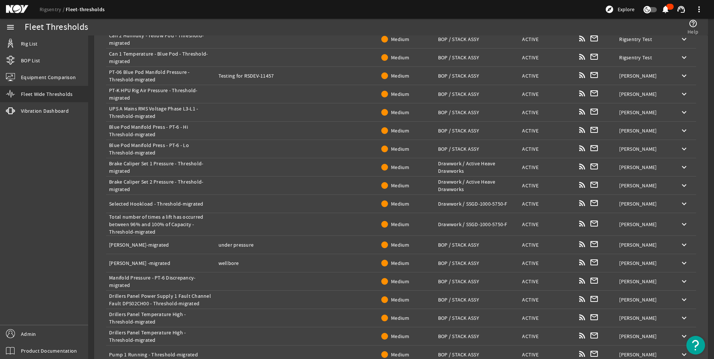
scroll to position [1230, 0]
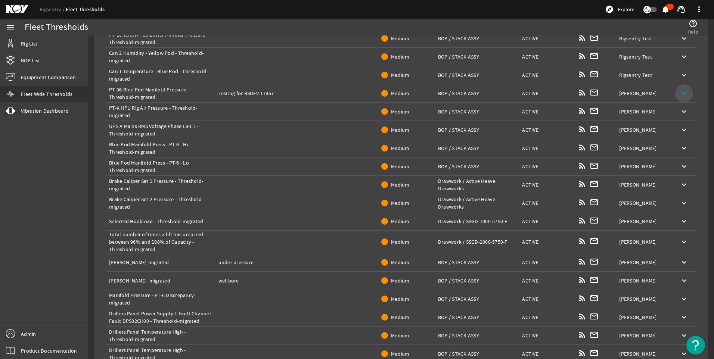
click at [680, 95] on mat-icon "keyboard_arrow_down" at bounding box center [684, 93] width 9 height 9
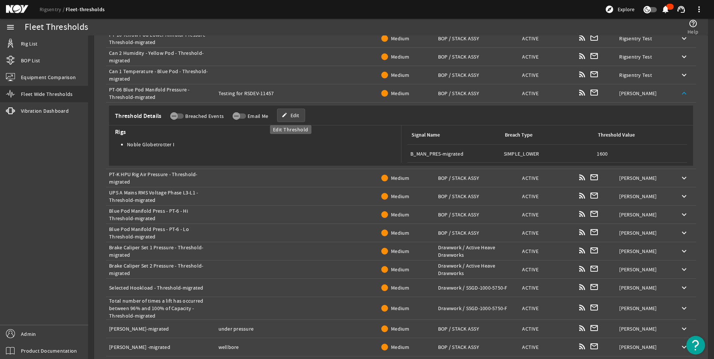
click at [293, 114] on span "Edit" at bounding box center [295, 115] width 9 height 7
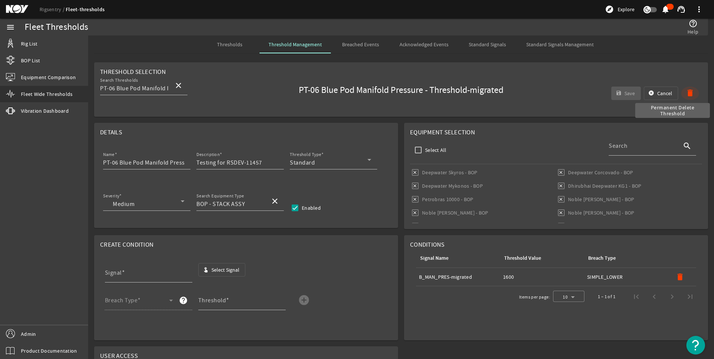
click at [686, 90] on mat-icon "delete" at bounding box center [690, 93] width 9 height 9
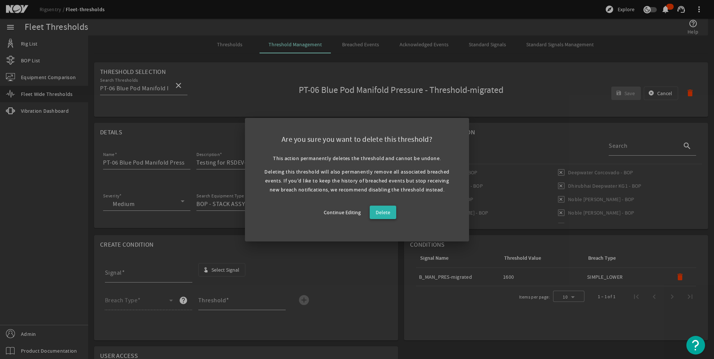
click at [389, 213] on span "Delete" at bounding box center [383, 212] width 15 height 9
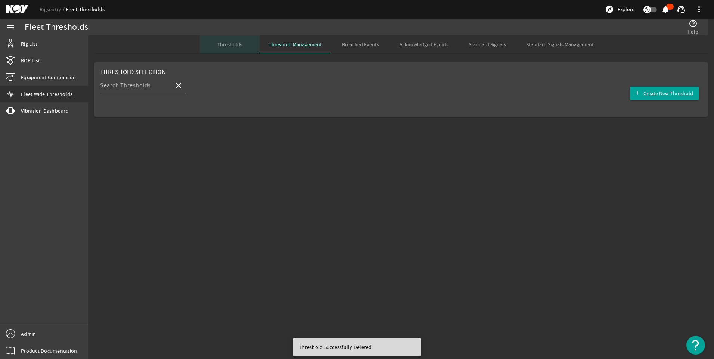
click at [236, 44] on span "Thresholds" at bounding box center [229, 44] width 25 height 5
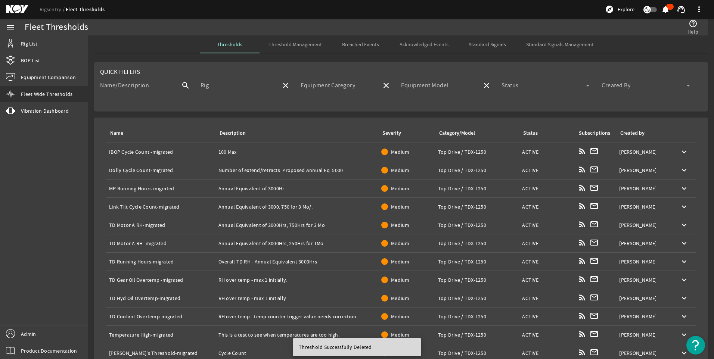
scroll to position [88, 0]
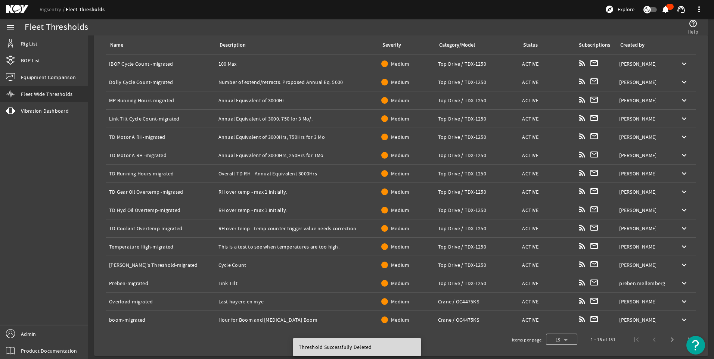
click at [563, 340] on div at bounding box center [561, 340] width 31 height 18
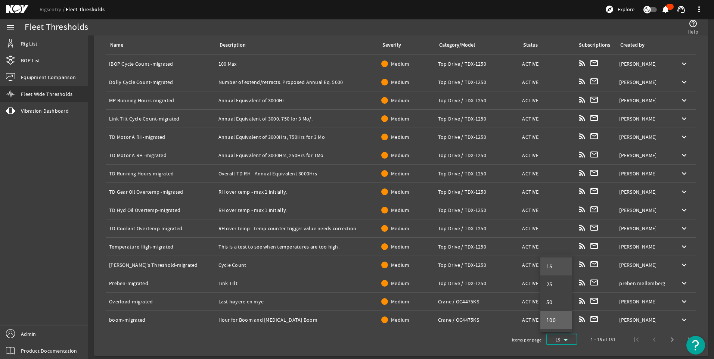
click at [559, 325] on mat-option "100" at bounding box center [556, 321] width 31 height 18
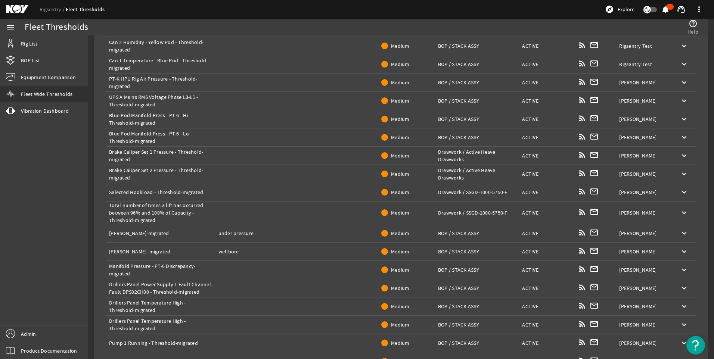
scroll to position [1243, 0]
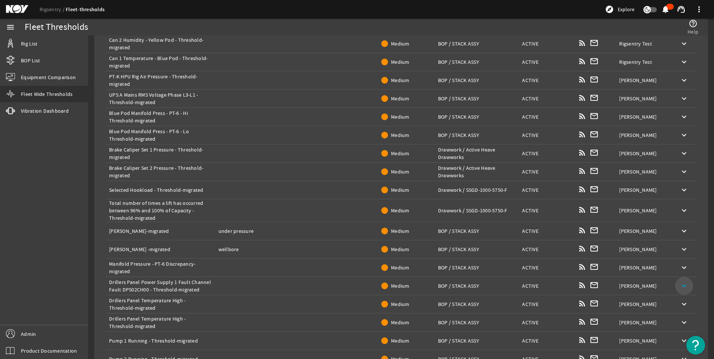
click at [680, 288] on mat-icon "keyboard_arrow_down" at bounding box center [684, 286] width 9 height 9
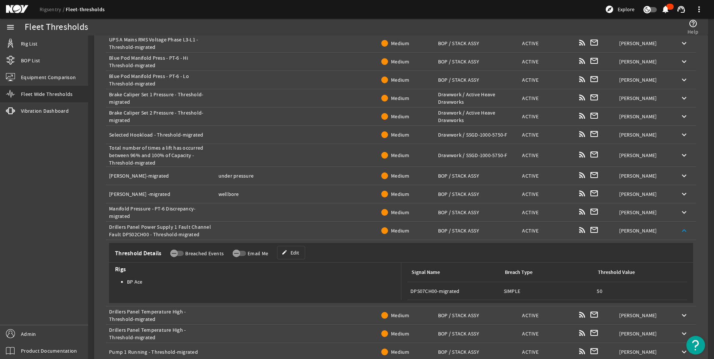
scroll to position [1309, 0]
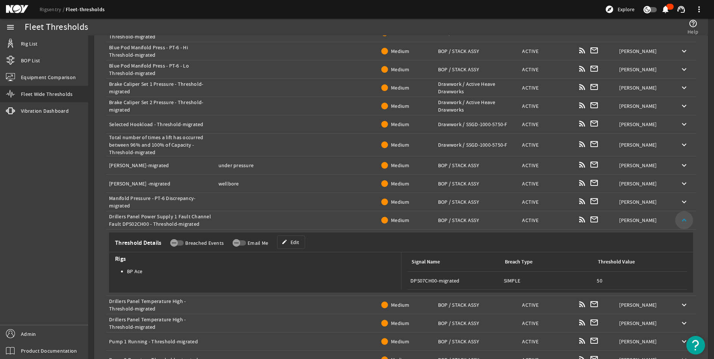
click at [680, 219] on mat-icon "keyboard_arrow_up" at bounding box center [684, 220] width 9 height 9
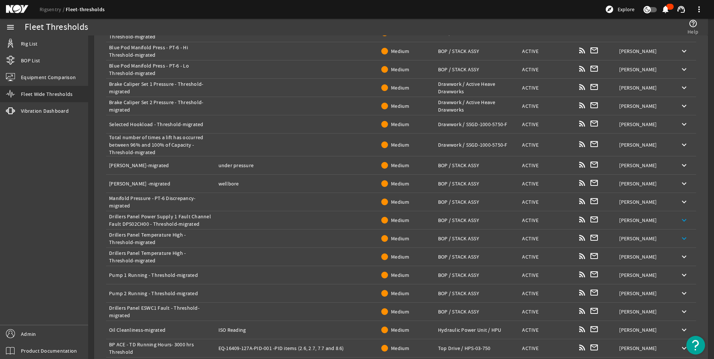
click at [681, 234] on span at bounding box center [684, 239] width 18 height 18
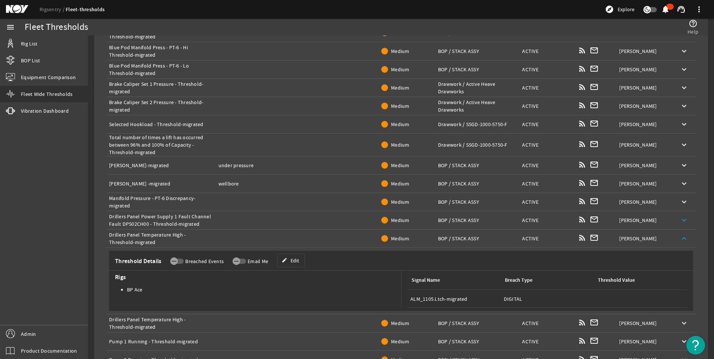
click at [681, 234] on span at bounding box center [684, 239] width 18 height 18
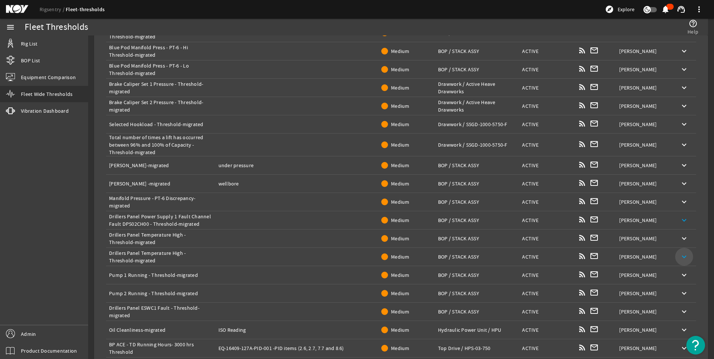
click at [680, 255] on mat-icon "keyboard_arrow_down" at bounding box center [684, 257] width 9 height 9
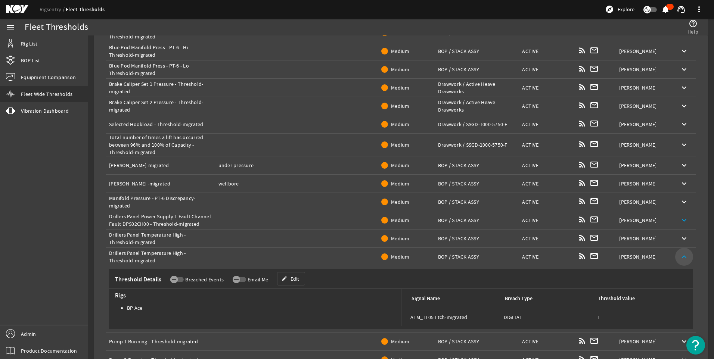
click at [680, 255] on mat-icon "keyboard_arrow_up" at bounding box center [684, 257] width 9 height 9
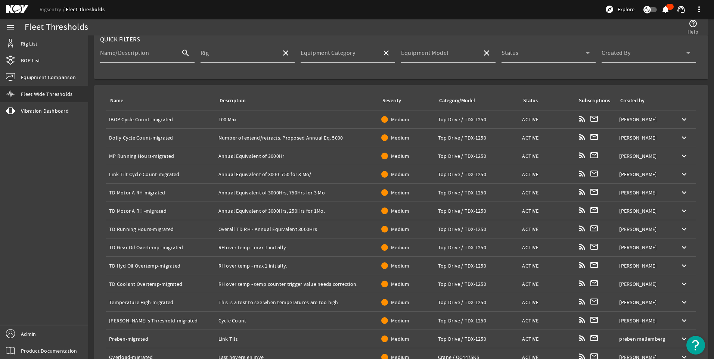
scroll to position [0, 0]
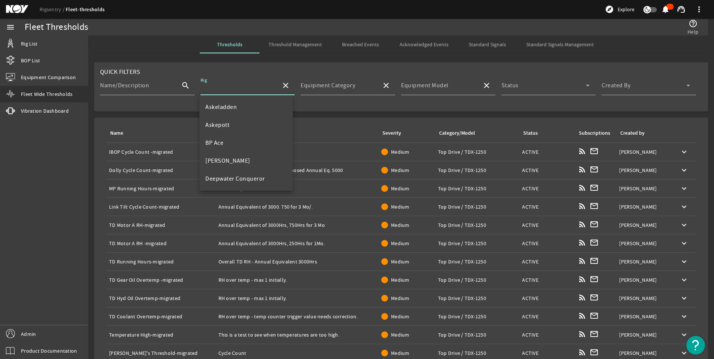
click at [225, 89] on input "Rig" at bounding box center [238, 88] width 75 height 9
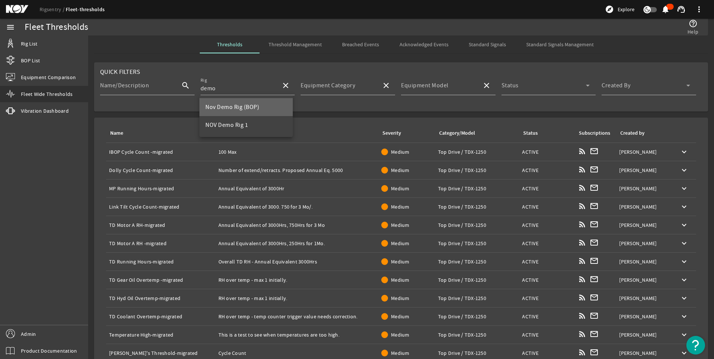
click at [230, 105] on span "Nov Demo Rig (BOP)" at bounding box center [232, 106] width 54 height 7
type input "Nov Demo Rig (BOP)"
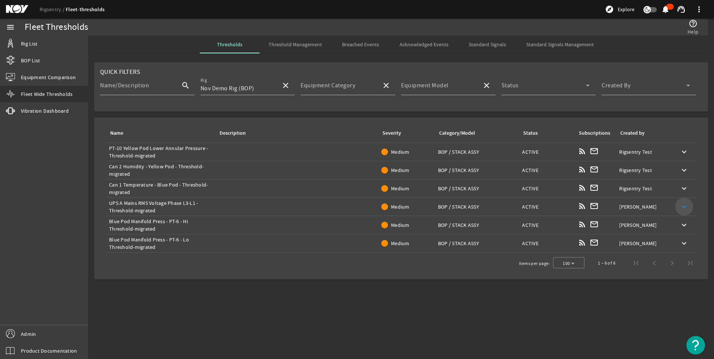
click at [680, 207] on span at bounding box center [684, 207] width 18 height 18
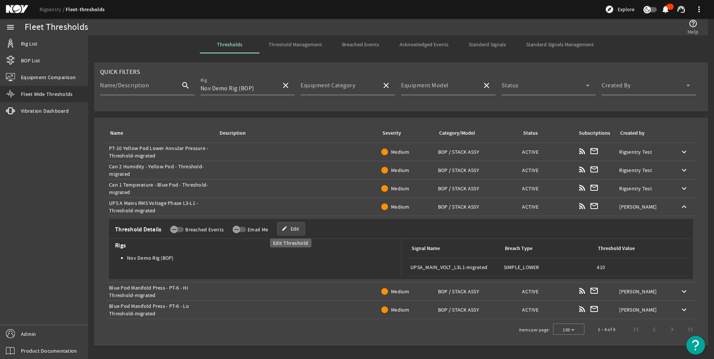
click at [296, 231] on span "Edit" at bounding box center [295, 228] width 9 height 7
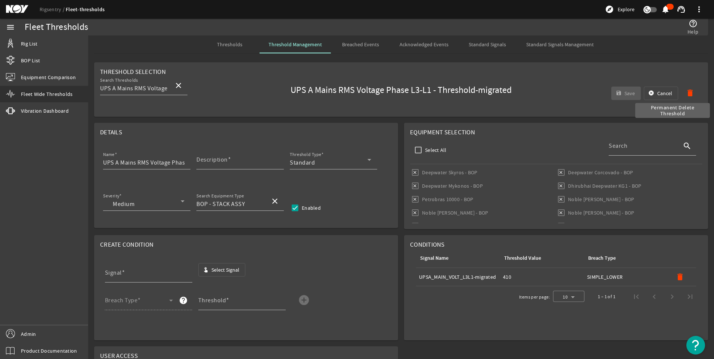
click at [686, 89] on mat-icon "delete" at bounding box center [690, 93] width 9 height 9
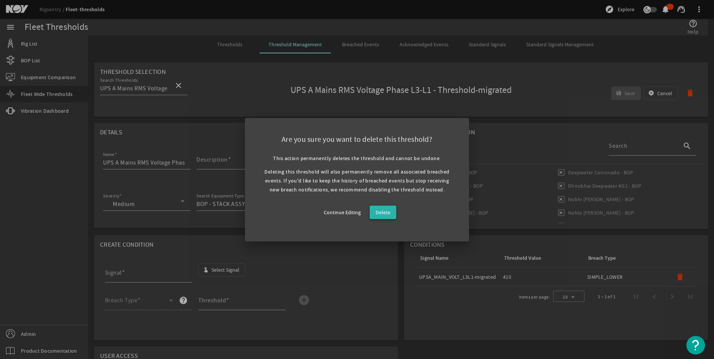
click at [383, 209] on span "Delete" at bounding box center [383, 212] width 15 height 9
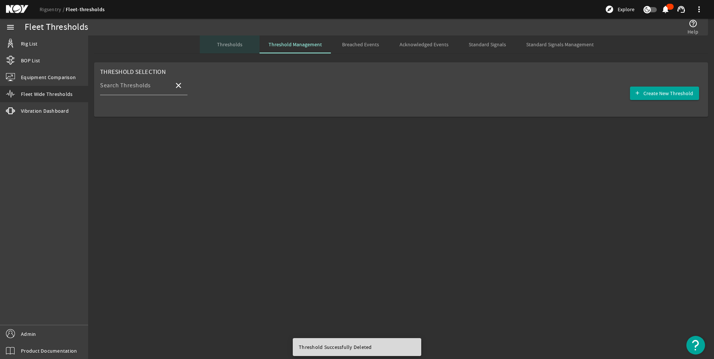
click at [229, 43] on span "Thresholds" at bounding box center [229, 44] width 25 height 5
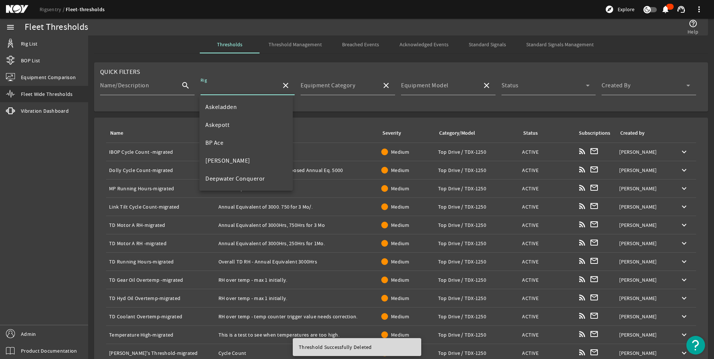
click at [234, 89] on input "Rig" at bounding box center [238, 88] width 75 height 9
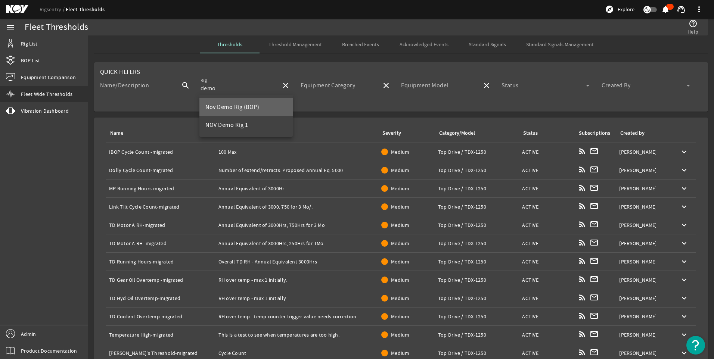
click at [231, 111] on span "Nov Demo Rig (BOP)" at bounding box center [232, 106] width 54 height 7
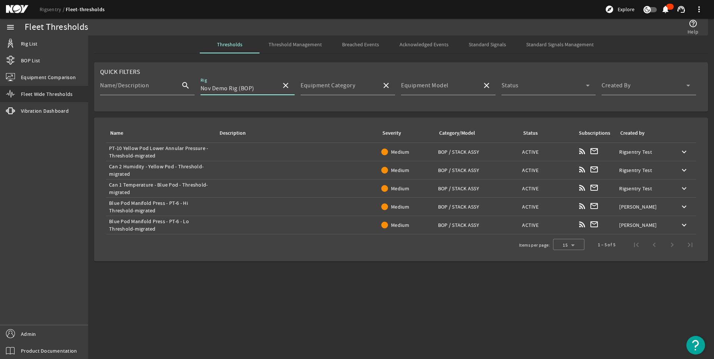
click at [267, 85] on input "Nov Demo Rig (BOP)" at bounding box center [238, 88] width 75 height 9
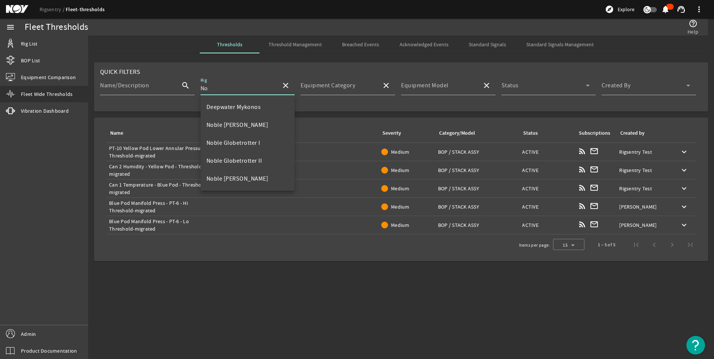
type input "N"
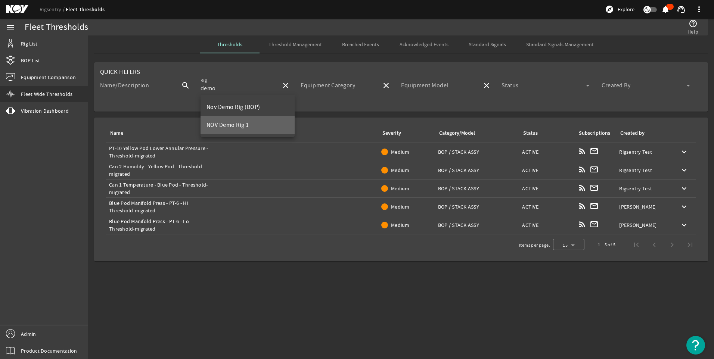
click at [266, 120] on mat-option "NOV Demo Rig 1" at bounding box center [248, 125] width 95 height 18
type input "NOV Demo Rig 1"
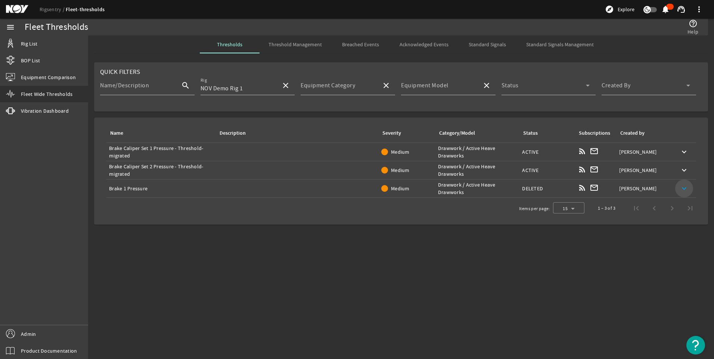
click at [688, 192] on mat-icon "keyboard_arrow_down" at bounding box center [684, 188] width 9 height 9
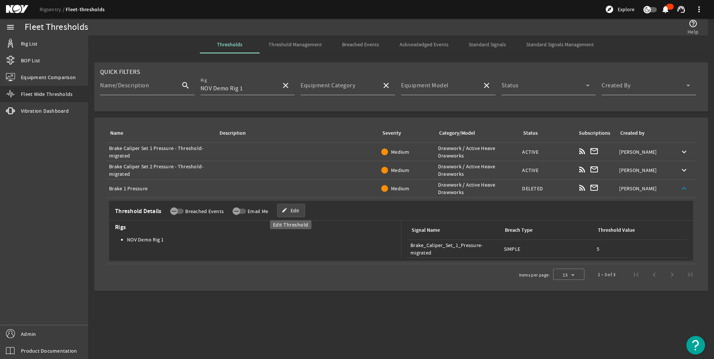
click at [293, 211] on span "Edit" at bounding box center [295, 210] width 9 height 7
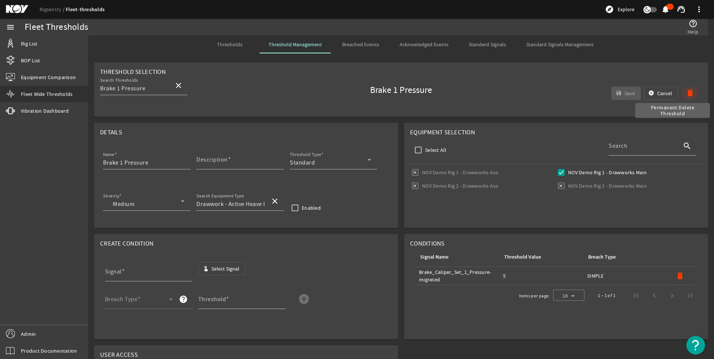
click at [687, 90] on mat-icon "delete" at bounding box center [690, 93] width 9 height 9
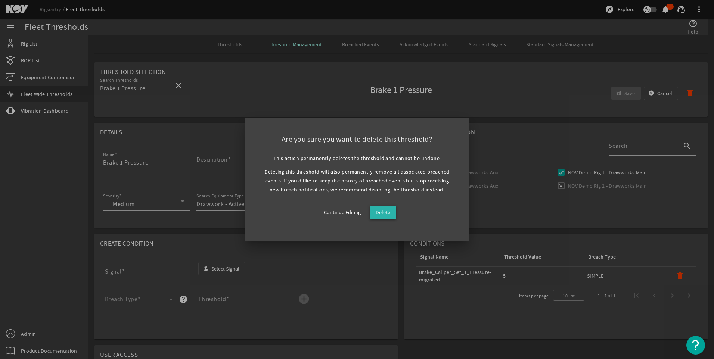
click at [389, 211] on span "Delete" at bounding box center [383, 212] width 15 height 9
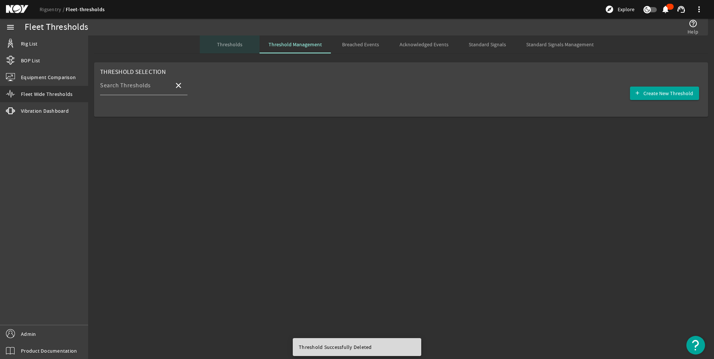
click at [233, 46] on span "Thresholds" at bounding box center [229, 44] width 25 height 5
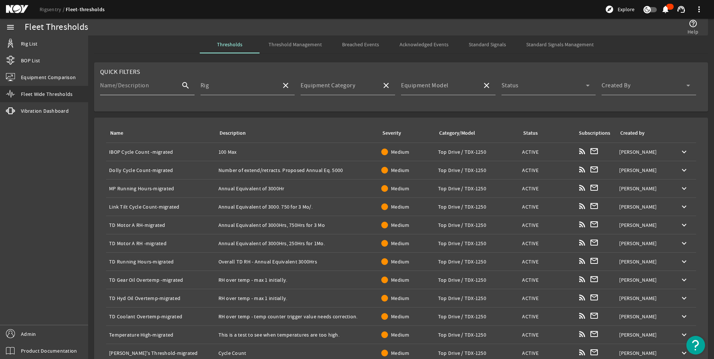
click at [130, 84] on mat-label "Name/Description" at bounding box center [124, 85] width 49 height 7
click at [130, 84] on input "Name/Description" at bounding box center [137, 88] width 75 height 9
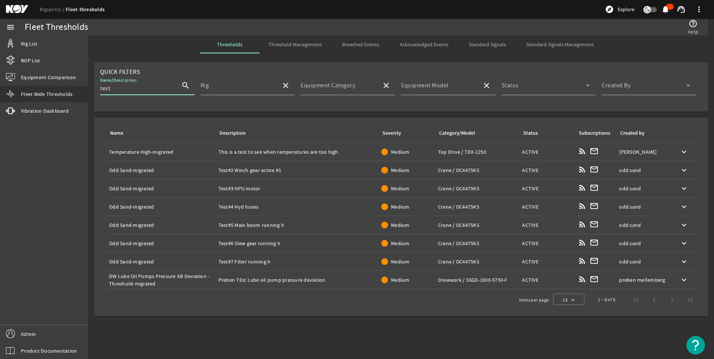
type input "test"
click at [226, 46] on span "Thresholds" at bounding box center [229, 44] width 25 height 5
click at [311, 43] on span "Threshold Management" at bounding box center [295, 44] width 53 height 5
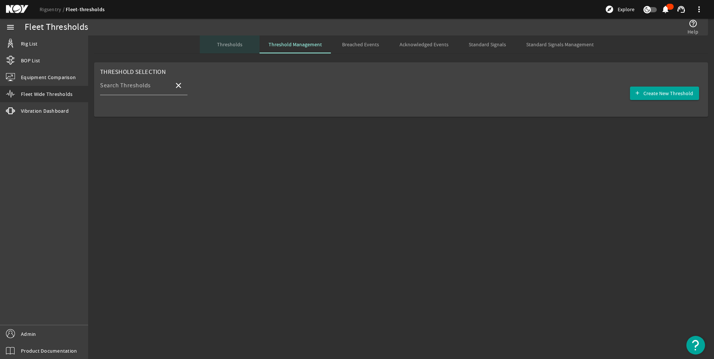
click at [236, 42] on span "Thresholds" at bounding box center [229, 44] width 25 height 5
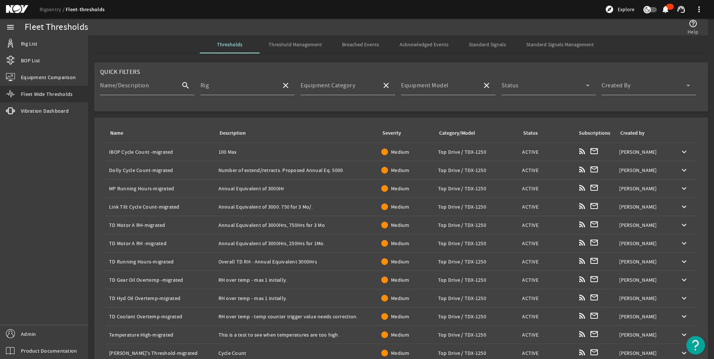
scroll to position [1, 0]
click at [46, 51] on link "Rig List" at bounding box center [44, 43] width 88 height 16
